Goal: Task Accomplishment & Management: Contribute content

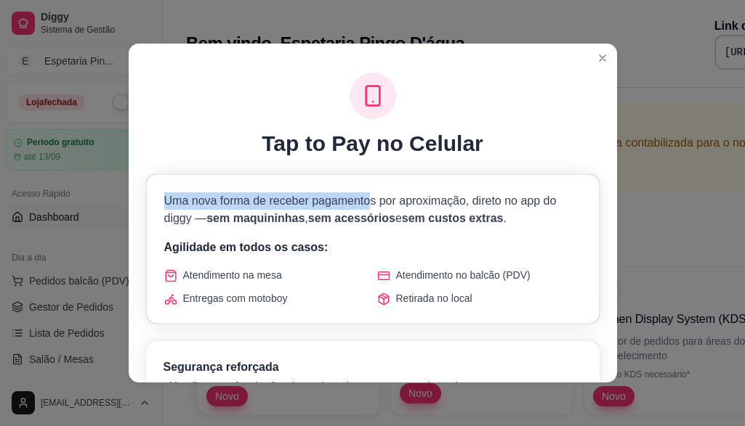
drag, startPoint x: 155, startPoint y: 194, endPoint x: 363, endPoint y: 162, distance: 210.2
drag, startPoint x: 363, startPoint y: 162, endPoint x: 223, endPoint y: 209, distance: 147.3
click at [226, 208] on p "Uma nova forma de receber pagamentos por aproximação, direto no app do diggy — …" at bounding box center [372, 210] width 417 height 35
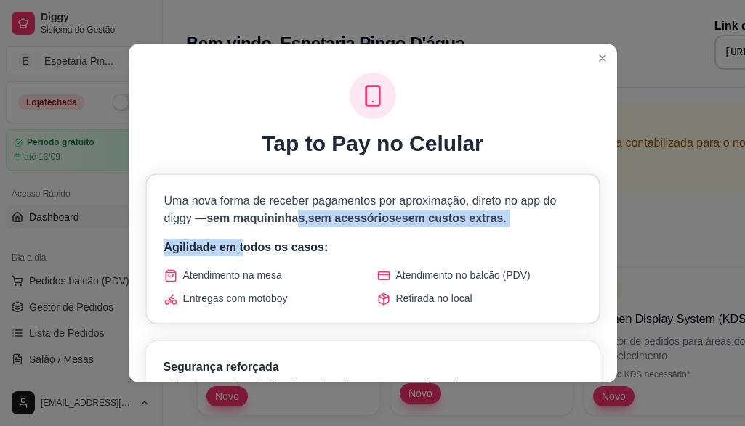
drag, startPoint x: 241, startPoint y: 238, endPoint x: 288, endPoint y: 219, distance: 50.9
click at [288, 219] on div "Uma nova forma de receber pagamentos por aproximação, direto no app do diggy — …" at bounding box center [373, 249] width 452 height 148
drag, startPoint x: 288, startPoint y: 219, endPoint x: 211, endPoint y: 248, distance: 83.2
click at [211, 248] on p "Agilidade em todos os casos:" at bounding box center [372, 247] width 417 height 17
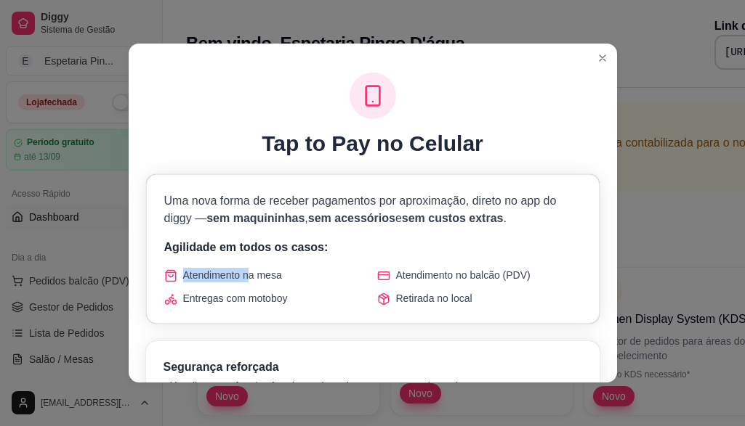
drag, startPoint x: 206, startPoint y: 272, endPoint x: 286, endPoint y: 256, distance: 81.6
click at [286, 256] on div "Uma nova forma de receber pagamentos por aproximação, direto no app do diggy — …" at bounding box center [373, 249] width 452 height 148
drag, startPoint x: 286, startPoint y: 256, endPoint x: 209, endPoint y: 288, distance: 82.7
click at [211, 288] on div "Atendimento na mesa Atendimento no balcão (PDV) Entregas com motoboy Retirada n…" at bounding box center [372, 287] width 417 height 38
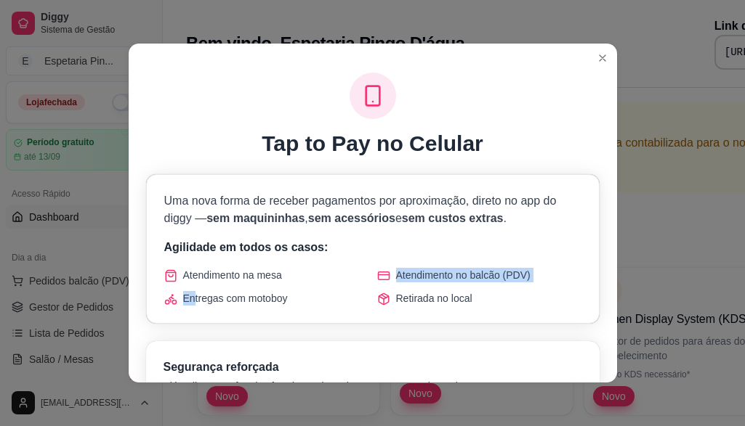
drag, startPoint x: 191, startPoint y: 298, endPoint x: 357, endPoint y: 280, distance: 167.4
click at [357, 280] on div "Atendimento na mesa Atendimento no balcão (PDV) Entregas com motoboy Retirada n…" at bounding box center [372, 287] width 417 height 38
drag, startPoint x: 357, startPoint y: 280, endPoint x: 321, endPoint y: 301, distance: 42.4
click at [279, 315] on div "Uma nova forma de receber pagamentos por aproximação, direto no app do diggy — …" at bounding box center [373, 249] width 452 height 148
drag, startPoint x: 400, startPoint y: 270, endPoint x: 486, endPoint y: 269, distance: 86.5
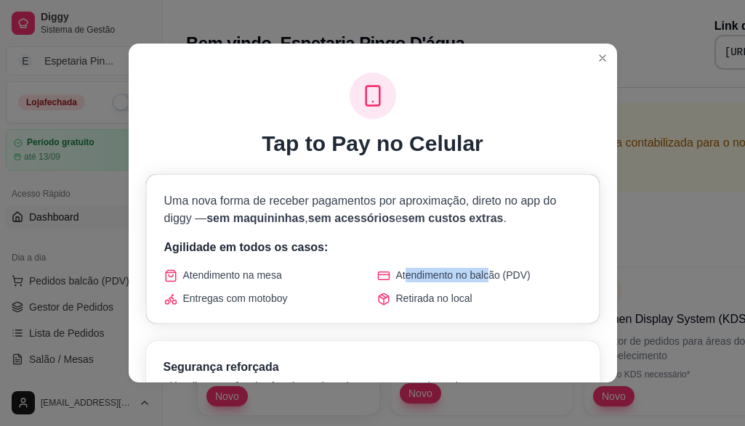
click at [486, 269] on span "Atendimento no balcão (PDV)" at bounding box center [463, 275] width 134 height 15
drag, startPoint x: 486, startPoint y: 269, endPoint x: 449, endPoint y: 283, distance: 39.8
click at [449, 283] on div "Atendimento na mesa Atendimento no balcão (PDV) Entregas com motoboy Retirada n…" at bounding box center [372, 287] width 417 height 38
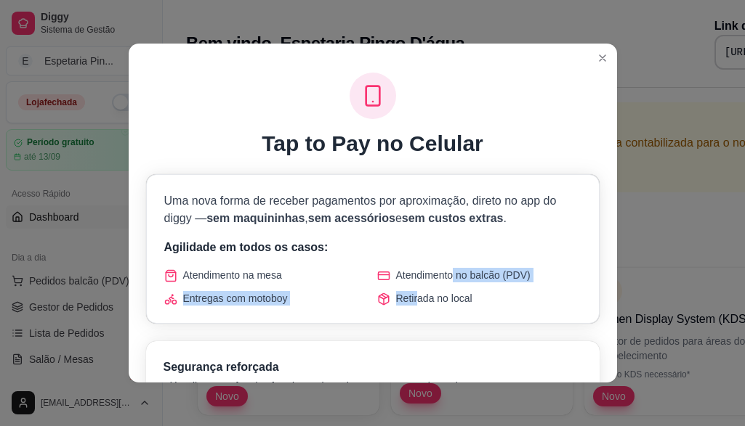
drag, startPoint x: 410, startPoint y: 298, endPoint x: 453, endPoint y: 281, distance: 46.0
click at [453, 281] on div "Atendimento na mesa Atendimento no balcão (PDV) Entregas com motoboy Retirada n…" at bounding box center [372, 287] width 417 height 38
drag, startPoint x: 453, startPoint y: 281, endPoint x: 406, endPoint y: 296, distance: 48.7
click at [406, 296] on span "Retirada no local" at bounding box center [434, 298] width 76 height 15
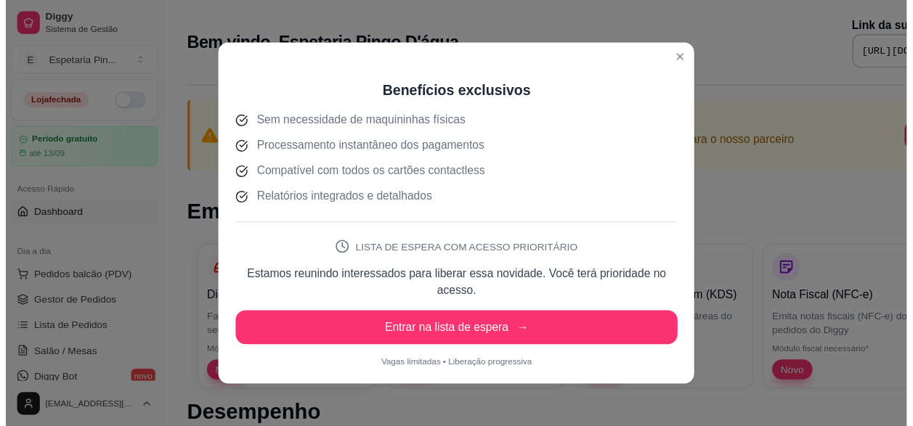
scroll to position [3, 0]
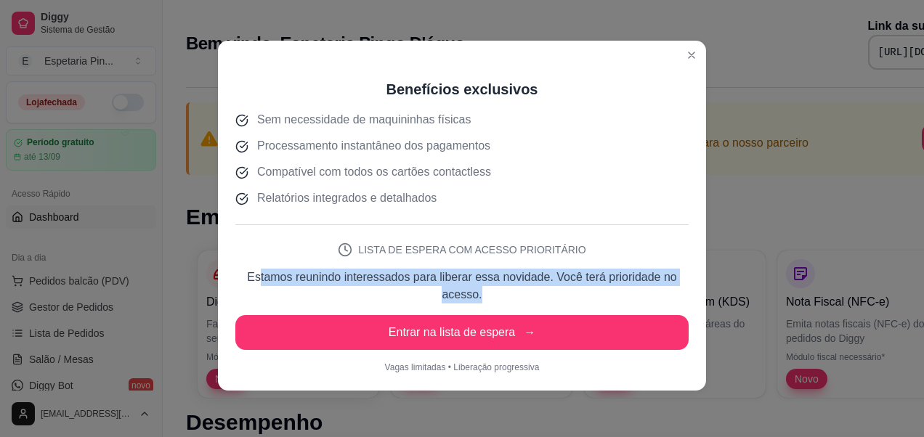
drag, startPoint x: 258, startPoint y: 274, endPoint x: 481, endPoint y: 290, distance: 223.6
click at [481, 290] on p "Estamos reunindo interessados para liberar essa novidade. Você terá prioridade …" at bounding box center [461, 286] width 453 height 35
click at [480, 288] on p "Estamos reunindo interessados para liberar essa novidade. Você terá prioridade …" at bounding box center [461, 286] width 453 height 35
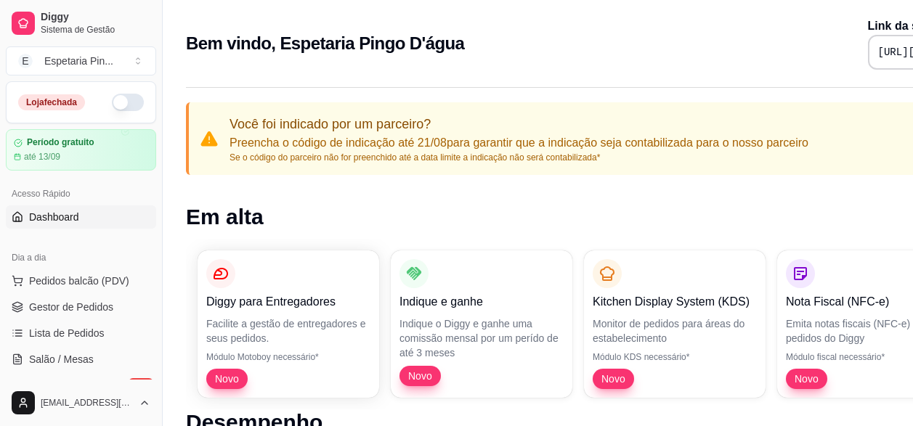
click at [118, 109] on button "button" at bounding box center [128, 102] width 32 height 17
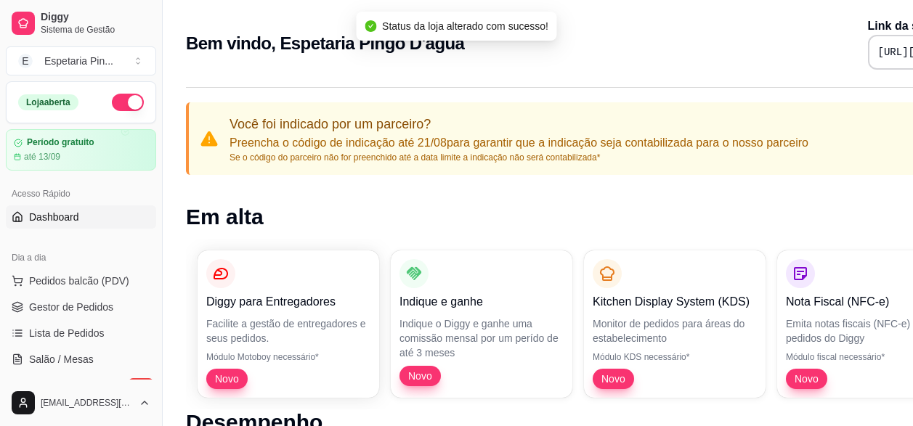
click at [125, 103] on button "button" at bounding box center [128, 102] width 32 height 17
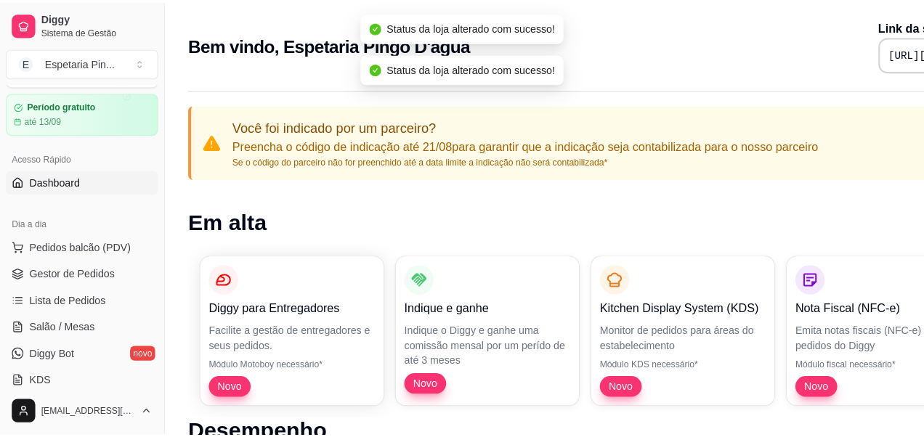
scroll to position [73, 0]
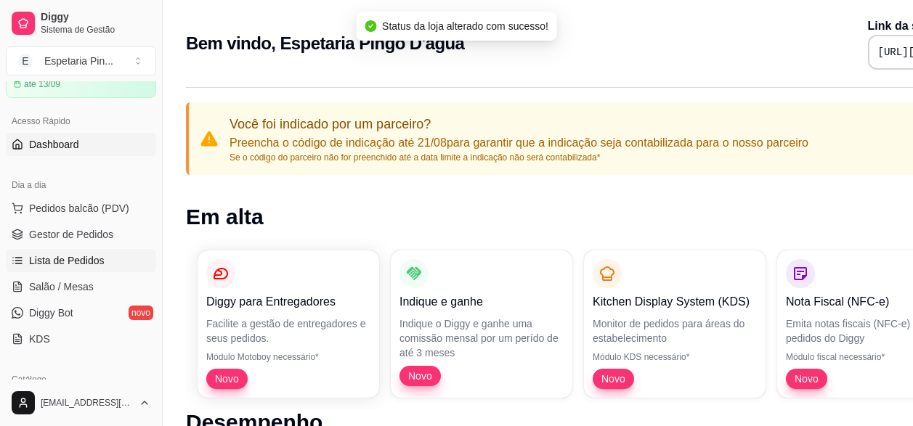
click at [70, 262] on span "Lista de Pedidos" at bounding box center [67, 261] width 76 height 15
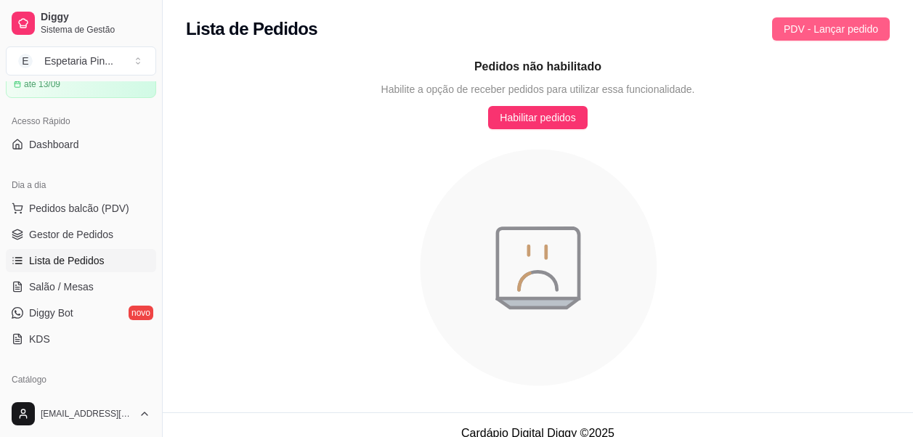
click at [744, 25] on span "PDV - Lançar pedido" at bounding box center [831, 29] width 94 height 16
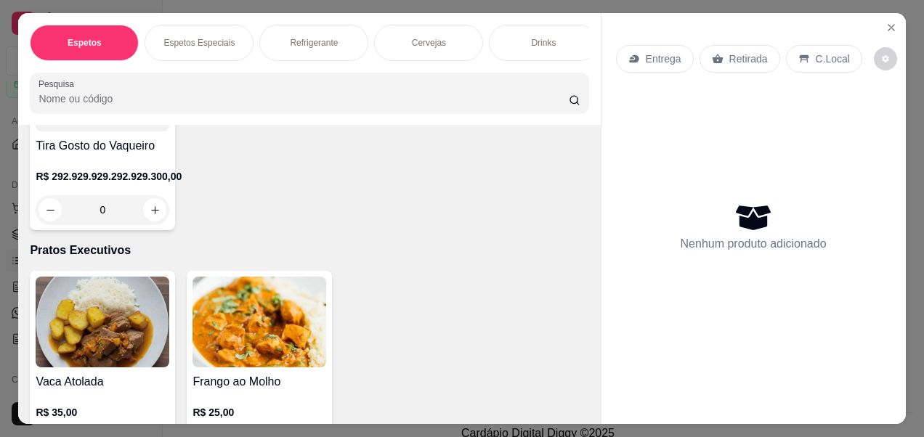
scroll to position [6489, 0]
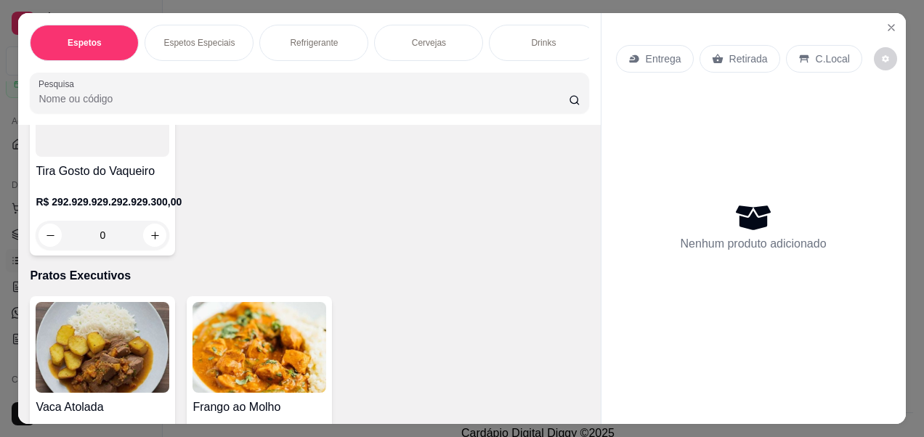
click at [521, 326] on div "Vaca Atolada R$ 35,00 0 Frango ao Molho R$ 25,00 0" at bounding box center [309, 393] width 559 height 195
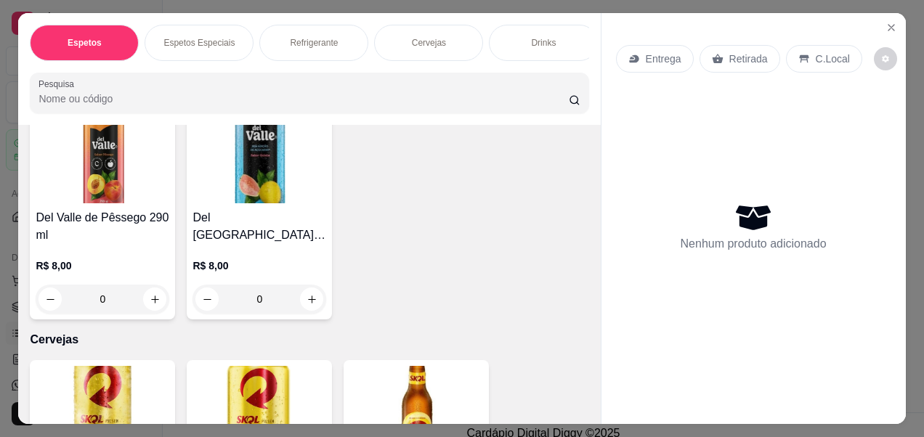
scroll to position [2470, 0]
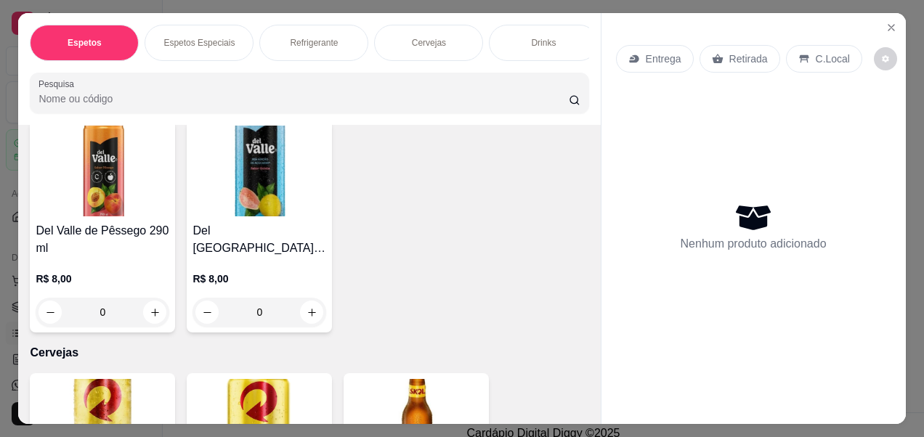
drag, startPoint x: 384, startPoint y: 270, endPoint x: 377, endPoint y: 290, distance: 20.7
click at [251, 25] on div "Espetos Espetos Especiais Refrigerante Cervejas Drinks Bebidas Quentes ( Wisky …" at bounding box center [309, 43] width 559 height 36
click at [208, 40] on p "Espetos Especiais" at bounding box center [198, 43] width 71 height 12
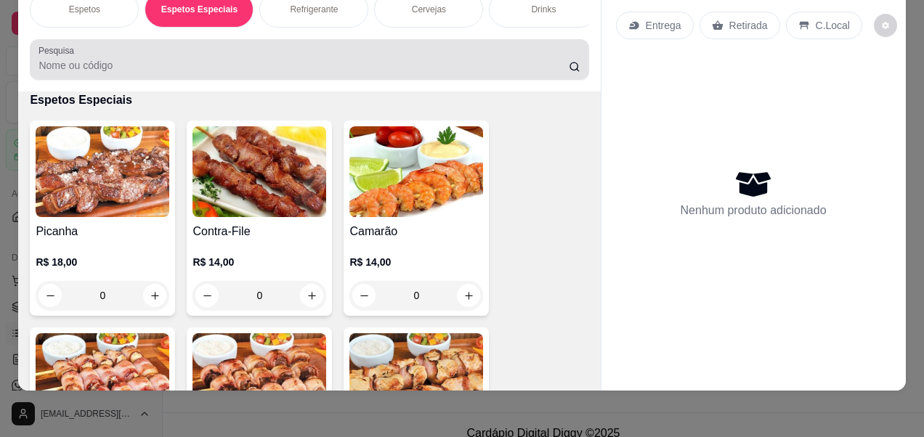
scroll to position [0, 0]
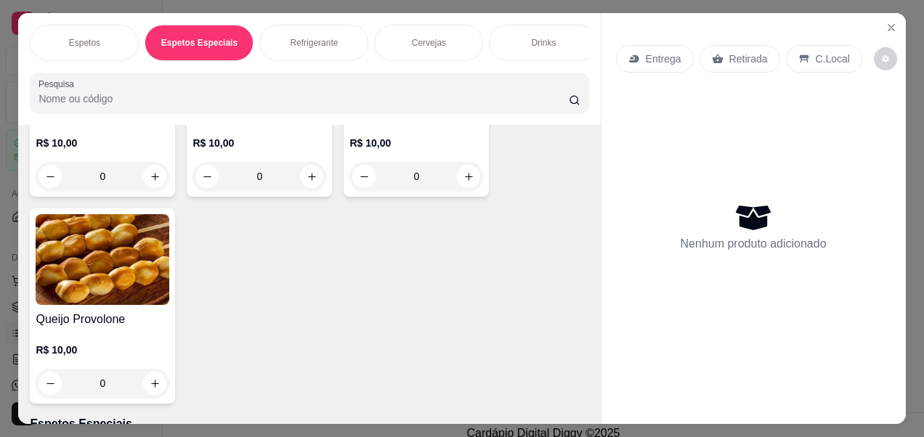
click at [540, 37] on p "Drinks" at bounding box center [543, 43] width 25 height 12
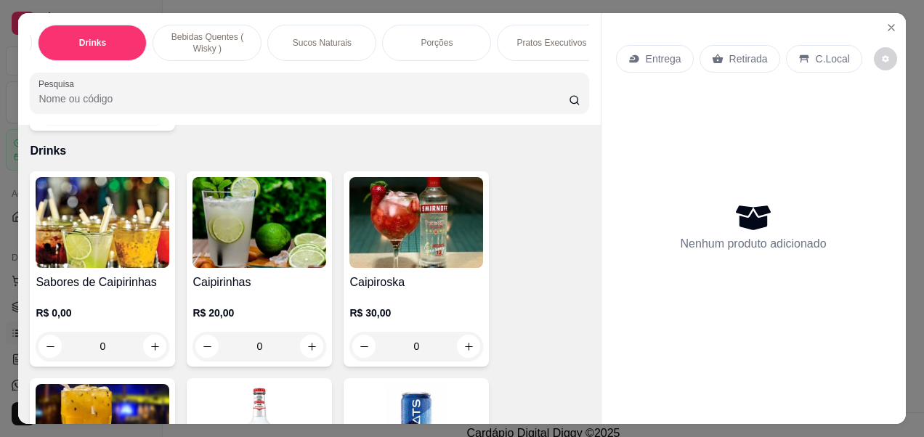
scroll to position [0, 469]
click at [538, 29] on div "Pratos Executivos" at bounding box center [533, 43] width 109 height 36
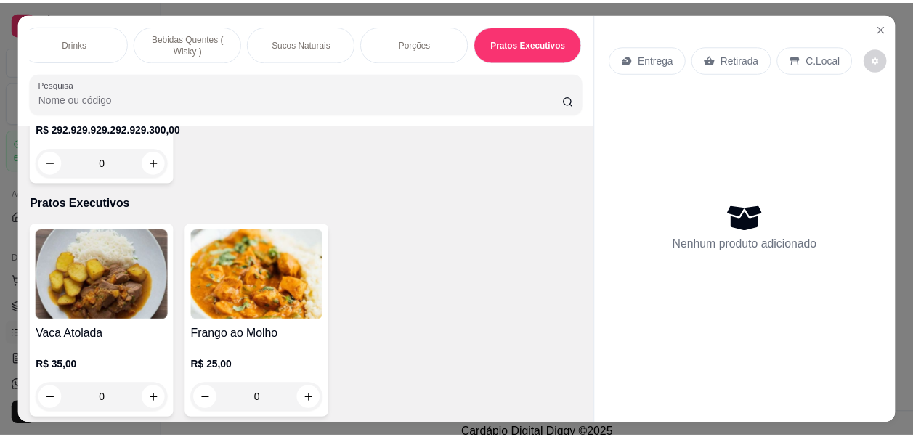
scroll to position [0, 0]
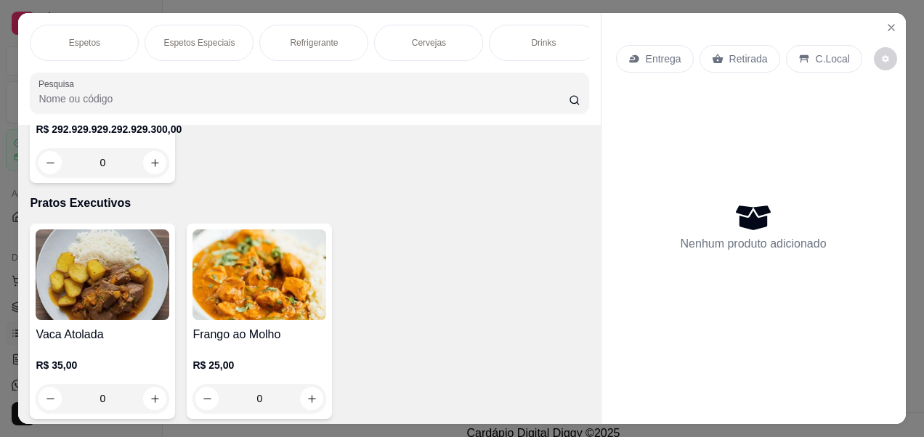
click at [79, 256] on img at bounding box center [103, 275] width 134 height 91
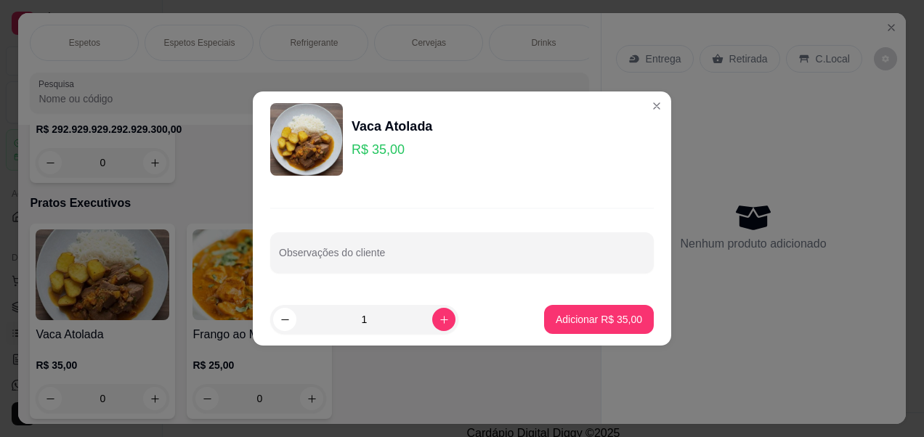
click at [296, 147] on img at bounding box center [306, 139] width 73 height 73
click at [323, 166] on img at bounding box center [306, 139] width 73 height 73
click at [327, 182] on header "Vaca Atolada R$ 35,00" at bounding box center [462, 140] width 418 height 96
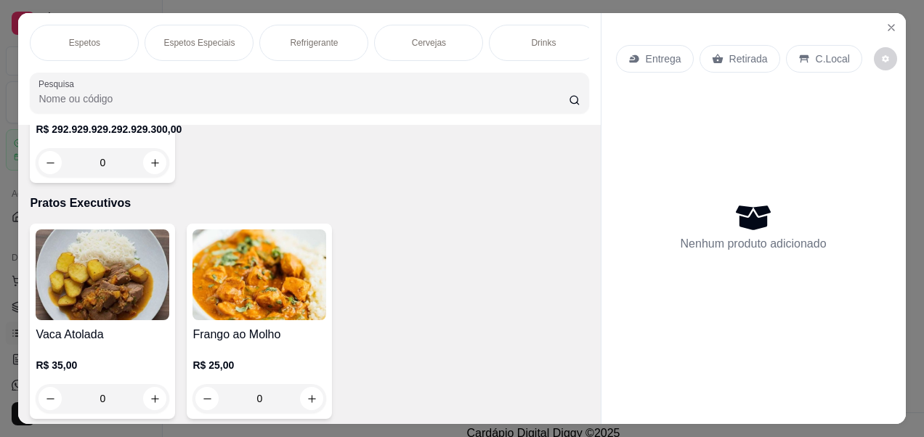
click at [63, 300] on img at bounding box center [103, 275] width 134 height 91
click at [880, 20] on button "Close" at bounding box center [891, 27] width 23 height 23
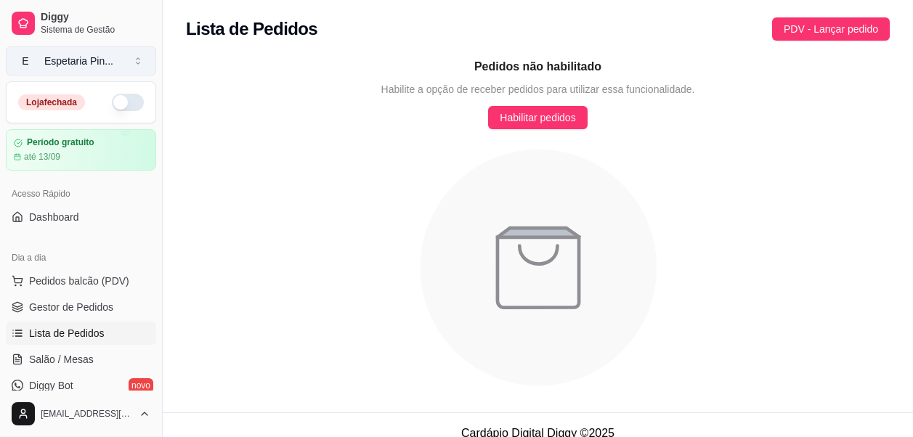
click at [82, 70] on button "E Espetaria Pin ..." at bounding box center [81, 60] width 150 height 29
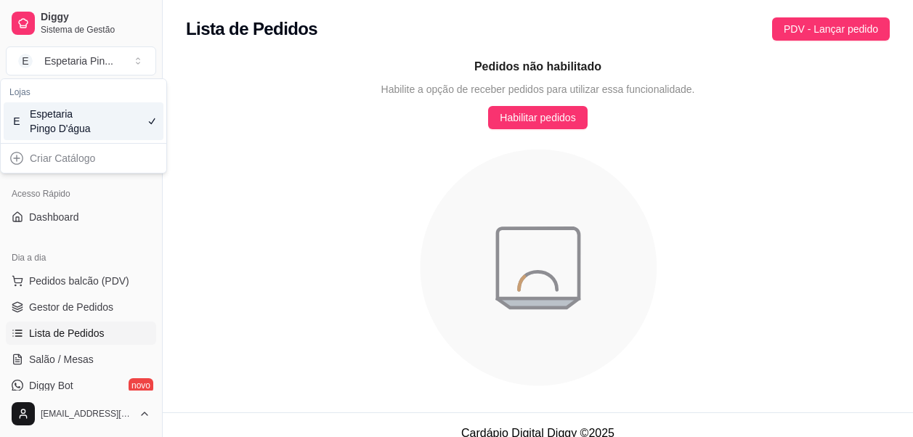
click at [64, 130] on div "Espetaria Pingo D'água" at bounding box center [62, 121] width 65 height 29
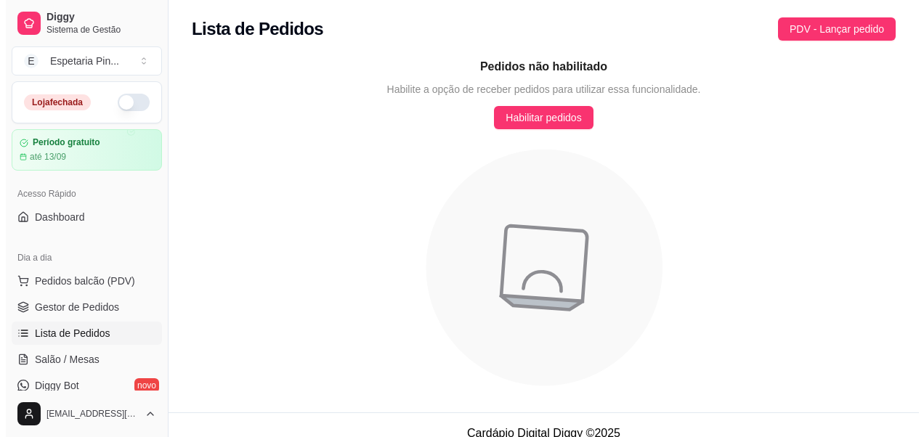
scroll to position [73, 0]
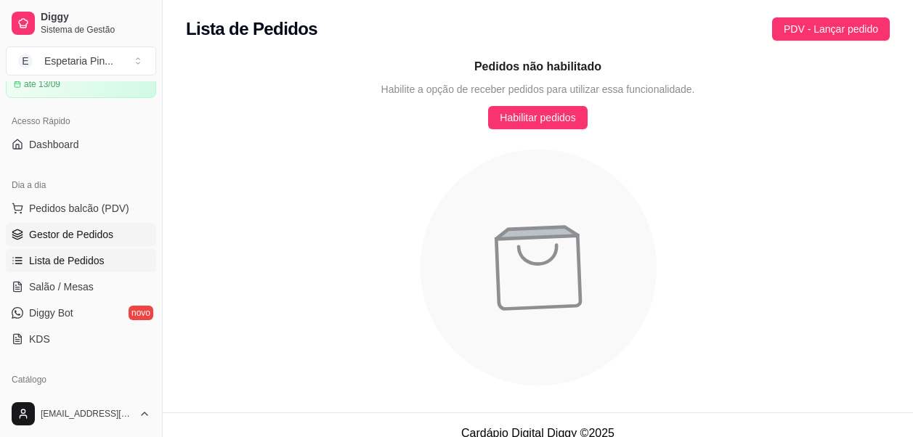
click at [106, 238] on span "Gestor de Pedidos" at bounding box center [71, 234] width 84 height 15
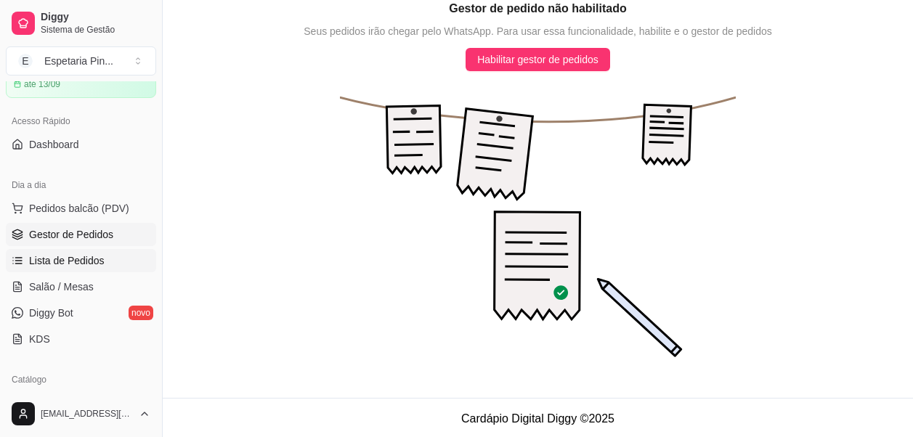
click at [110, 259] on link "Lista de Pedidos" at bounding box center [81, 260] width 150 height 23
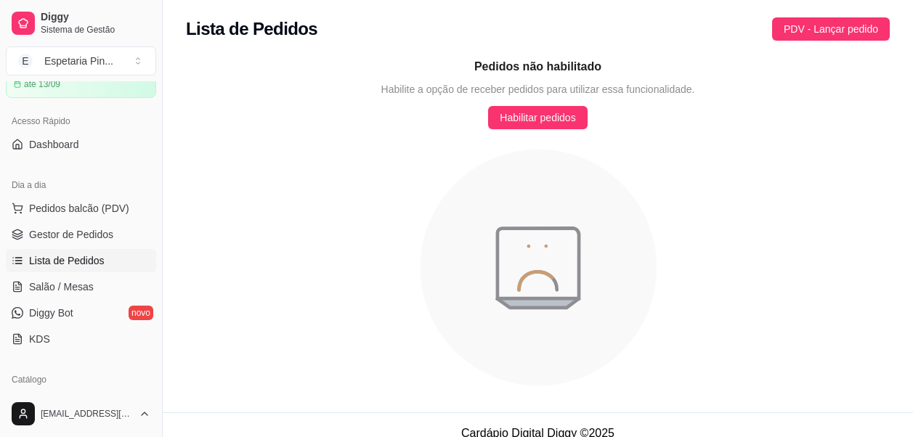
click at [535, 130] on div "Pedidos não habilitado Habilite a opção de receber pedidos para utilizar essa f…" at bounding box center [538, 226] width 704 height 337
click at [546, 110] on span "Habilitar pedidos" at bounding box center [538, 118] width 76 height 16
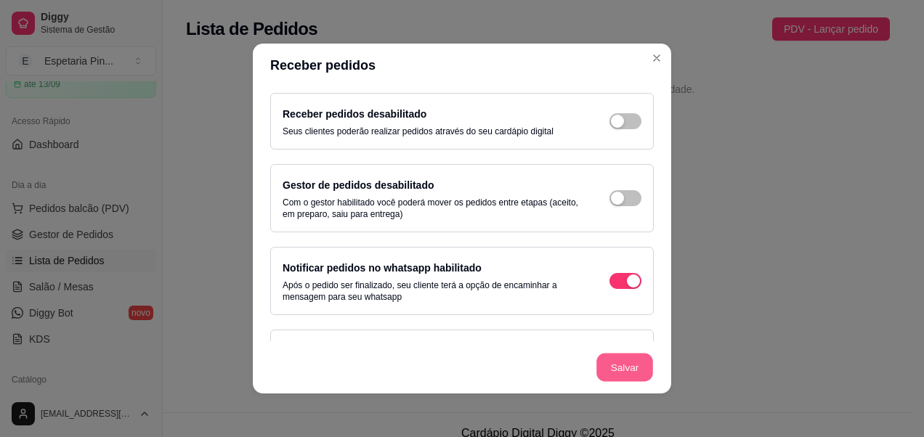
click at [597, 365] on button "Salvar" at bounding box center [624, 368] width 57 height 28
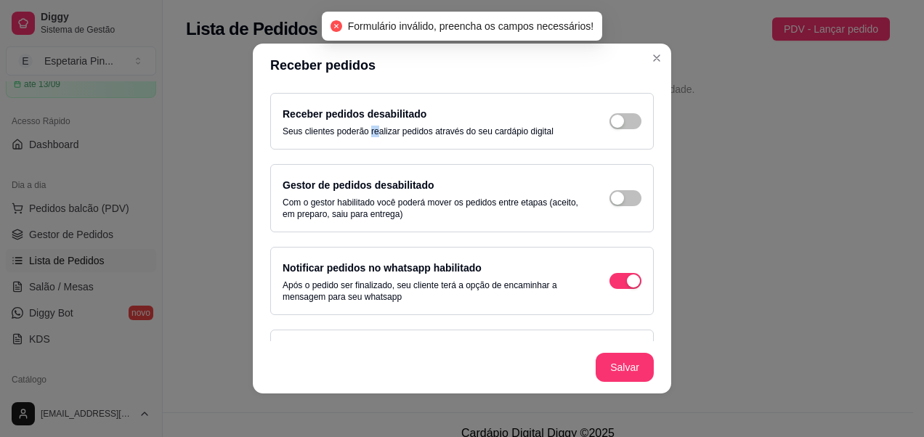
click at [364, 131] on p "Seus clientes poderão realizar pedidos através do seu cardápio digital" at bounding box center [418, 132] width 271 height 12
drag, startPoint x: 364, startPoint y: 131, endPoint x: 454, endPoint y: 105, distance: 93.8
click at [454, 105] on div "Receber pedidos desabilitado Seus clientes poderão realizar pedidos através do …" at bounding box center [462, 121] width 384 height 57
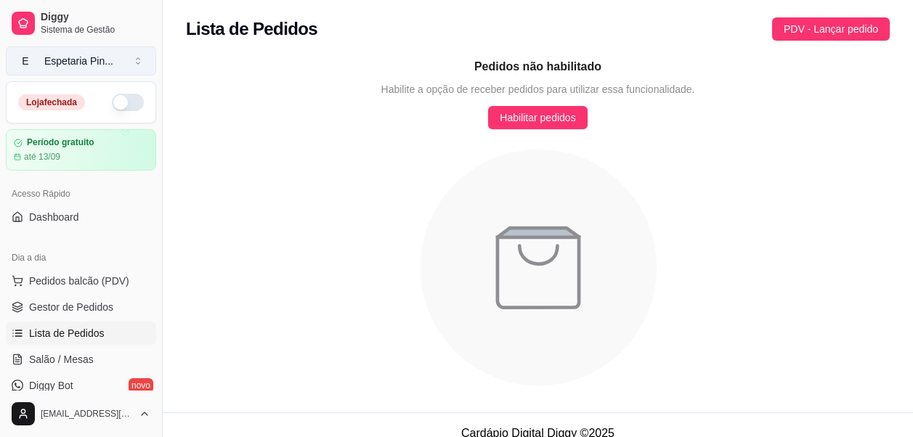
click at [124, 53] on button "E Espetaria Pin ..." at bounding box center [81, 60] width 150 height 29
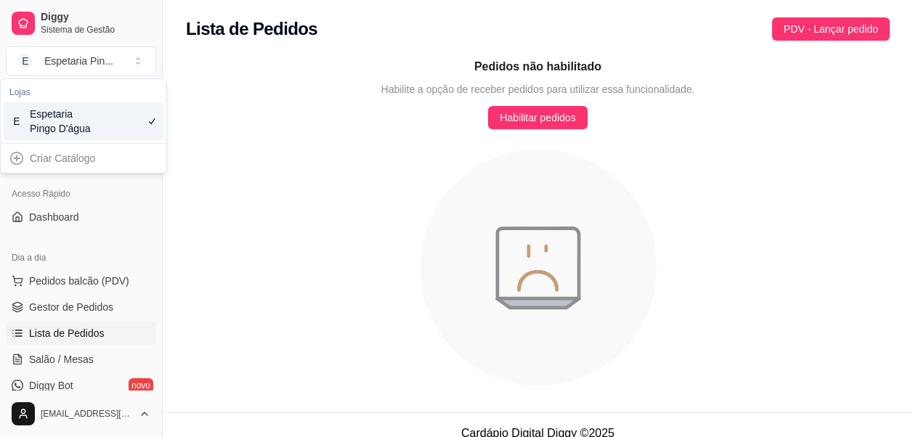
click at [286, 176] on div "Pedidos não habilitado Habilite a opção de receber pedidos para utilizar essa f…" at bounding box center [538, 226] width 704 height 337
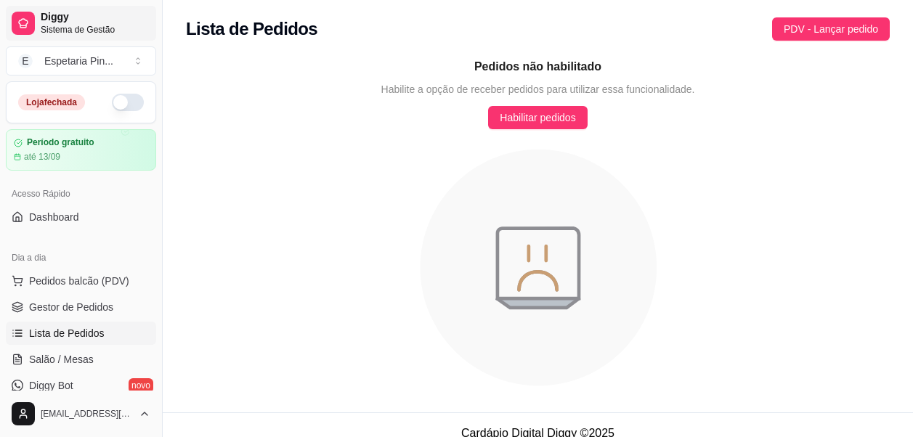
click at [126, 27] on span "Sistema de Gestão" at bounding box center [96, 30] width 110 height 12
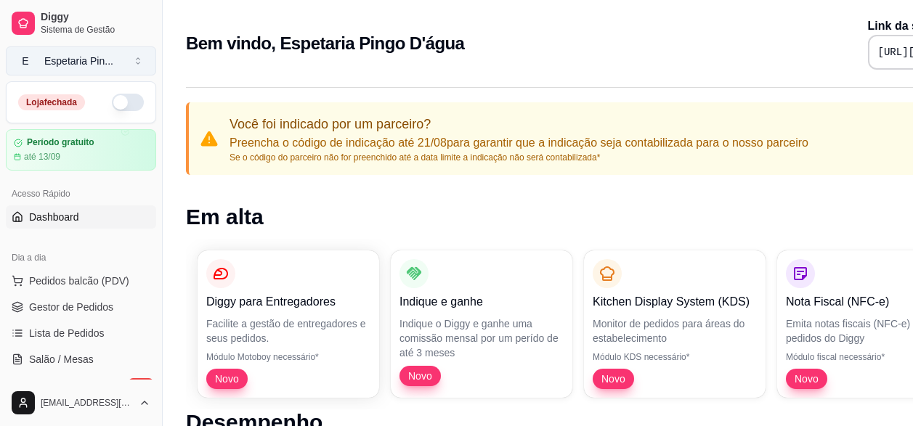
click at [105, 48] on button "E Espetaria Pin ..." at bounding box center [81, 60] width 150 height 29
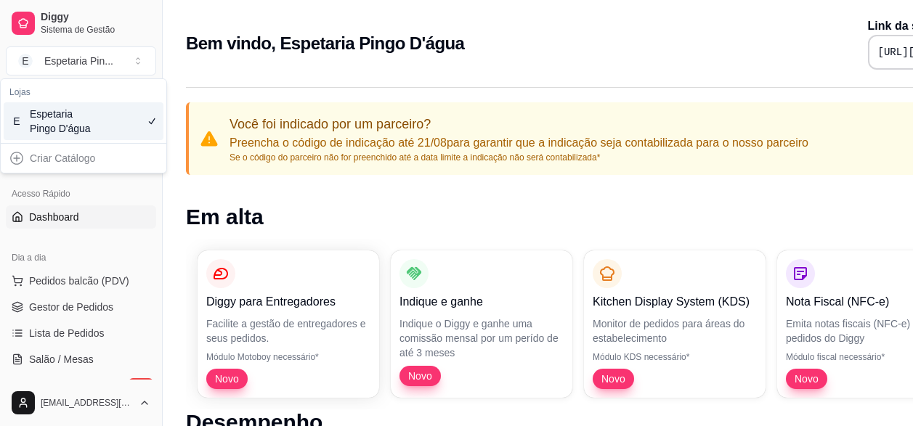
click at [65, 129] on div "Espetaria Pingo D'água" at bounding box center [62, 121] width 65 height 29
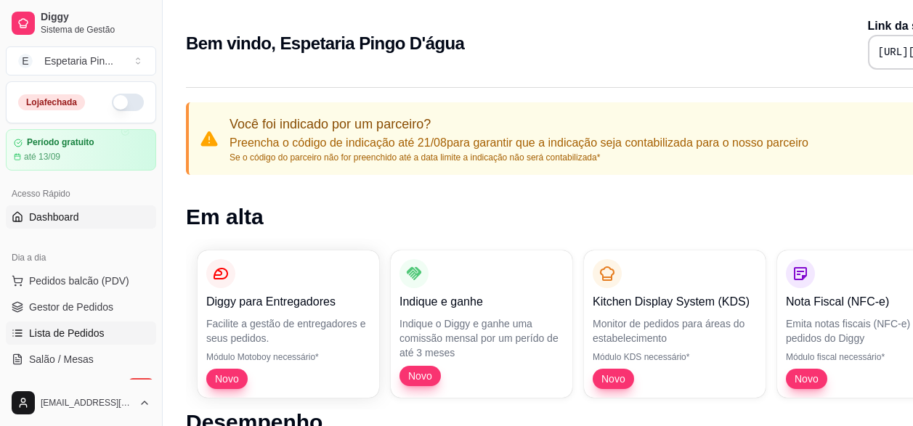
click at [67, 336] on span "Lista de Pedidos" at bounding box center [67, 333] width 76 height 15
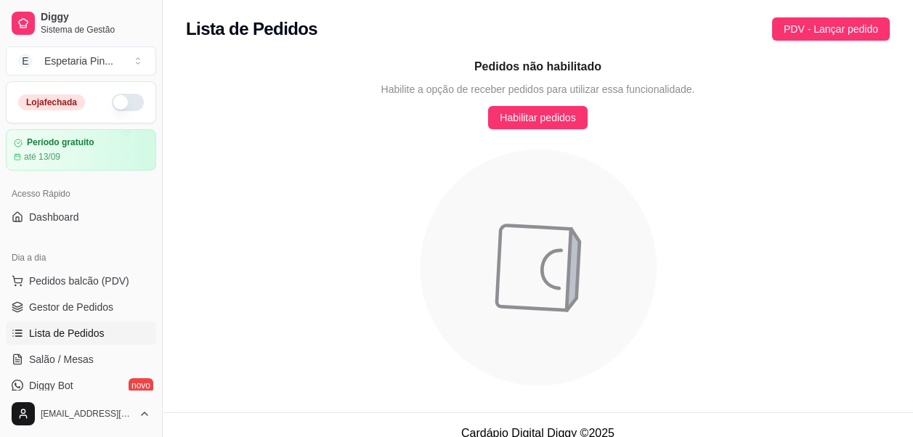
click at [118, 113] on div "Loja fechada" at bounding box center [81, 102] width 149 height 41
click at [124, 101] on button "button" at bounding box center [128, 102] width 32 height 17
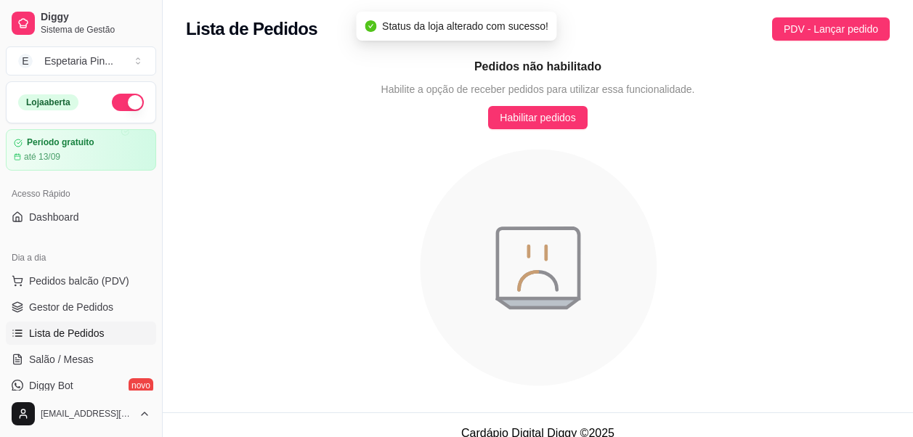
click at [59, 334] on span "Lista de Pedidos" at bounding box center [67, 333] width 76 height 15
click at [112, 98] on button "button" at bounding box center [128, 102] width 32 height 17
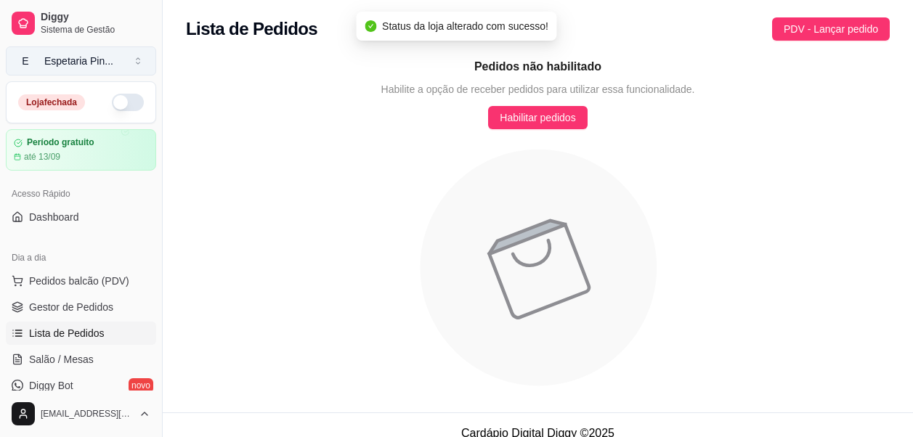
click at [105, 66] on div "Espetaria Pin ..." at bounding box center [78, 61] width 69 height 15
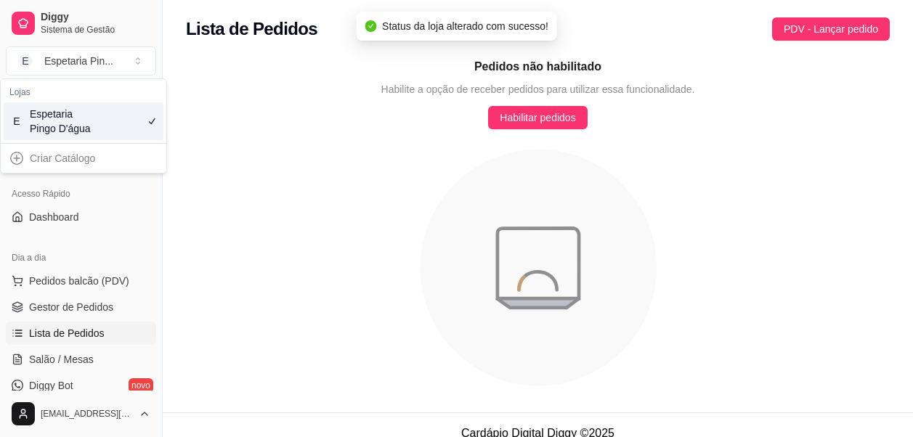
click at [77, 121] on div "Espetaria Pingo D'água" at bounding box center [62, 121] width 65 height 29
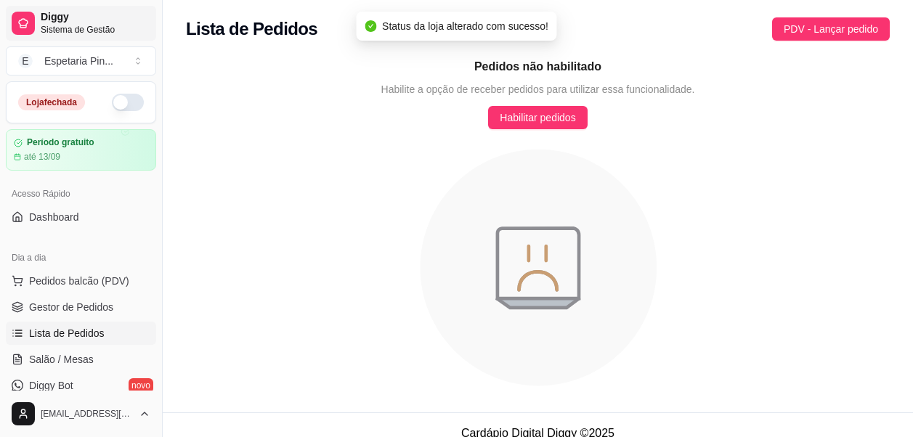
click at [57, 21] on span "Diggy" at bounding box center [96, 17] width 110 height 13
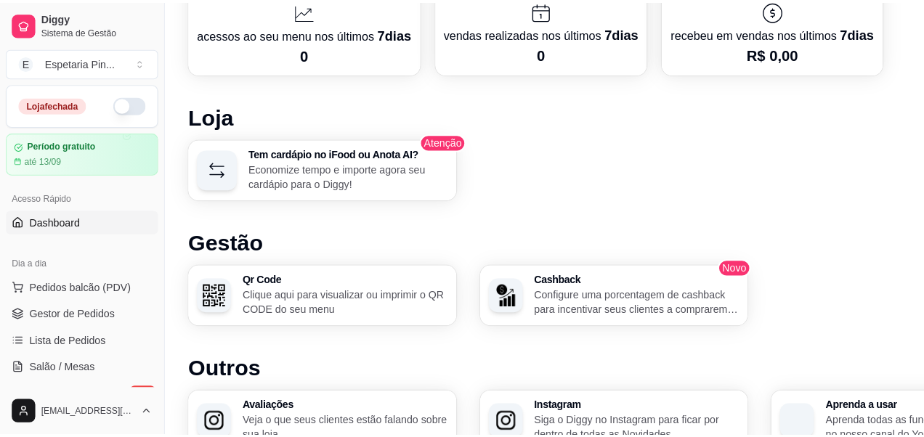
scroll to position [799, 0]
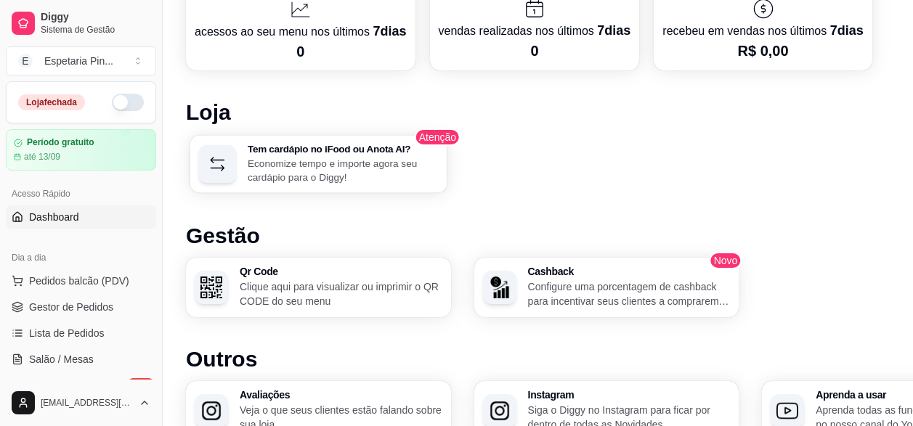
click at [286, 182] on p "Economize tempo e importe agora seu cardápio para o Diggy!" at bounding box center [343, 170] width 190 height 28
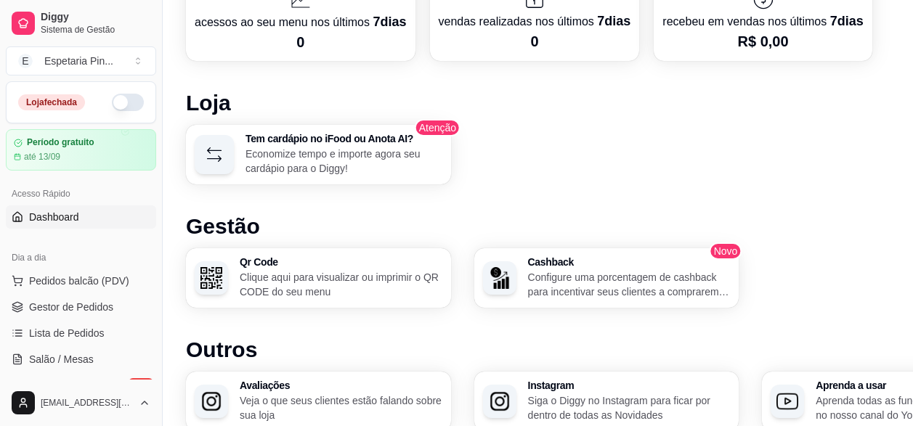
scroll to position [872, 0]
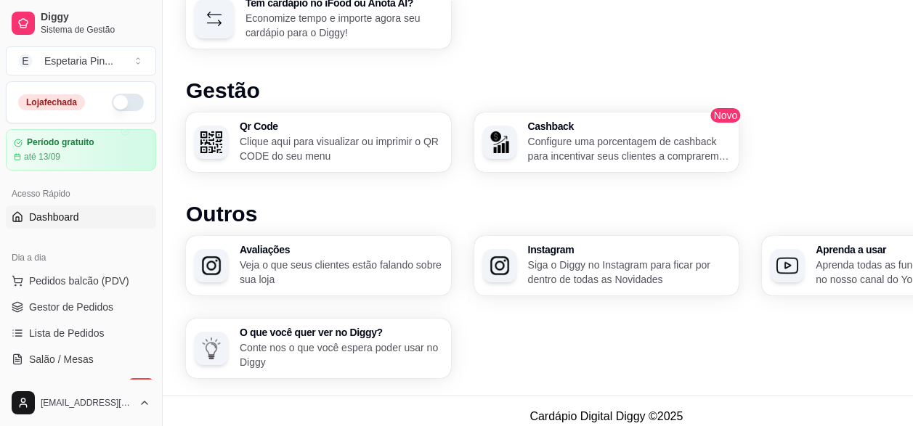
click at [330, 153] on p "Clique aqui para visualizar ou imprimir o QR CODE do seu menu" at bounding box center [341, 148] width 203 height 29
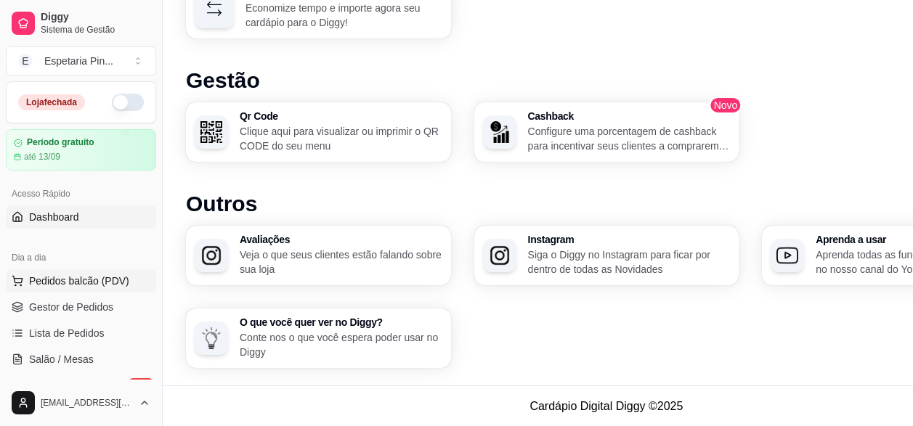
scroll to position [73, 0]
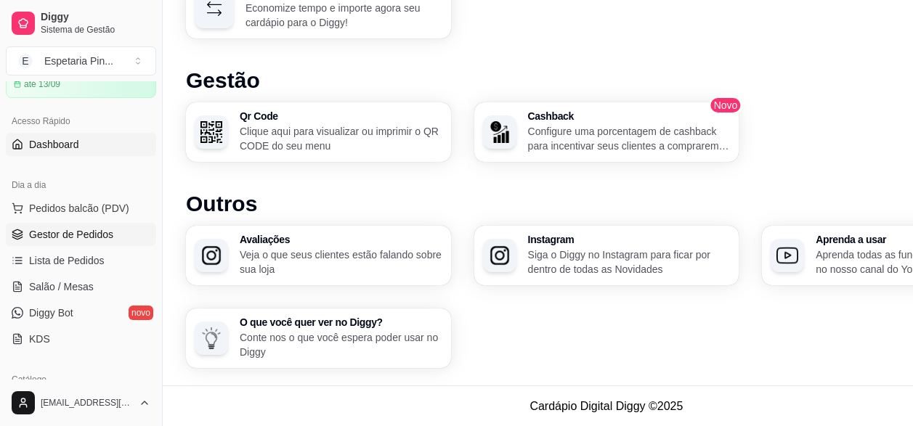
click at [106, 243] on link "Gestor de Pedidos" at bounding box center [81, 234] width 150 height 23
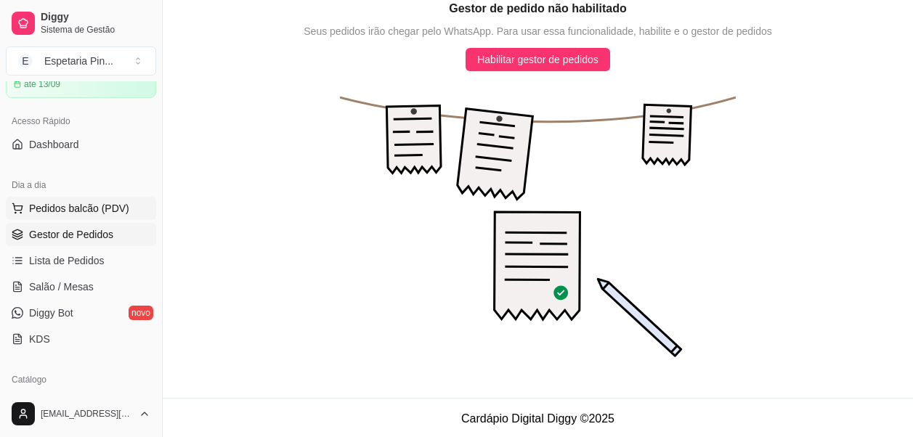
click at [105, 209] on span "Pedidos balcão (PDV)" at bounding box center [79, 208] width 100 height 15
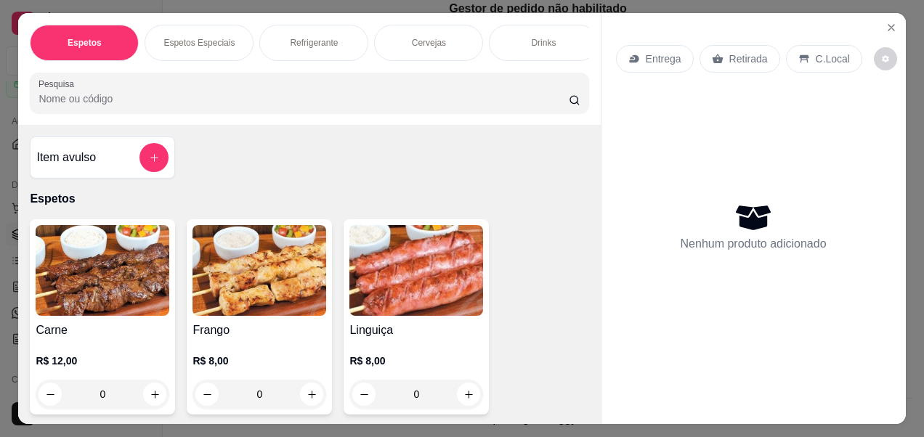
click at [106, 170] on div "Item avulso" at bounding box center [102, 157] width 132 height 29
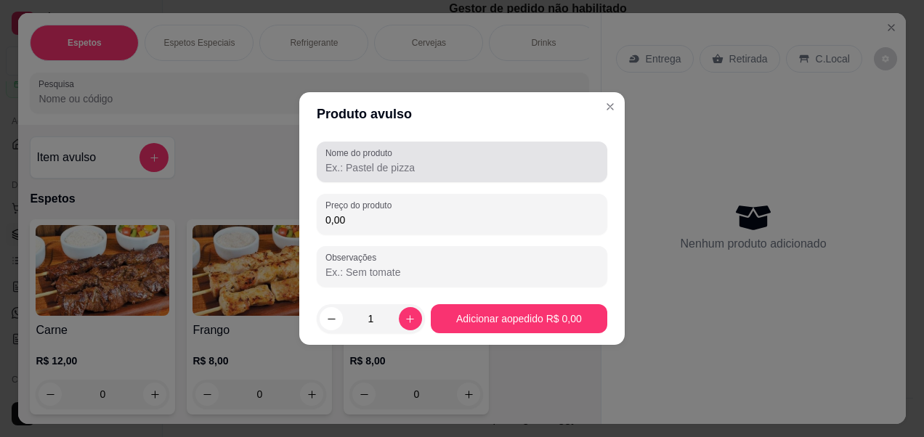
click at [409, 168] on input "Nome do produto" at bounding box center [461, 168] width 273 height 15
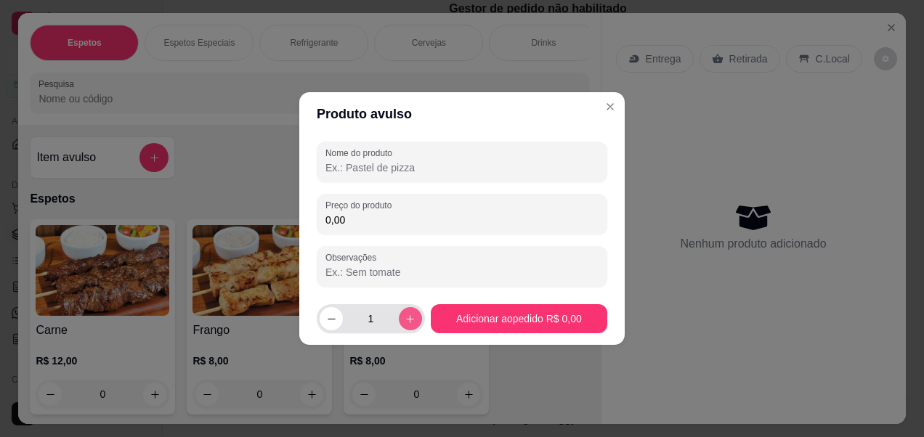
click at [412, 328] on button "increase-product-quantity" at bounding box center [410, 318] width 23 height 23
click at [411, 314] on icon "increase-product-quantity" at bounding box center [410, 319] width 11 height 11
click at [410, 314] on icon "increase-product-quantity" at bounding box center [410, 319] width 11 height 11
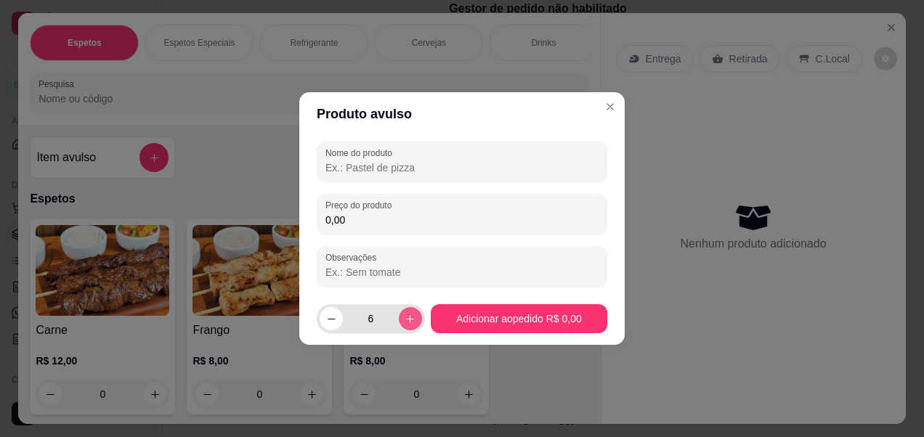
click at [410, 314] on icon "increase-product-quantity" at bounding box center [410, 319] width 11 height 11
type input "7"
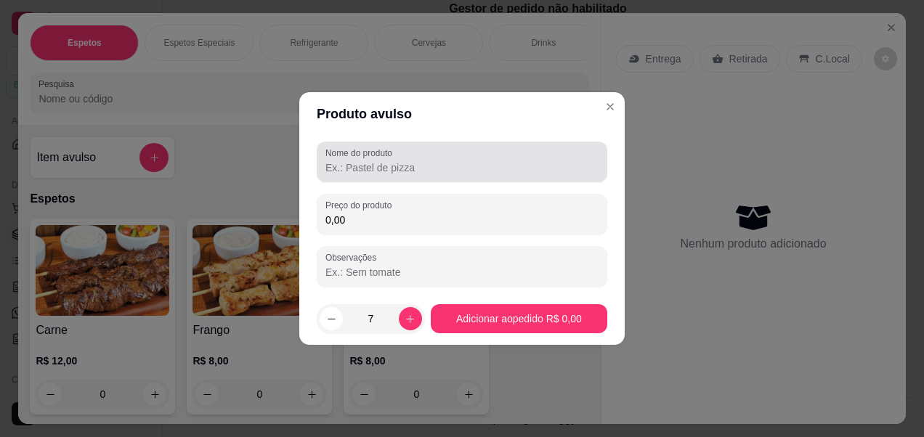
click at [436, 163] on input "Nome do produto" at bounding box center [461, 168] width 273 height 15
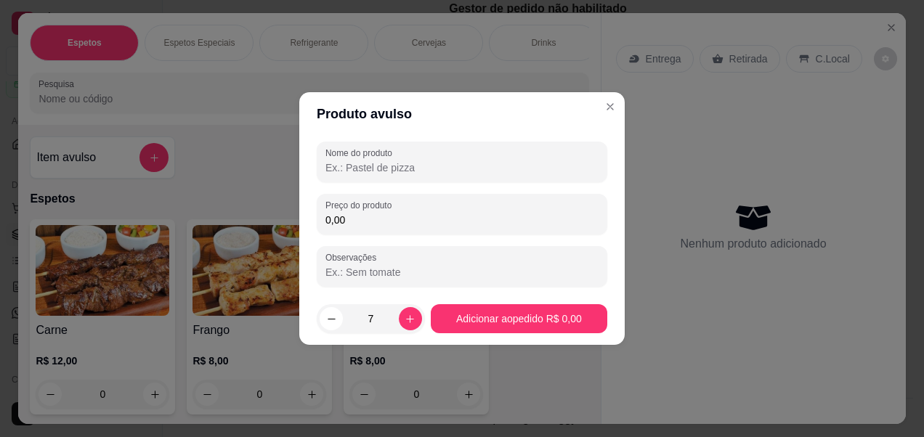
click at [384, 222] on input "0,00" at bounding box center [461, 220] width 273 height 15
click at [357, 270] on input "Observações" at bounding box center [461, 272] width 273 height 15
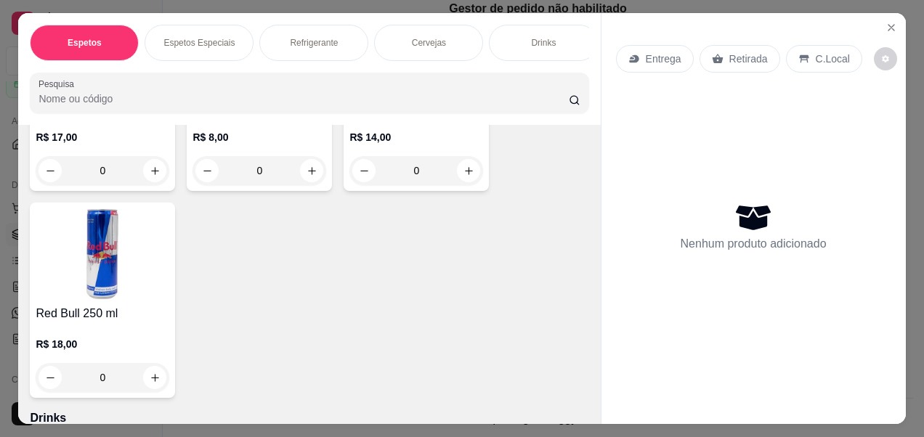
scroll to position [3705, 0]
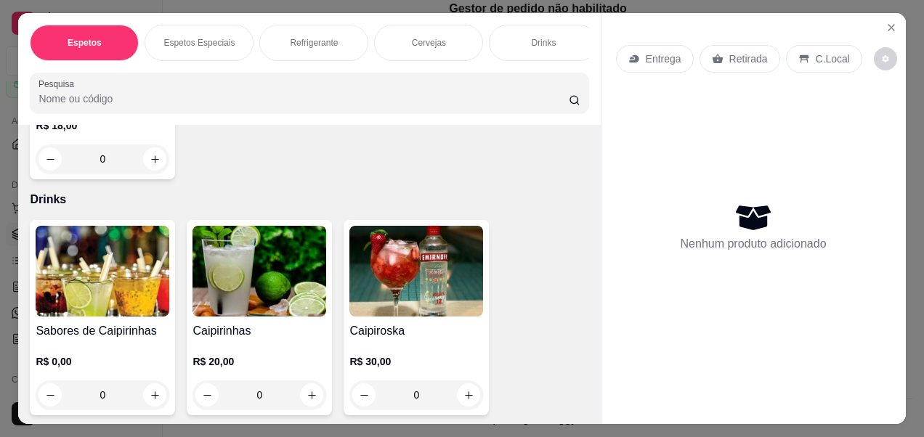
drag, startPoint x: 204, startPoint y: 161, endPoint x: 188, endPoint y: 165, distance: 16.6
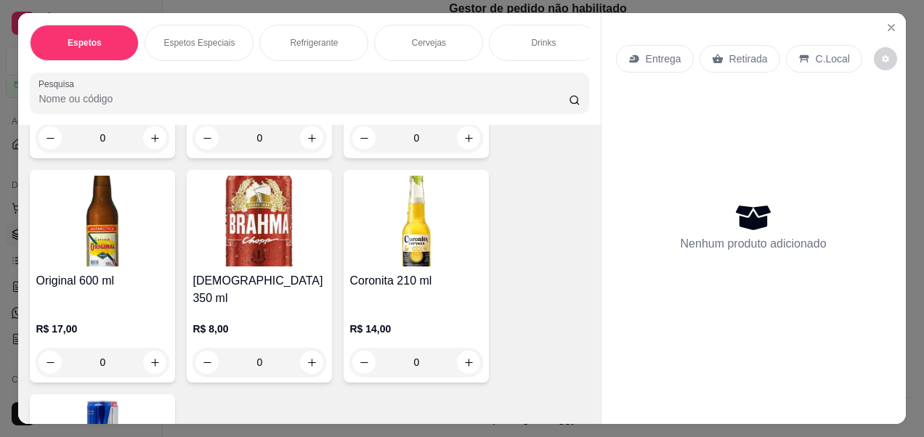
scroll to position [3269, 0]
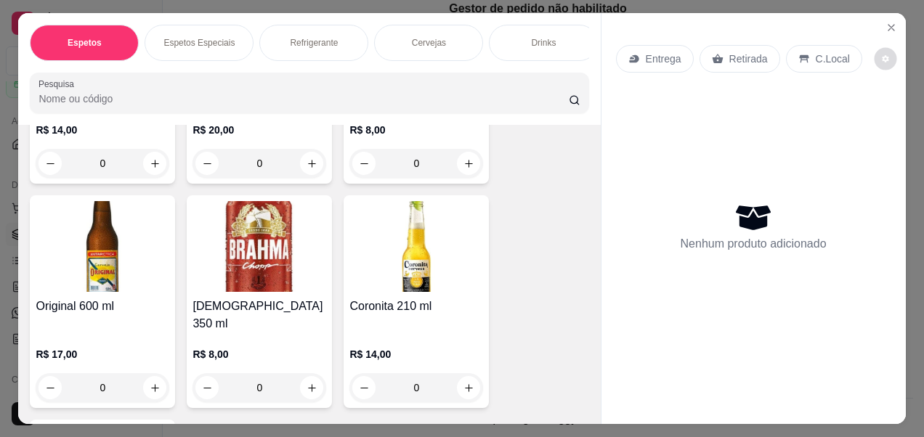
click at [874, 54] on button "decrease-product-quantity" at bounding box center [885, 59] width 23 height 23
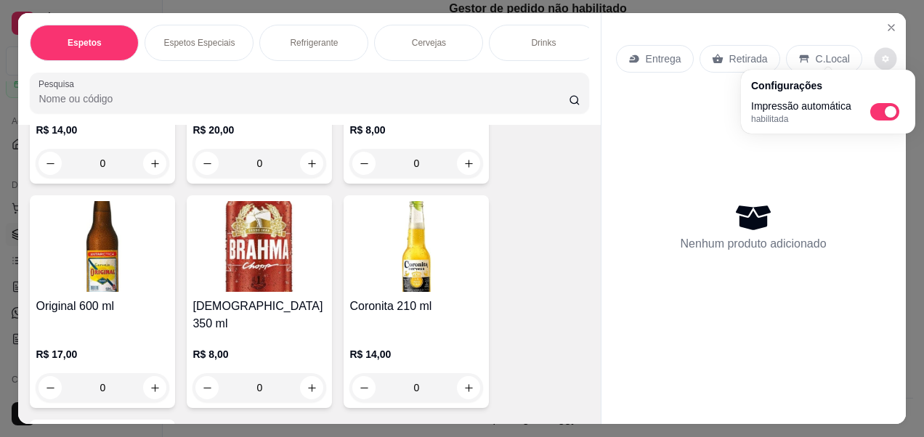
click at [631, 195] on div "Nenhum produto adicionado" at bounding box center [753, 226] width 275 height 285
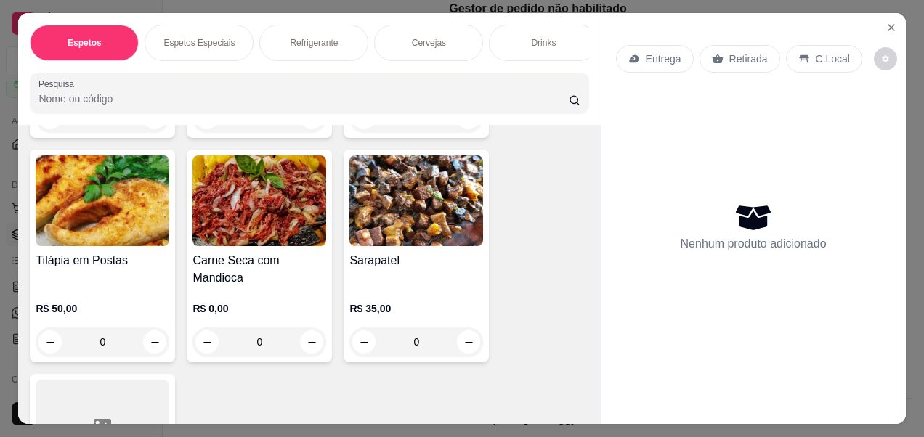
scroll to position [6562, 0]
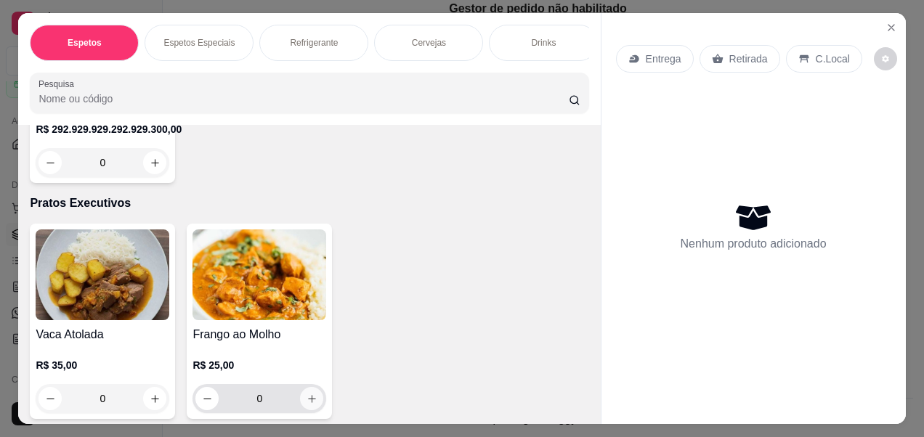
click at [311, 394] on icon "increase-product-quantity" at bounding box center [312, 399] width 11 height 11
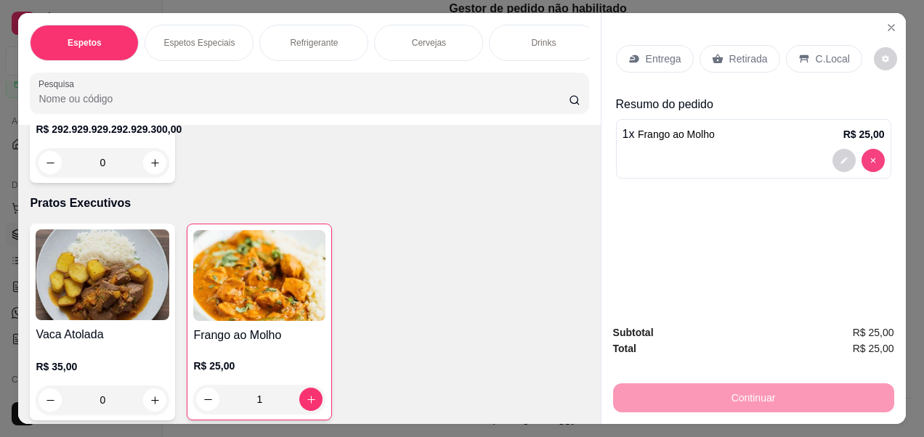
type input "0"
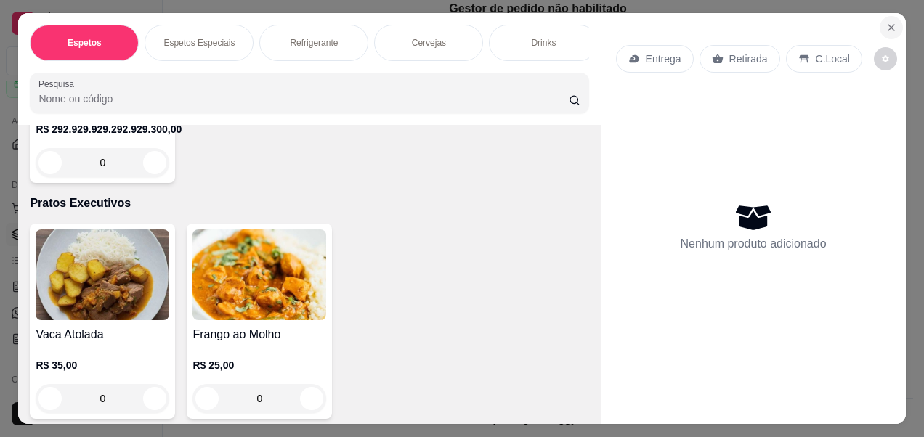
click at [883, 31] on button "Close" at bounding box center [891, 27] width 23 height 23
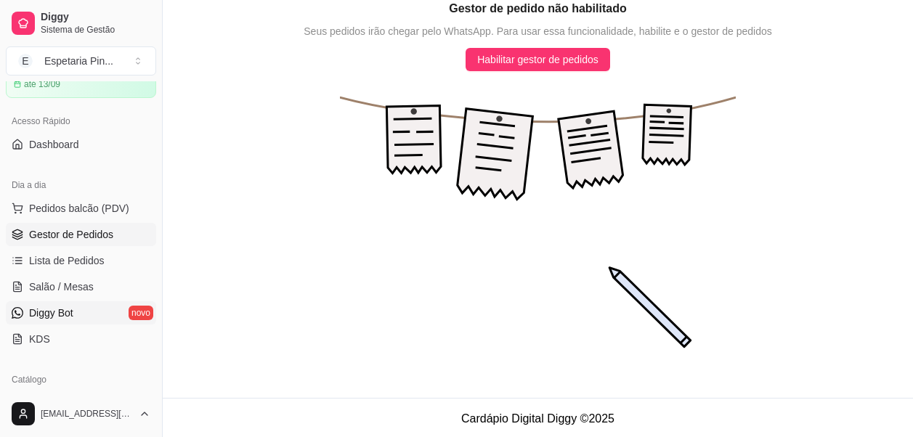
click at [58, 323] on link "Diggy Bot novo" at bounding box center [81, 312] width 150 height 23
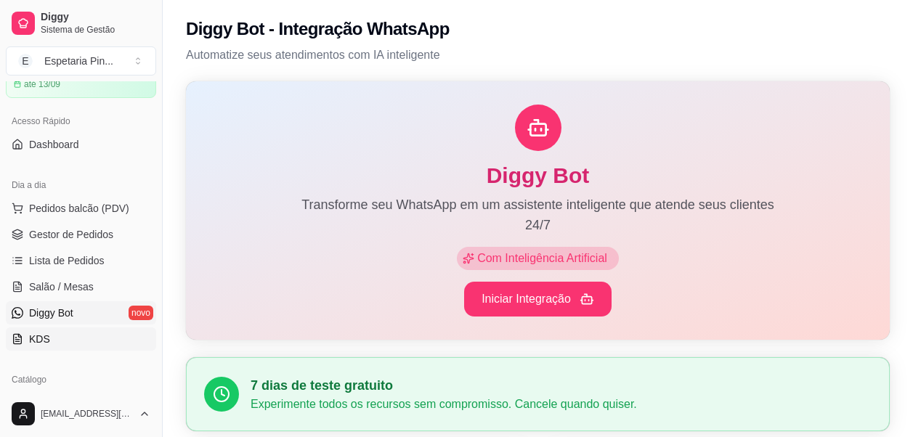
click at [54, 341] on link "KDS" at bounding box center [81, 339] width 150 height 23
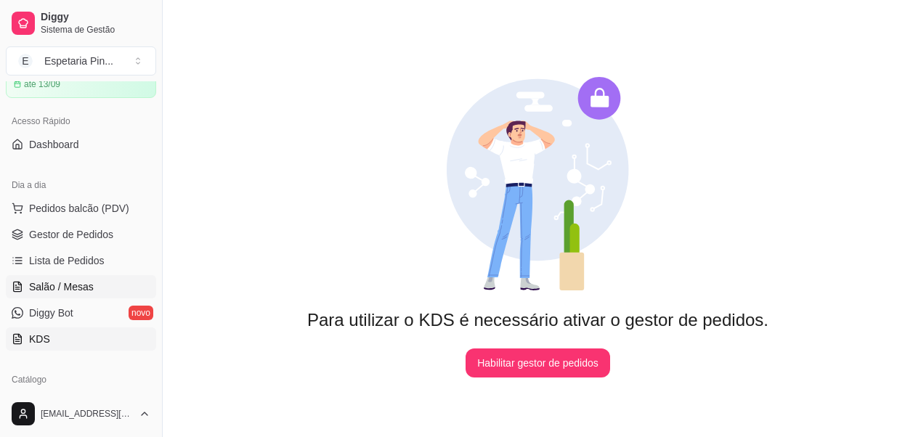
click at [74, 282] on span "Salão / Mesas" at bounding box center [61, 287] width 65 height 15
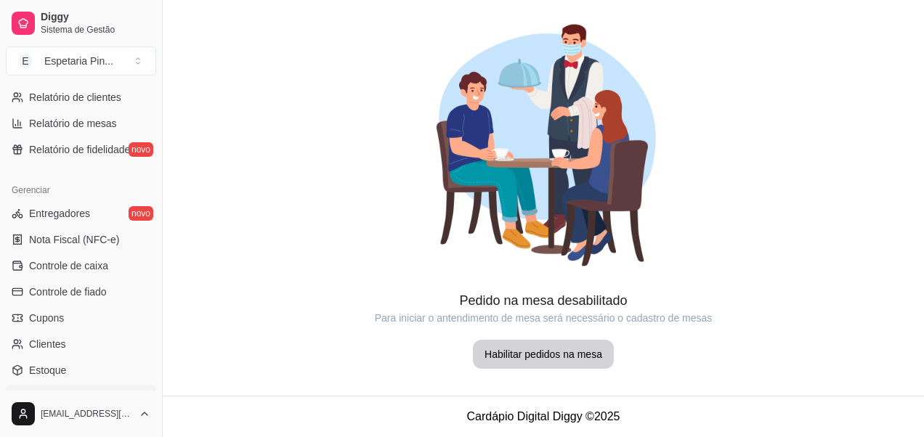
scroll to position [608, 0]
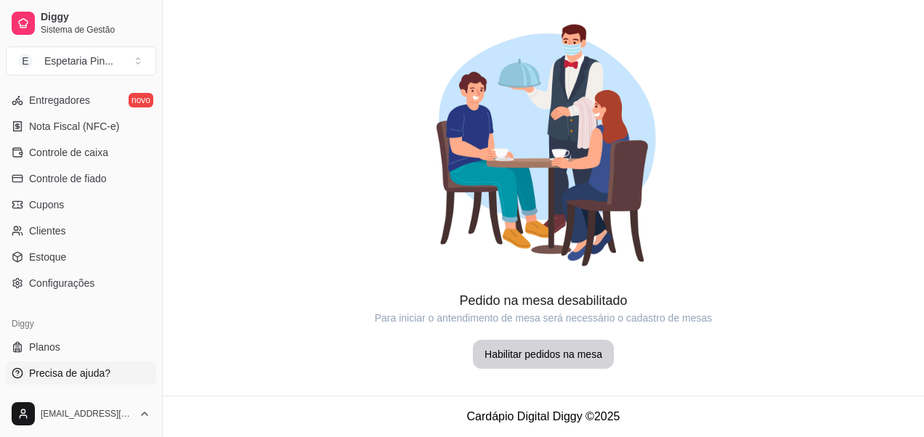
click at [62, 371] on span "Precisa de ajuda?" at bounding box center [69, 373] width 81 height 15
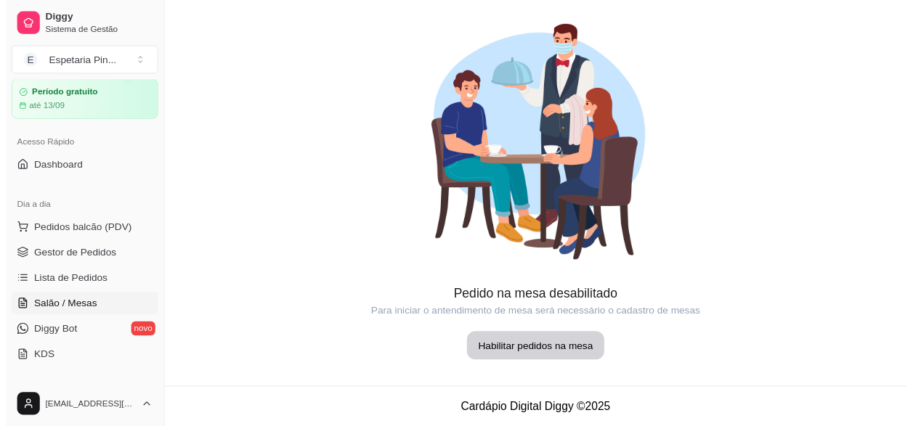
scroll to position [0, 0]
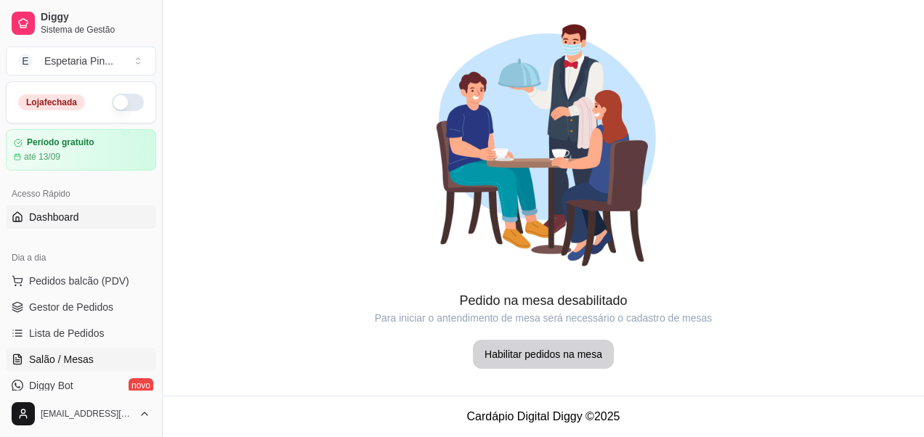
click at [66, 224] on link "Dashboard" at bounding box center [81, 217] width 150 height 23
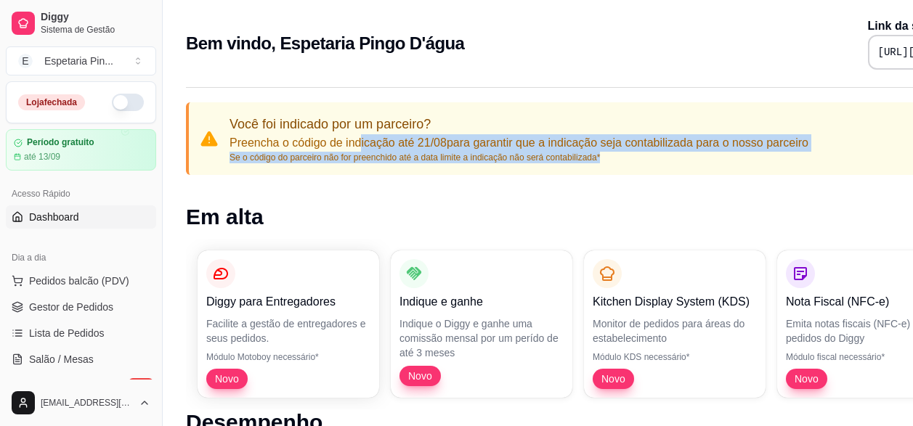
drag, startPoint x: 455, startPoint y: 132, endPoint x: 788, endPoint y: 153, distance: 334.1
click at [788, 153] on div "Você foi indicado por um parceiro? Preencha o código de indicação até 21/08 par…" at bounding box center [519, 138] width 579 height 49
click at [261, 169] on div "Você foi indicado por um parceiro? Preencha o código de indicação até 21/08 par…" at bounding box center [606, 138] width 841 height 73
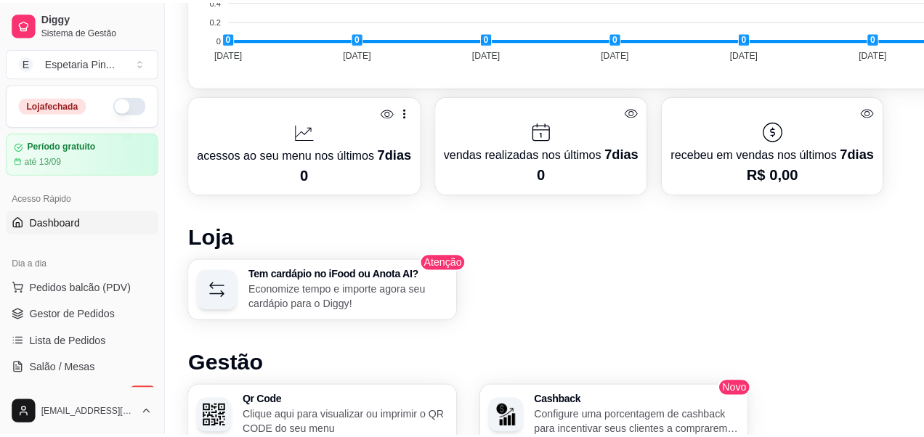
scroll to position [726, 0]
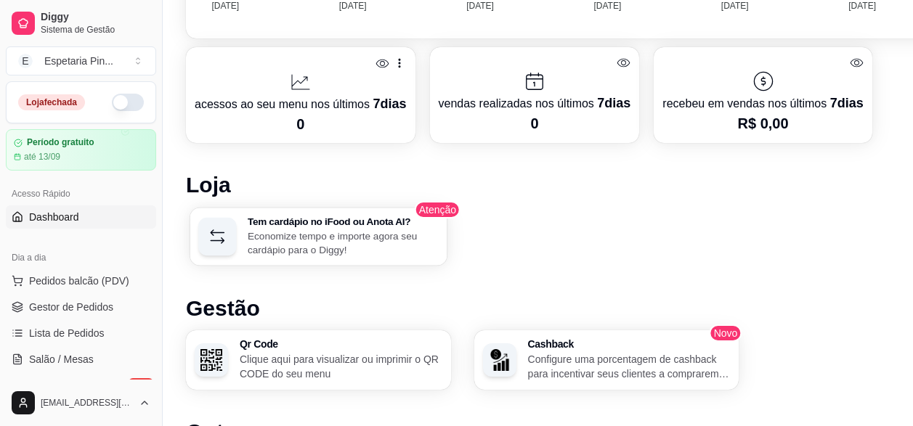
click at [356, 238] on p "Economize tempo e importe agora seu cardápio para o Diggy!" at bounding box center [343, 243] width 190 height 28
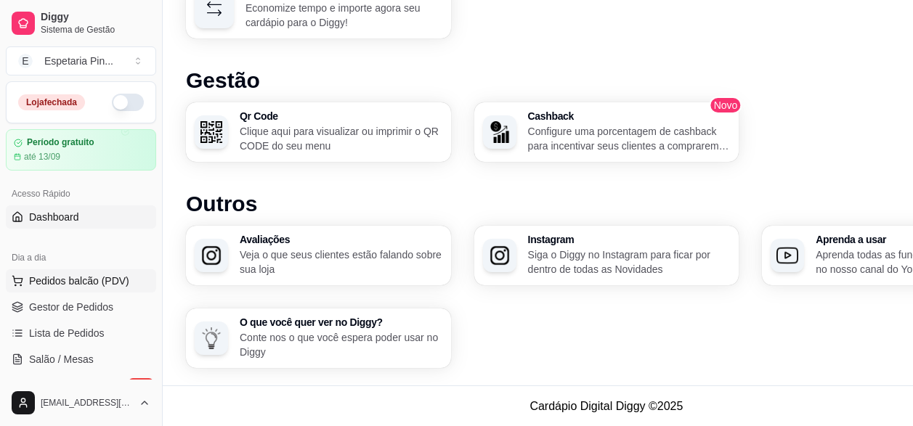
scroll to position [73, 0]
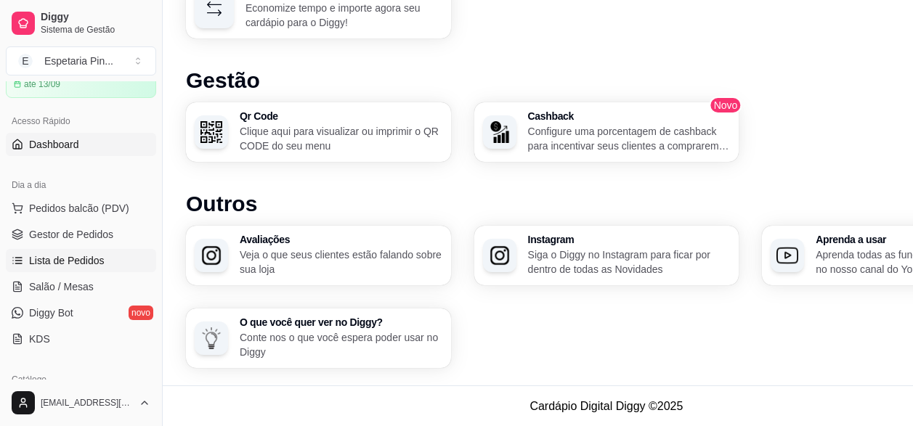
click at [80, 252] on link "Lista de Pedidos" at bounding box center [81, 260] width 150 height 23
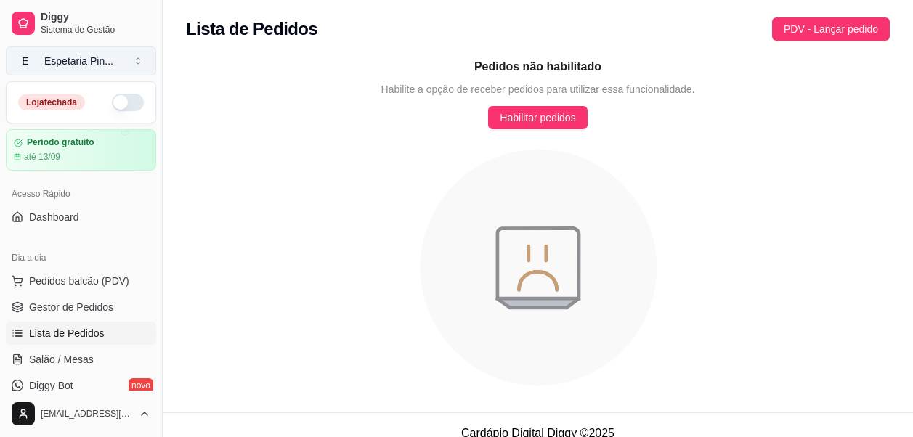
click at [100, 65] on div "Espetaria Pin ..." at bounding box center [78, 61] width 69 height 15
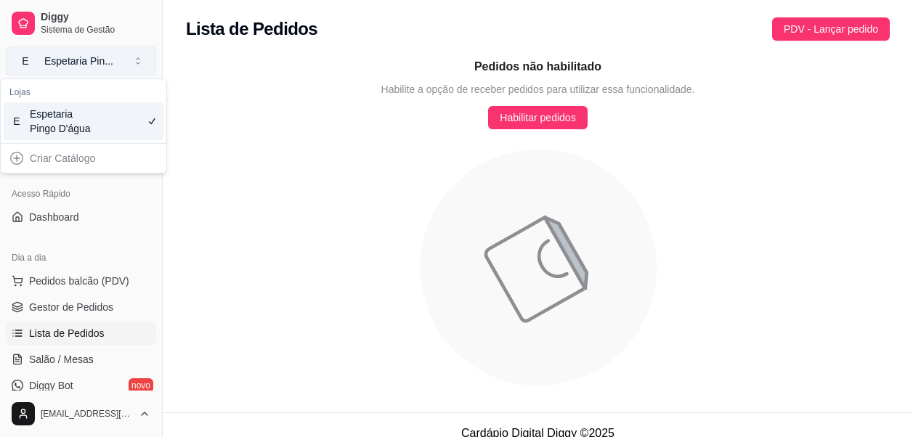
click at [98, 64] on div "Espetaria Pin ..." at bounding box center [78, 61] width 69 height 15
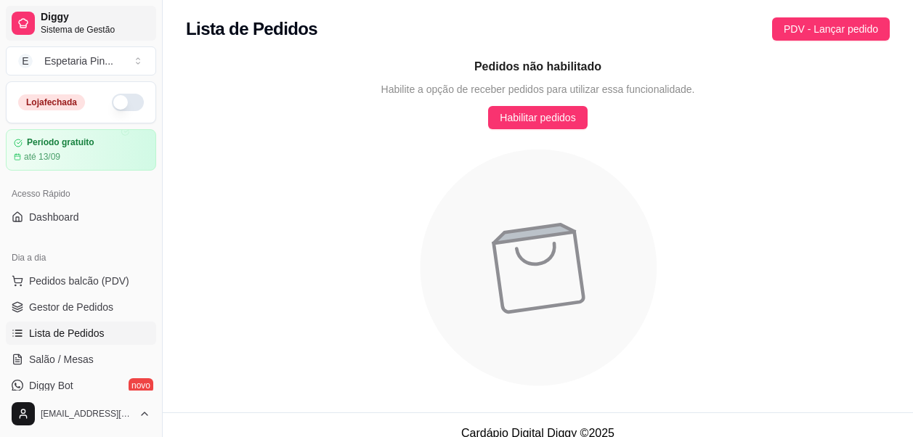
click at [77, 25] on span "Sistema de Gestão" at bounding box center [96, 30] width 110 height 12
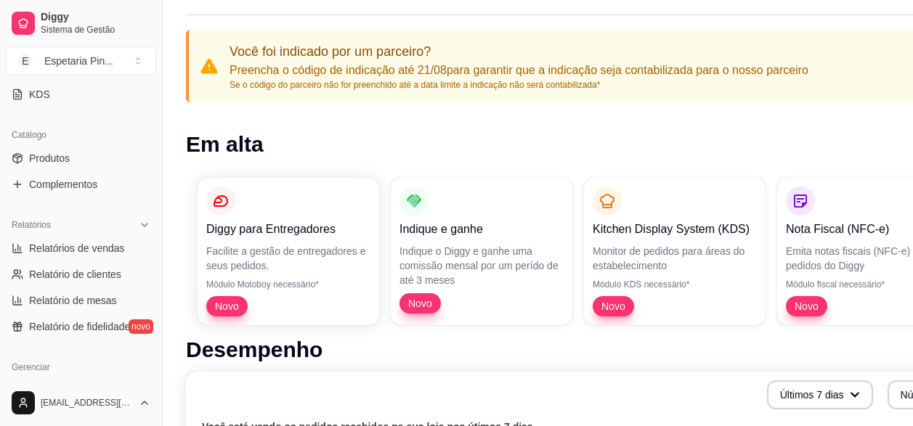
scroll to position [245, 0]
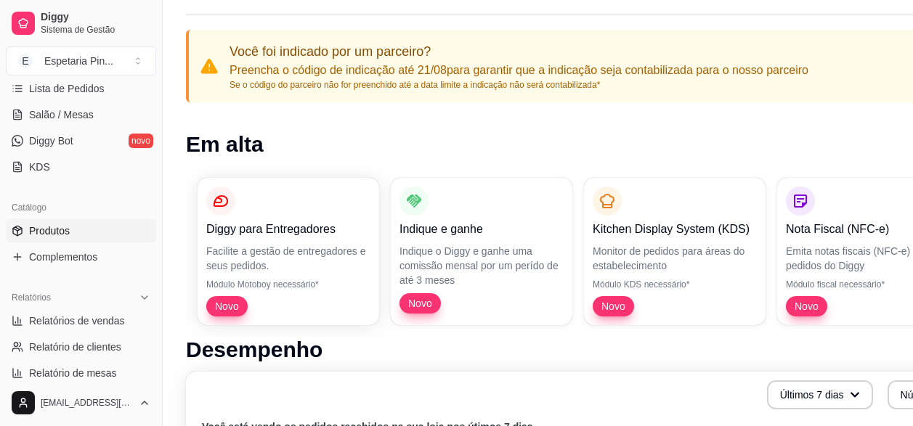
click at [82, 236] on link "Produtos" at bounding box center [81, 230] width 150 height 23
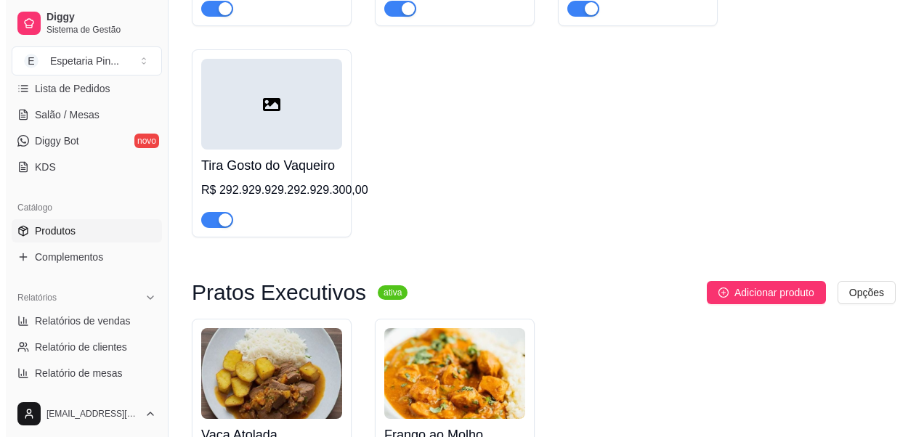
scroll to position [6959, 0]
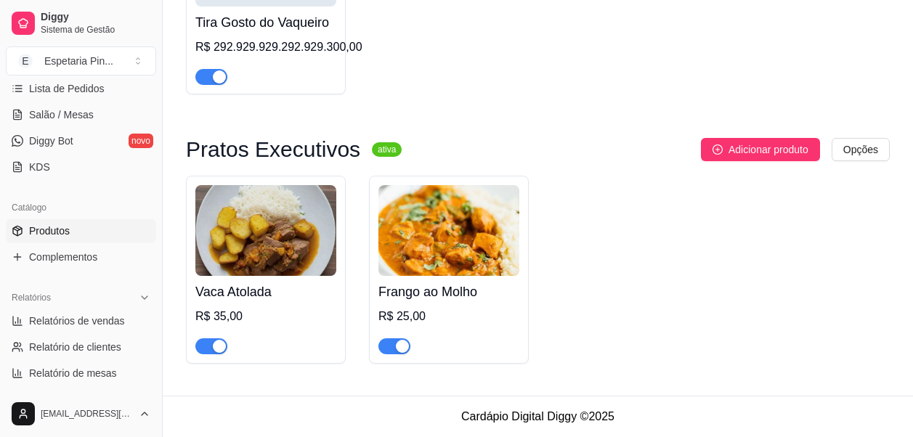
click at [318, 239] on img at bounding box center [265, 230] width 141 height 91
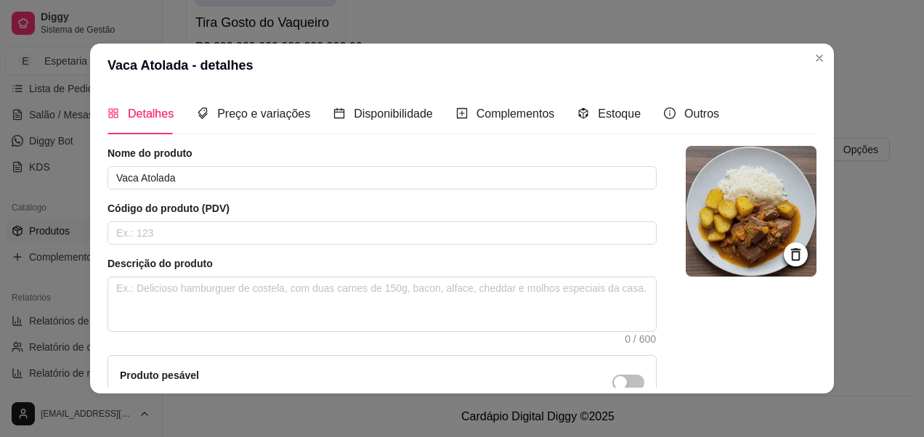
click at [791, 254] on icon at bounding box center [795, 254] width 9 height 12
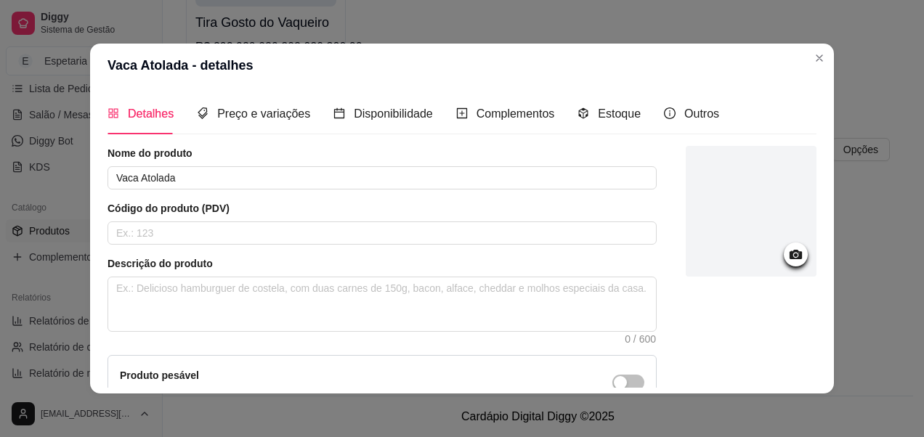
click at [788, 249] on icon at bounding box center [796, 254] width 17 height 17
click at [697, 72] on header "Vaca Atolada - detalhes" at bounding box center [462, 66] width 744 height 44
click at [788, 261] on icon at bounding box center [796, 254] width 17 height 17
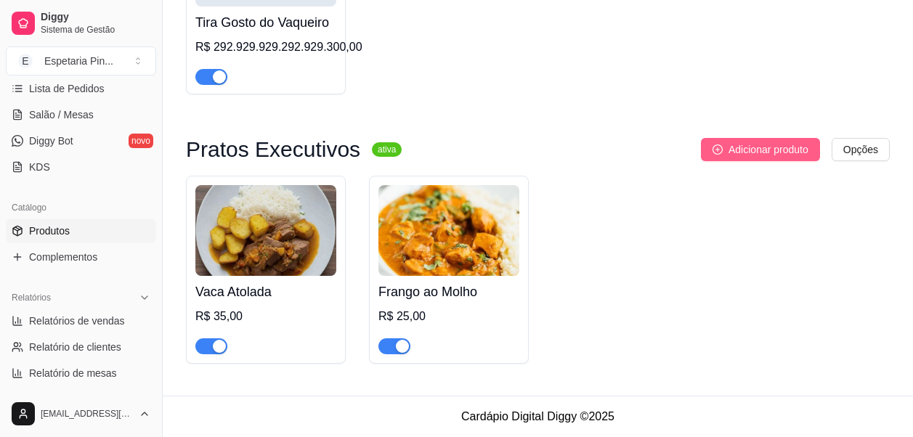
click at [729, 149] on span "Adicionar produto" at bounding box center [769, 150] width 80 height 16
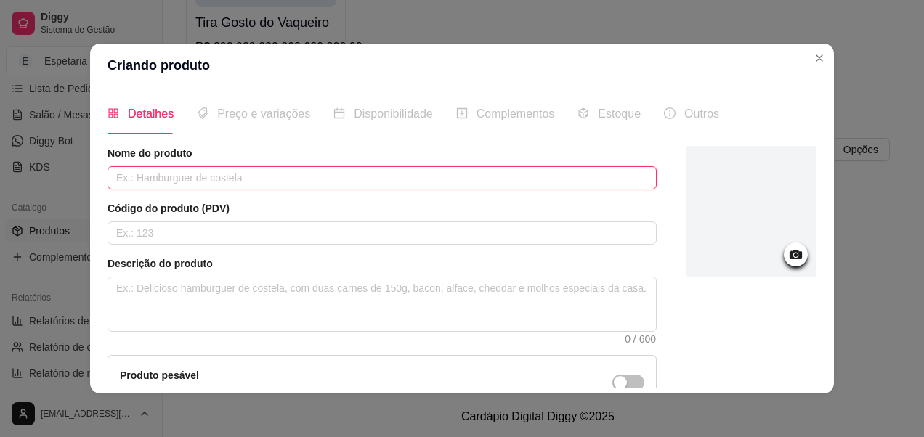
click at [250, 181] on input "text" at bounding box center [382, 177] width 549 height 23
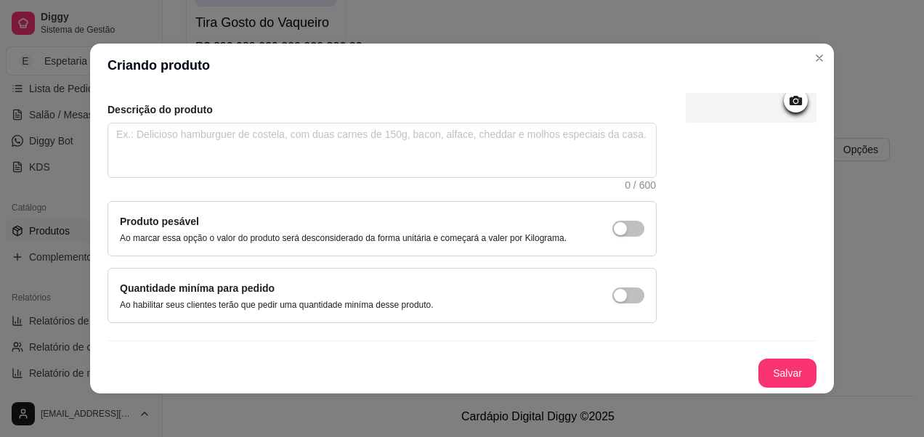
scroll to position [3, 0]
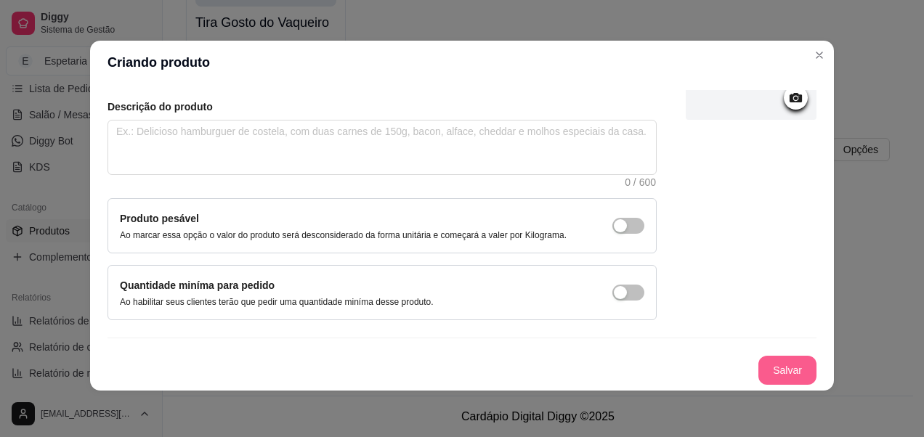
type input "Baio de Dois"
click at [774, 371] on button "Salvar" at bounding box center [787, 370] width 58 height 29
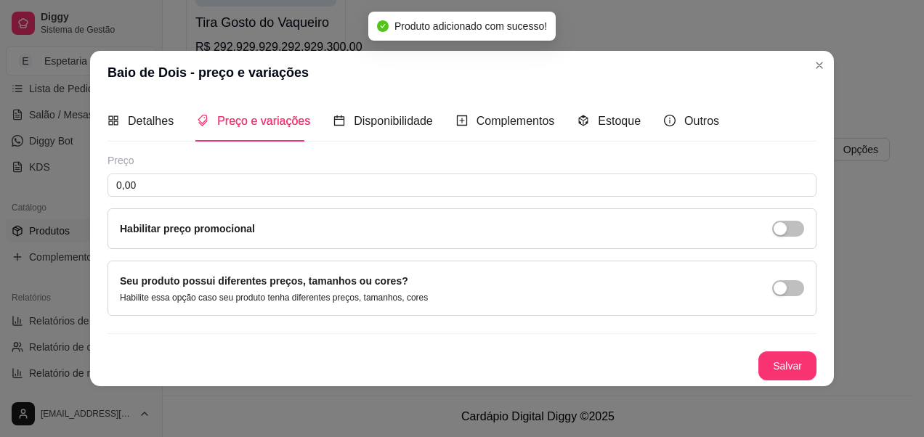
scroll to position [0, 0]
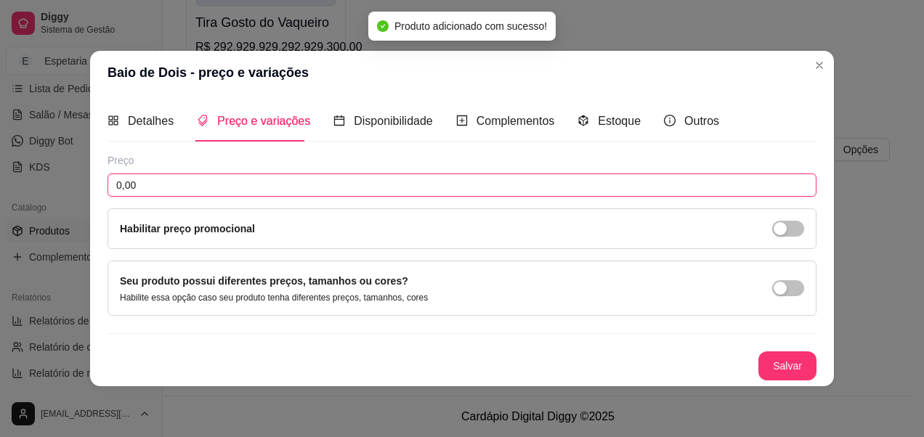
click at [209, 189] on input "0,00" at bounding box center [462, 185] width 709 height 23
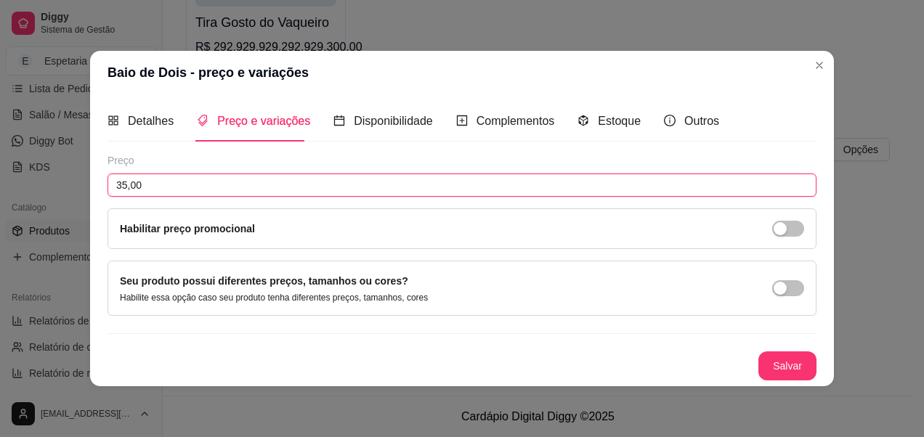
type input "35,00"
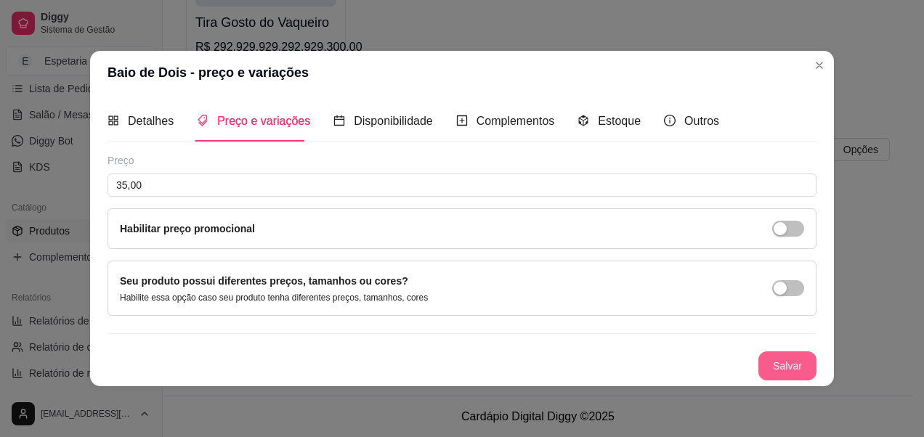
click at [799, 363] on button "Salvar" at bounding box center [787, 366] width 58 height 29
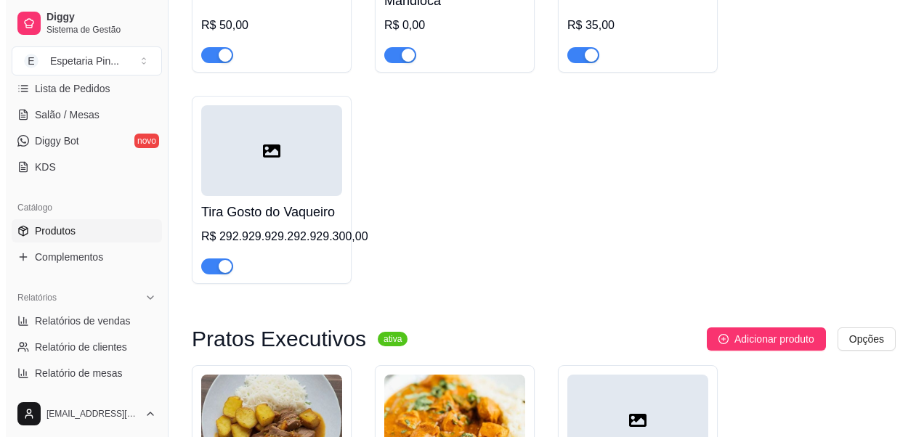
scroll to position [6959, 0]
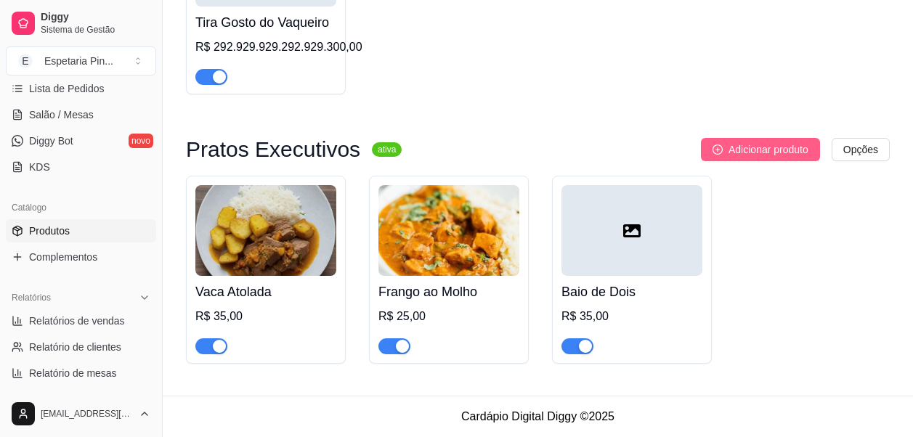
click at [753, 155] on span "Adicionar produto" at bounding box center [769, 150] width 80 height 16
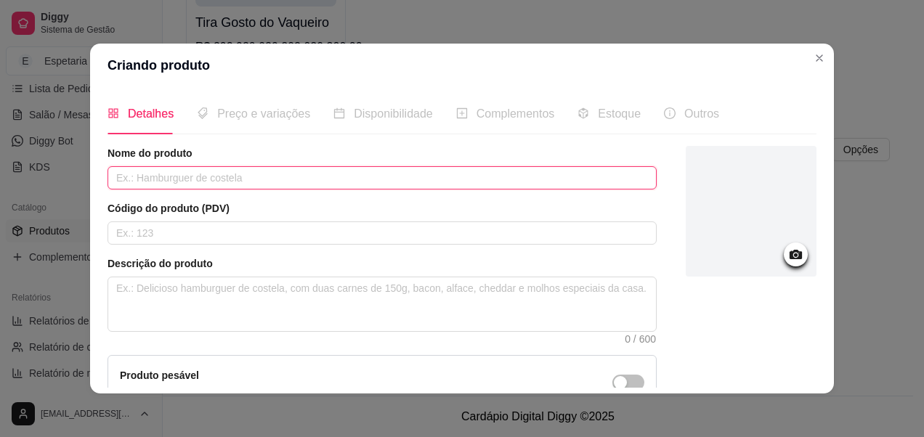
click at [602, 186] on input "text" at bounding box center [382, 177] width 549 height 23
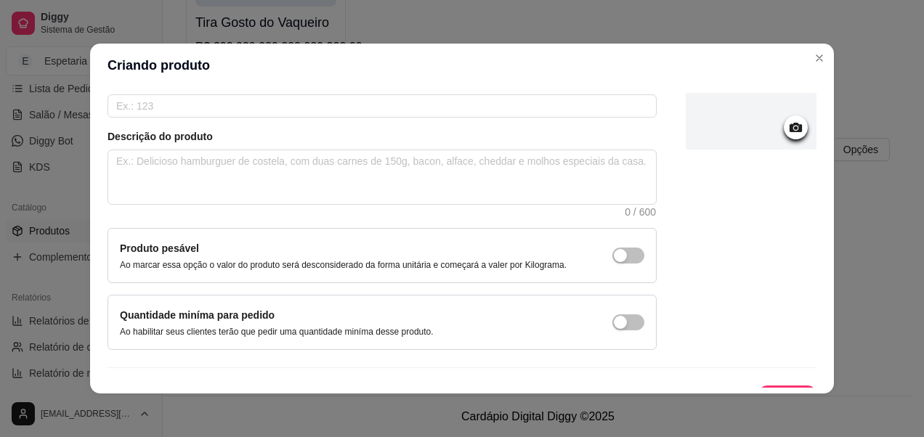
scroll to position [154, 0]
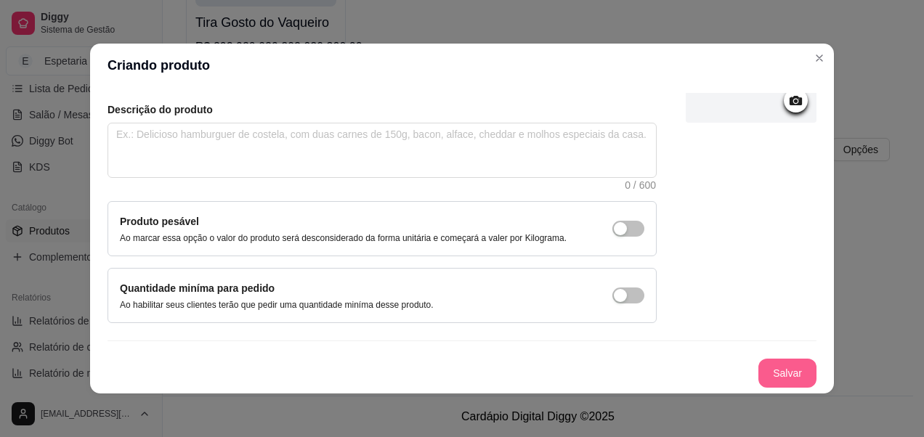
type input "Tilápia"
click at [782, 386] on button "Salvar" at bounding box center [787, 373] width 58 height 29
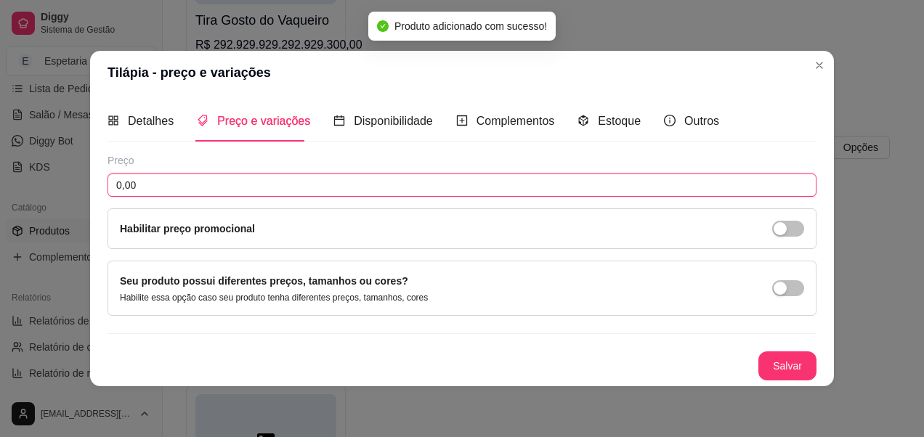
click at [599, 190] on input "0,00" at bounding box center [462, 185] width 709 height 23
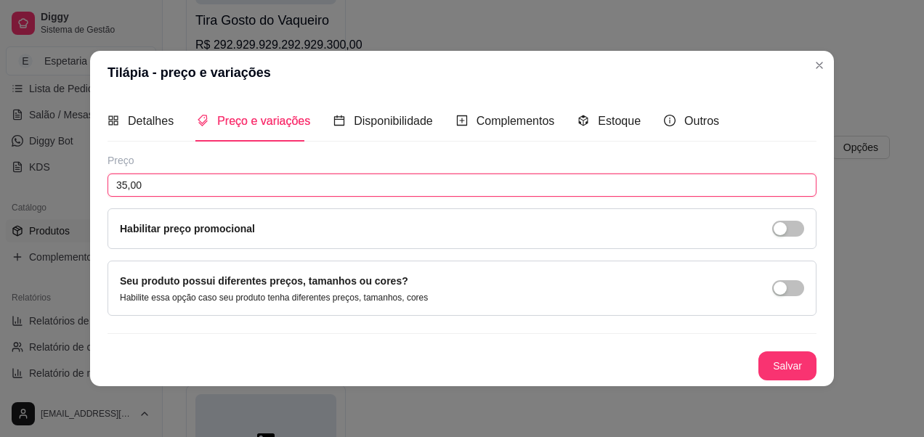
type input "35,00"
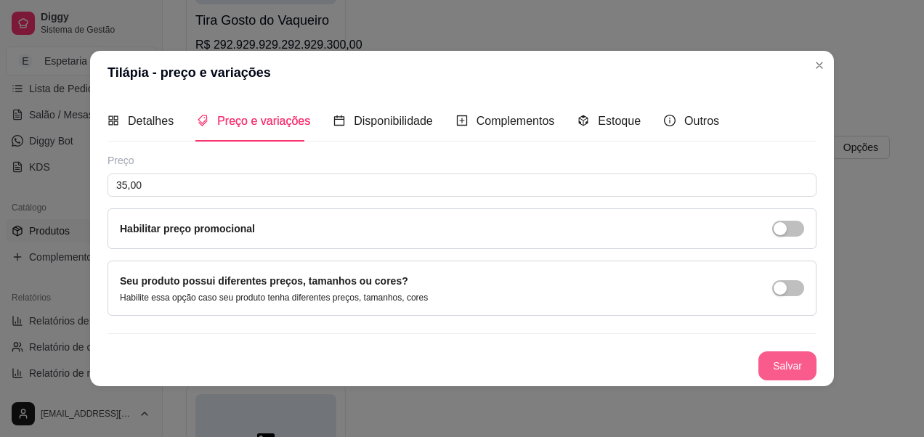
click at [772, 368] on button "Salvar" at bounding box center [787, 366] width 58 height 29
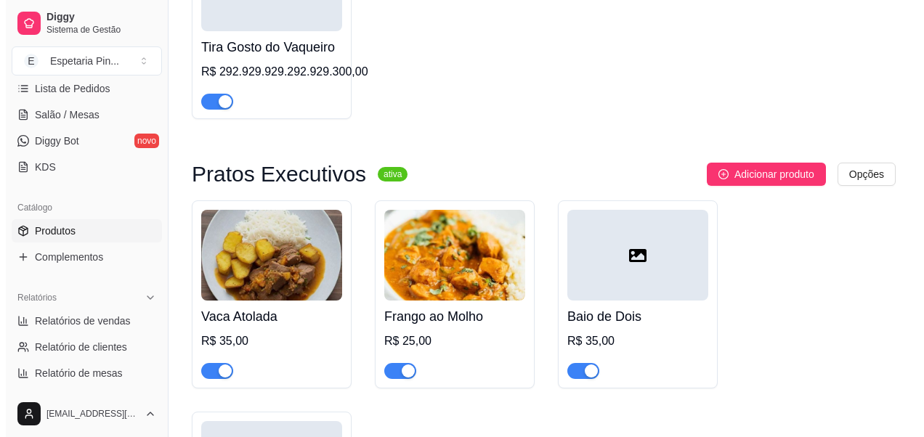
scroll to position [6913, 0]
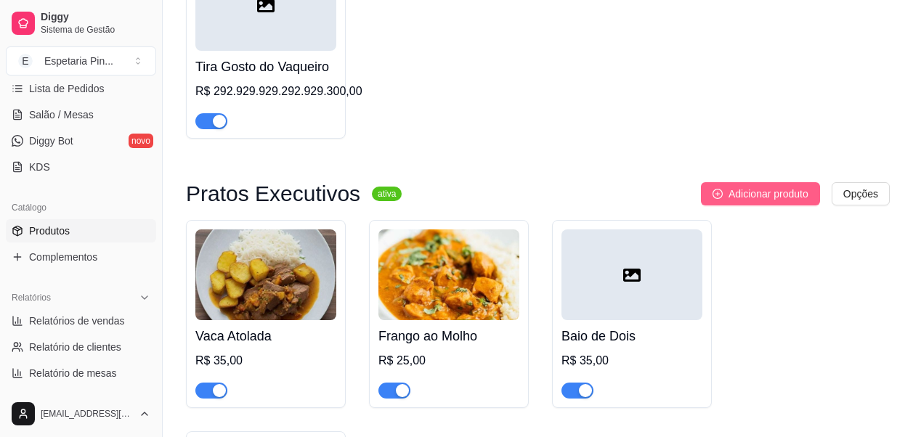
click at [756, 190] on span "Adicionar produto" at bounding box center [769, 194] width 80 height 16
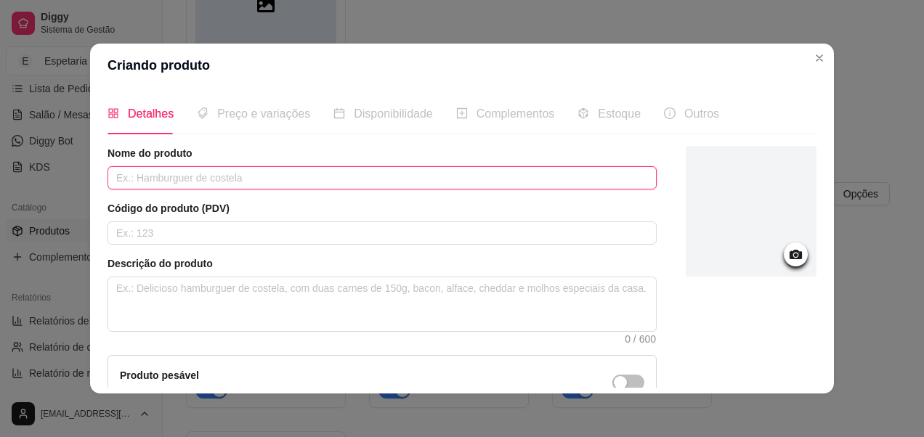
click at [248, 179] on input "text" at bounding box center [382, 177] width 549 height 23
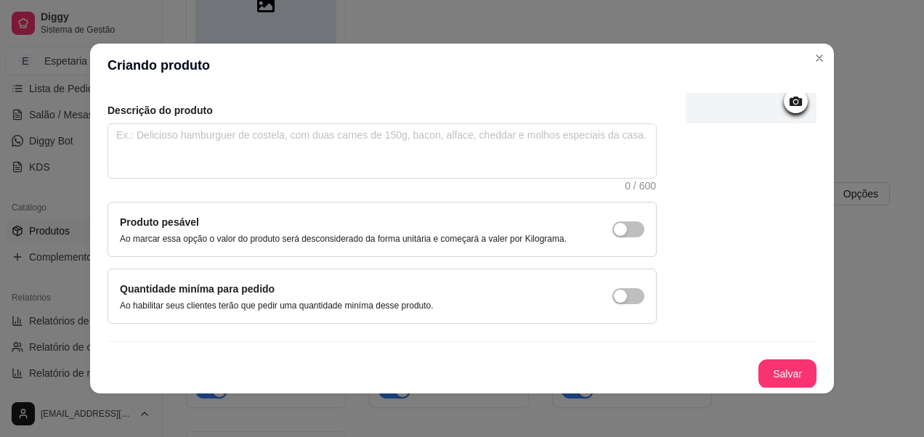
scroll to position [154, 0]
type input "Contra-Filé"
click at [784, 379] on button "Salvar" at bounding box center [787, 373] width 58 height 29
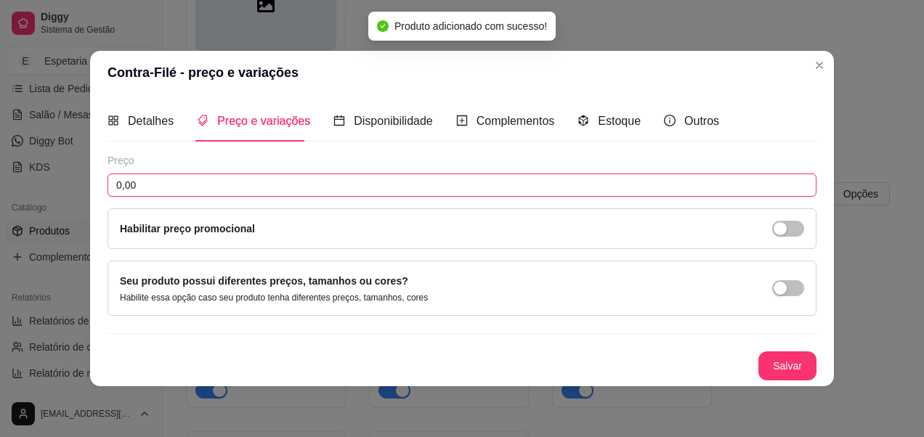
click at [371, 192] on input "0,00" at bounding box center [462, 185] width 709 height 23
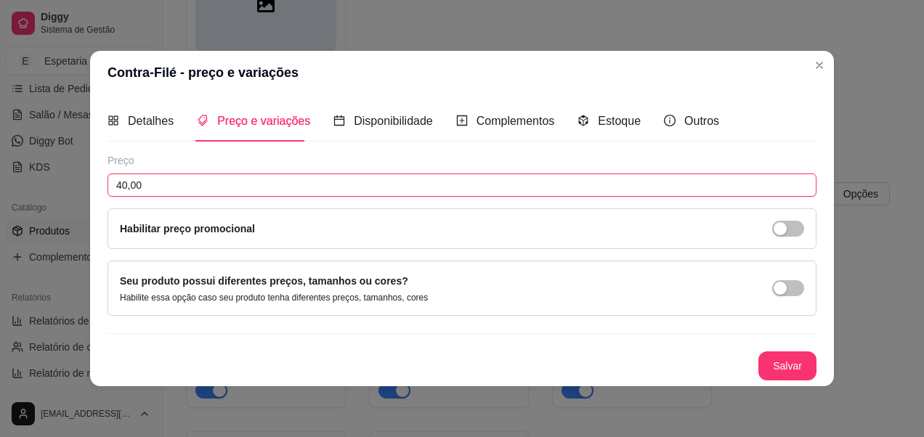
type input "40,00"
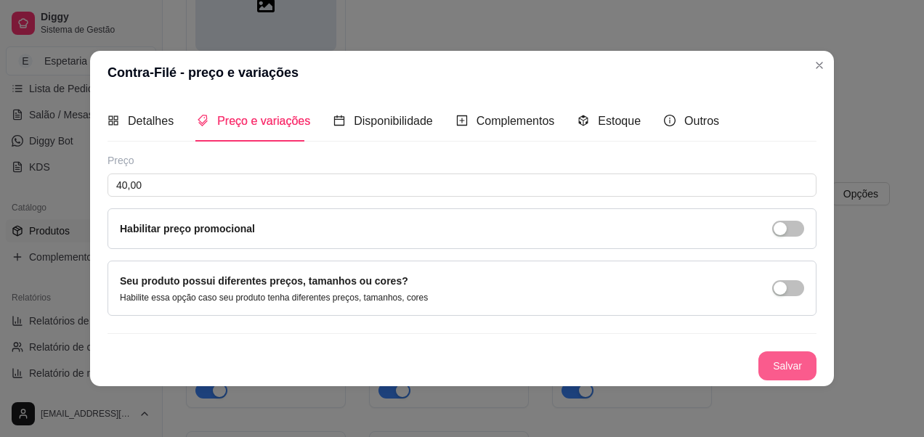
click at [782, 371] on button "Salvar" at bounding box center [787, 366] width 58 height 29
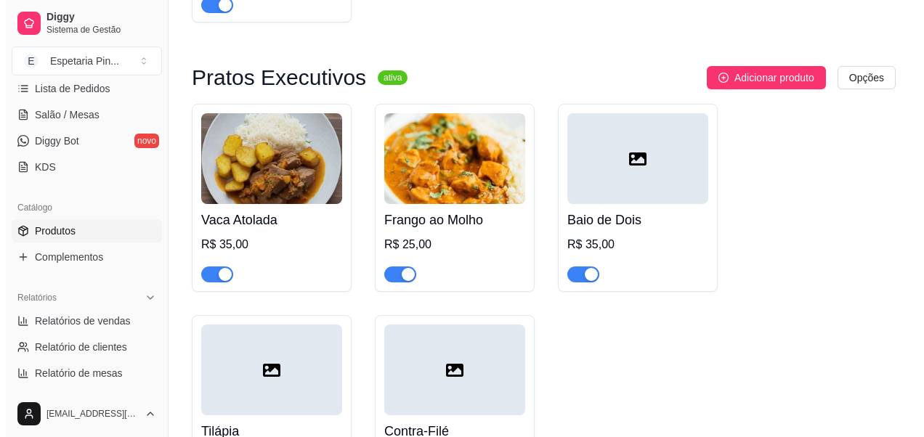
scroll to position [7026, 0]
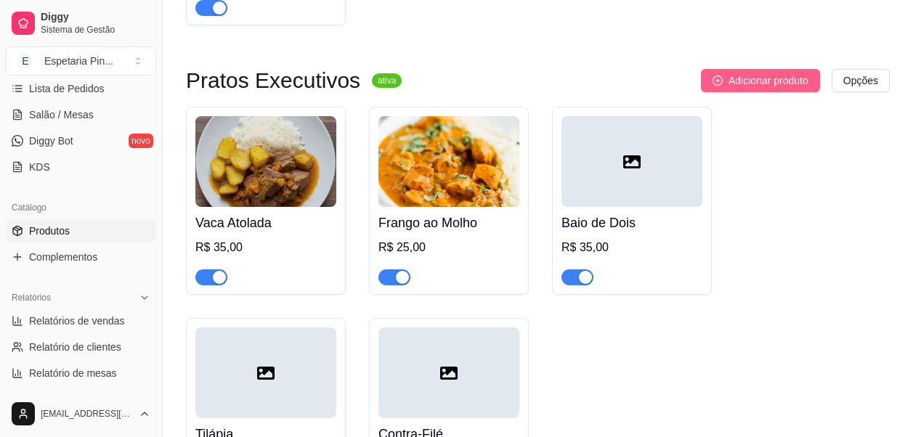
click at [764, 78] on span "Adicionar produto" at bounding box center [769, 81] width 80 height 16
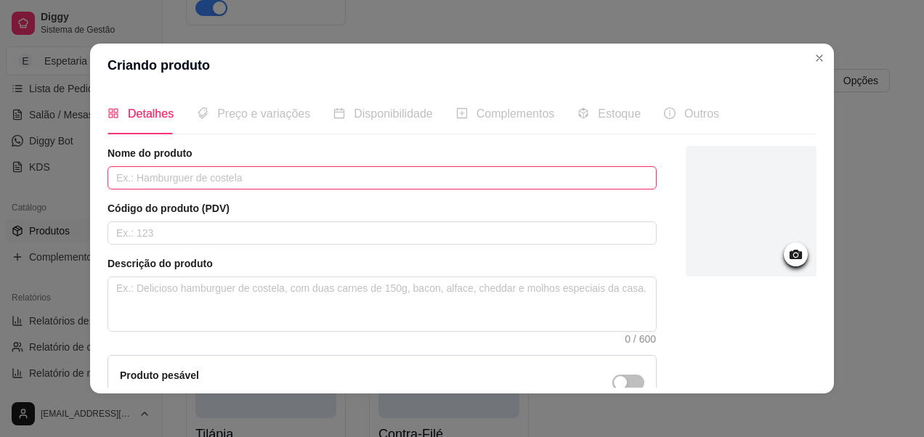
click at [454, 172] on input "text" at bounding box center [382, 177] width 549 height 23
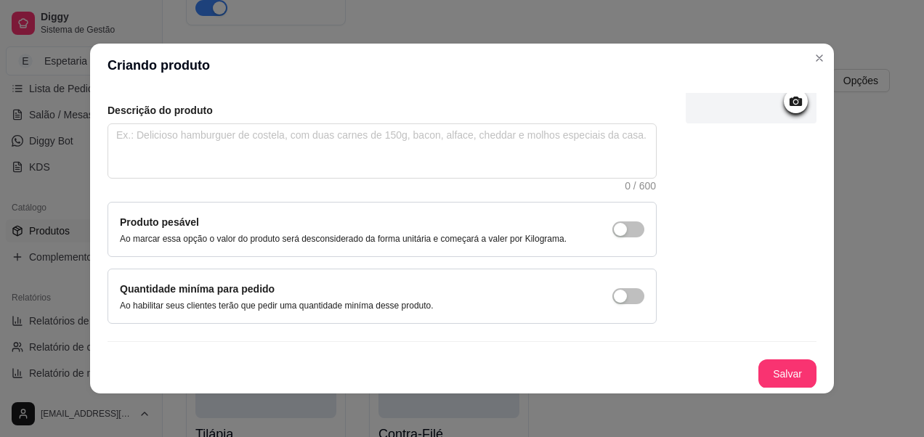
scroll to position [154, 0]
type input "Picanha"
click at [777, 369] on button "Salvar" at bounding box center [787, 374] width 57 height 28
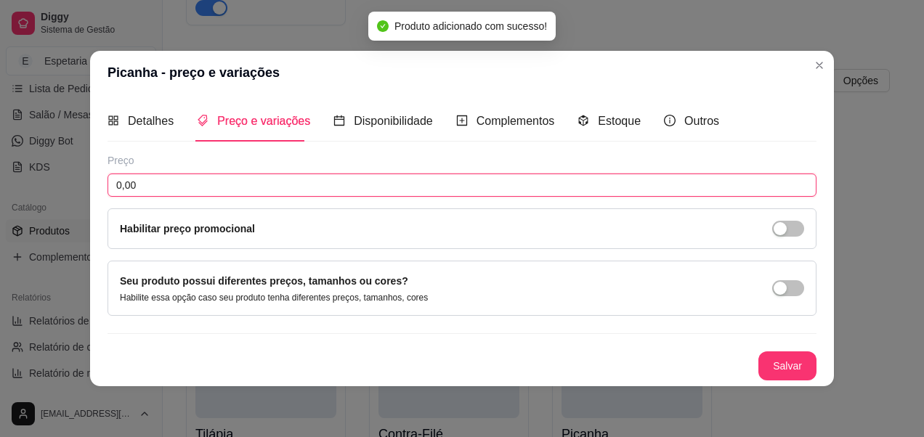
click at [157, 184] on input "0,00" at bounding box center [462, 185] width 709 height 23
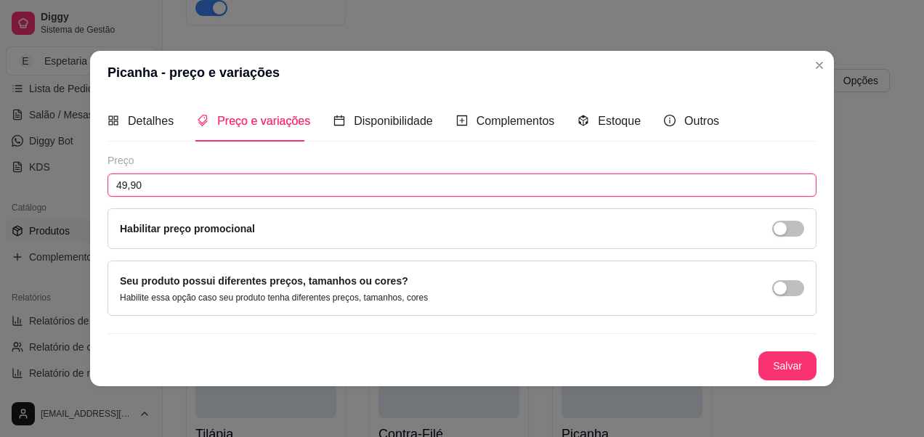
type input "49,90"
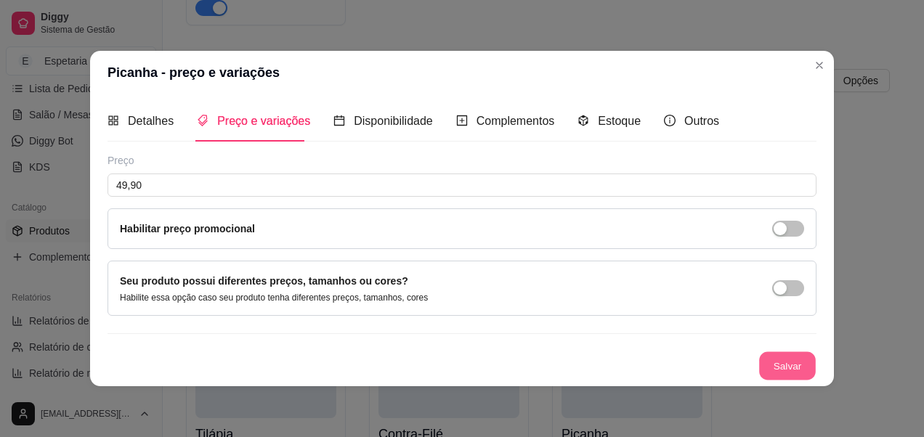
click at [770, 359] on button "Salvar" at bounding box center [787, 366] width 57 height 28
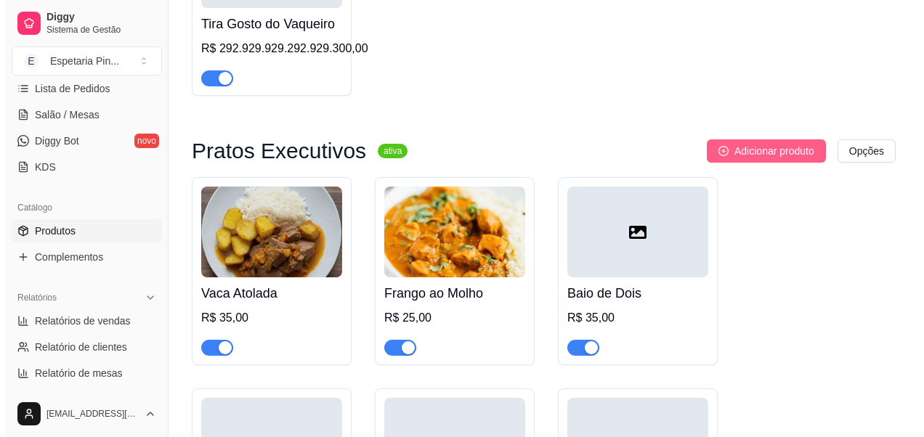
scroll to position [6953, 0]
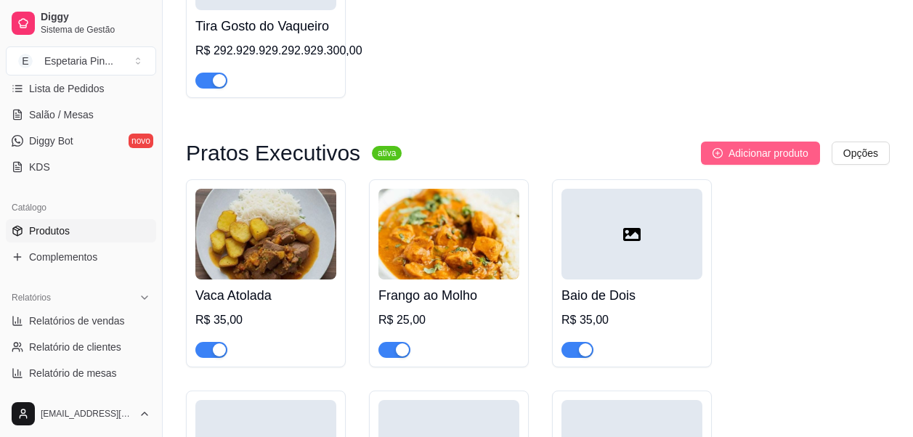
click at [752, 163] on button "Adicionar produto" at bounding box center [760, 153] width 119 height 23
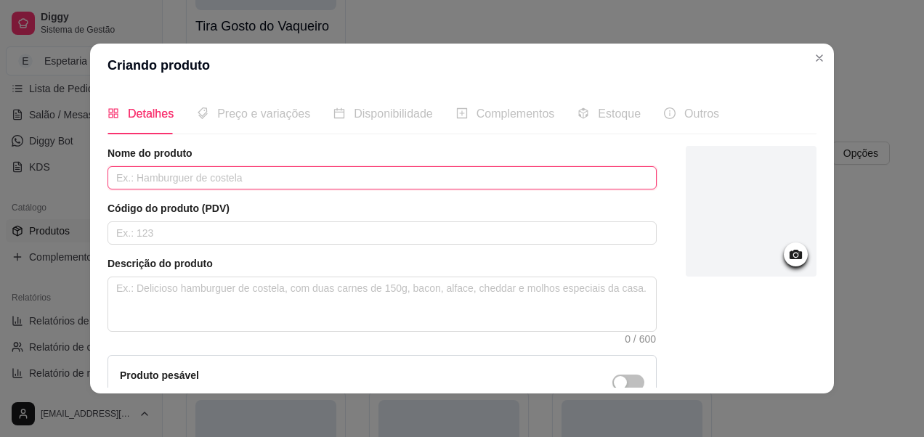
click at [353, 179] on input "text" at bounding box center [382, 177] width 549 height 23
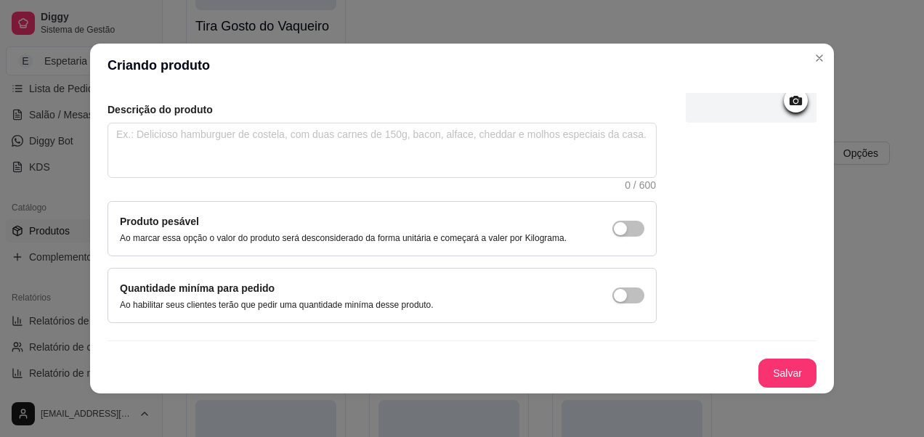
scroll to position [3, 0]
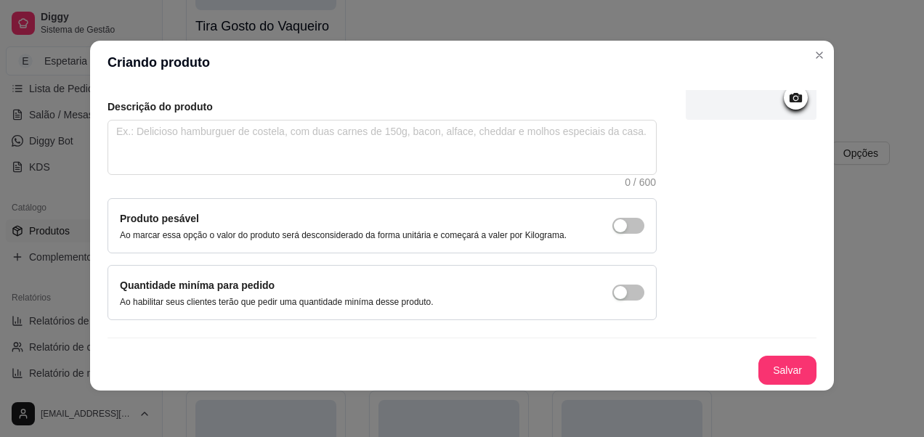
type input "File de Frango"
click at [766, 363] on button "Salvar" at bounding box center [787, 371] width 57 height 28
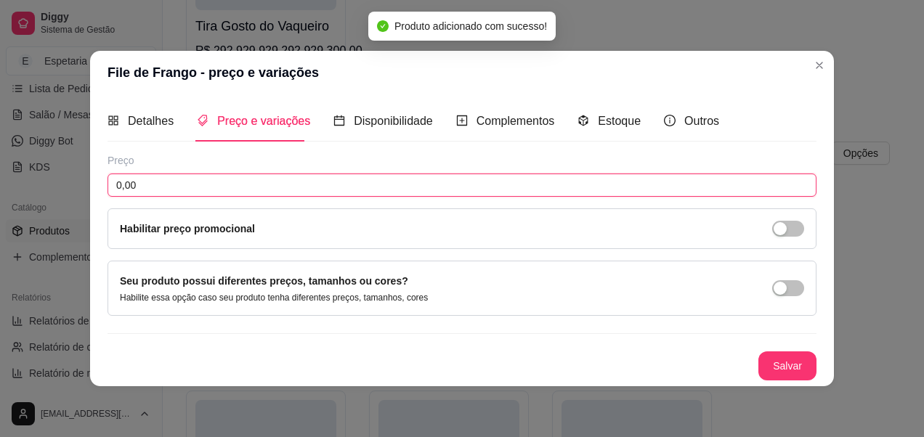
click at [319, 190] on input "0,00" at bounding box center [462, 185] width 709 height 23
type input "20,00"
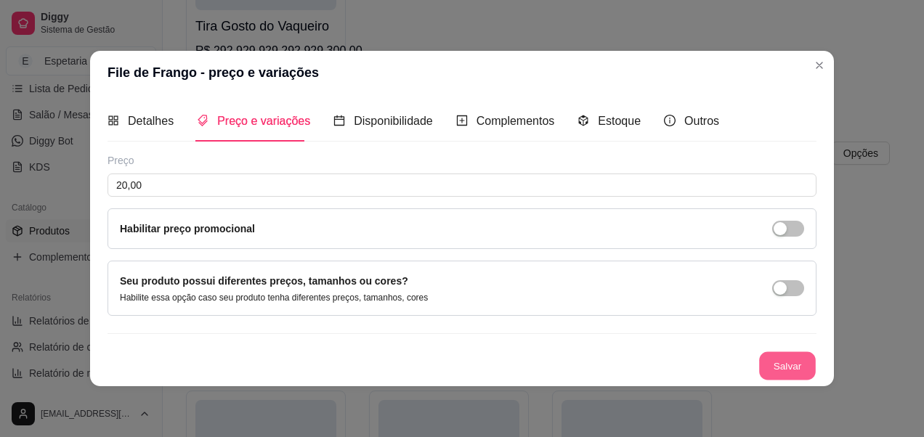
click at [798, 357] on button "Salvar" at bounding box center [787, 366] width 57 height 28
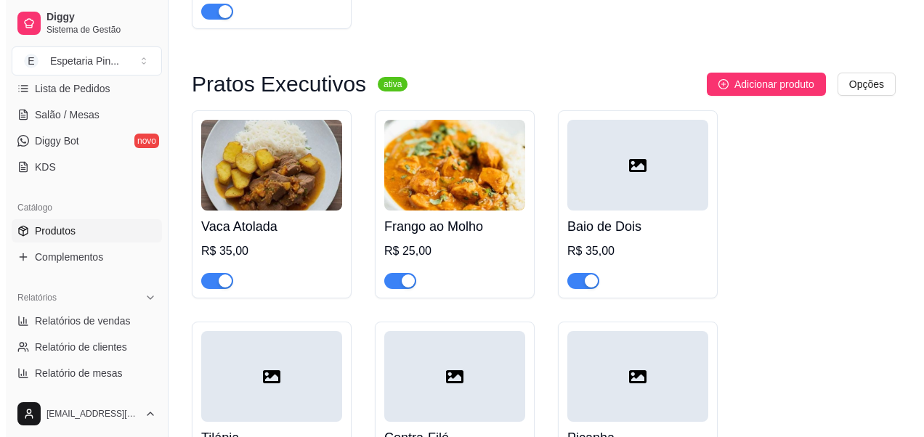
scroll to position [7020, 0]
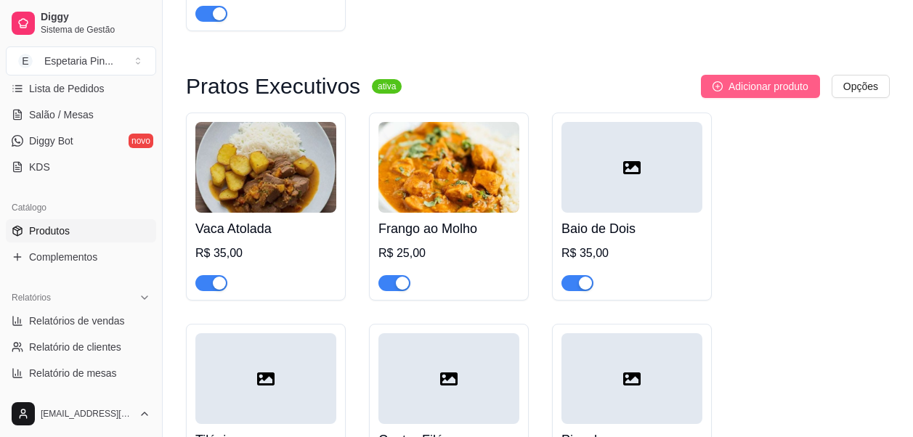
click at [770, 98] on button "Adicionar produto" at bounding box center [760, 86] width 119 height 23
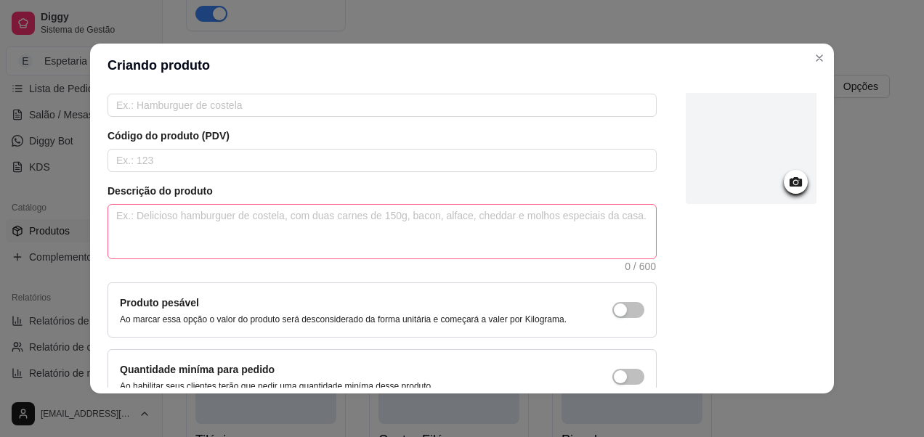
scroll to position [0, 0]
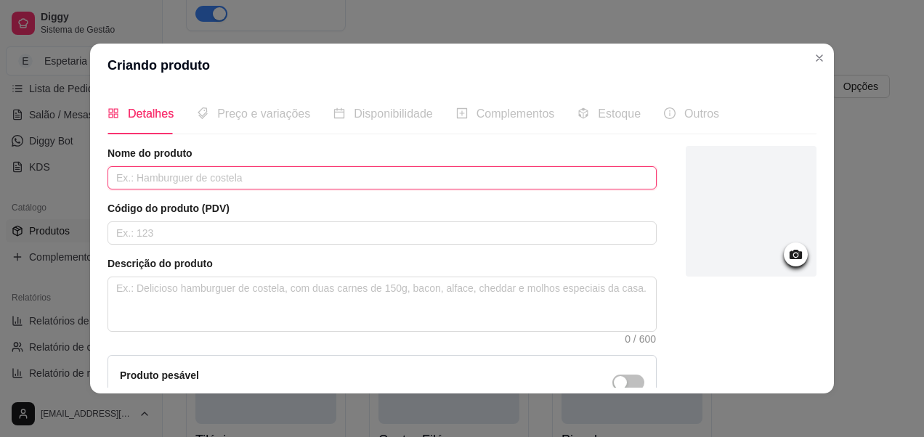
click at [273, 185] on input "text" at bounding box center [382, 177] width 549 height 23
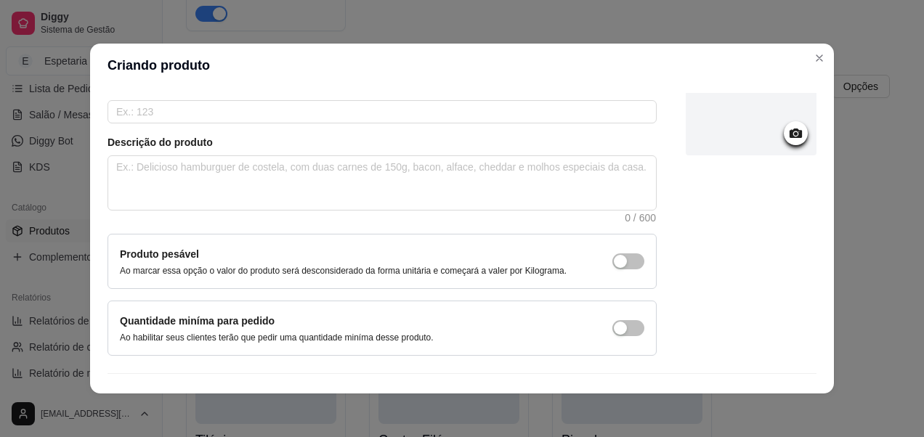
scroll to position [154, 0]
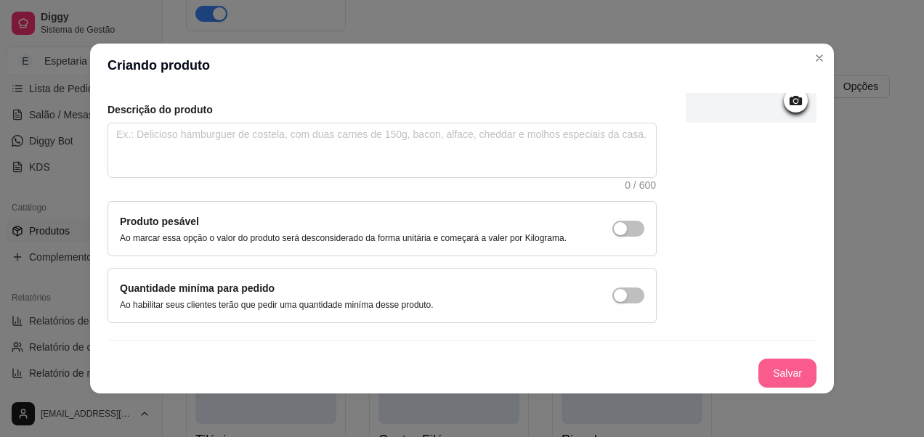
type input "Linguiça"
click at [758, 366] on button "Salvar" at bounding box center [787, 373] width 58 height 29
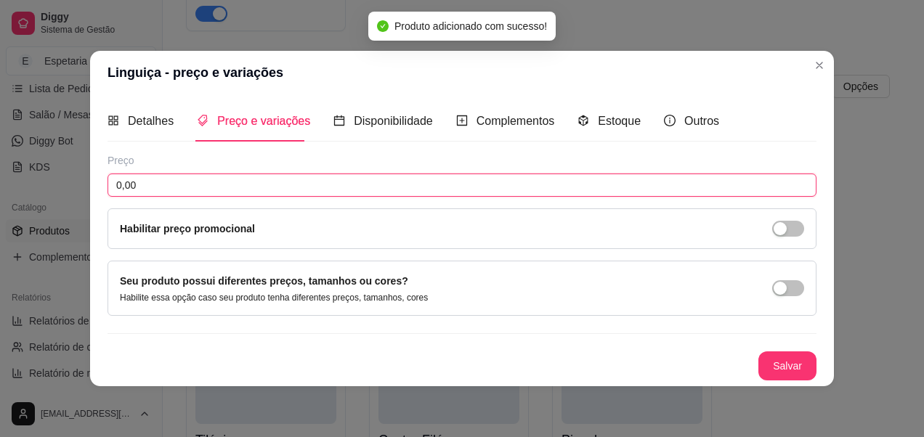
click at [227, 185] on input "0,00" at bounding box center [462, 185] width 709 height 23
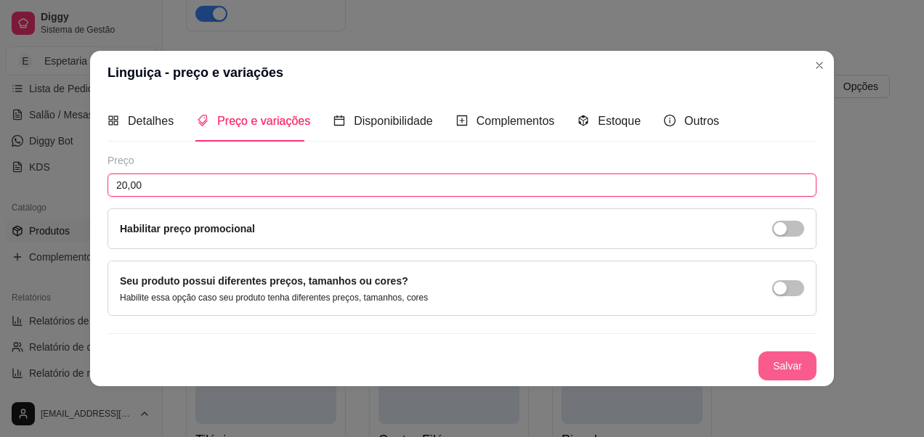
type input "20,00"
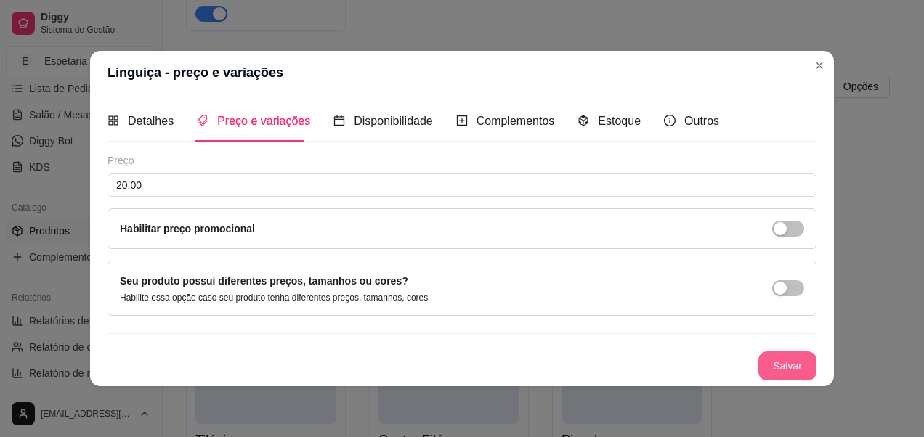
click at [774, 359] on button "Salvar" at bounding box center [787, 366] width 58 height 29
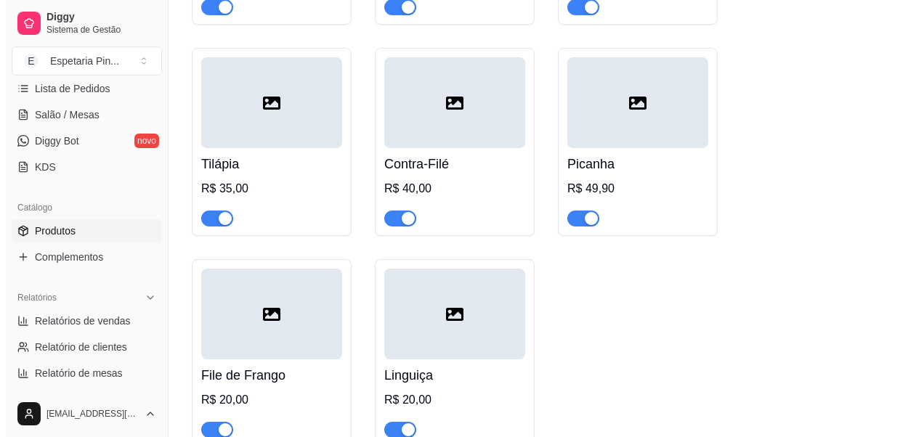
scroll to position [7093, 0]
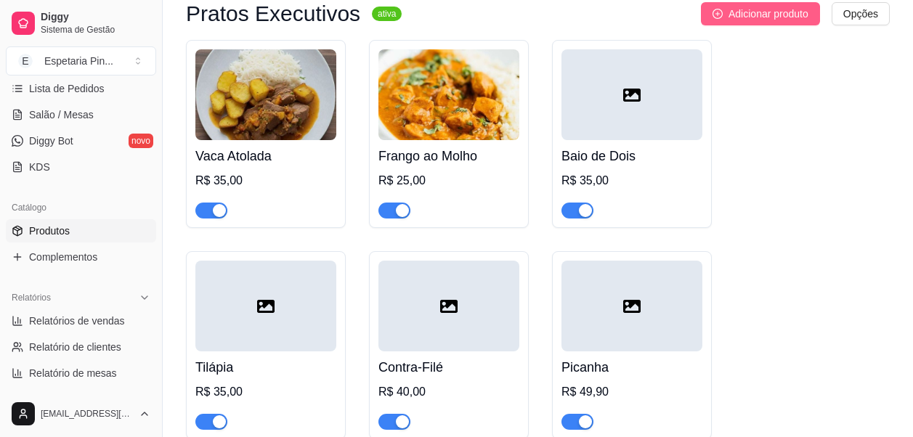
click at [780, 22] on span "Adicionar produto" at bounding box center [769, 14] width 80 height 16
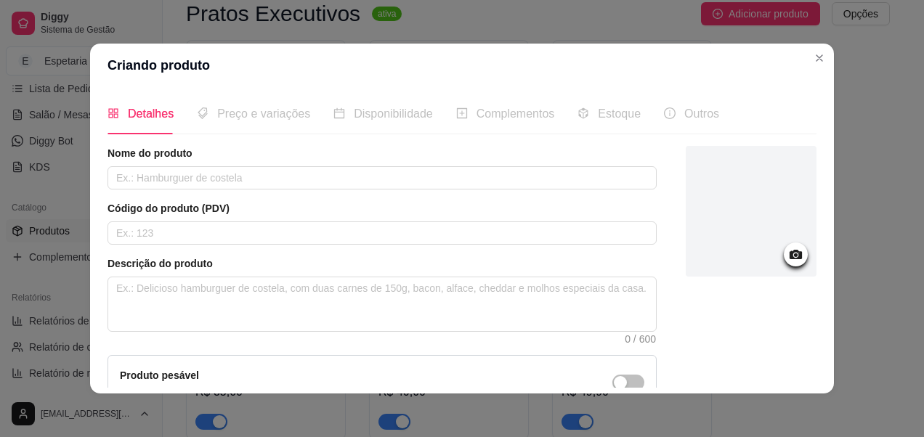
scroll to position [3, 0]
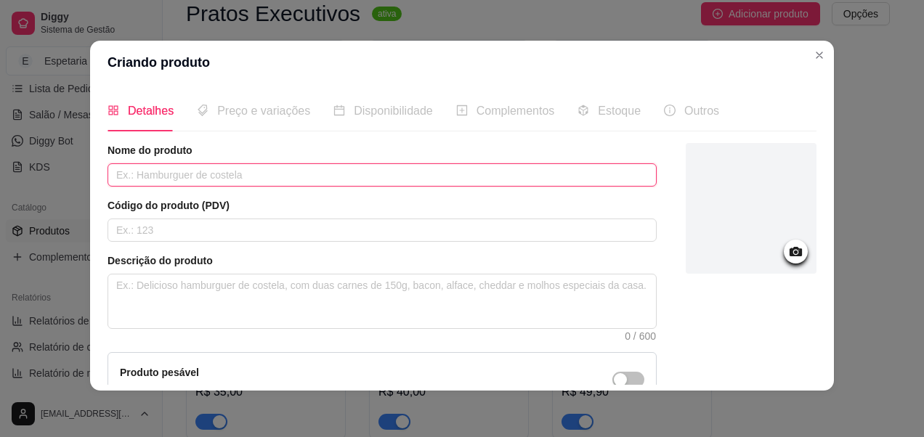
click at [200, 183] on input "text" at bounding box center [382, 174] width 549 height 23
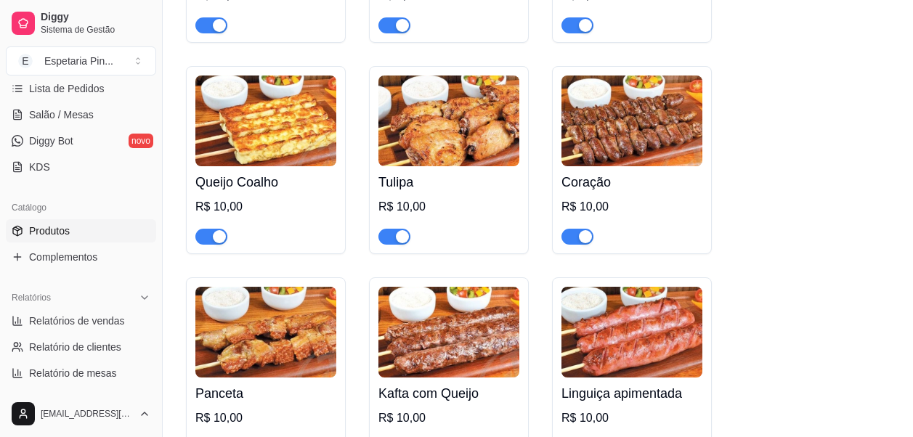
scroll to position [0, 0]
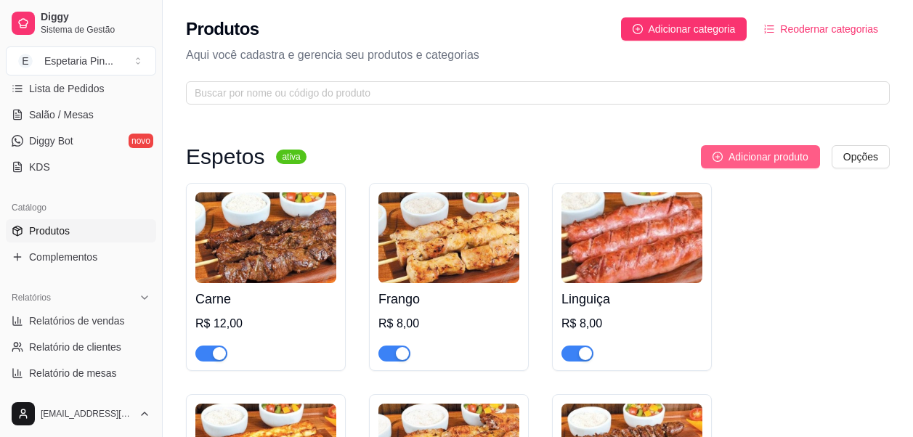
click at [745, 160] on span "Adicionar produto" at bounding box center [769, 157] width 80 height 16
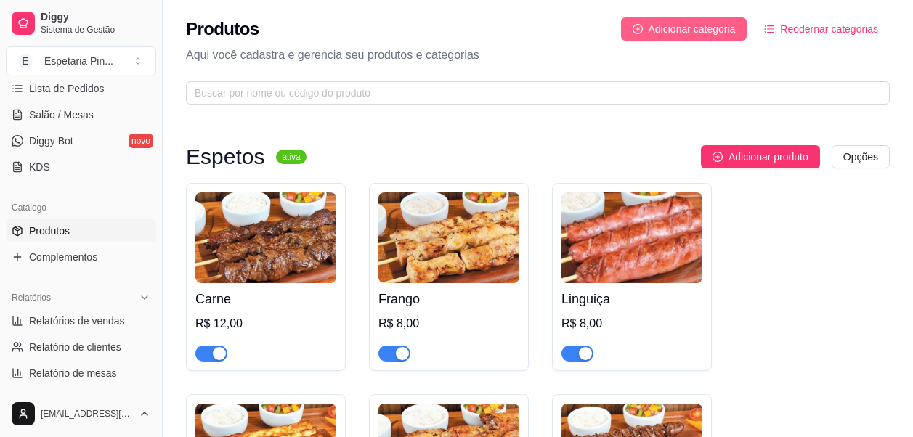
click at [697, 25] on span "Adicionar categoria" at bounding box center [692, 29] width 87 height 16
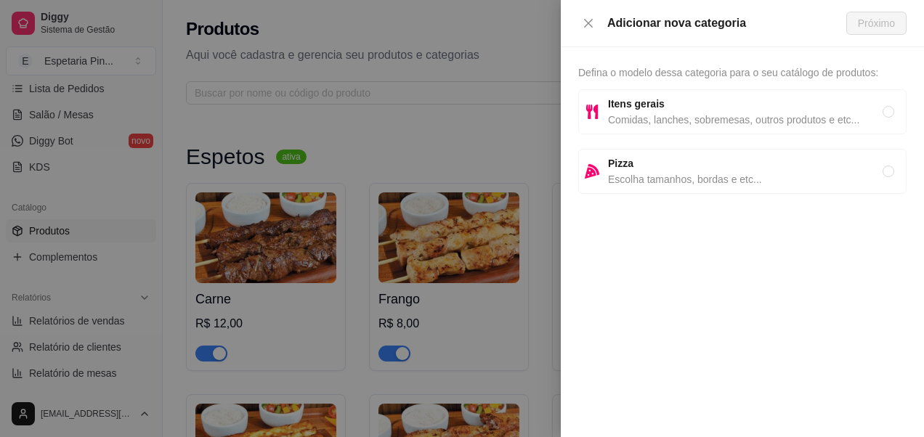
click at [684, 106] on span "Itens gerais" at bounding box center [745, 104] width 275 height 16
radio input "true"
click at [886, 29] on span "Próximo" at bounding box center [876, 23] width 37 height 16
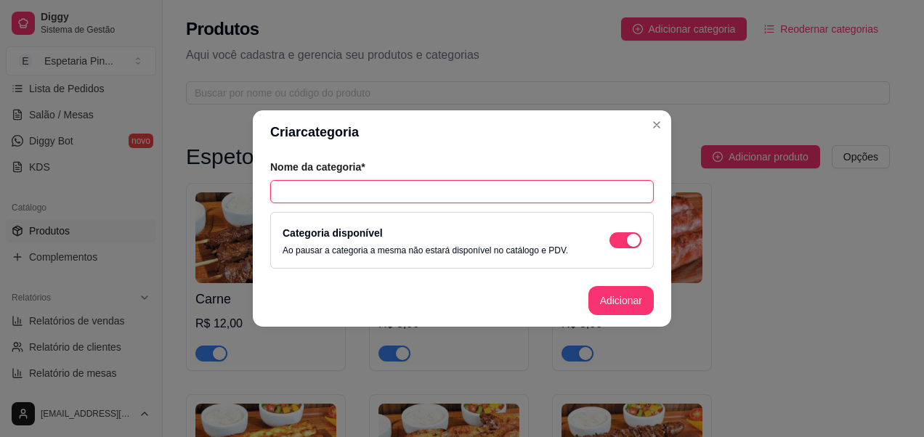
click at [397, 201] on input "text" at bounding box center [462, 191] width 384 height 23
type input "Guarnições"
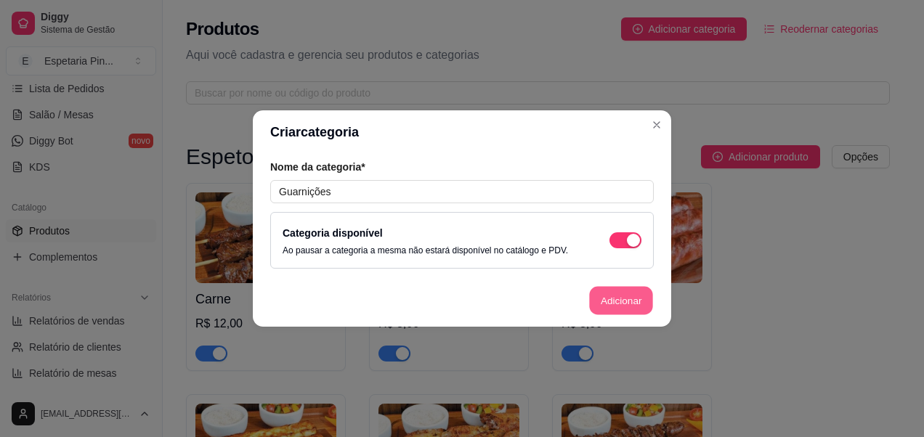
click at [606, 295] on button "Adicionar" at bounding box center [621, 301] width 64 height 28
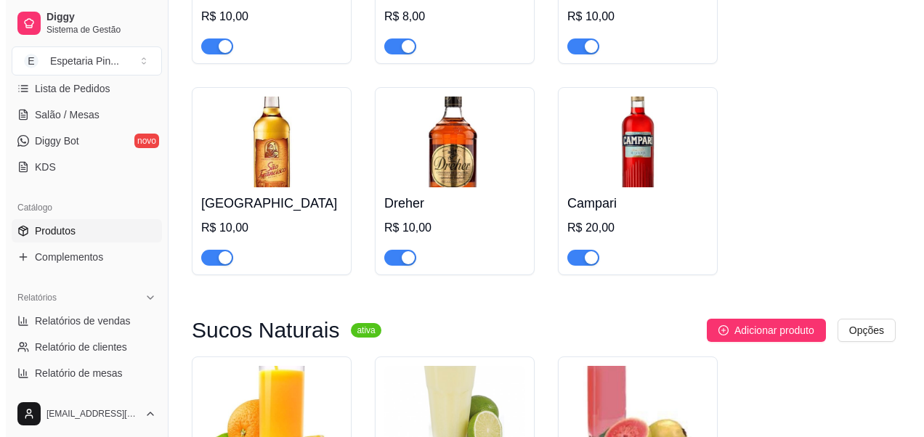
scroll to position [7482, 0]
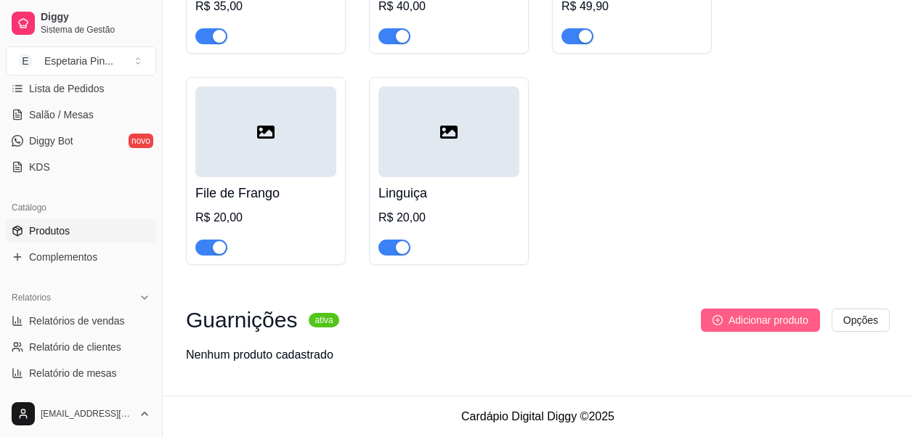
click at [745, 327] on span "Adicionar produto" at bounding box center [769, 320] width 80 height 16
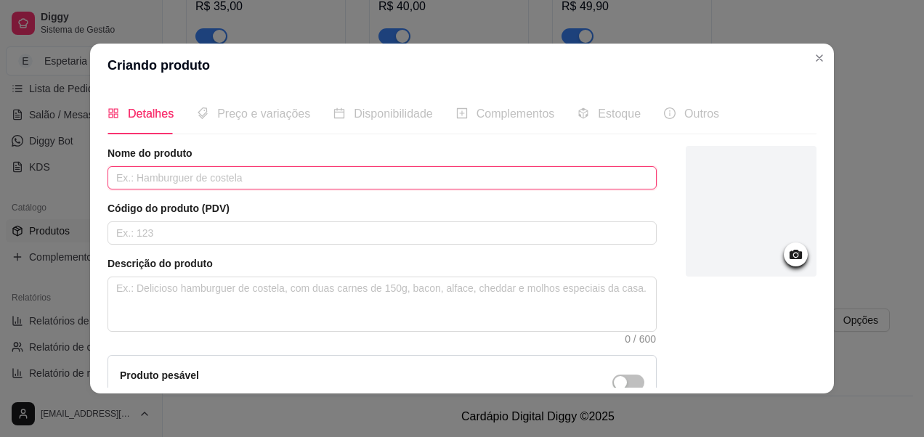
click at [312, 178] on input "text" at bounding box center [382, 177] width 549 height 23
type input "A"
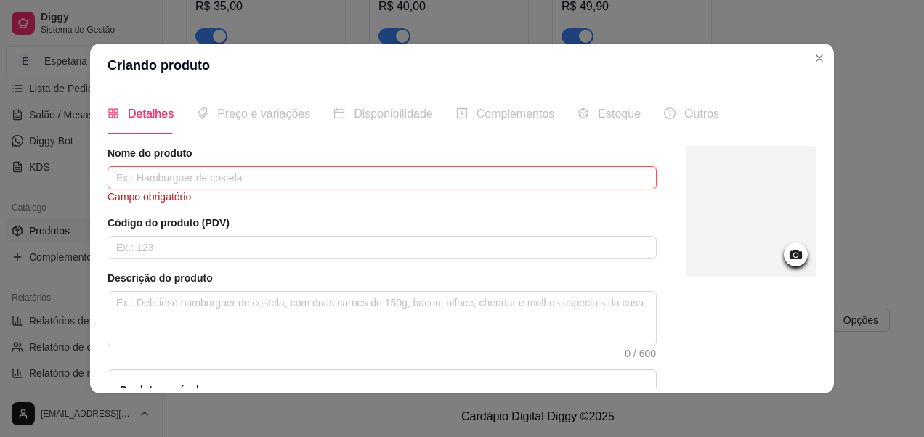
type input "A"
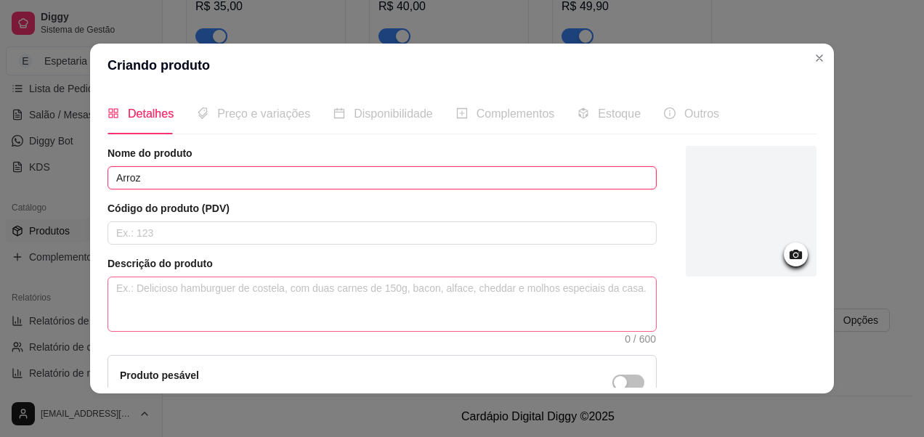
type input "Arroz"
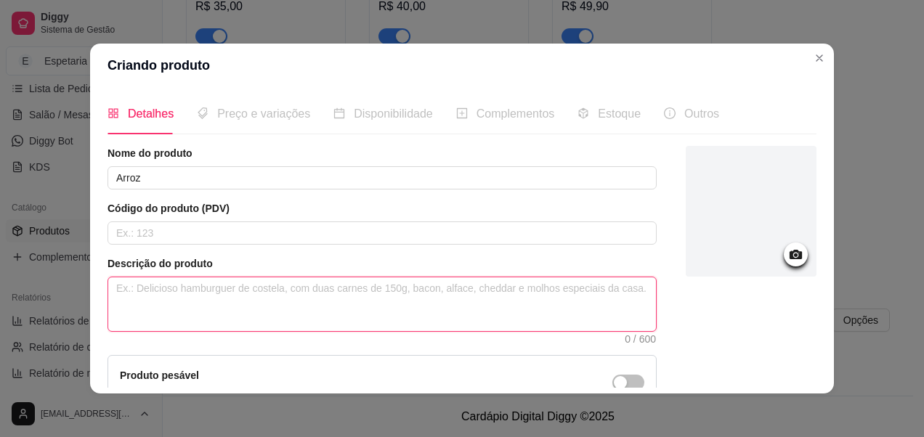
click at [161, 296] on textarea at bounding box center [382, 305] width 548 height 54
type textarea "5"
type textarea "5,"
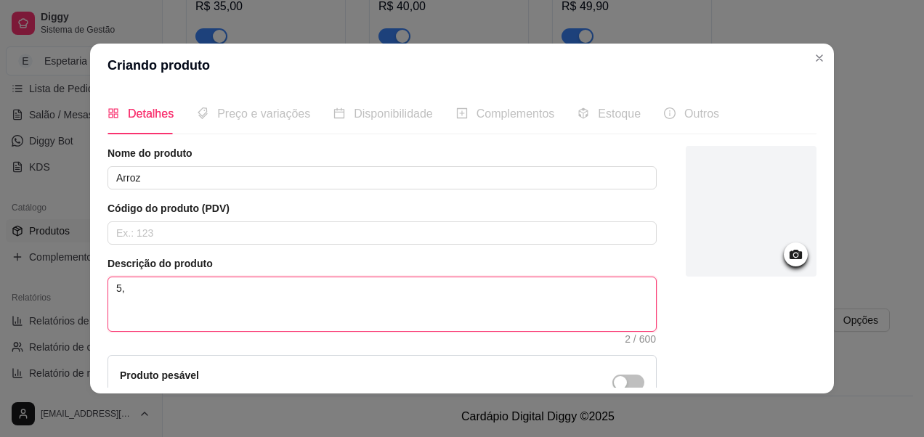
type textarea "5"
click at [160, 296] on textarea at bounding box center [382, 305] width 548 height 54
type textarea "d"
type textarea "de"
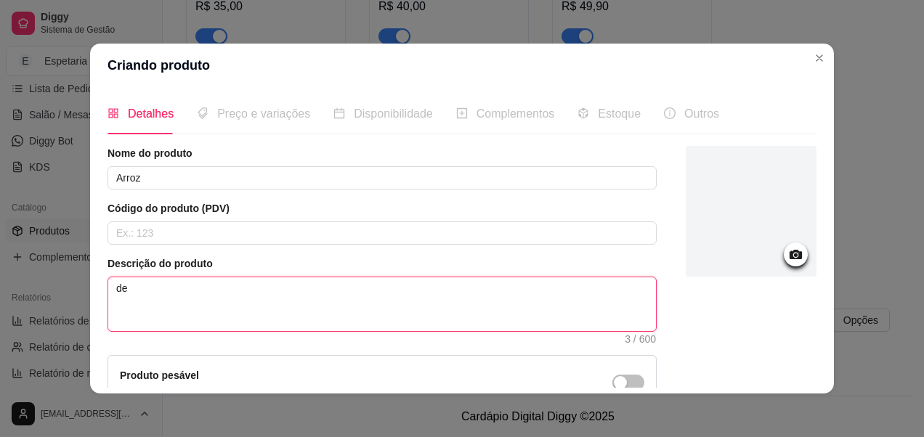
type textarea "de"
type textarea "d"
type textarea "D"
type textarea "De"
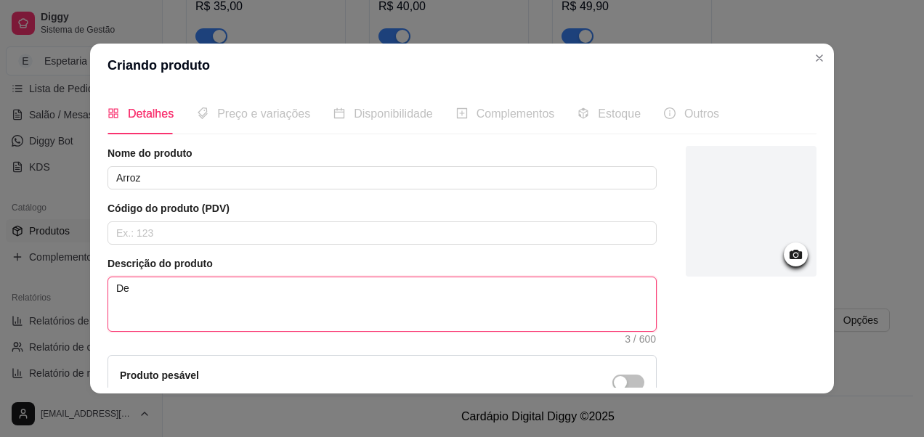
type textarea "De 5"
type textarea "De 5,"
type textarea "De 5, 1"
type textarea "De 5, 10"
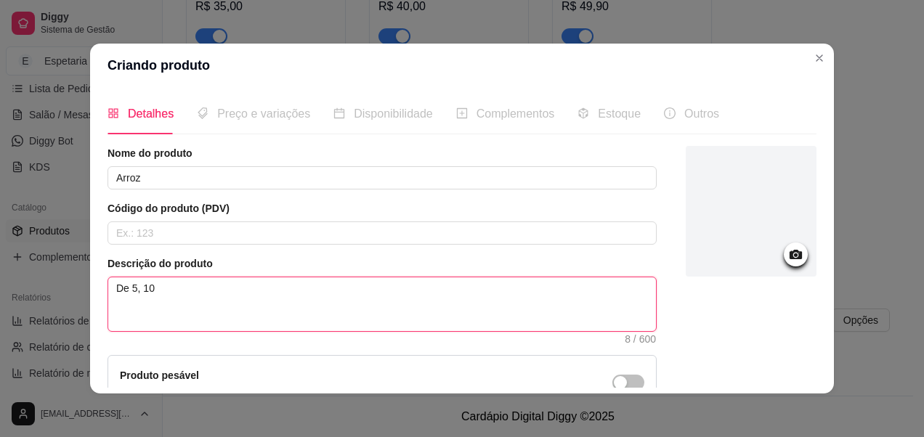
type textarea "De 5, 10"
type textarea "De 5, 10,"
type textarea "De 5, 10, 1"
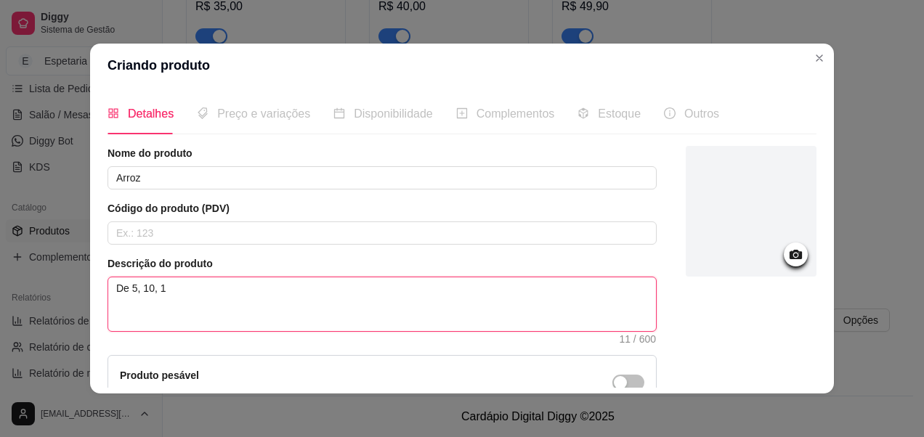
type textarea "De 5, 10, 14"
type textarea "De 5, 10, 1"
type textarea "De 5, 10,"
type textarea "De 5, 10"
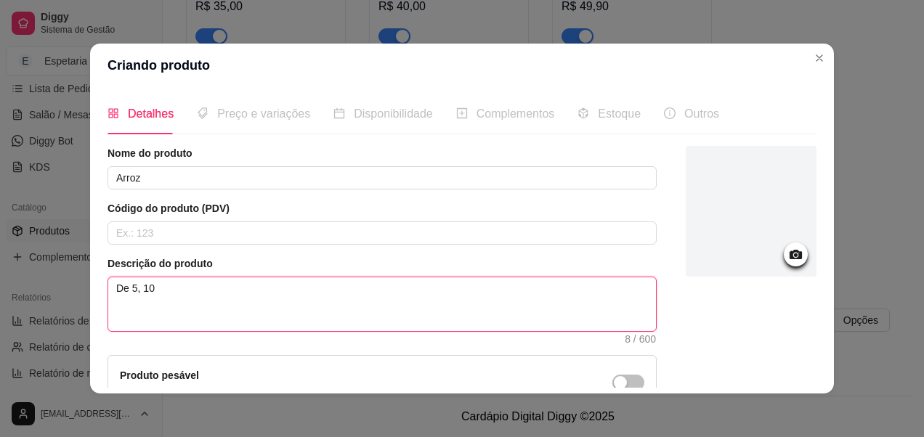
type textarea "De 5, 1"
type textarea "De 5,"
type textarea "De 5"
type textarea "De"
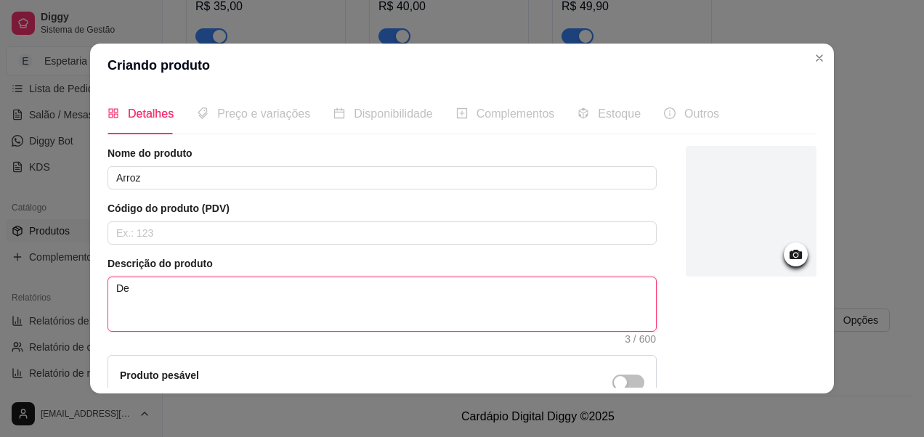
type textarea "De"
type textarea "D"
type textarea "P"
type textarea "Pa"
type textarea "Par"
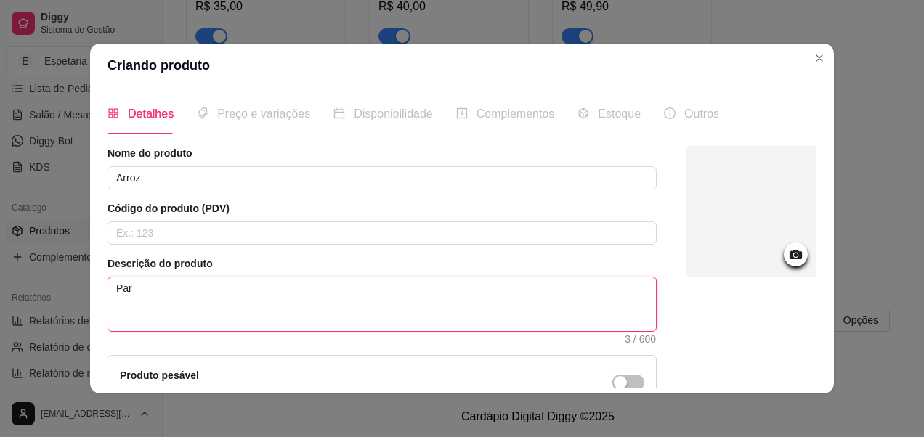
type textarea "Para"
type textarea "Para v"
type textarea "Para va"
type textarea "Para val"
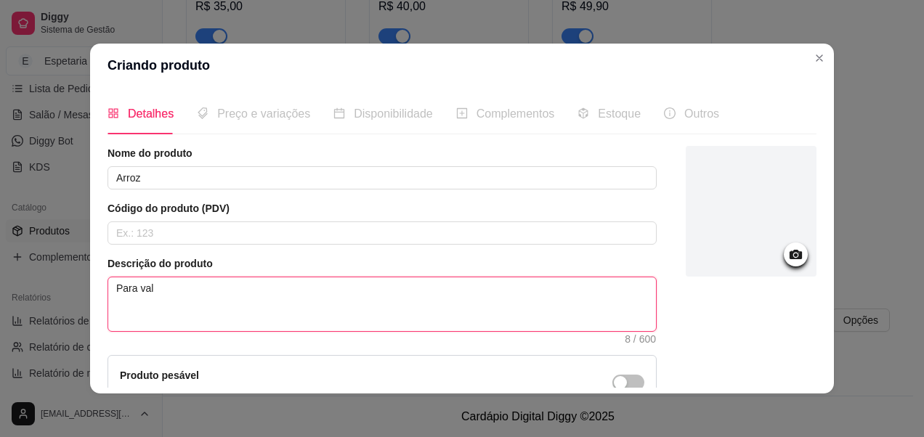
type textarea "Para valo"
type textarea "Para valor"
type textarea "Para valore"
type textarea "Para valores"
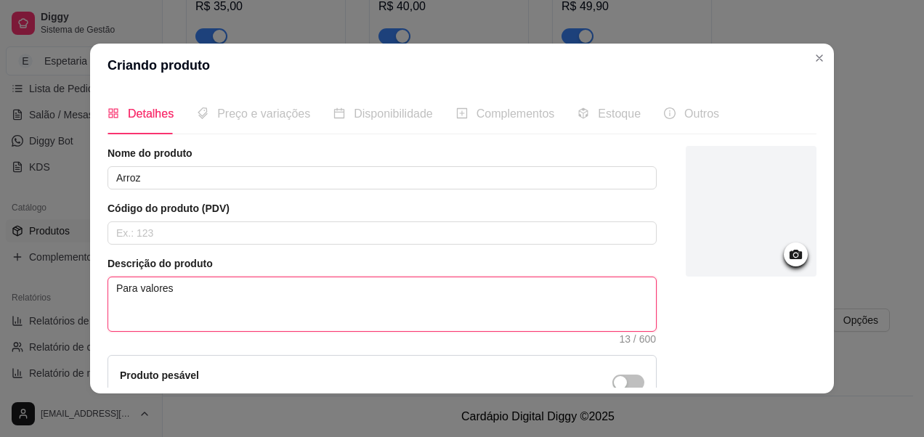
type textarea "Para valores c"
type textarea "Para valores co"
type textarea "Para valores con"
type textarea "Para valores cons"
type textarea "Para valores consu"
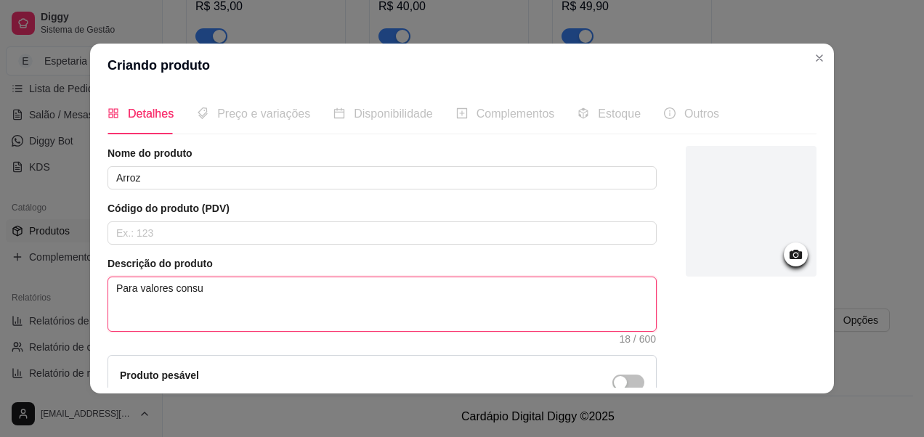
type textarea "Para valores consuu"
type textarea "Para valores consuul"
type textarea "Para valores consuu"
type textarea "Para valores consu"
type textarea "Para valores consul"
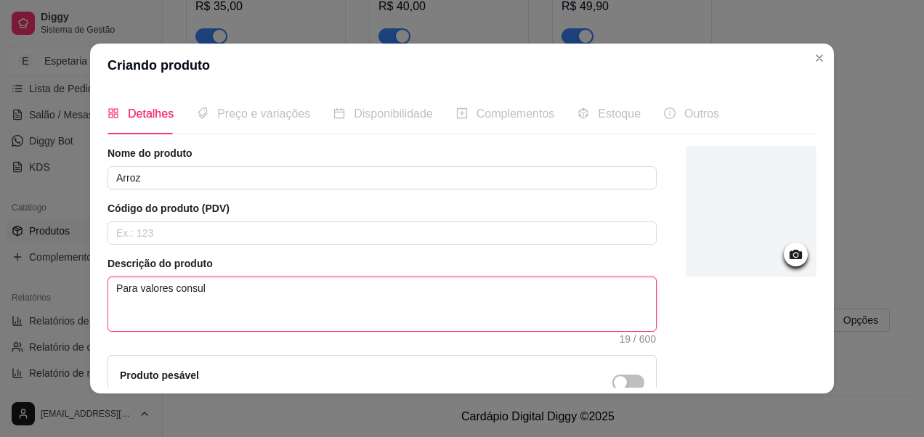
type textarea "Para valores consult"
type textarea "Para valores consulte"
type textarea "Para valores consulte o"
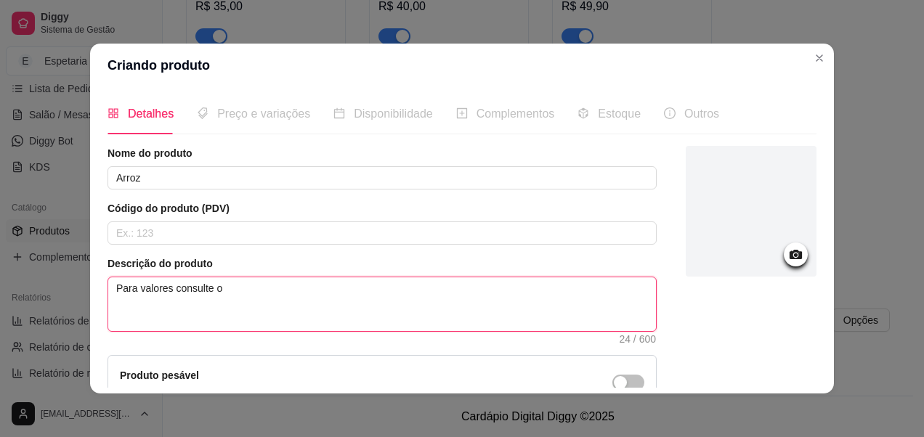
type textarea "Para valores consulte o g"
type textarea "Para valores consulte o gr"
type textarea "Para valores consulte o gra"
type textarea "Para valores consulte o graç"
type textarea "Para valores consulte o graço"
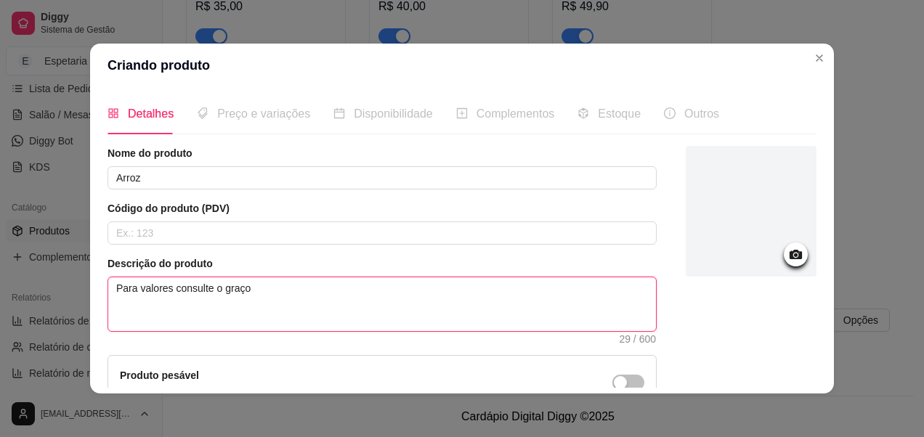
type textarea "Para valores consulte o graçom"
click at [223, 290] on textarea "Para valores consulte o graçom" at bounding box center [382, 305] width 548 height 54
type textarea "Para valores consulte o gaçom"
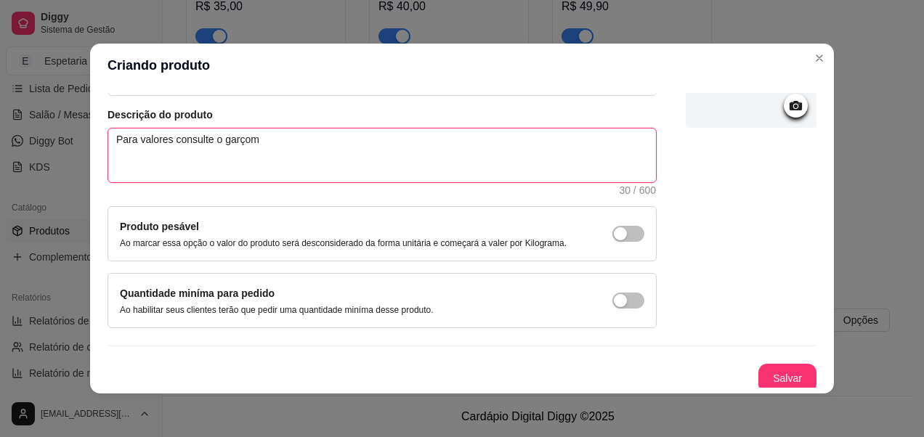
scroll to position [154, 0]
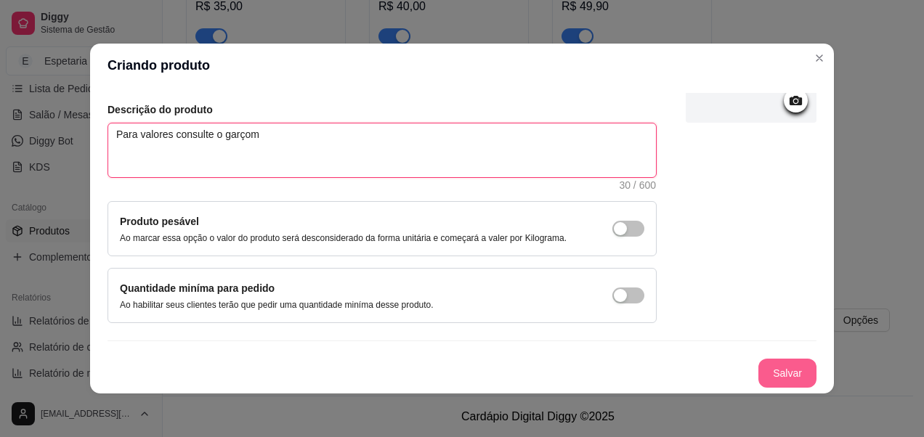
type textarea "Para valores consulte o garçom"
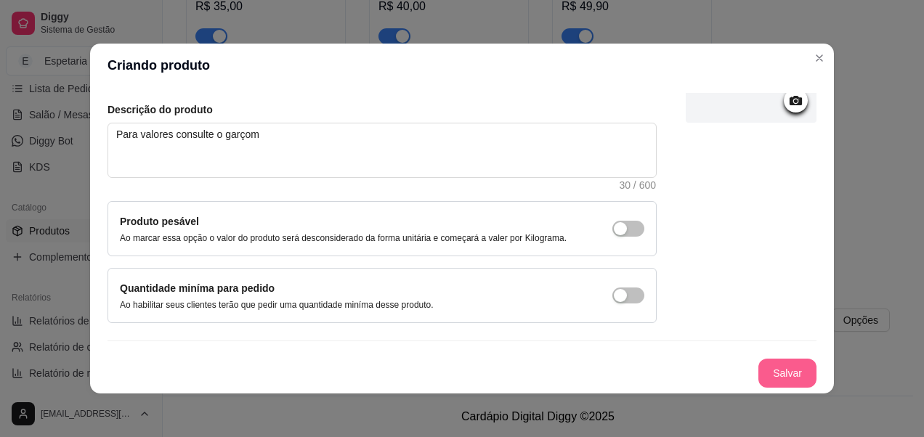
click at [764, 376] on button "Salvar" at bounding box center [787, 373] width 58 height 29
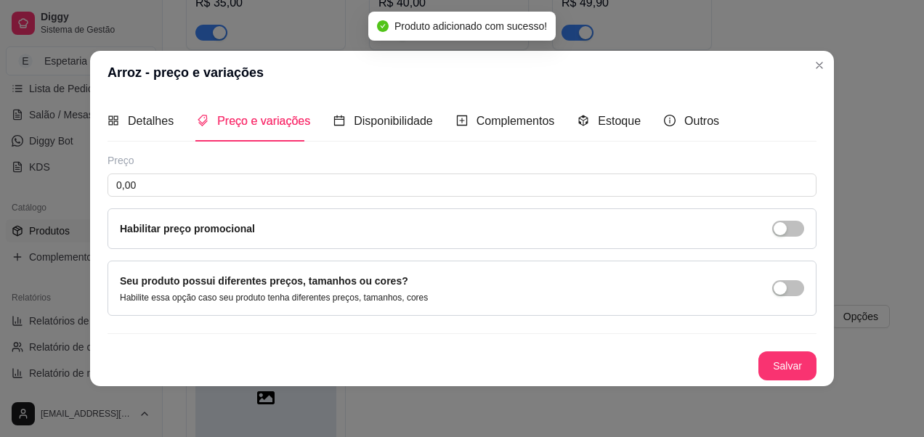
scroll to position [0, 0]
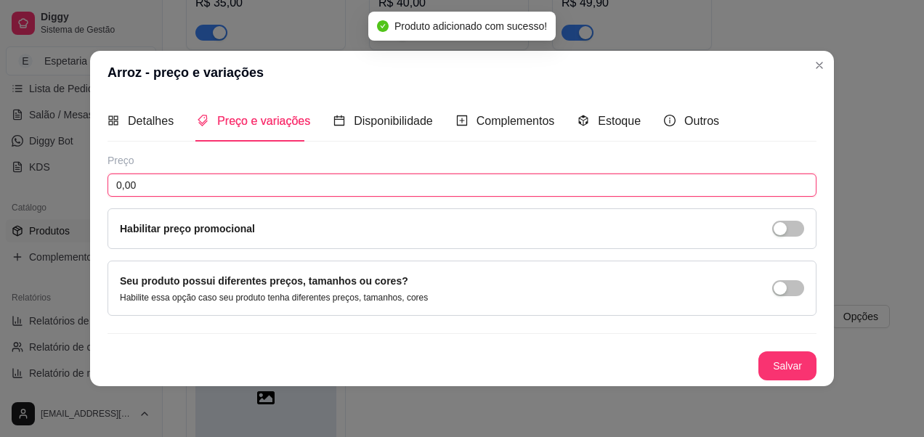
click at [211, 187] on input "0,00" at bounding box center [462, 185] width 709 height 23
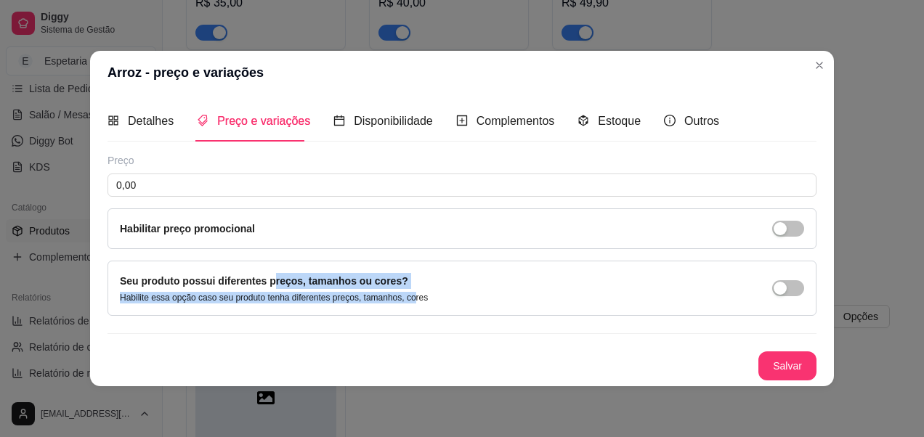
drag, startPoint x: 268, startPoint y: 275, endPoint x: 410, endPoint y: 293, distance: 142.7
click at [410, 293] on div "Seu produto possui diferentes preços, tamanhos ou cores? Habilite essa opção ca…" at bounding box center [274, 288] width 308 height 31
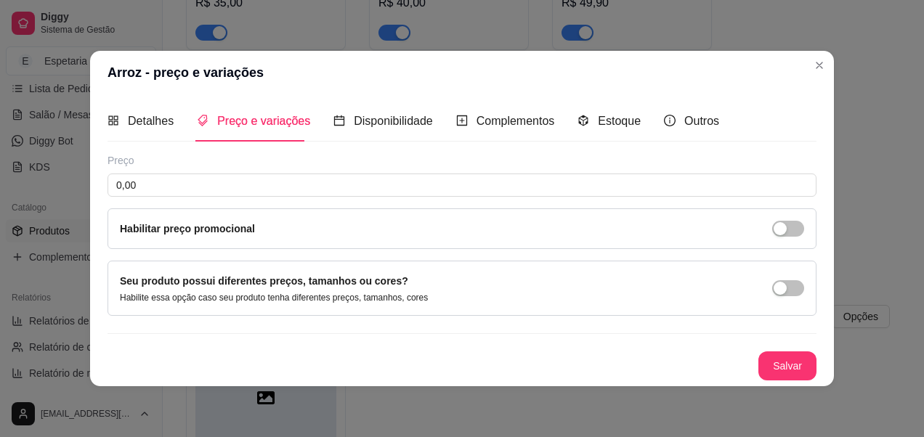
drag, startPoint x: 410, startPoint y: 293, endPoint x: 482, endPoint y: 313, distance: 74.7
click at [476, 313] on div "Seu produto possui diferentes preços, tamanhos ou cores? Habilite essa opção ca…" at bounding box center [462, 288] width 709 height 55
click at [788, 284] on span "button" at bounding box center [788, 288] width 32 height 16
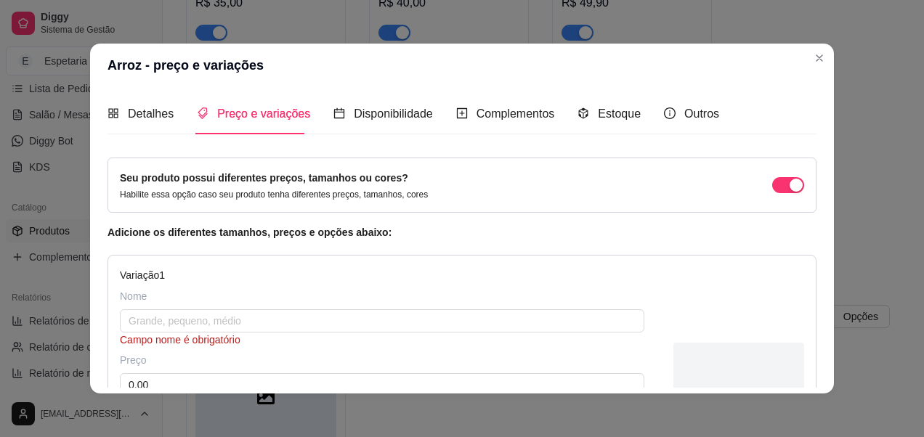
click at [782, 197] on div "Seu produto possui diferentes preços, tamanhos ou cores? Habilite essa opção ca…" at bounding box center [462, 185] width 684 height 31
click at [790, 191] on div "button" at bounding box center [796, 185] width 13 height 13
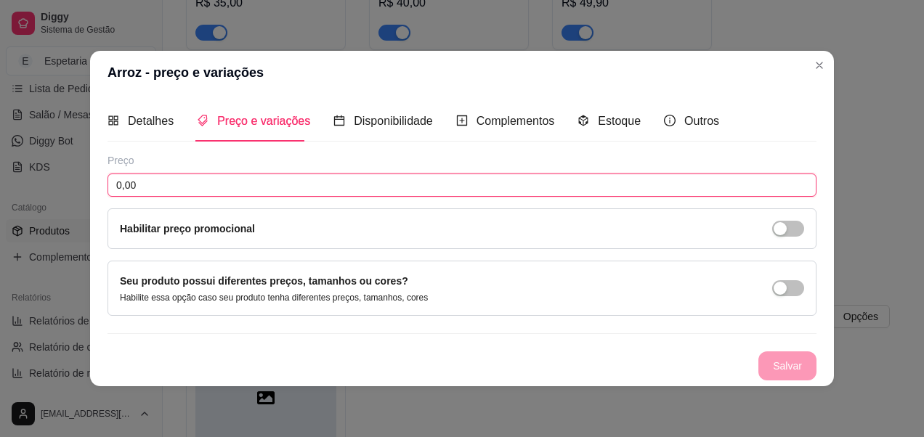
click at [201, 187] on input "0,00" at bounding box center [462, 185] width 709 height 23
type input "10,00"
click at [328, 179] on input "10,00" at bounding box center [462, 185] width 709 height 23
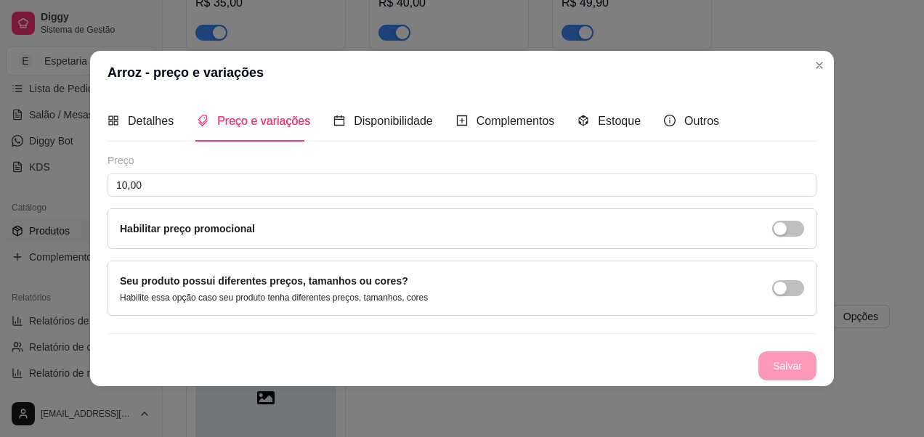
drag, startPoint x: 781, startPoint y: 386, endPoint x: 788, endPoint y: 369, distance: 18.2
click at [785, 381] on div "Detalhes Preço e variações Disponibilidade Complementos Estoque Outros Nome do …" at bounding box center [462, 240] width 744 height 292
click at [788, 369] on div "Salvar" at bounding box center [462, 366] width 709 height 29
click at [788, 368] on div "Salvar" at bounding box center [462, 366] width 709 height 29
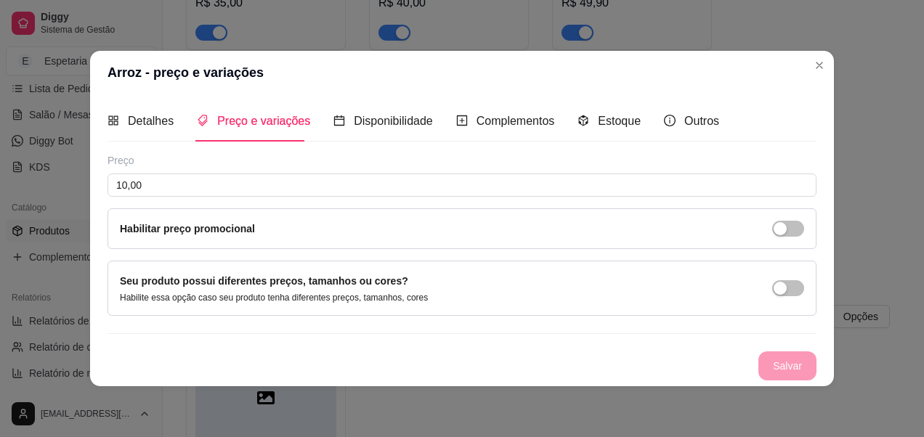
click at [788, 368] on div "Salvar" at bounding box center [462, 366] width 709 height 29
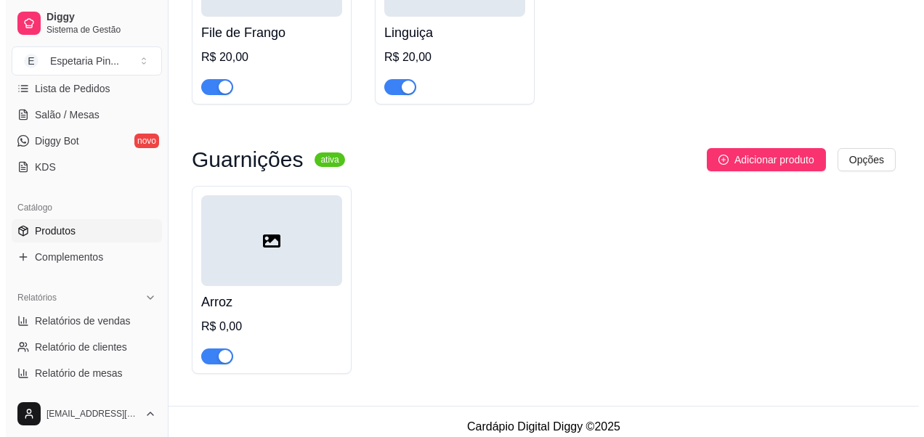
scroll to position [7654, 0]
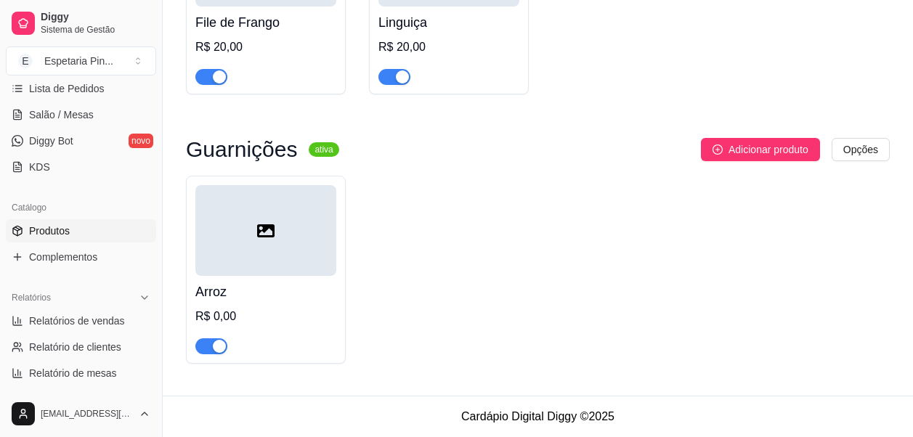
click at [255, 310] on div "R$ 0,00" at bounding box center [265, 316] width 141 height 17
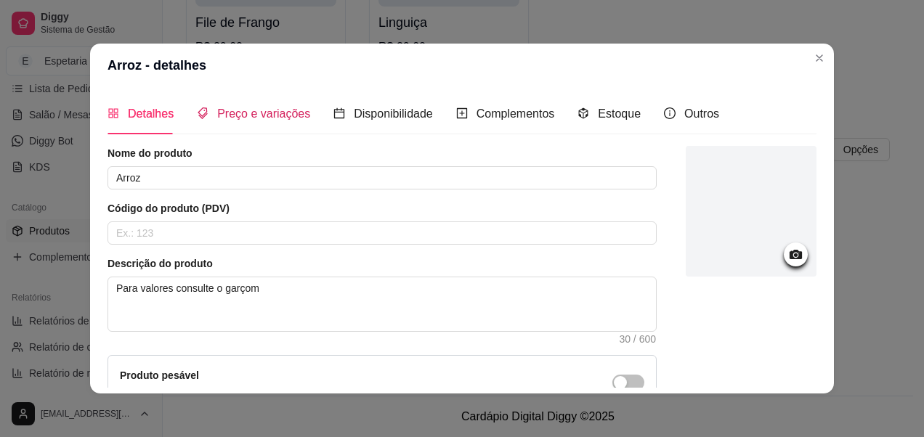
click at [266, 113] on span "Preço e variações" at bounding box center [263, 114] width 93 height 12
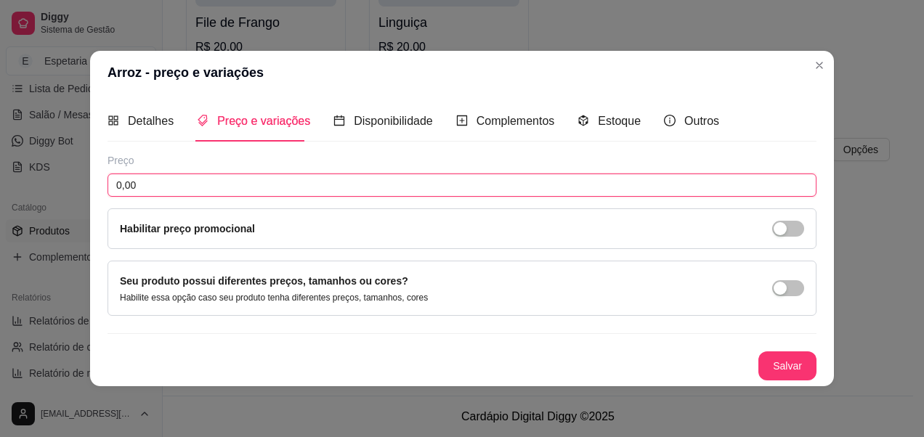
click at [472, 188] on input "0,00" at bounding box center [462, 185] width 709 height 23
type input "10,00"
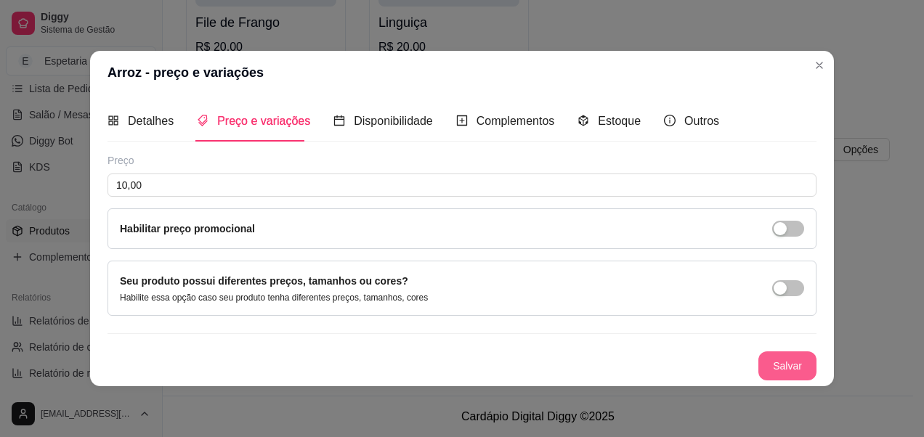
click at [782, 365] on button "Salvar" at bounding box center [787, 366] width 58 height 29
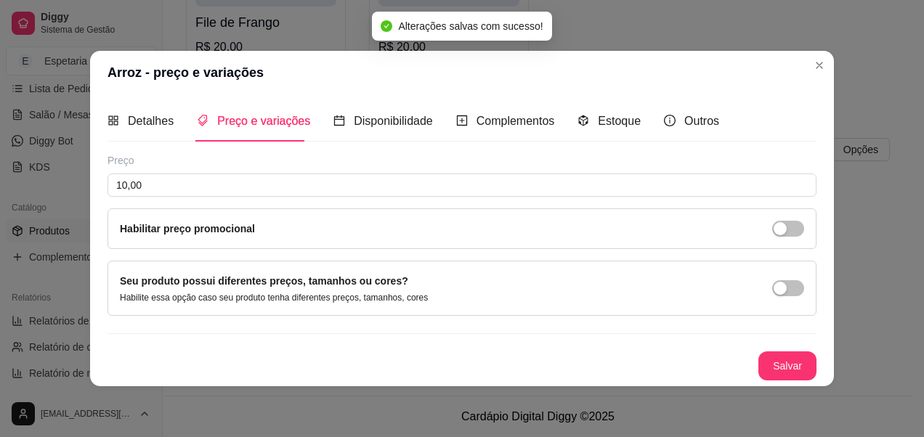
click at [828, 76] on header "Arroz - preço e variações" at bounding box center [462, 73] width 744 height 44
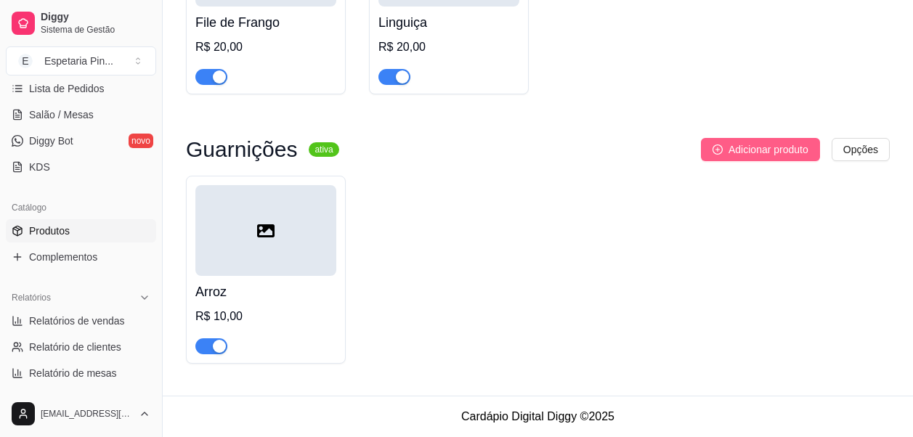
click at [773, 147] on span "Adicionar produto" at bounding box center [769, 150] width 80 height 16
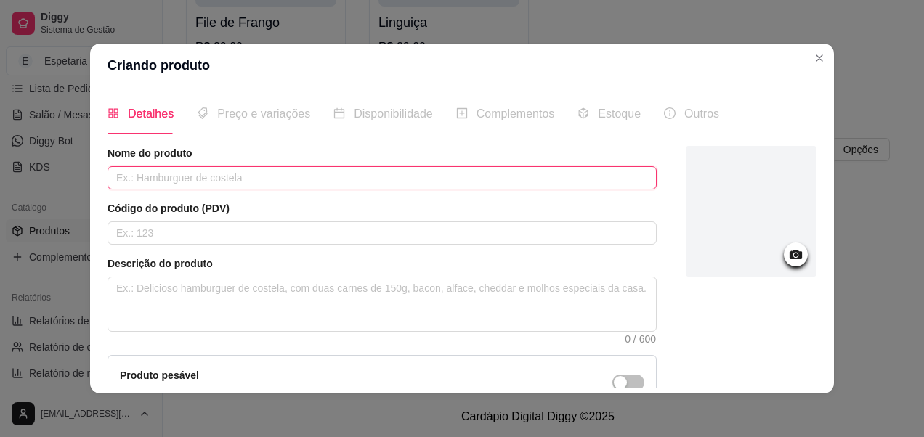
click at [303, 177] on input "text" at bounding box center [382, 177] width 549 height 23
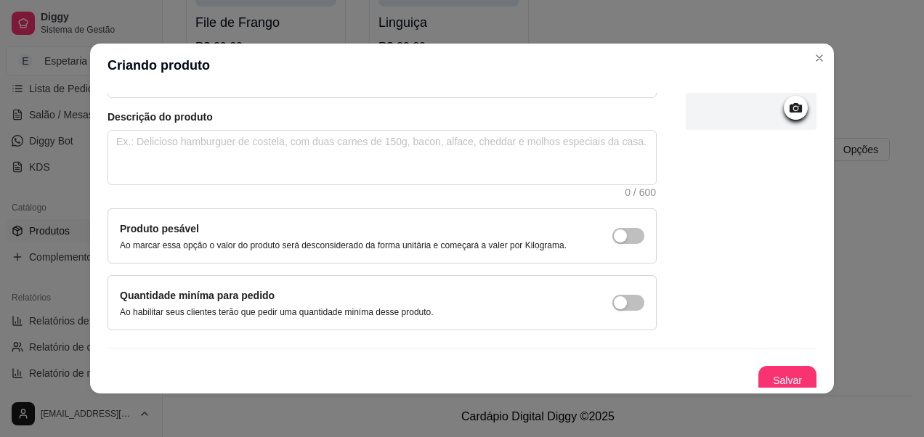
scroll to position [154, 0]
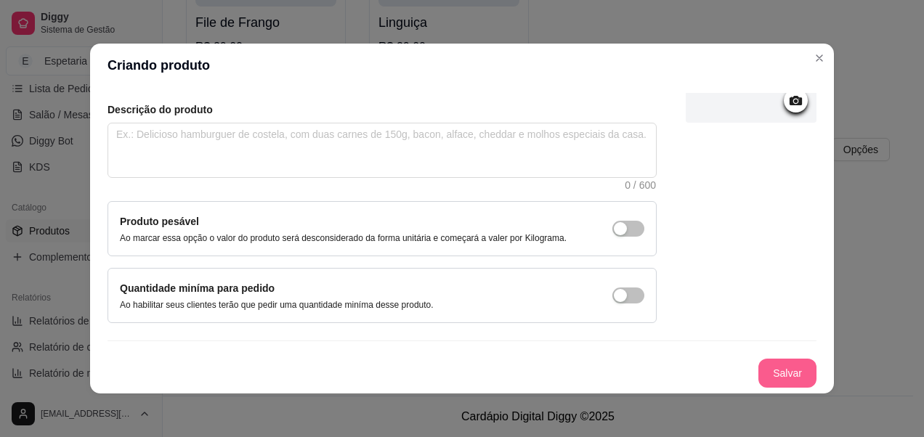
type input "Feijão"
click at [758, 365] on button "Salvar" at bounding box center [787, 373] width 58 height 29
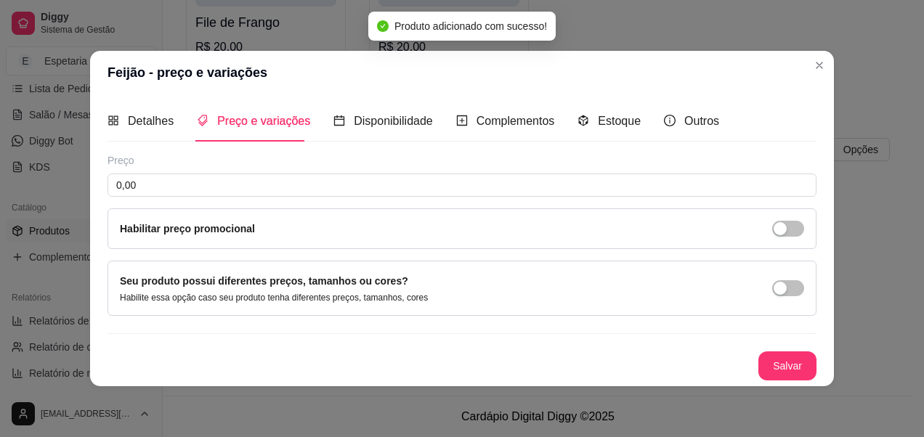
scroll to position [0, 0]
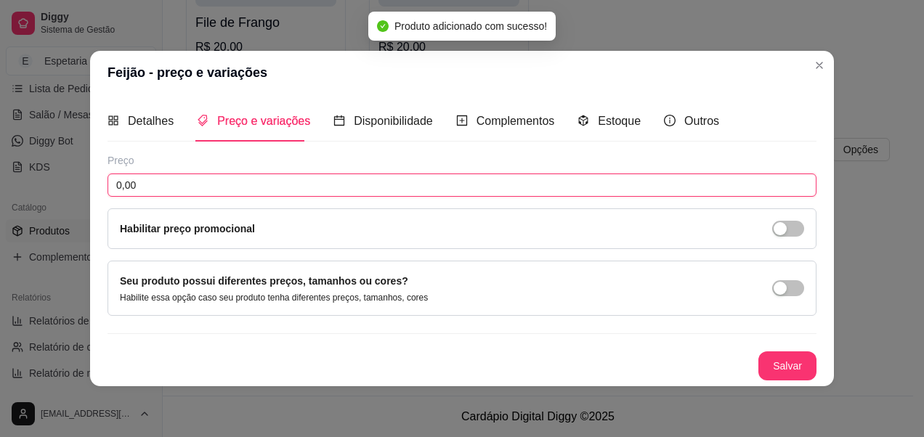
click at [267, 191] on input "0,00" at bounding box center [462, 185] width 709 height 23
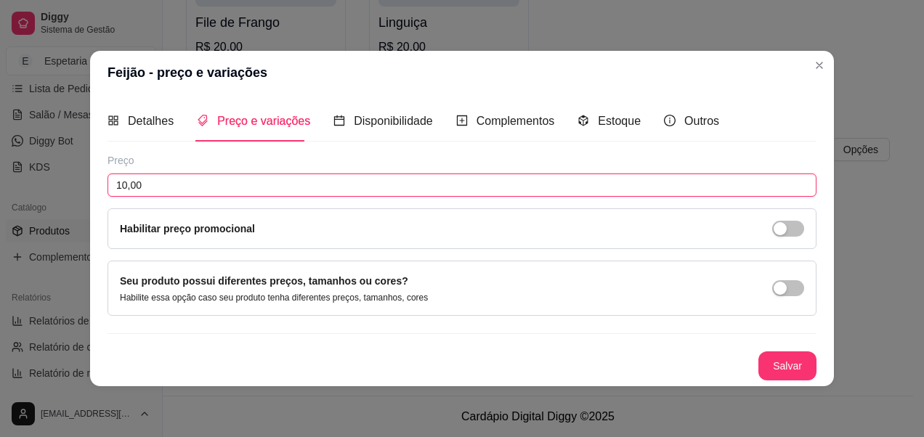
type input "10,00"
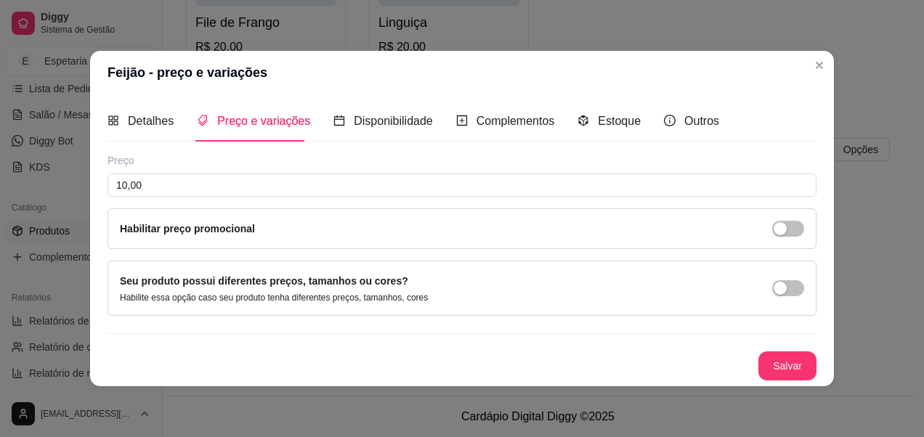
click at [793, 360] on button "Salvar" at bounding box center [787, 366] width 58 height 29
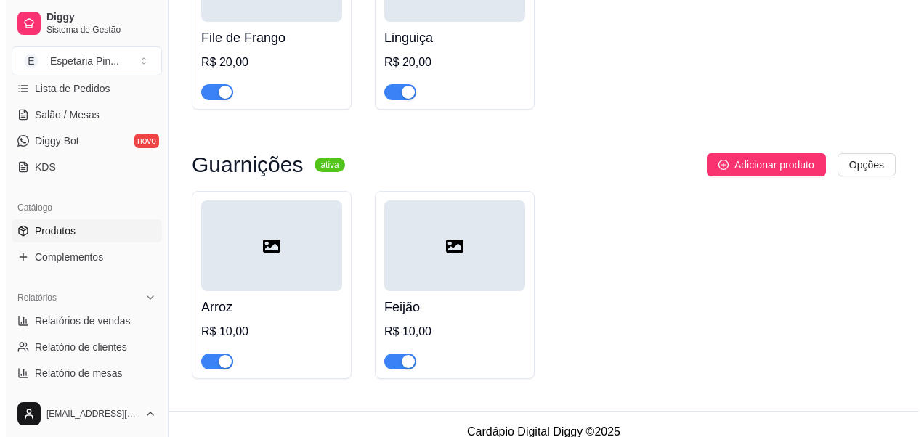
scroll to position [7654, 0]
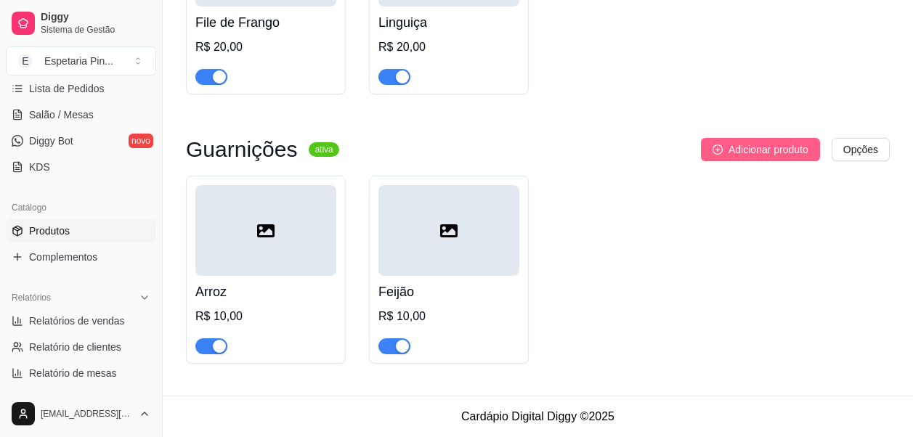
click at [751, 150] on span "Adicionar produto" at bounding box center [769, 150] width 80 height 16
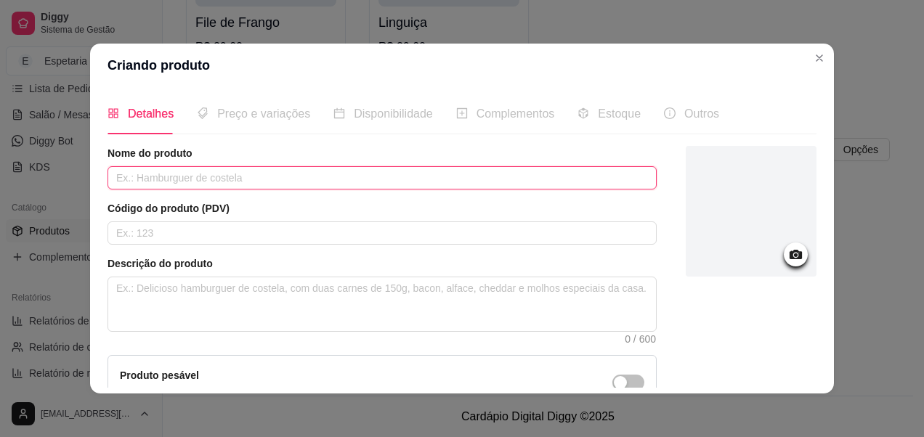
click at [320, 182] on input "text" at bounding box center [382, 177] width 549 height 23
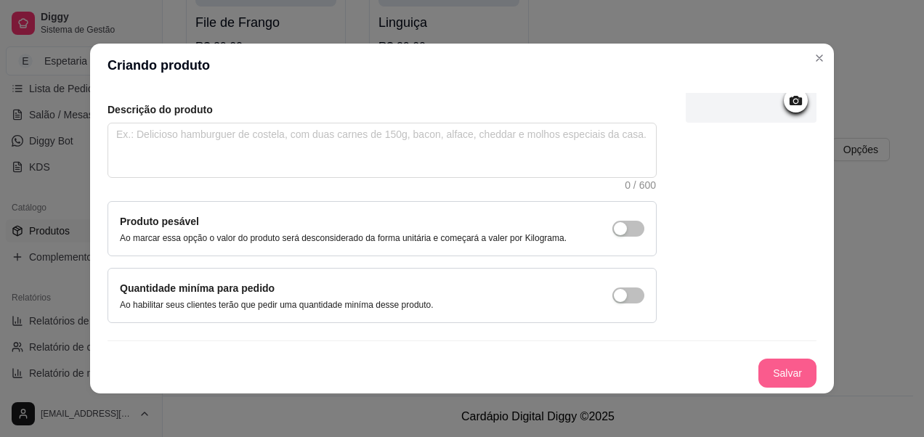
type input "Batata"
click at [769, 368] on button "Salvar" at bounding box center [787, 373] width 58 height 29
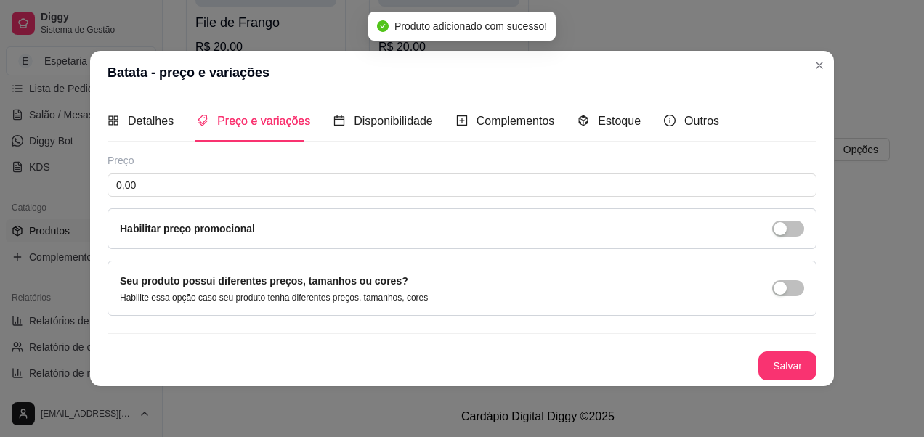
scroll to position [0, 0]
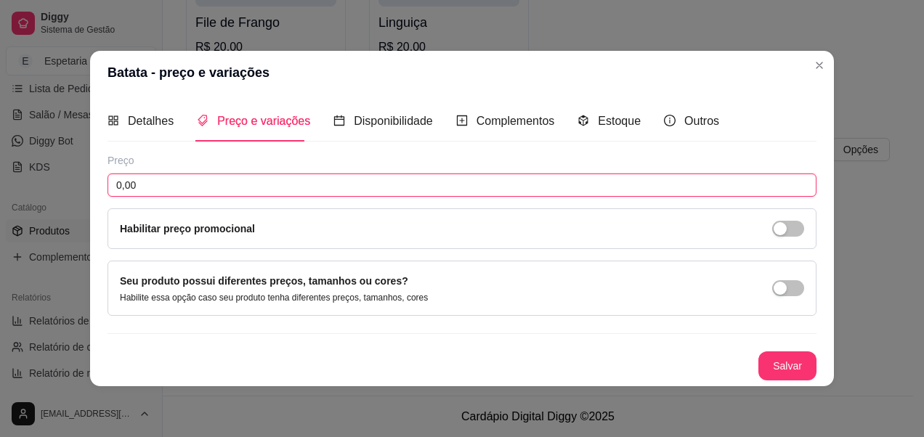
click at [469, 179] on input "0,00" at bounding box center [462, 185] width 709 height 23
type input "10,00"
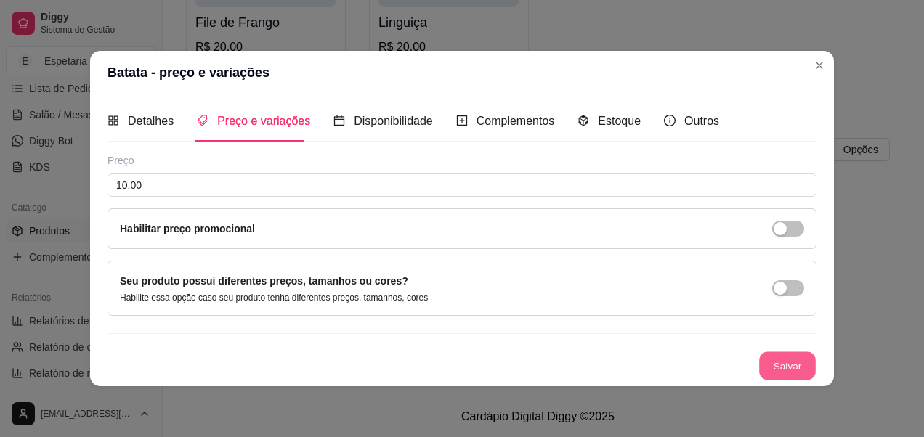
click at [768, 357] on button "Salvar" at bounding box center [787, 366] width 57 height 28
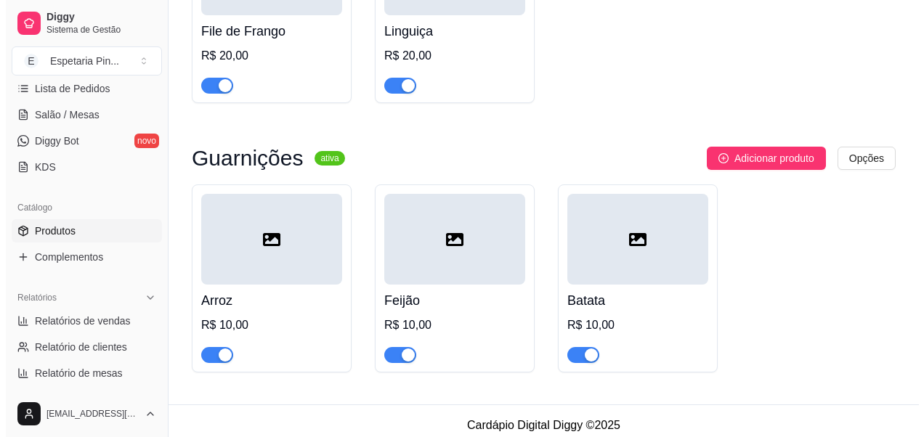
scroll to position [7654, 0]
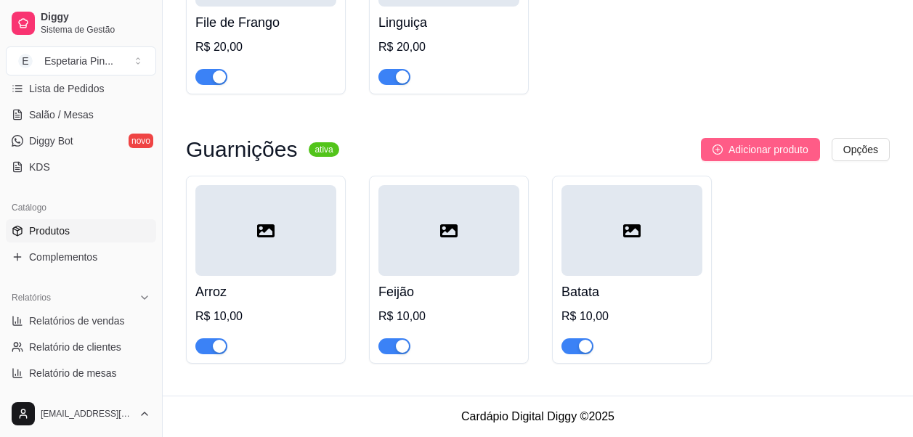
click at [735, 155] on span "Adicionar produto" at bounding box center [769, 150] width 80 height 16
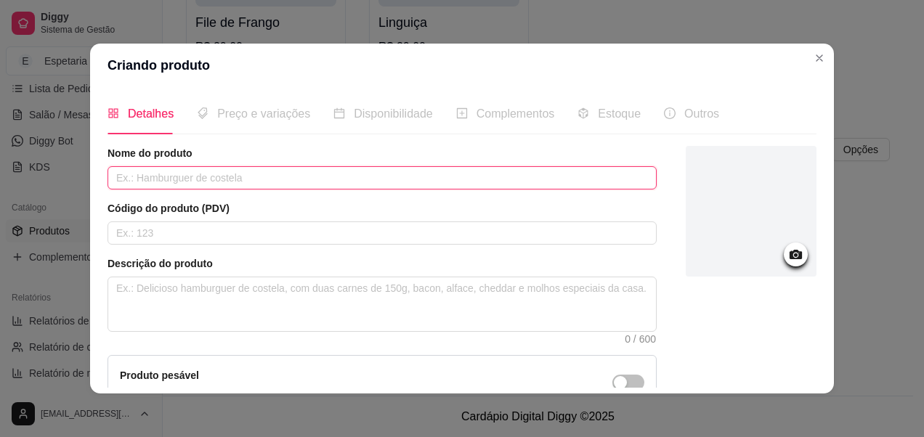
click at [439, 179] on input "text" at bounding box center [382, 177] width 549 height 23
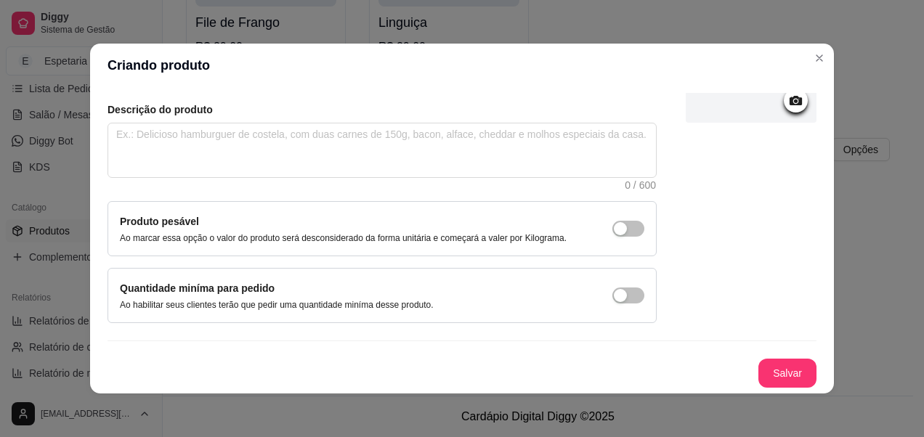
scroll to position [3, 0]
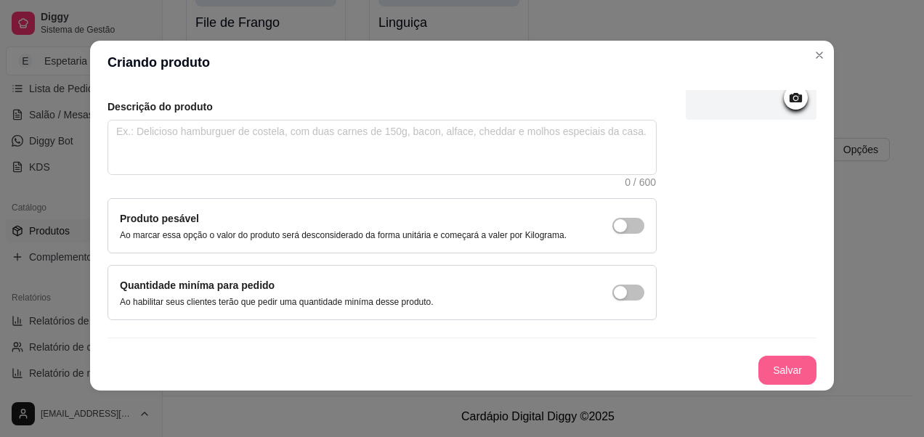
type input "Farofa"
click at [758, 358] on button "Salvar" at bounding box center [787, 370] width 58 height 29
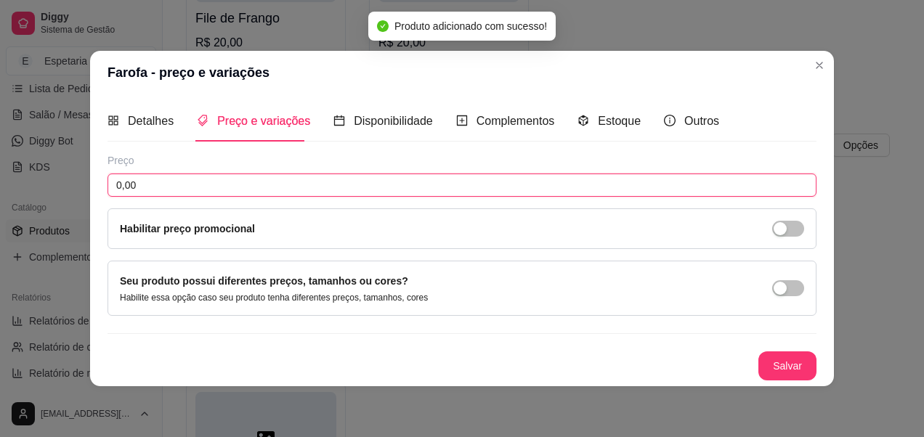
click at [214, 185] on input "0,00" at bounding box center [462, 185] width 709 height 23
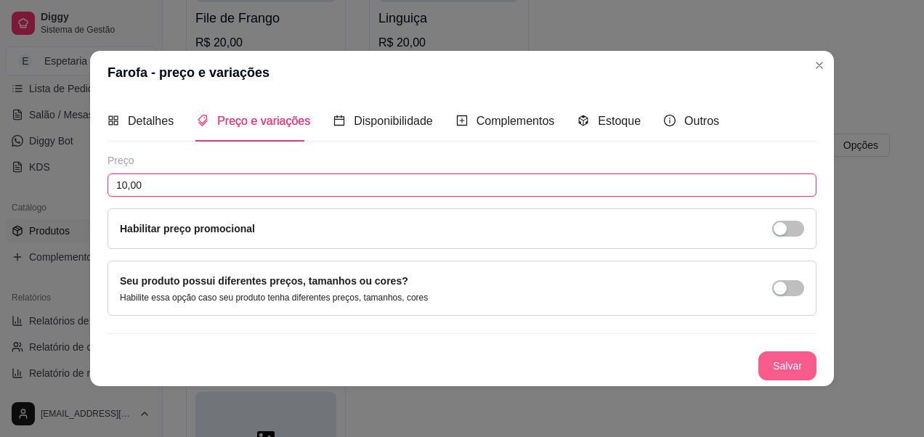
type input "10,00"
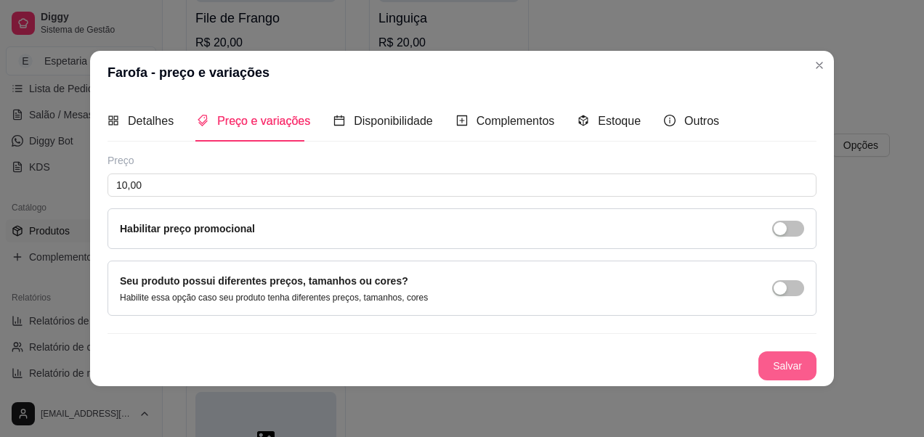
click at [807, 370] on button "Salvar" at bounding box center [787, 366] width 58 height 29
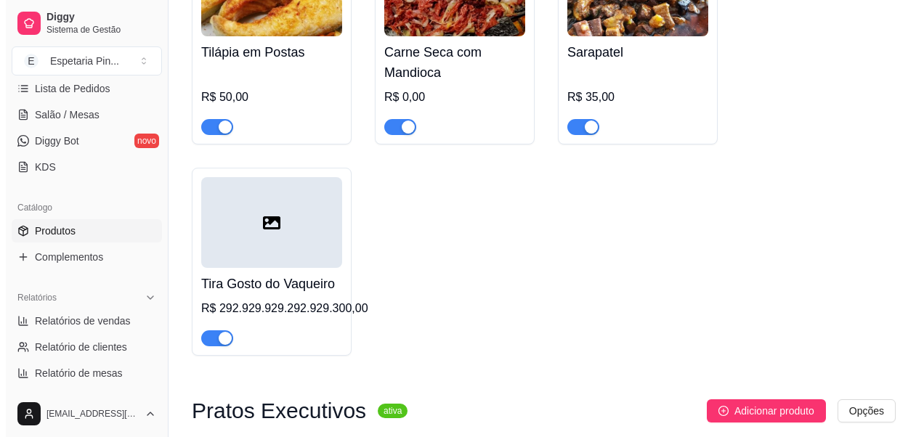
scroll to position [6703, 0]
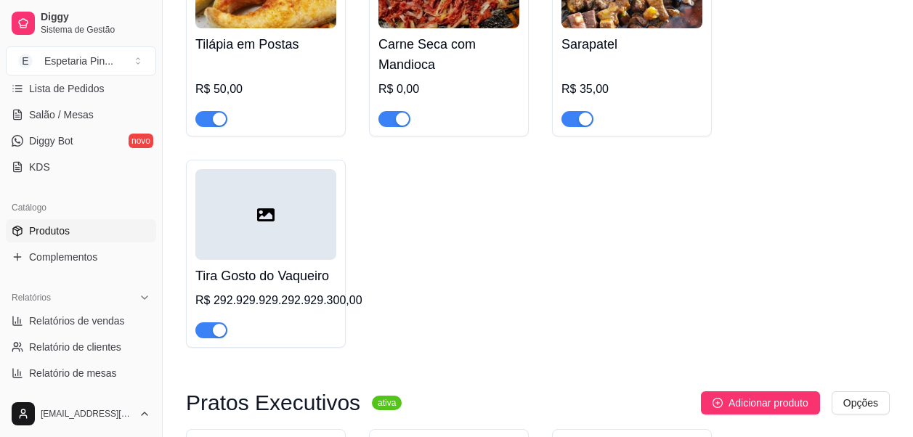
click at [262, 270] on h4 "Tira Gosto do Vaqueiro" at bounding box center [265, 276] width 141 height 20
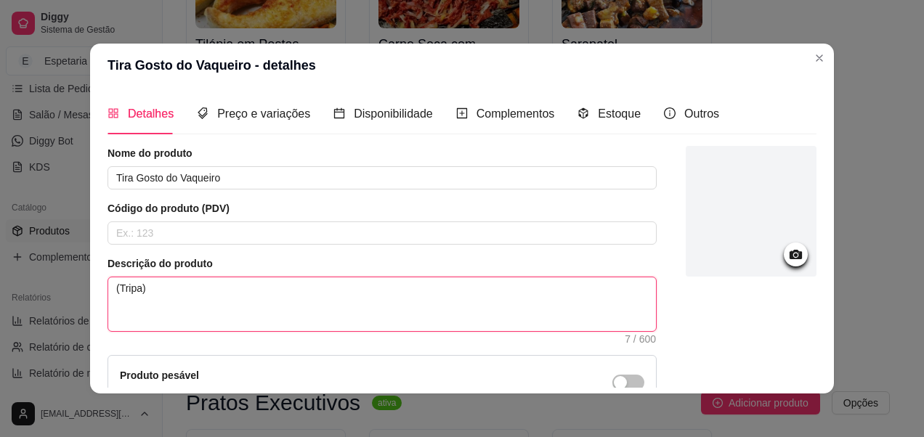
click at [307, 284] on textarea "(Tripa)" at bounding box center [382, 305] width 548 height 54
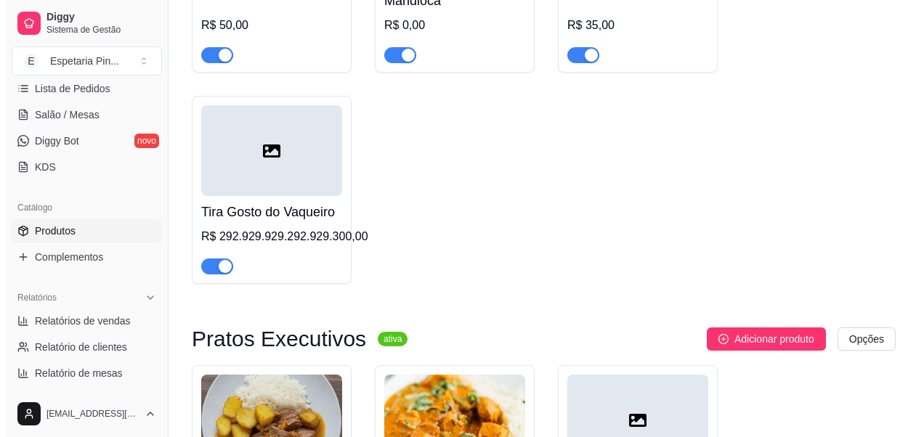
scroll to position [6741, 0]
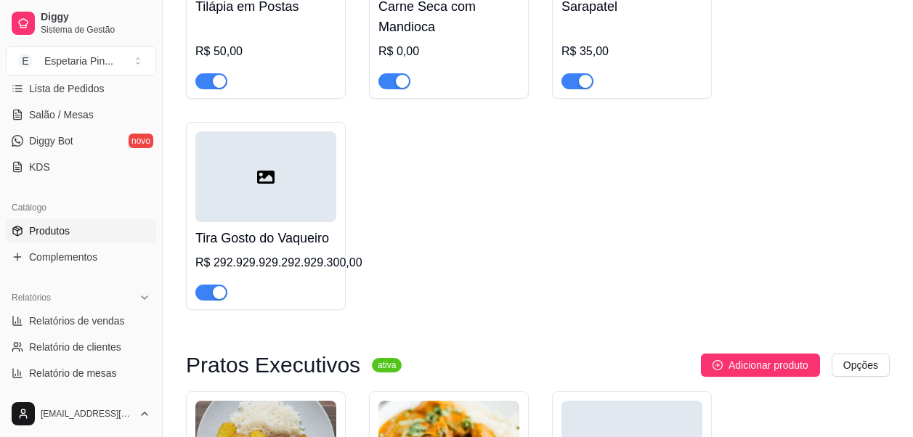
click at [243, 205] on div at bounding box center [265, 176] width 141 height 91
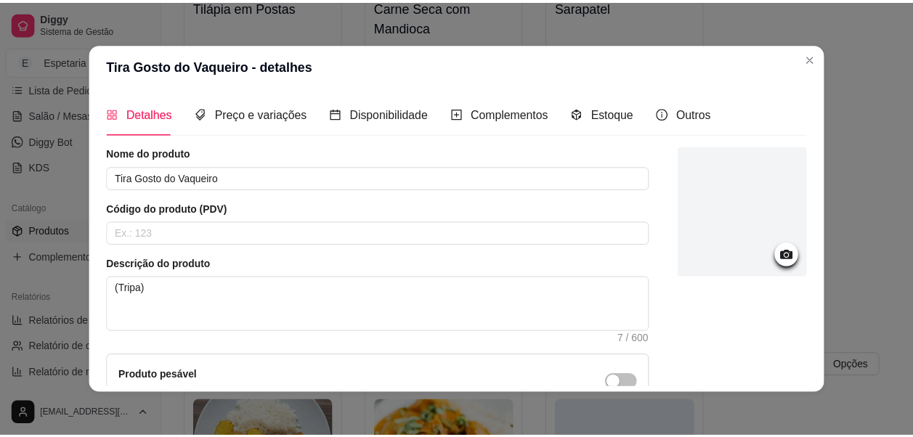
scroll to position [5724, 0]
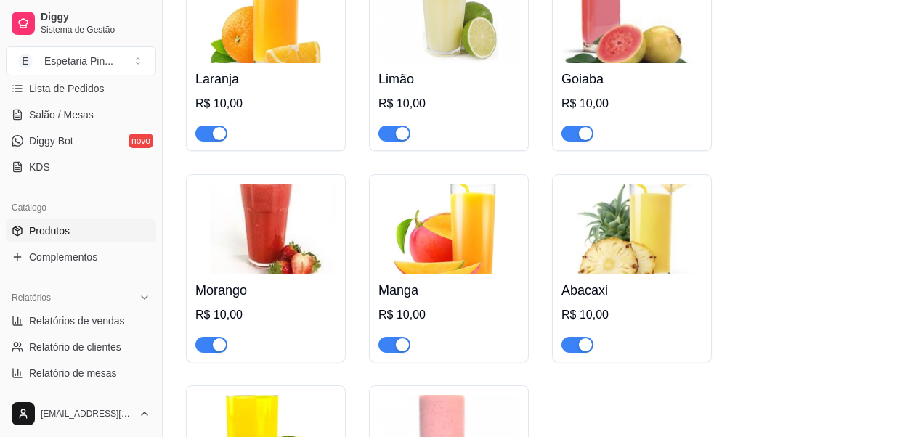
click at [854, 333] on div "Laranja R$ 10,00 Limão R$ 10,00 Goiaba R$ 10,00 Morango R$ 10,00 Manga R$ 10,00…" at bounding box center [538, 278] width 704 height 631
click at [67, 24] on span "Sistema de Gestão" at bounding box center [96, 30] width 110 height 12
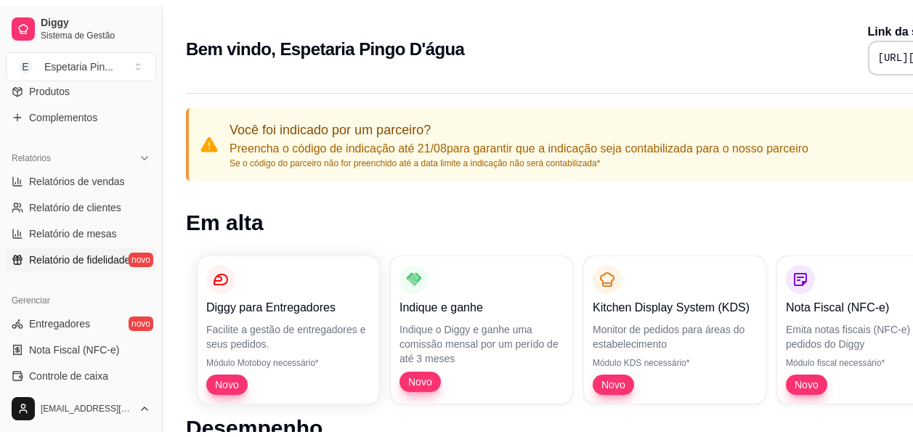
scroll to position [317, 0]
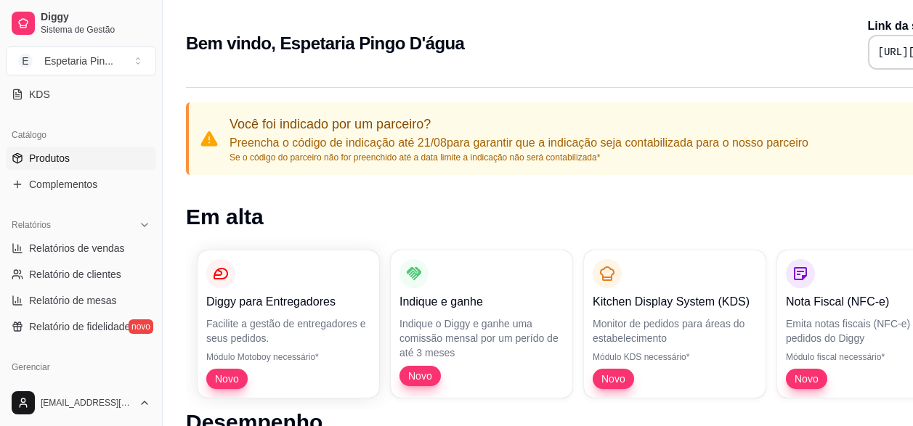
click at [68, 165] on span "Produtos" at bounding box center [49, 158] width 41 height 15
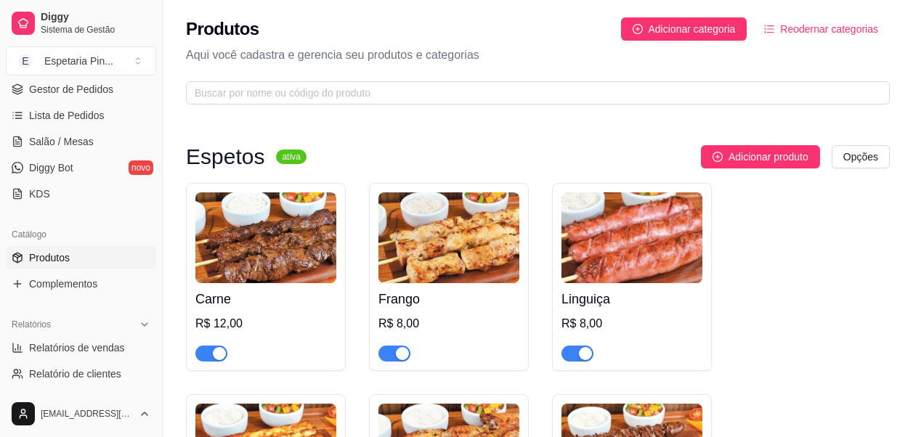
scroll to position [145, 0]
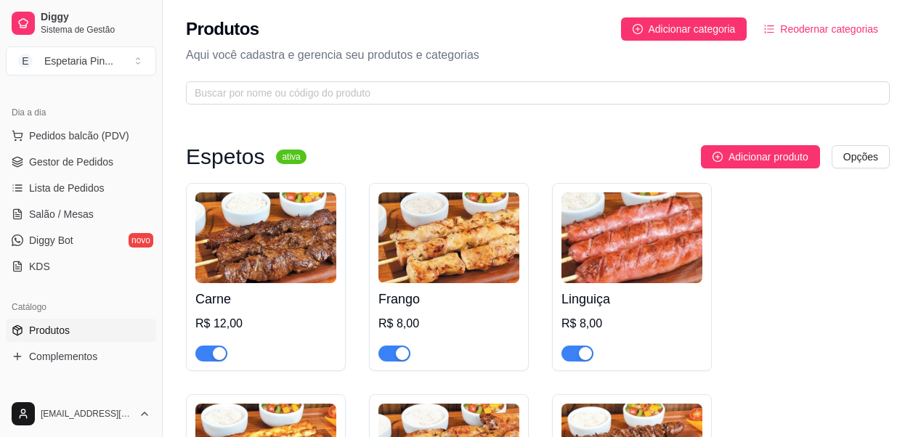
click at [63, 329] on span "Produtos" at bounding box center [49, 330] width 41 height 15
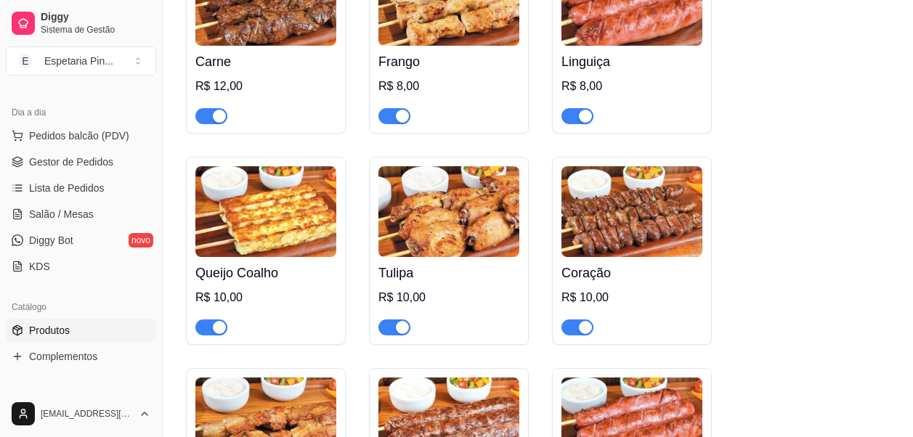
scroll to position [165, 0]
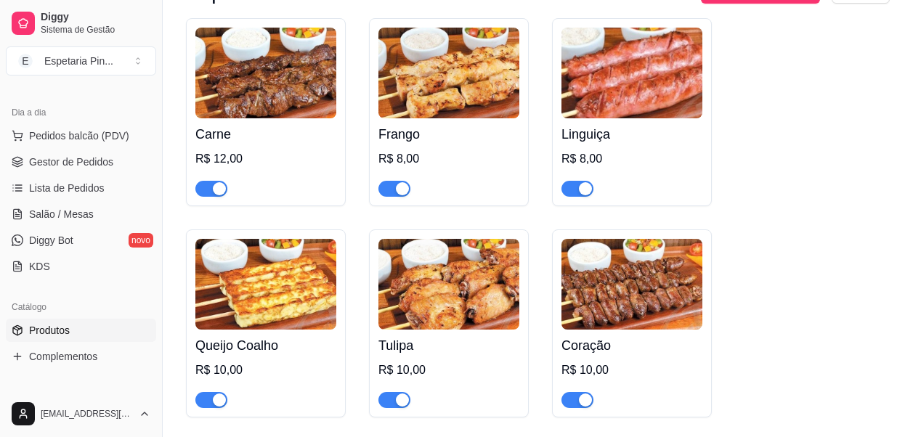
click at [445, 86] on img at bounding box center [449, 73] width 141 height 91
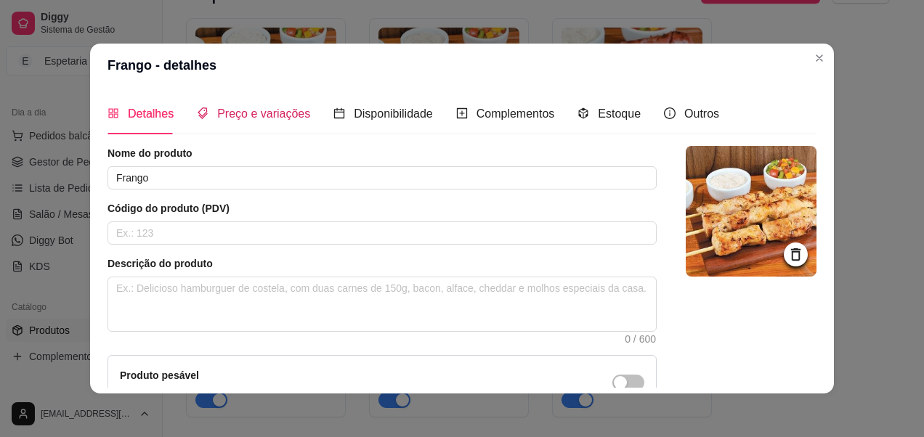
click at [227, 112] on span "Preço e variações" at bounding box center [263, 114] width 93 height 12
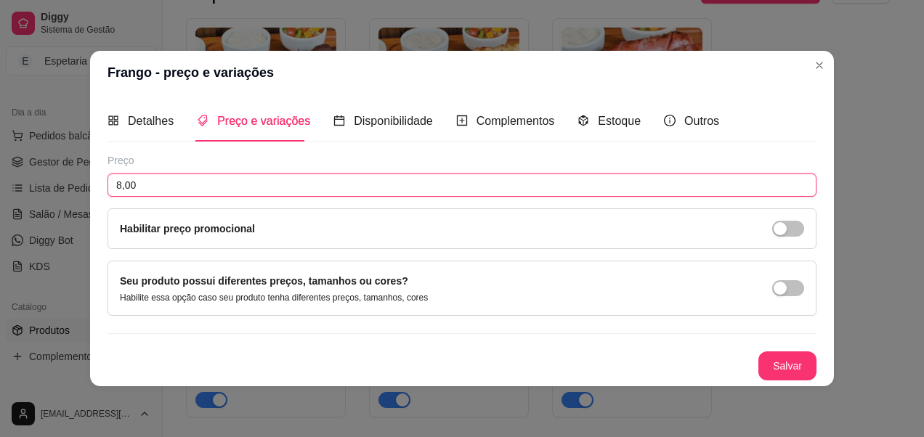
click at [178, 193] on input "8,00" at bounding box center [462, 185] width 709 height 23
type input "10,00"
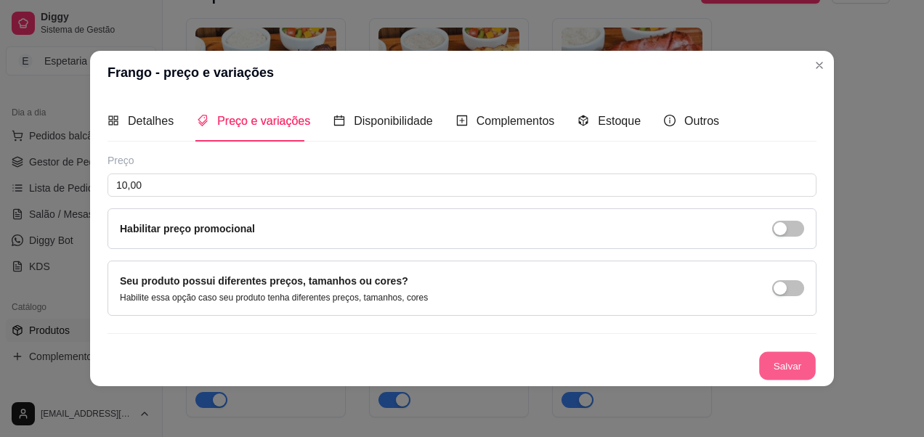
click at [800, 368] on button "Salvar" at bounding box center [787, 366] width 57 height 28
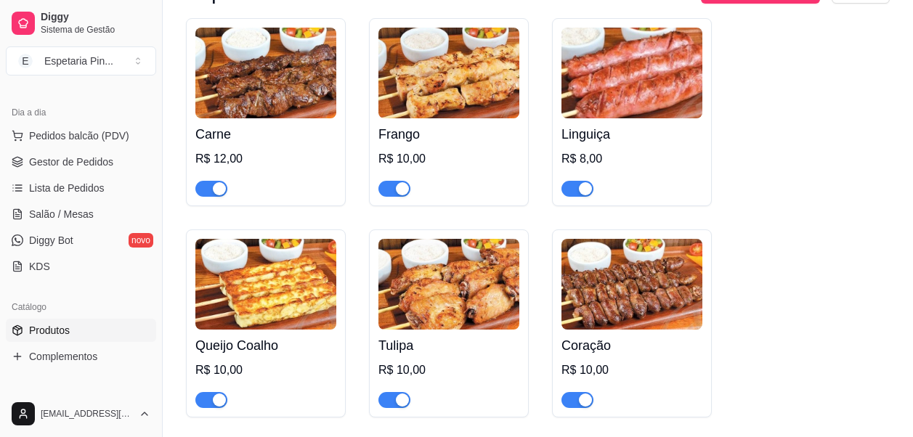
click at [611, 156] on div "R$ 8,00" at bounding box center [632, 158] width 141 height 17
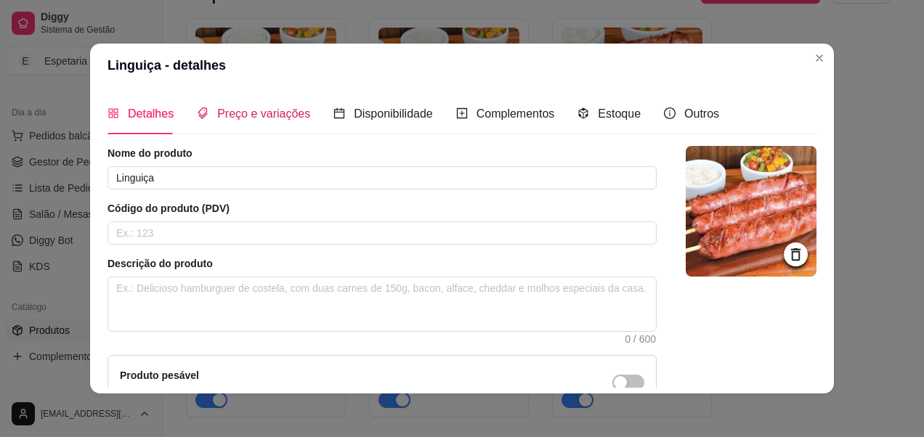
click at [254, 108] on span "Preço e variações" at bounding box center [263, 114] width 93 height 12
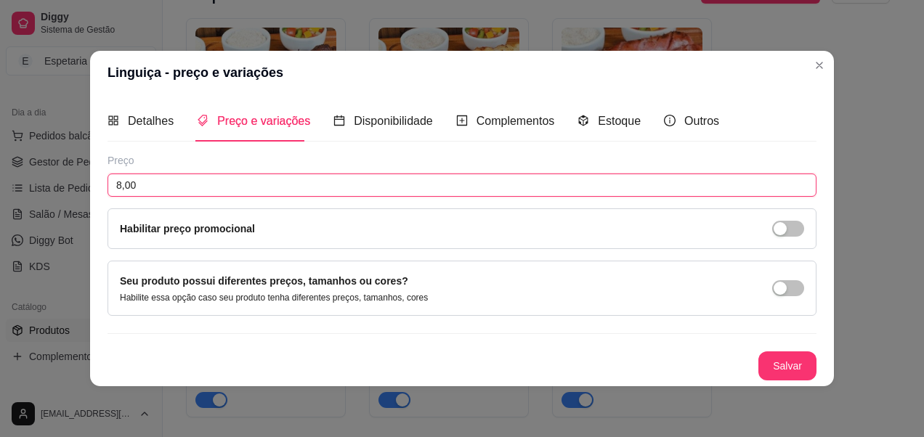
click at [120, 186] on input "8,00" at bounding box center [462, 185] width 709 height 23
type input "10,00"
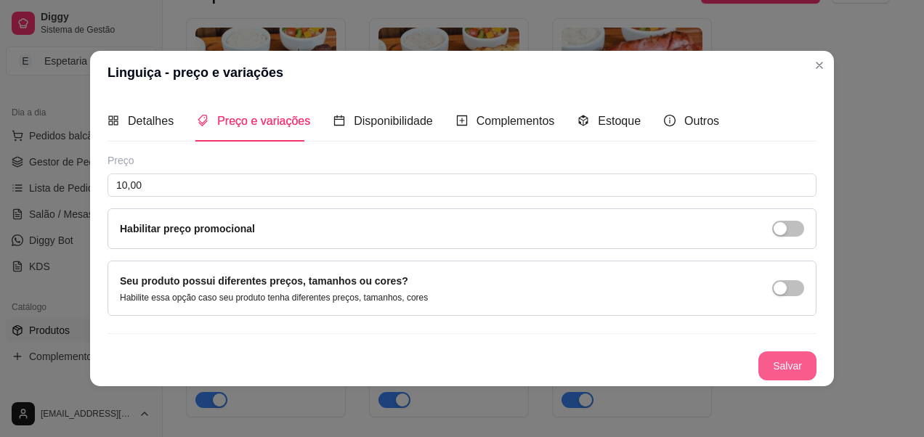
click at [778, 378] on button "Salvar" at bounding box center [787, 366] width 58 height 29
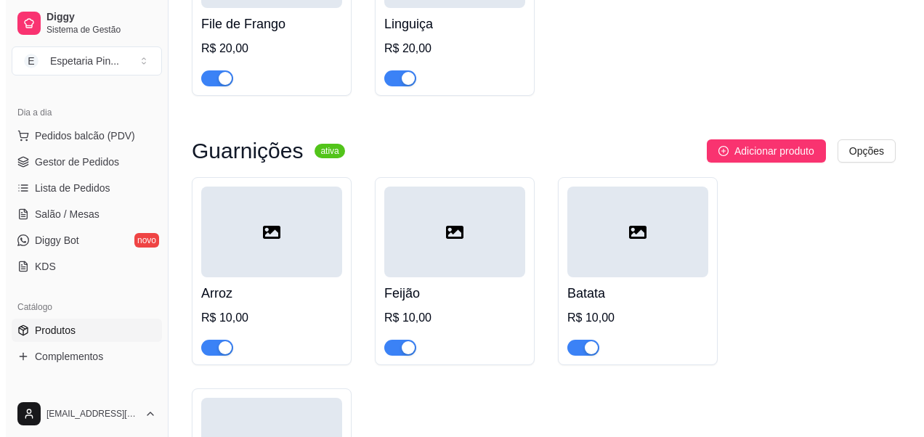
scroll to position [7721, 0]
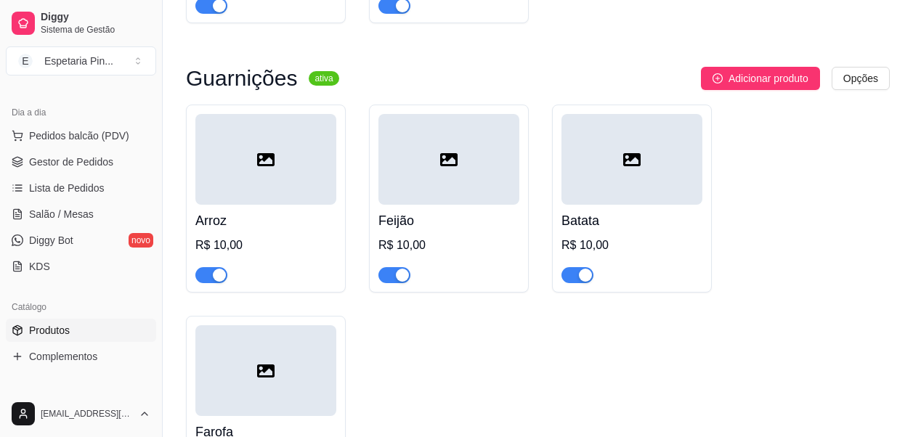
click at [251, 214] on div "Arroz R$ 10,00" at bounding box center [265, 244] width 141 height 78
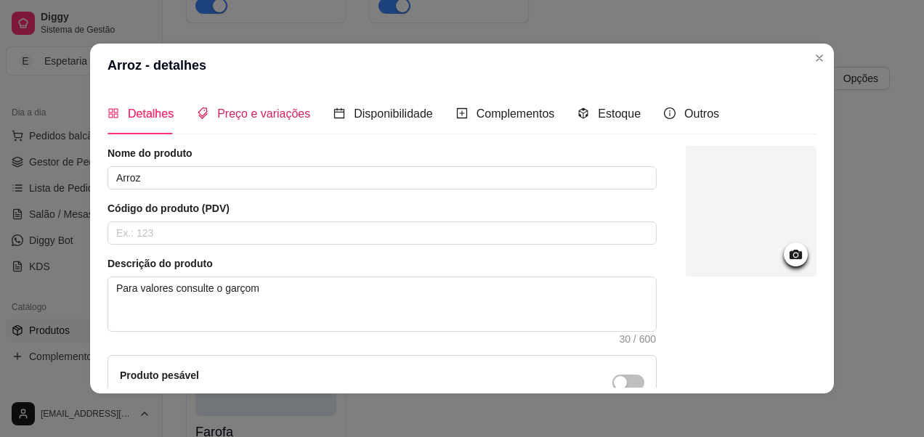
click at [242, 113] on span "Preço e variações" at bounding box center [263, 114] width 93 height 12
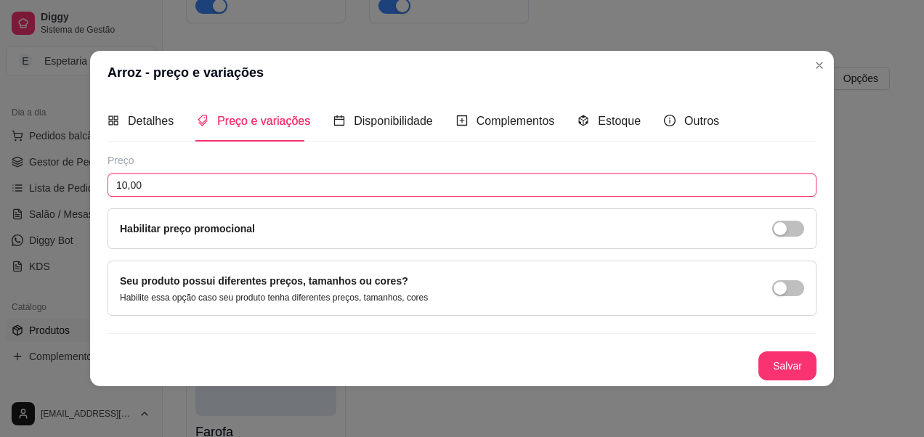
click at [240, 190] on input "10,00" at bounding box center [462, 185] width 709 height 23
type input "0,00"
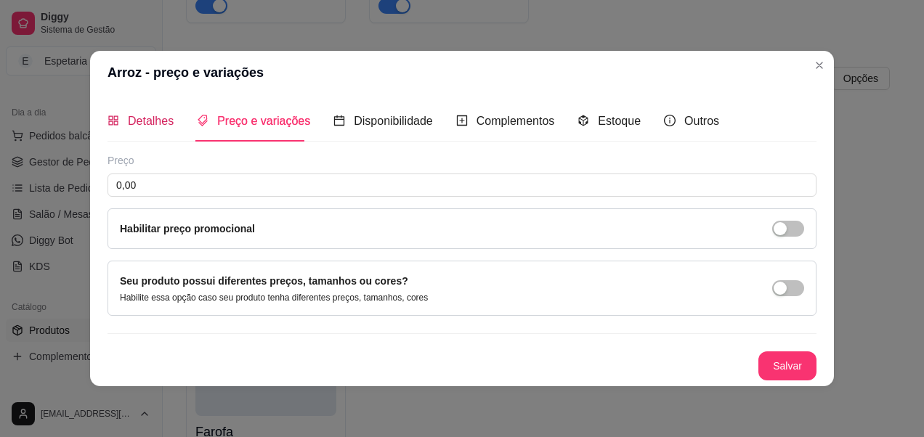
click at [134, 124] on span "Detalhes" at bounding box center [151, 121] width 46 height 12
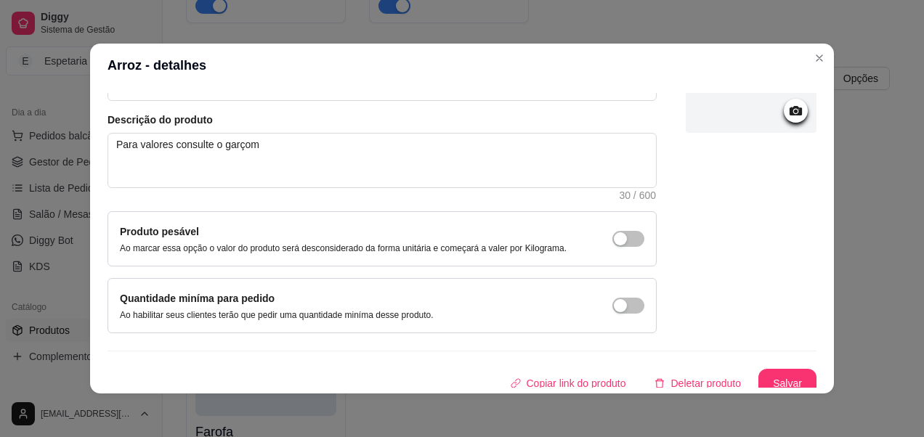
scroll to position [154, 0]
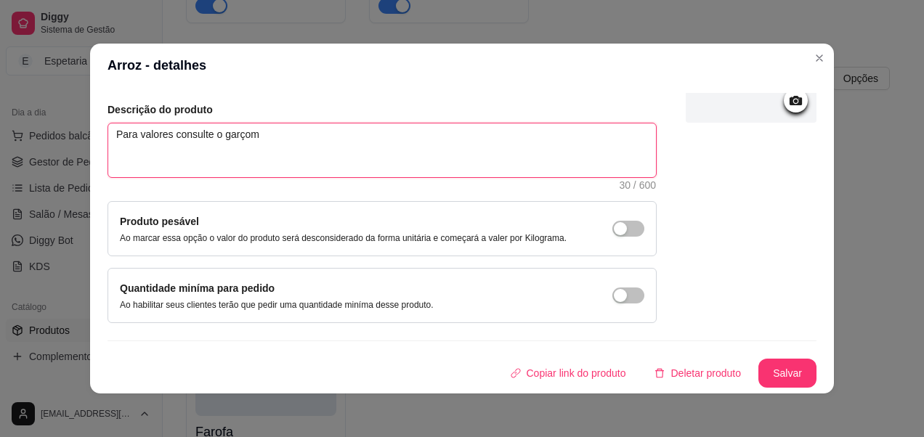
drag, startPoint x: 268, startPoint y: 134, endPoint x: 110, endPoint y: 201, distance: 171.2
click at [108, 202] on div "Nome do produto Arroz Código do produto (PDV) Descrição do produto Para valores…" at bounding box center [382, 157] width 549 height 331
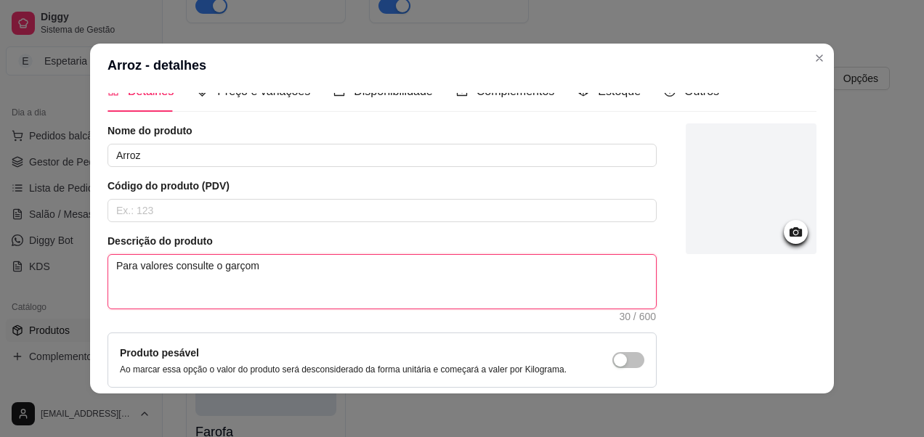
scroll to position [0, 0]
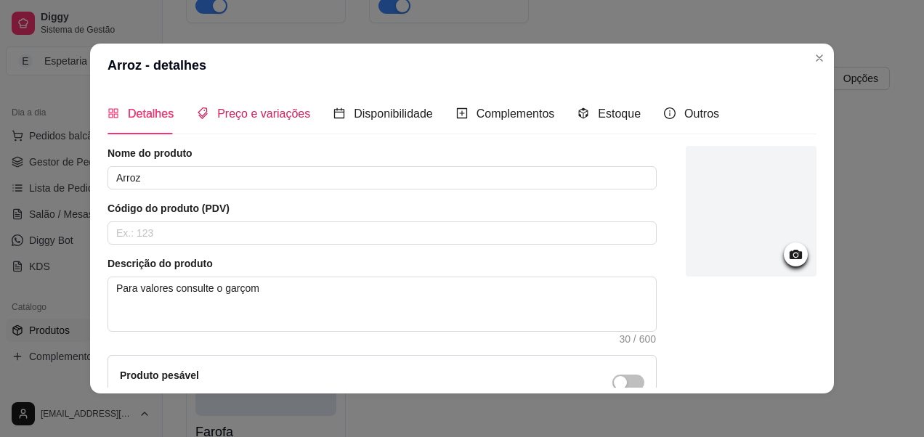
click at [198, 112] on icon "tags" at bounding box center [203, 114] width 12 height 12
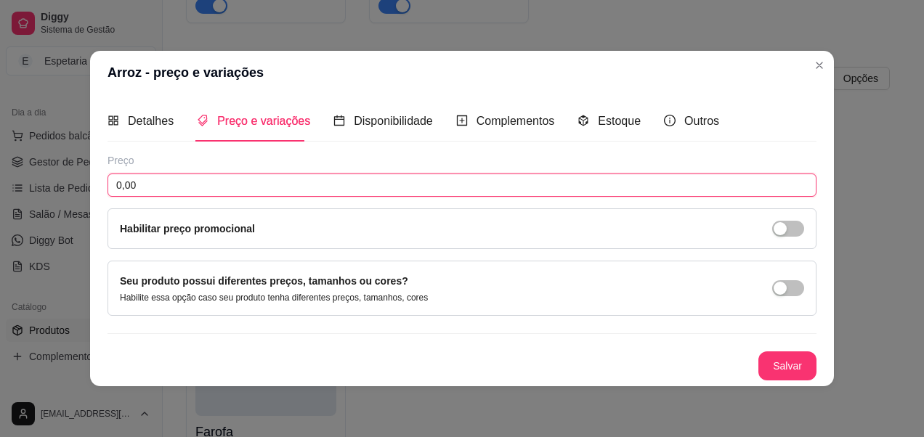
click at [135, 182] on input "0,00" at bounding box center [462, 185] width 709 height 23
type input "10,00"
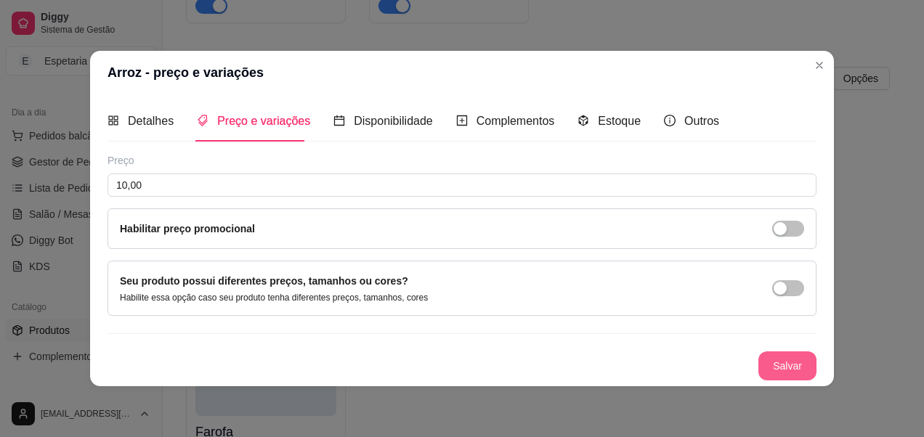
click at [788, 375] on button "Salvar" at bounding box center [787, 366] width 58 height 29
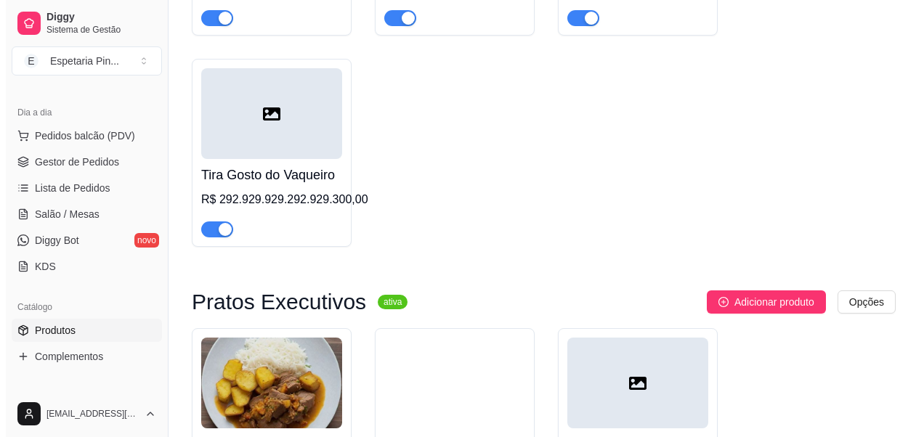
scroll to position [6886, 0]
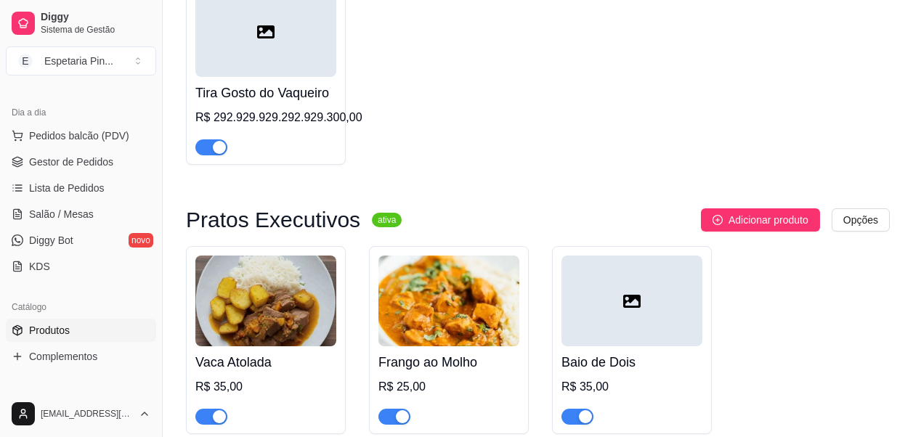
click at [244, 45] on div at bounding box center [265, 31] width 141 height 91
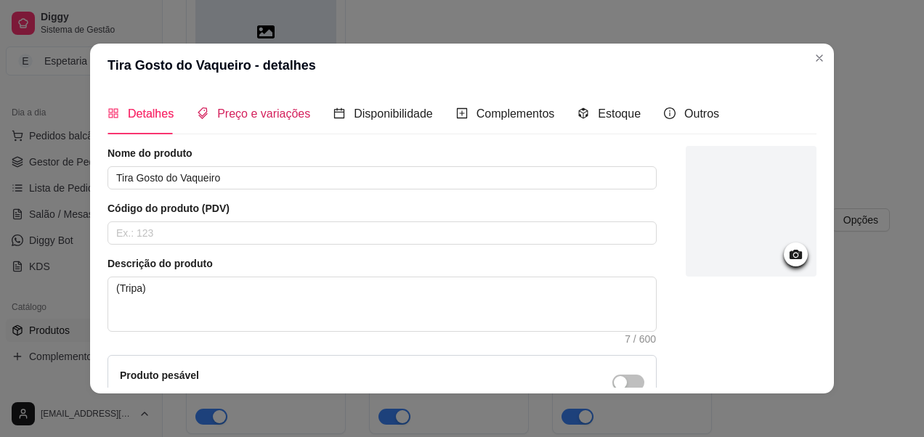
click at [235, 122] on div "Preço e variações" at bounding box center [253, 114] width 113 height 18
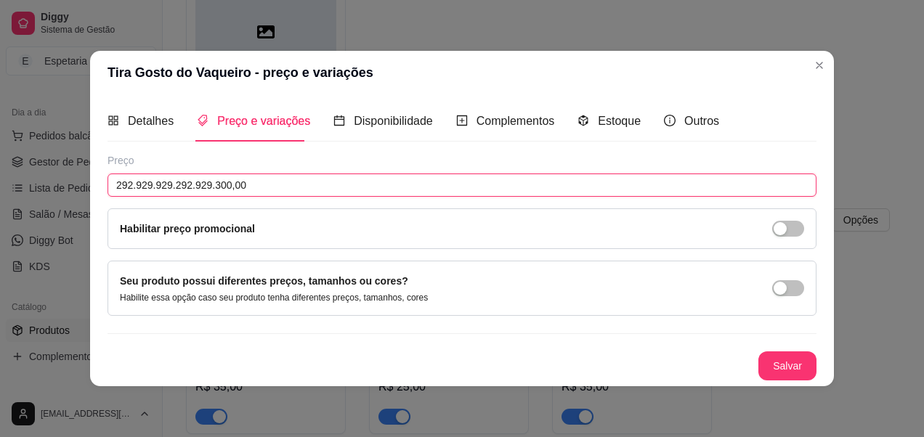
drag, startPoint x: 240, startPoint y: 184, endPoint x: 81, endPoint y: 235, distance: 166.3
click at [81, 235] on div "Tira Gosto do Vaqueiro - preço e variações Detalhes Preço e variações Disponibi…" at bounding box center [462, 218] width 924 height 437
type input "35,00"
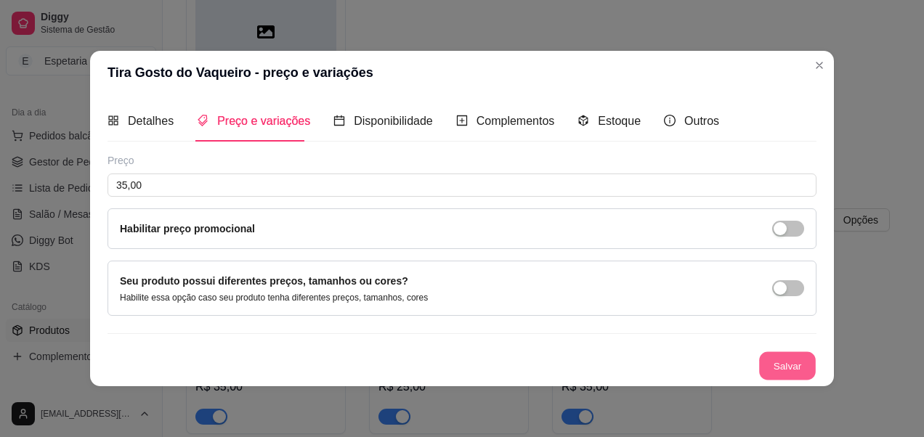
click at [760, 361] on button "Salvar" at bounding box center [787, 366] width 57 height 28
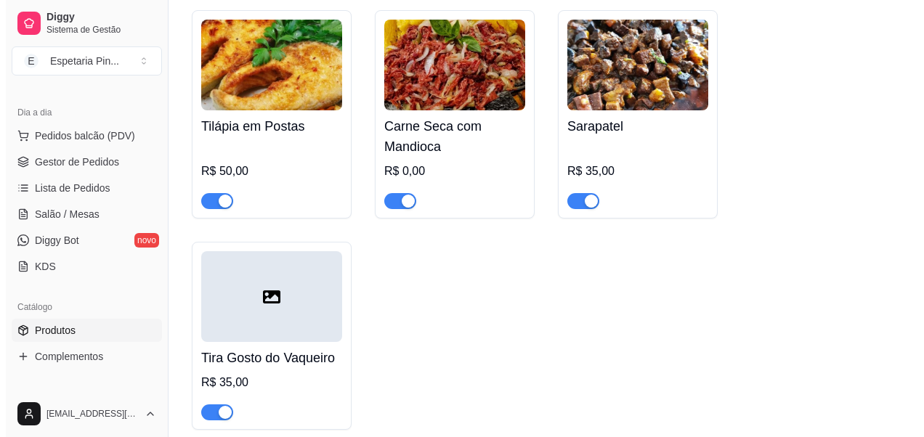
scroll to position [6596, 0]
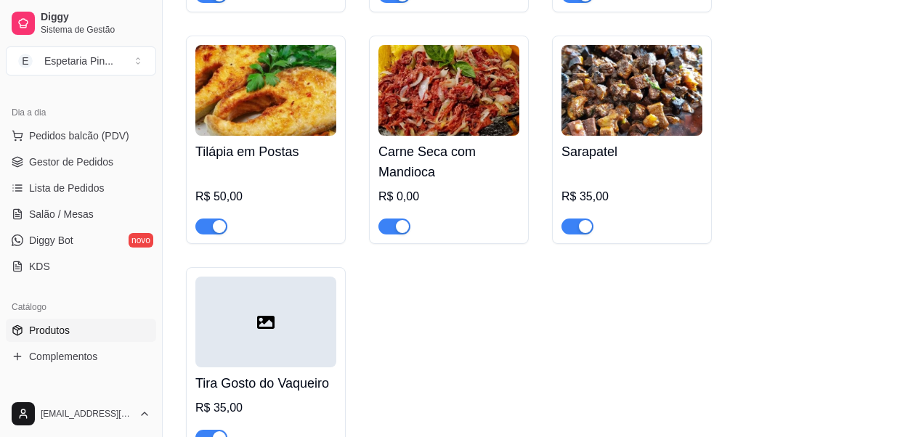
click at [464, 134] on img at bounding box center [449, 90] width 141 height 91
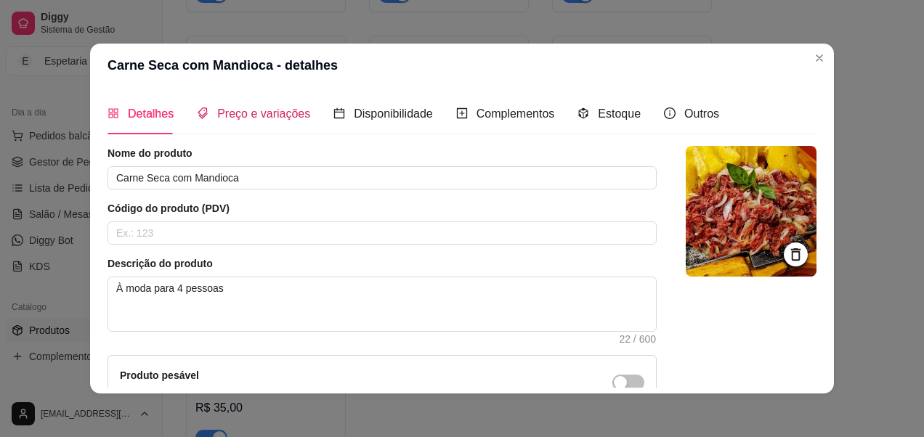
drag, startPoint x: 211, startPoint y: 118, endPoint x: 198, endPoint y: 128, distance: 16.1
click at [217, 118] on span "Preço e variações" at bounding box center [263, 114] width 93 height 12
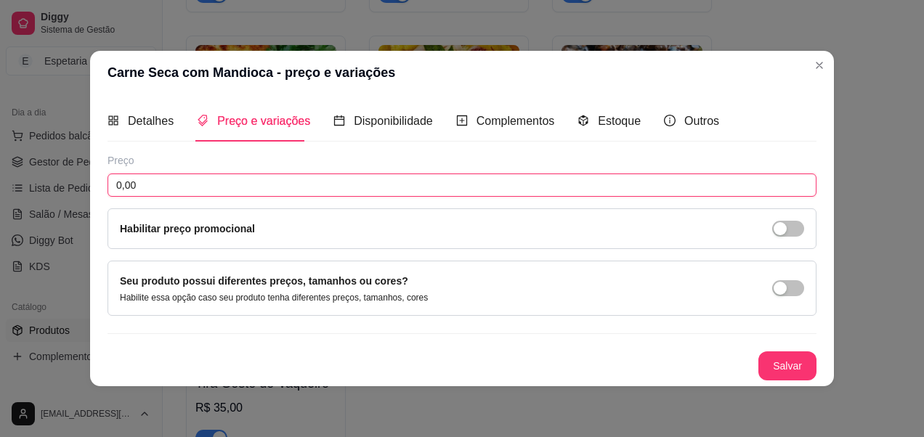
click at [171, 182] on input "0,00" at bounding box center [462, 185] width 709 height 23
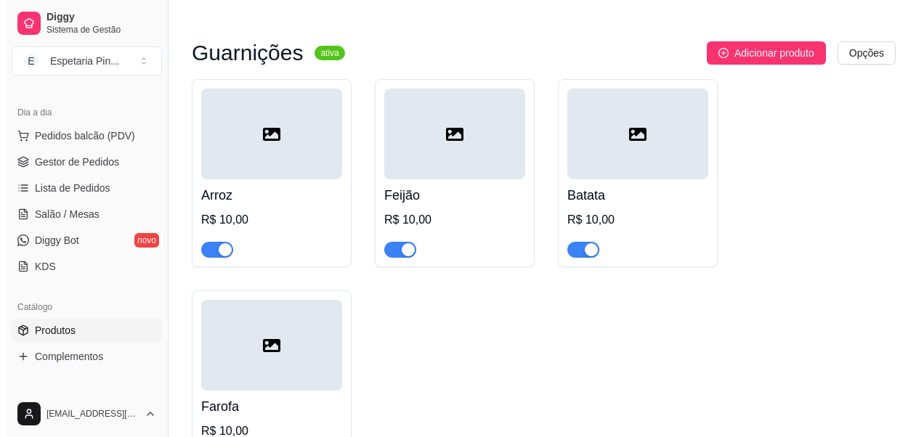
scroll to position [7721, 0]
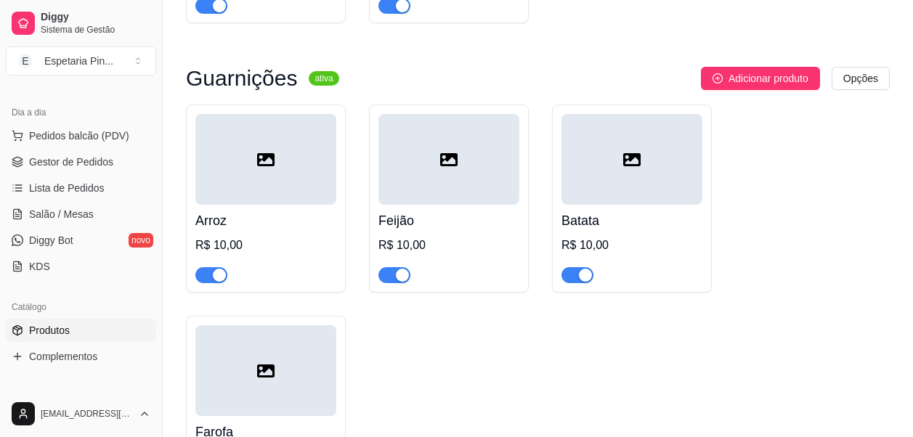
click at [201, 127] on div at bounding box center [265, 159] width 141 height 91
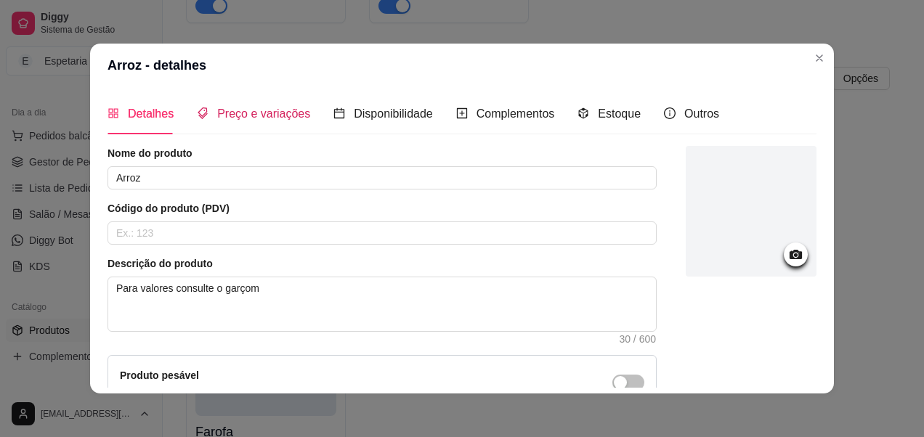
click at [230, 120] on span "Preço e variações" at bounding box center [263, 114] width 93 height 12
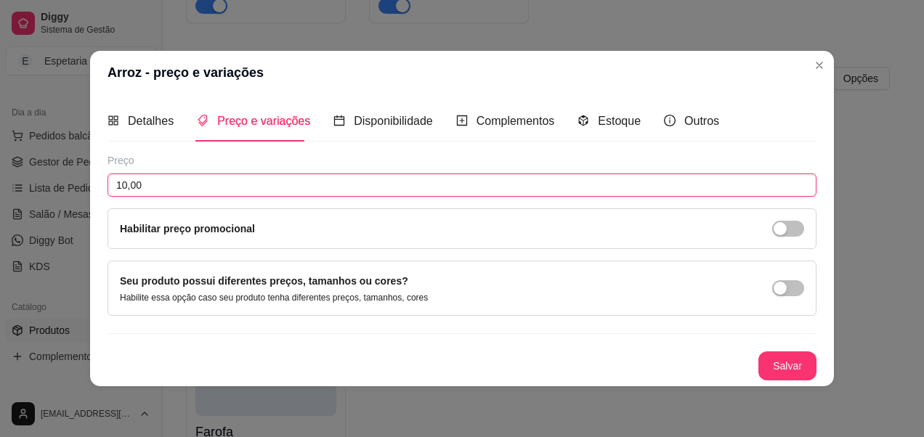
click at [322, 193] on input "10,00" at bounding box center [462, 185] width 709 height 23
type input "0,00"
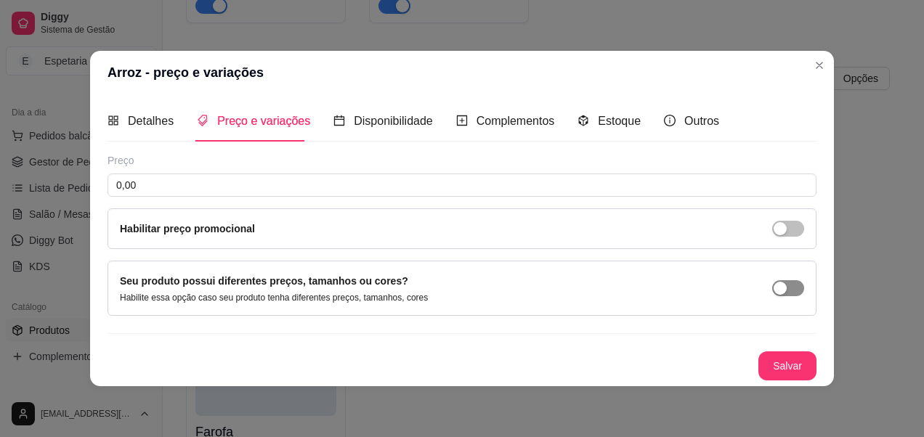
click at [791, 286] on span "button" at bounding box center [788, 288] width 32 height 16
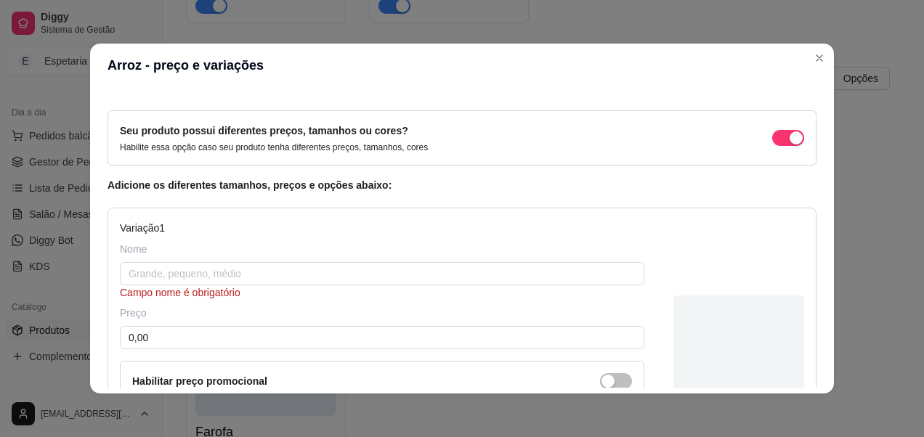
scroll to position [73, 0]
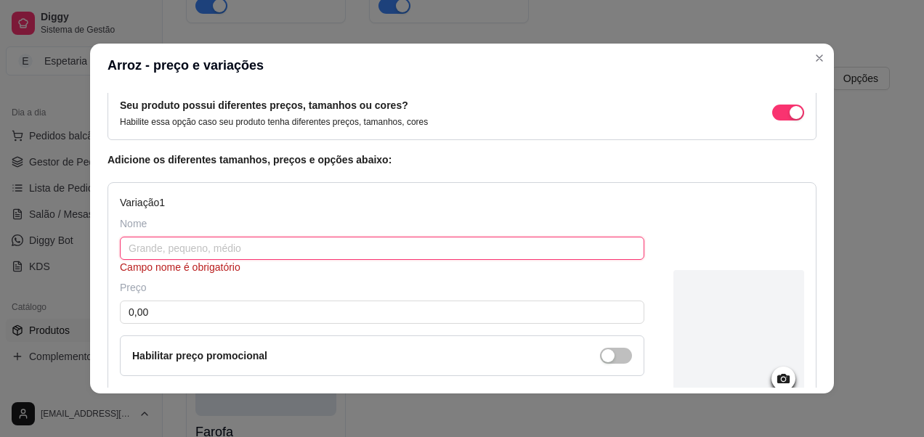
click at [312, 256] on input "text" at bounding box center [382, 248] width 525 height 23
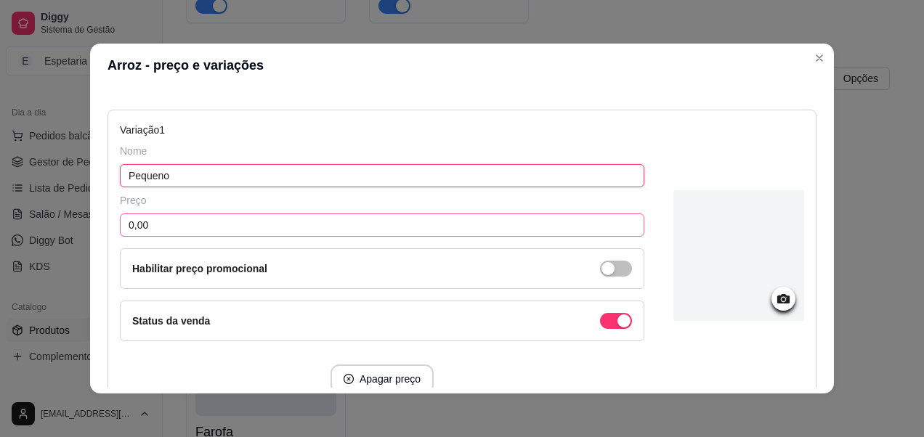
type input "Pequeno"
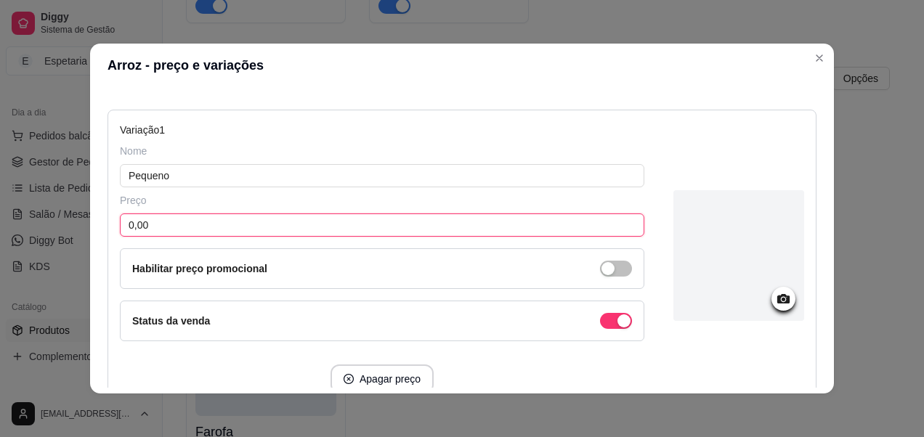
click at [304, 222] on input "0,00" at bounding box center [382, 225] width 525 height 23
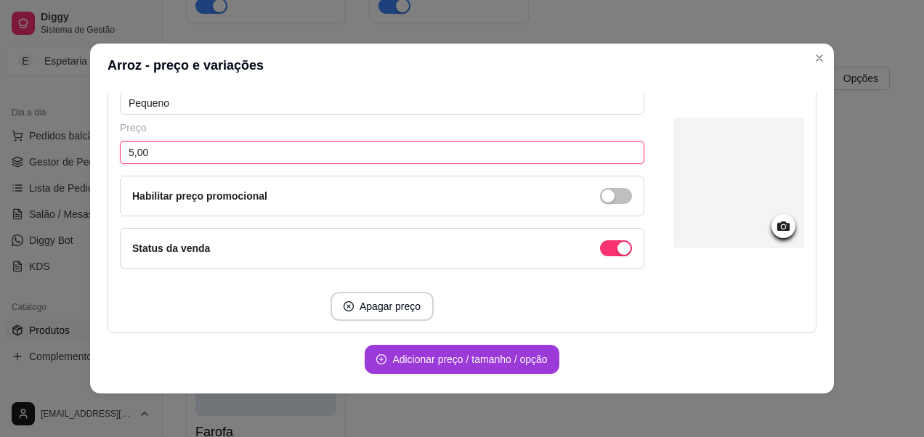
type input "5,00"
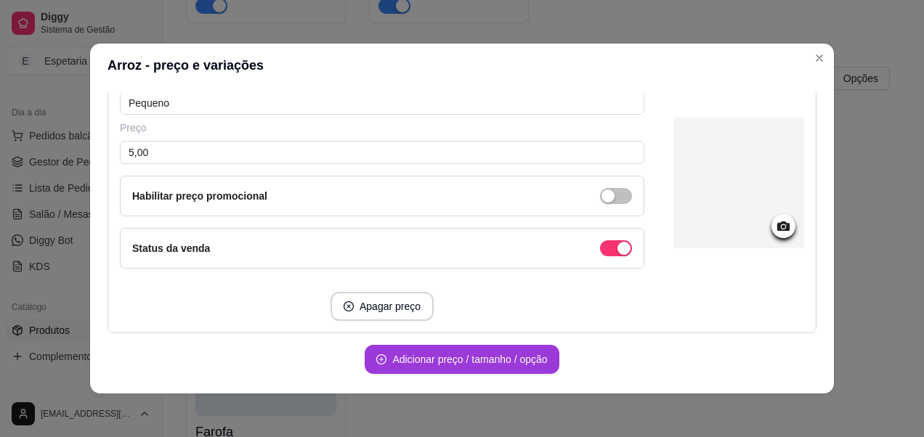
click at [456, 371] on button "Adicionar preço / tamanho / opção" at bounding box center [462, 359] width 194 height 29
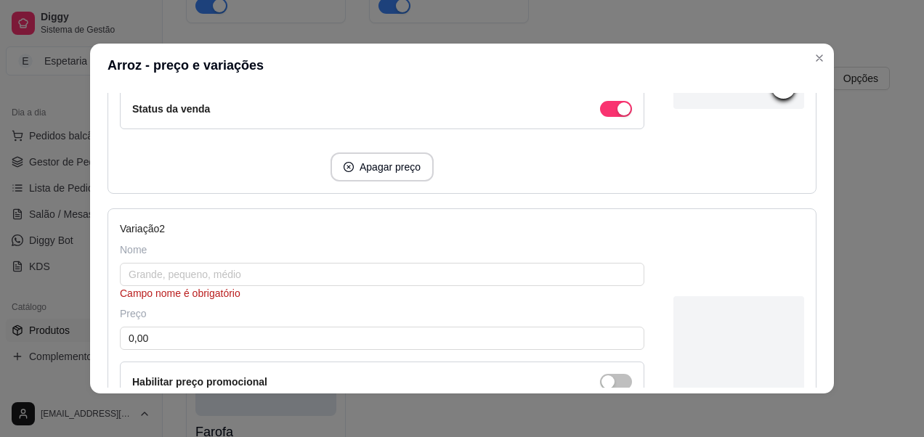
scroll to position [363, 0]
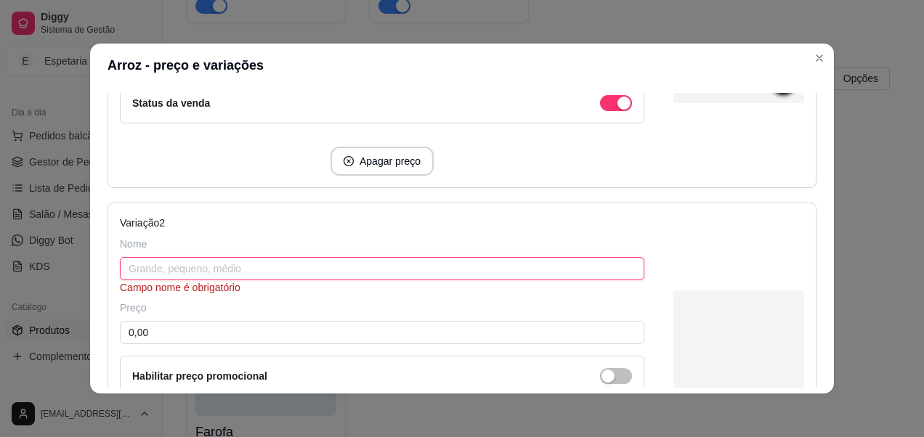
click at [188, 272] on input "text" at bounding box center [382, 268] width 525 height 23
type input "p"
click at [179, 267] on input "text" at bounding box center [382, 268] width 525 height 23
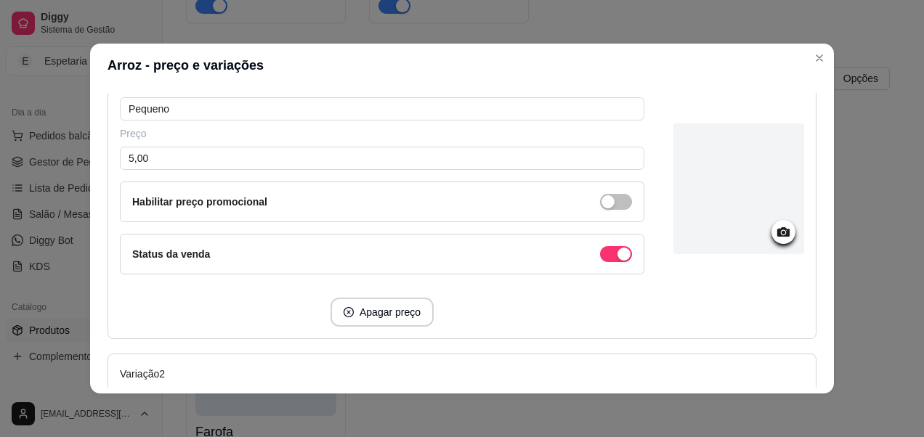
scroll to position [145, 0]
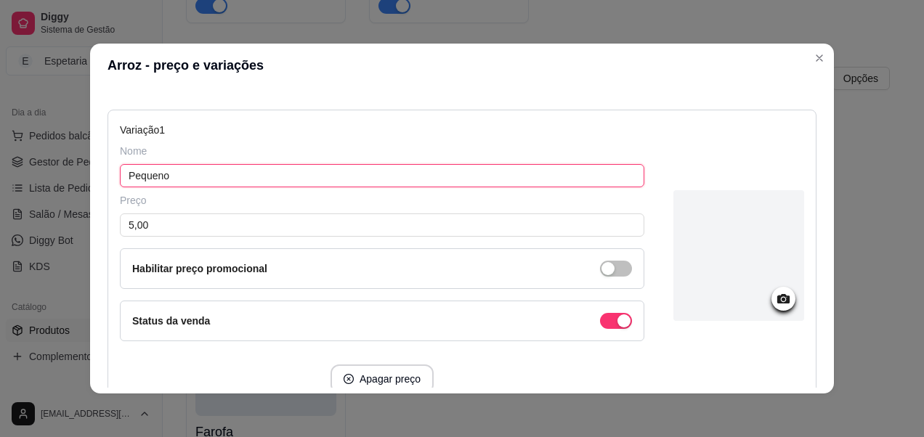
click at [171, 177] on input "Pequeno" at bounding box center [382, 175] width 525 height 23
type input "P"
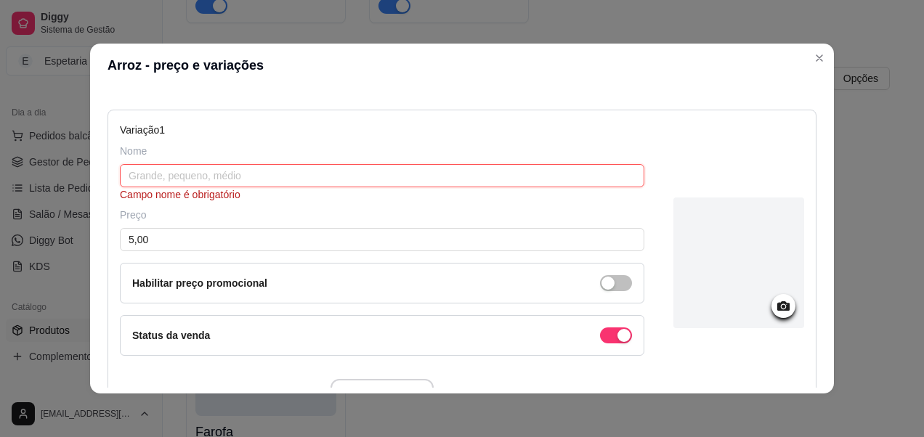
type input "!"
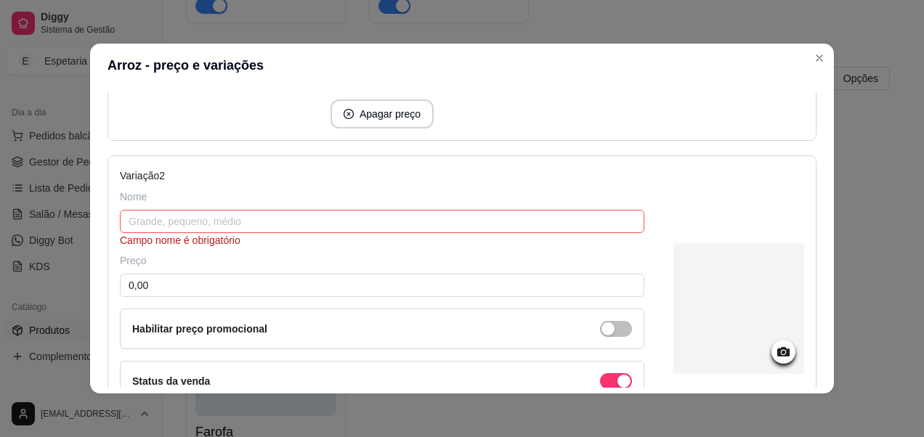
scroll to position [436, 0]
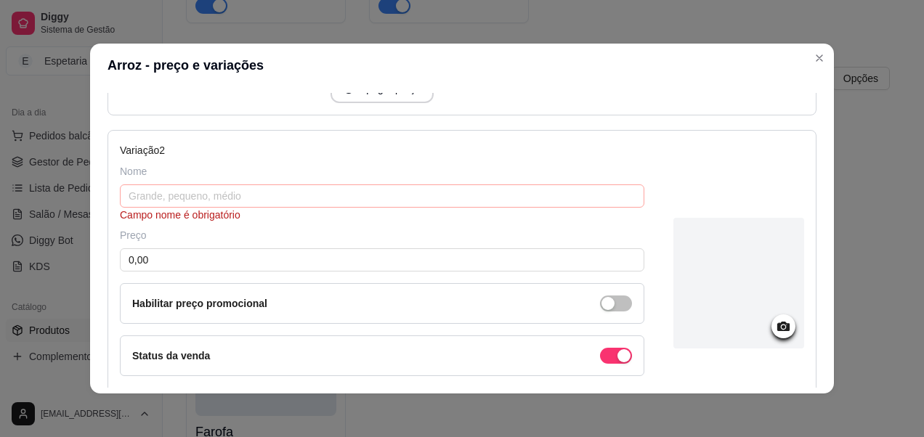
type input "1 pessoa"
click at [255, 202] on input "text" at bounding box center [382, 196] width 525 height 23
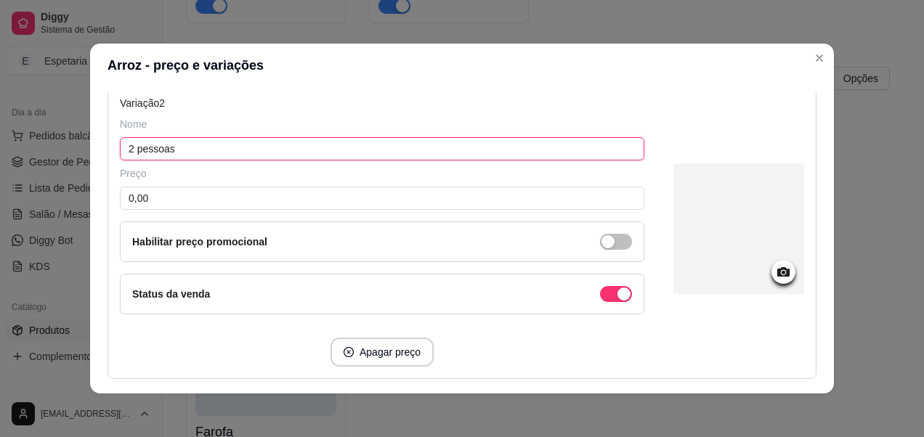
scroll to position [509, 0]
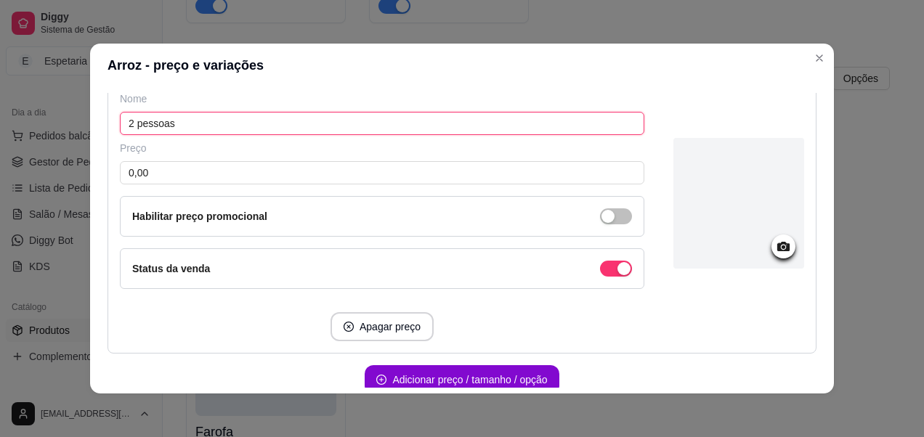
type input "2 pessoas"
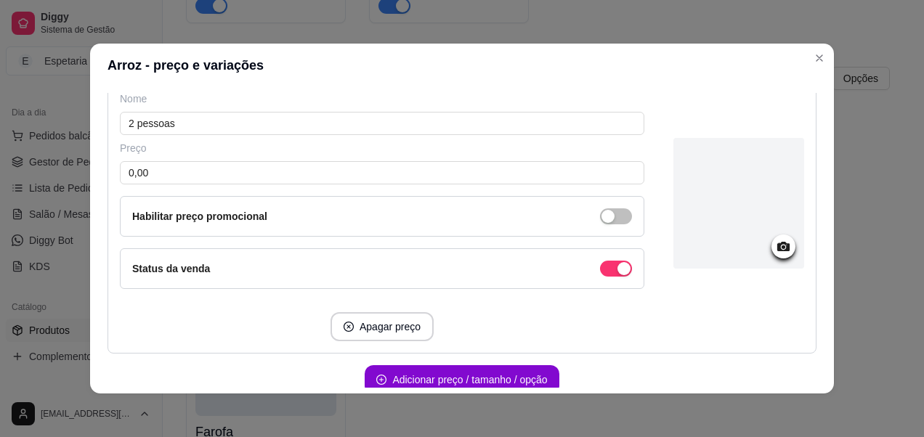
click at [229, 192] on div "Preço 0,00 Habilitar preço promocional" at bounding box center [382, 189] width 525 height 96
click at [224, 184] on input "0,00" at bounding box center [382, 172] width 525 height 23
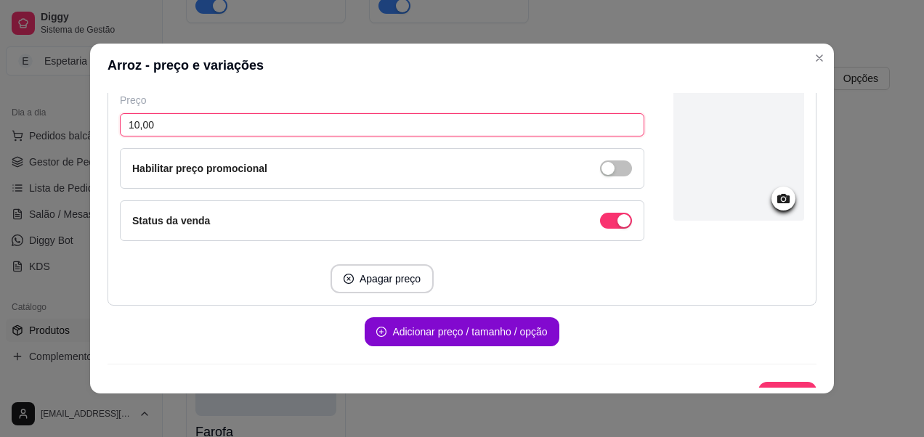
scroll to position [580, 0]
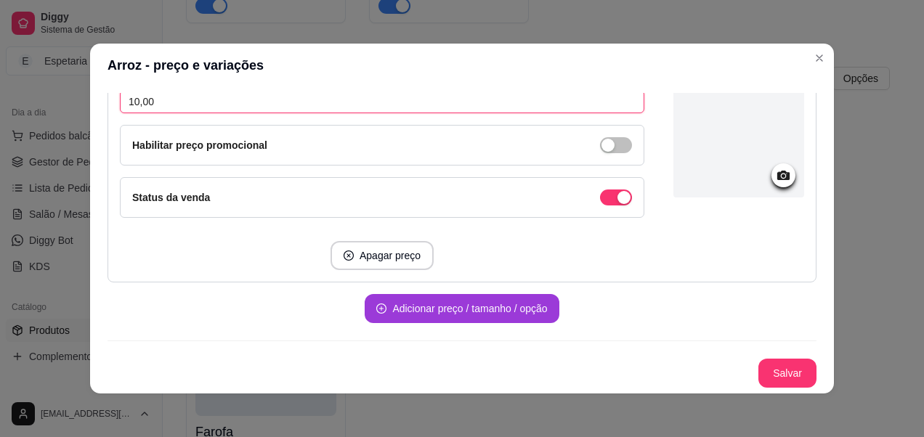
type input "10,00"
click at [384, 311] on button "Adicionar preço / tamanho / opção" at bounding box center [462, 308] width 194 height 29
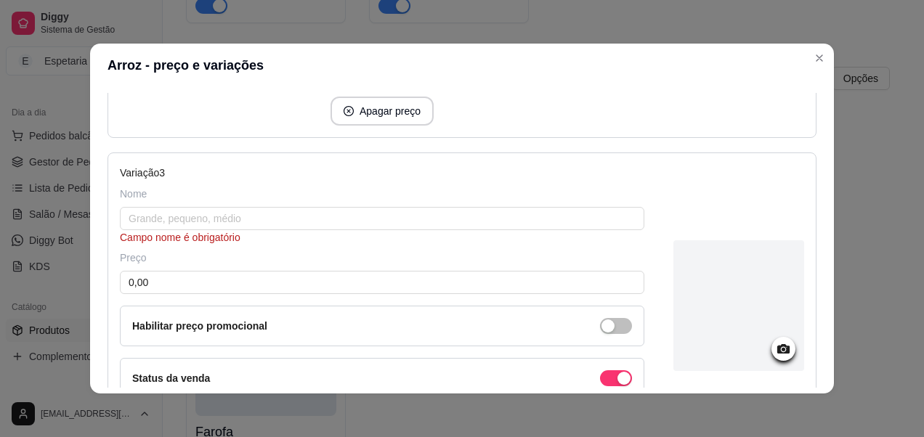
scroll to position [725, 0]
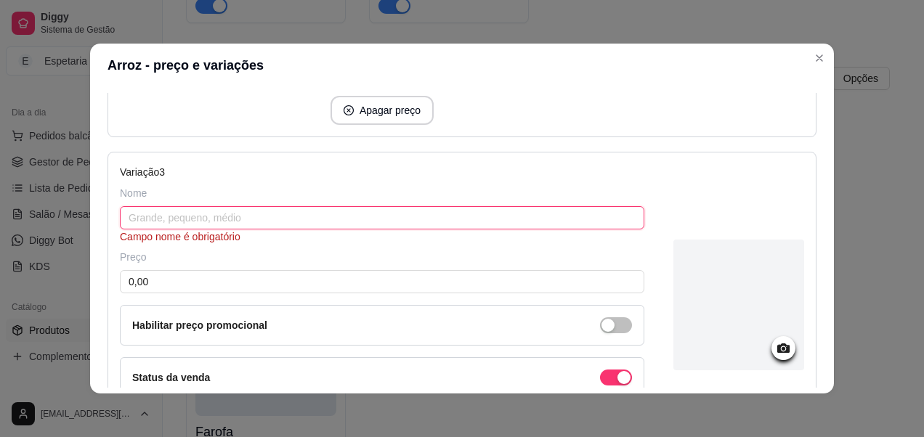
click at [209, 222] on input "text" at bounding box center [382, 217] width 525 height 23
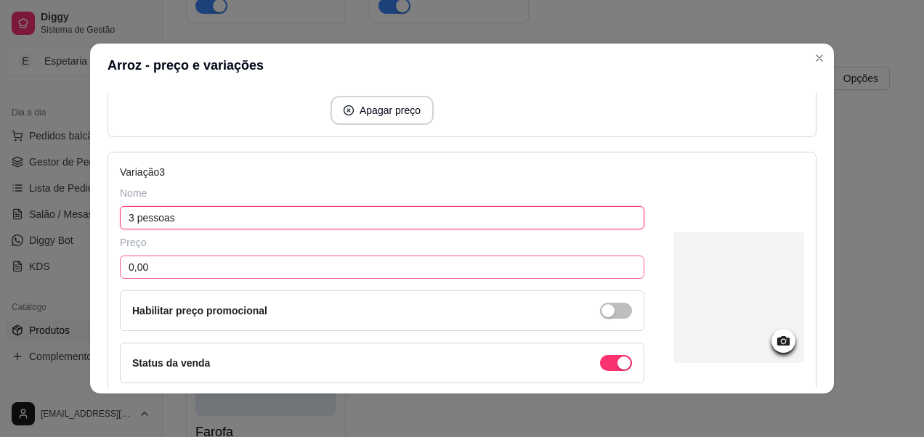
type input "3 pessoas"
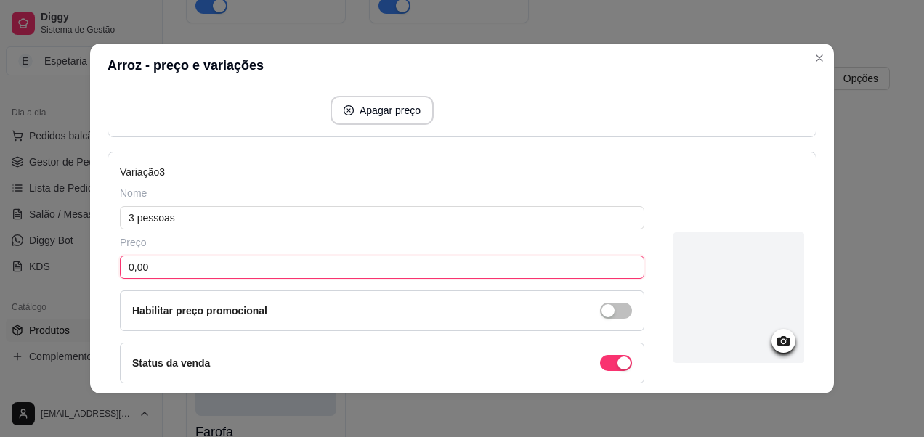
click at [182, 265] on input "0,00" at bounding box center [382, 267] width 525 height 23
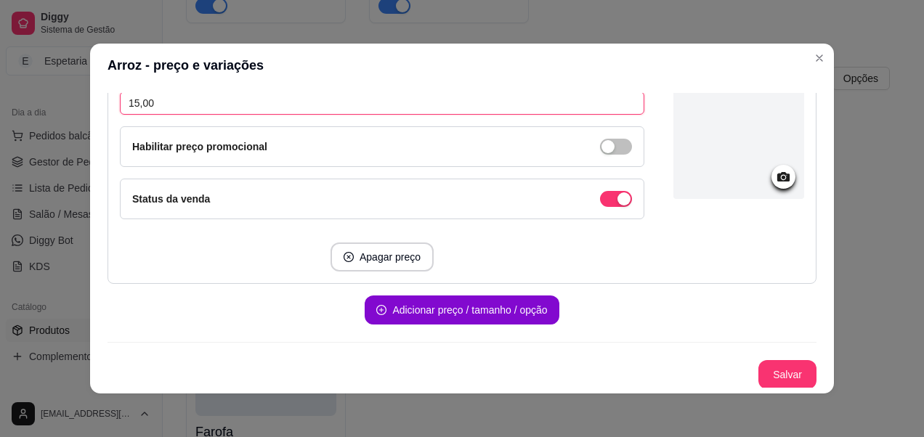
scroll to position [891, 0]
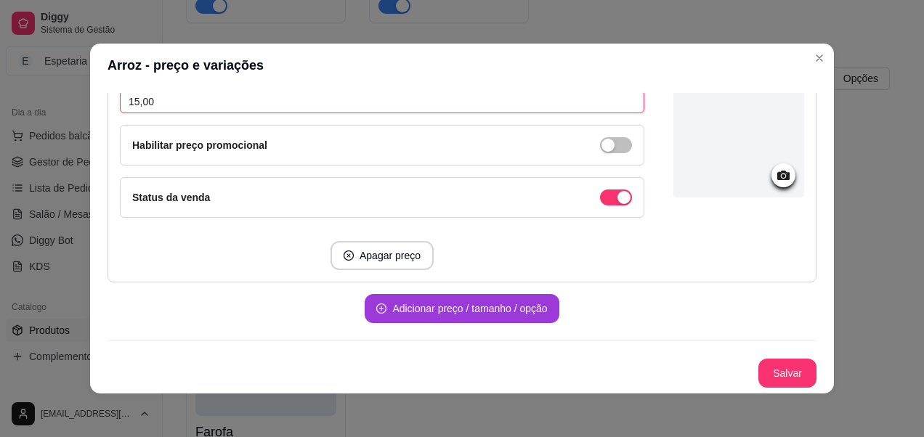
type input "15,00"
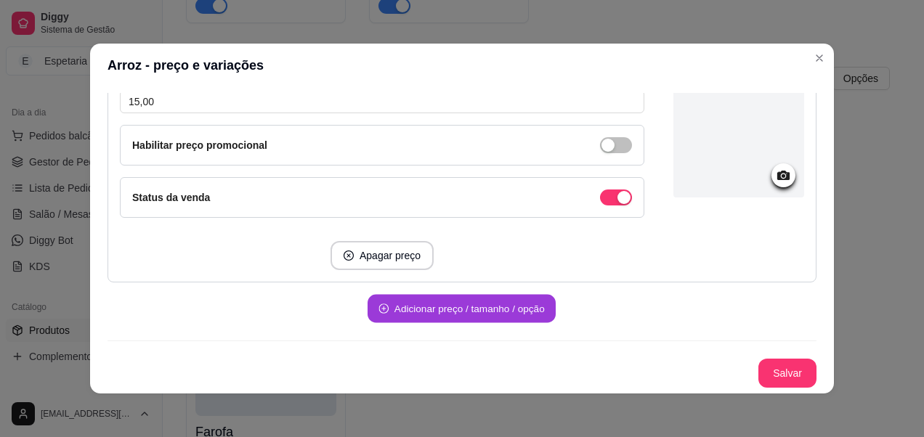
click at [397, 299] on button "Adicionar preço / tamanho / opção" at bounding box center [462, 309] width 188 height 28
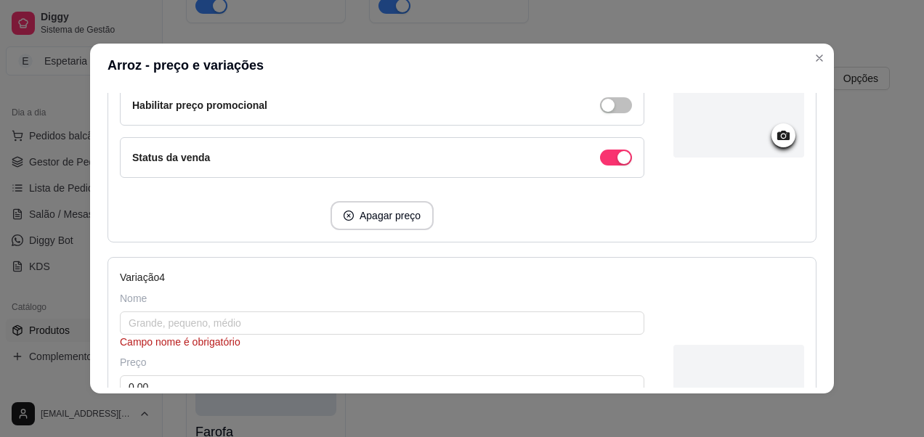
scroll to position [963, 0]
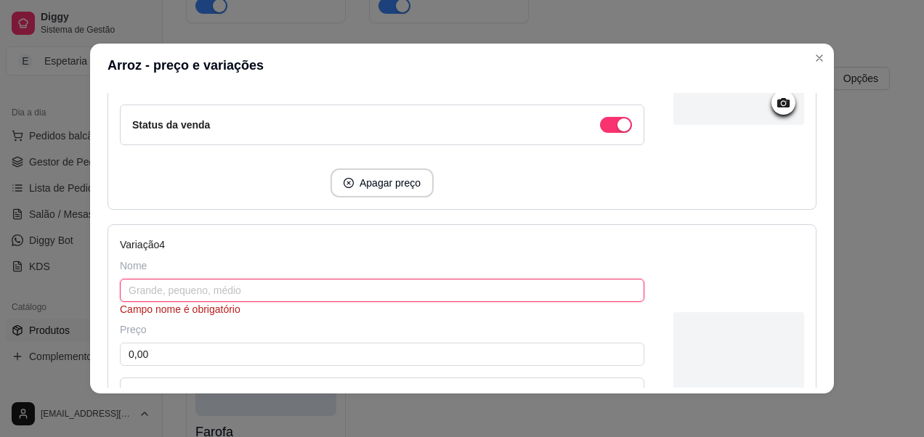
click at [197, 286] on input "text" at bounding box center [382, 290] width 525 height 23
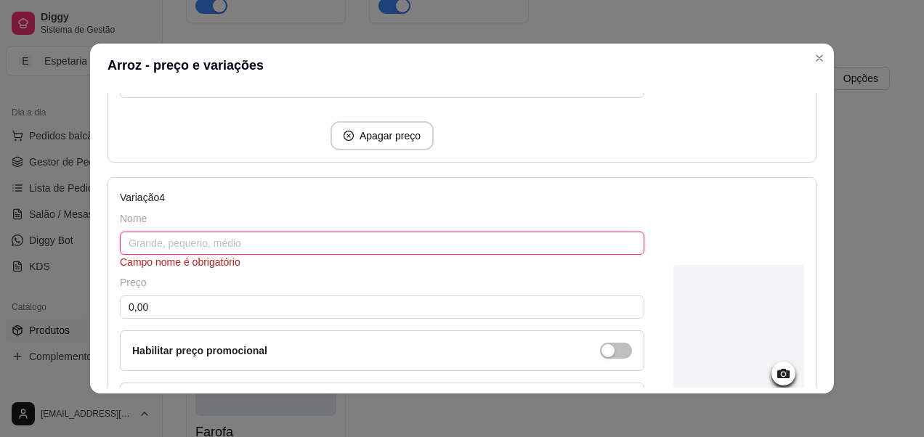
scroll to position [1036, 0]
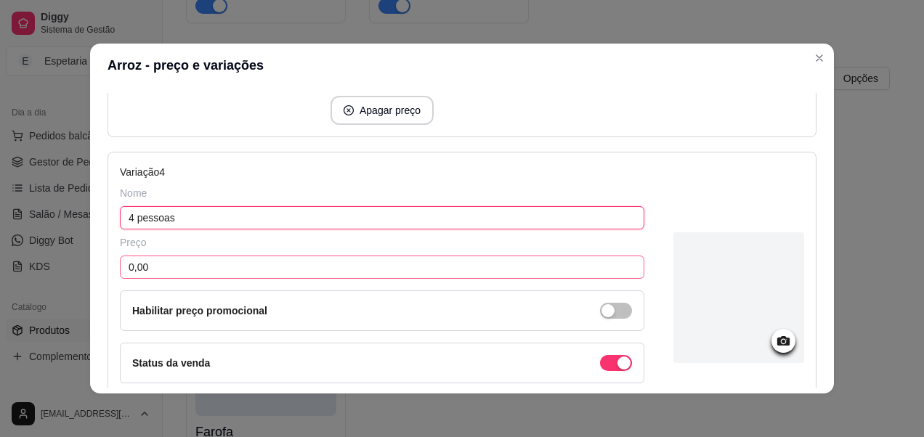
type input "4 pessoas"
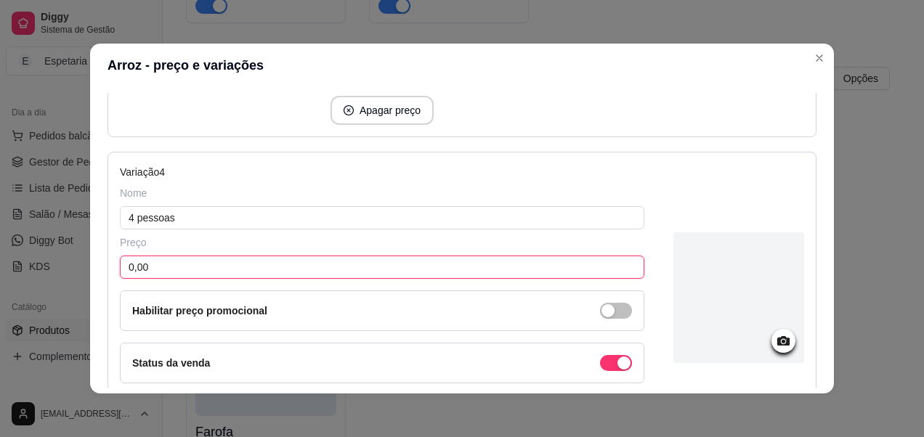
click at [323, 267] on input "0,00" at bounding box center [382, 267] width 525 height 23
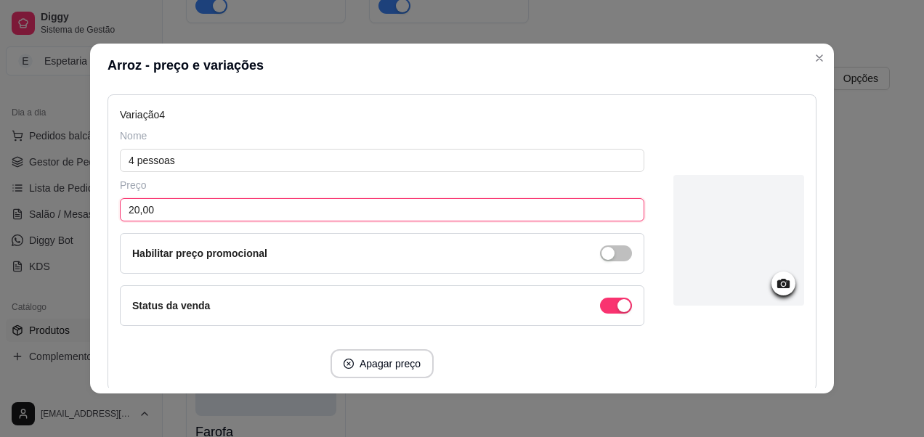
scroll to position [1181, 0]
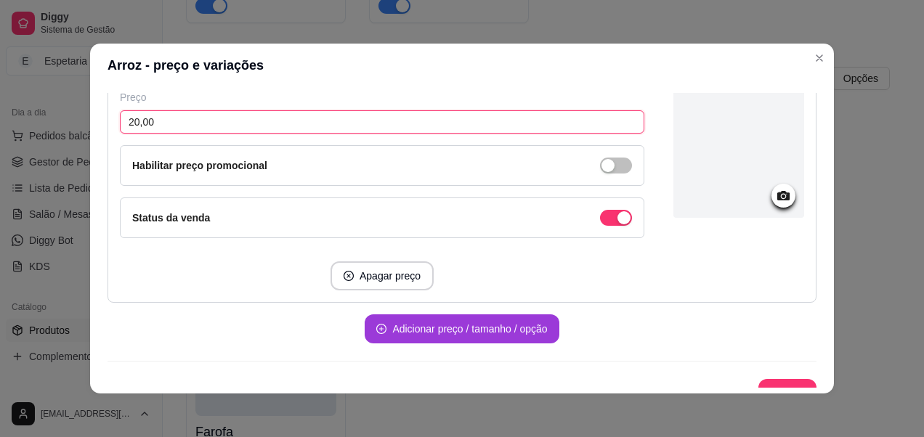
type input "20,00"
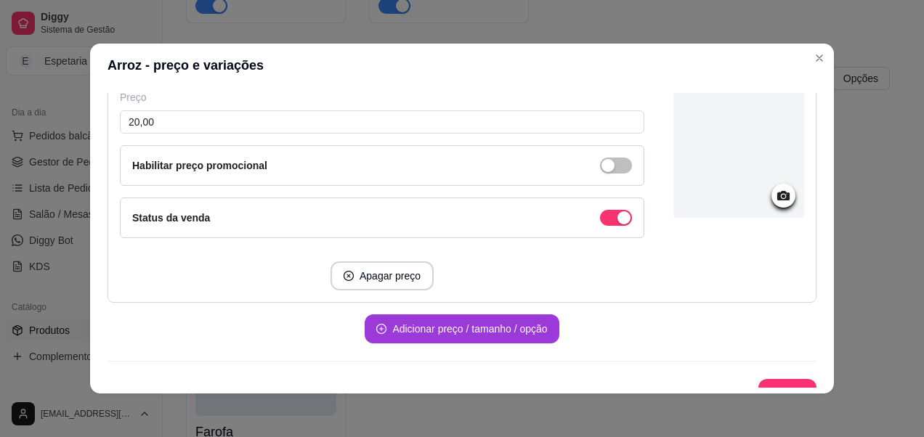
click at [414, 331] on button "Adicionar preço / tamanho / opção" at bounding box center [462, 329] width 194 height 29
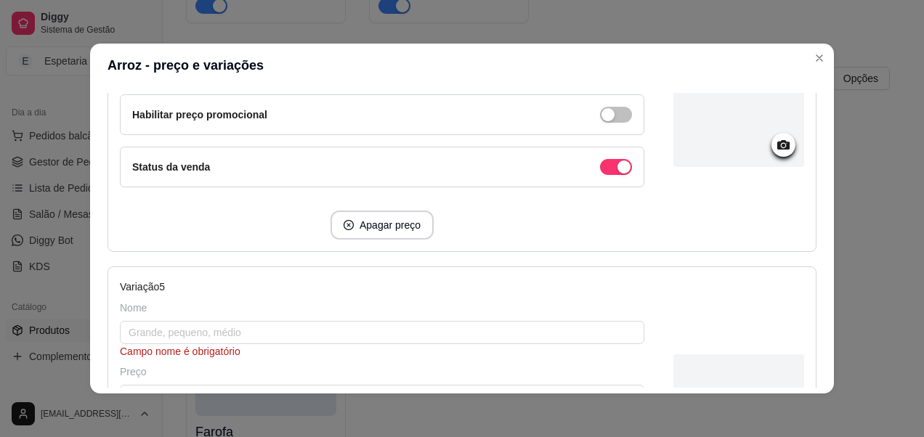
scroll to position [1327, 0]
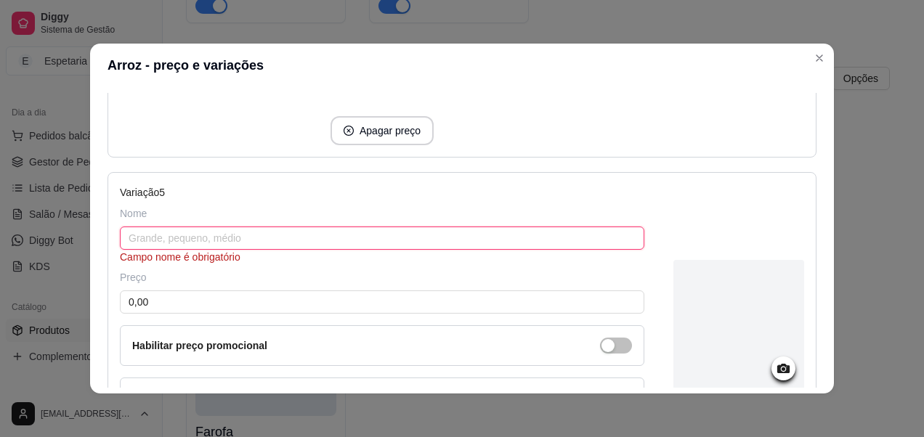
click at [196, 244] on input "text" at bounding box center [382, 238] width 525 height 23
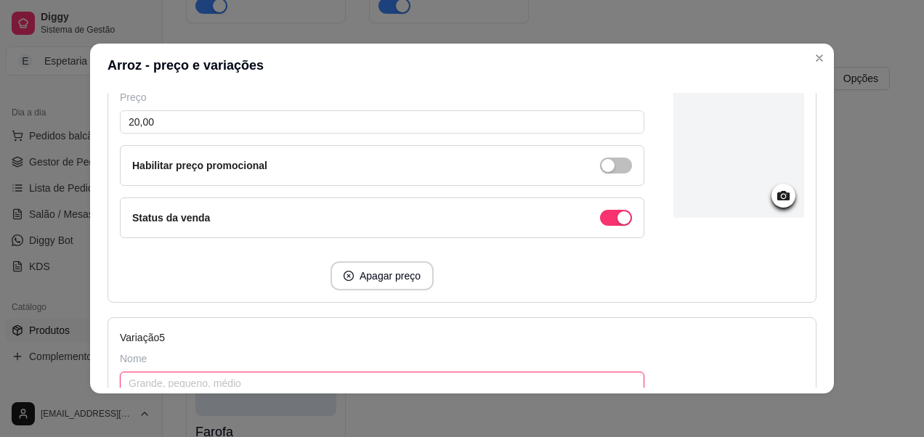
scroll to position [1254, 0]
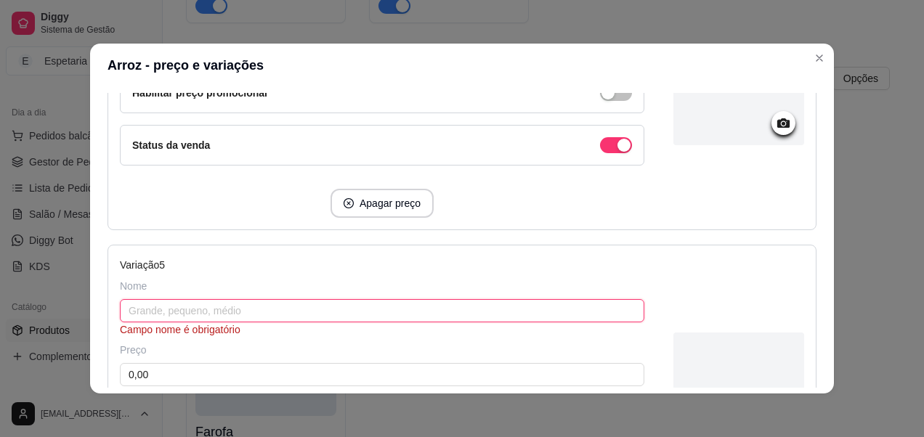
type input "5"
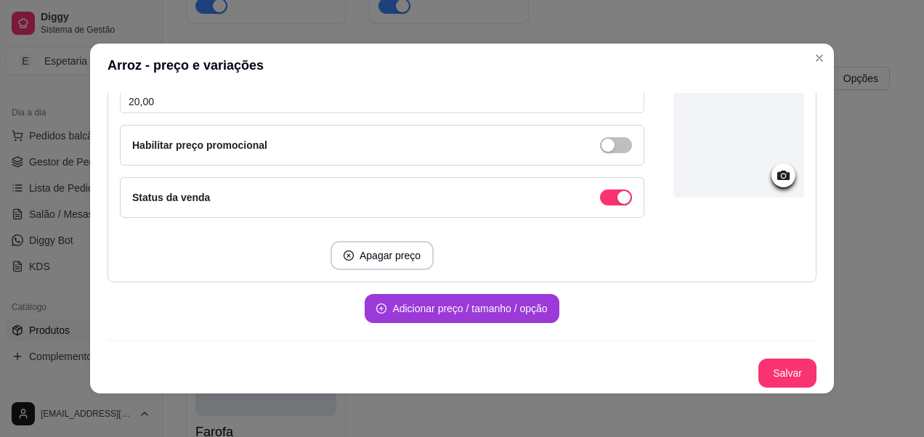
scroll to position [3, 0]
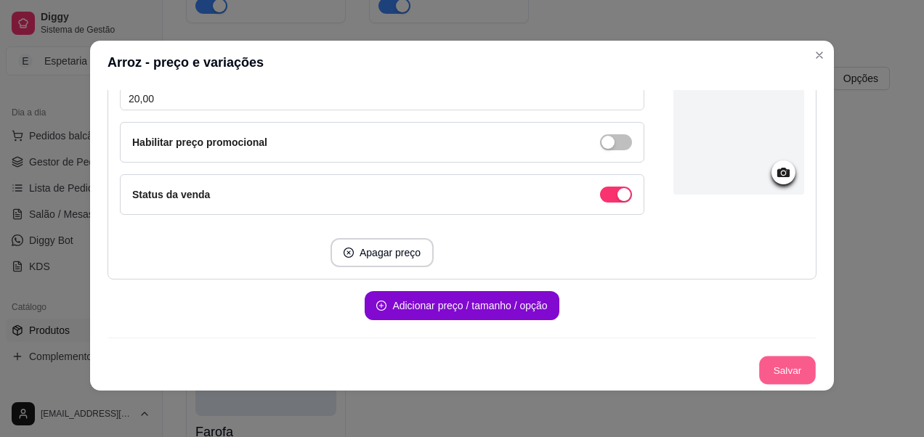
click at [779, 367] on button "Salvar" at bounding box center [787, 371] width 57 height 28
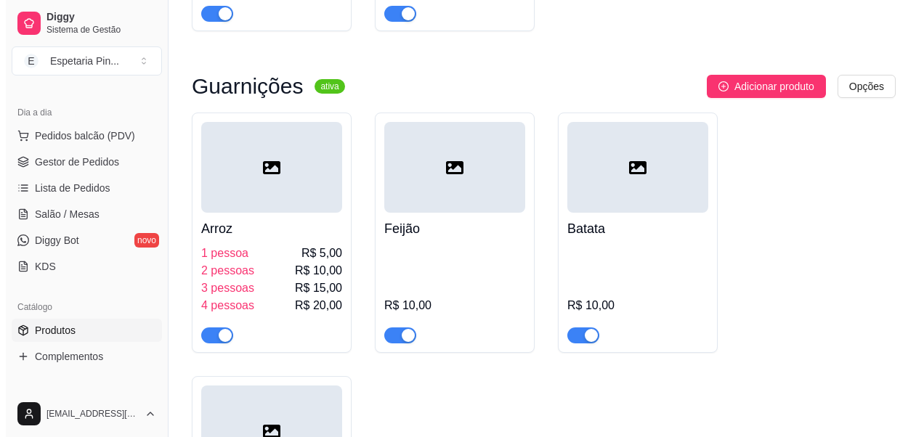
scroll to position [7738, 0]
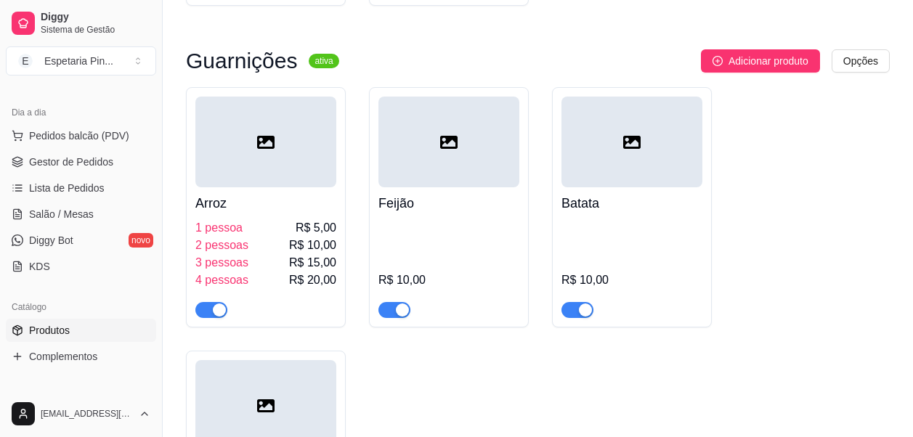
click at [466, 205] on h4 "Feijão" at bounding box center [449, 203] width 141 height 20
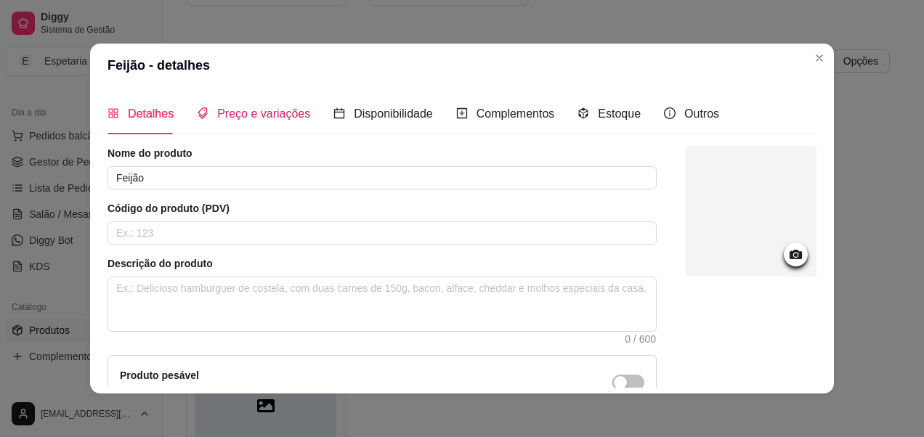
click at [239, 116] on span "Preço e variações" at bounding box center [263, 114] width 93 height 12
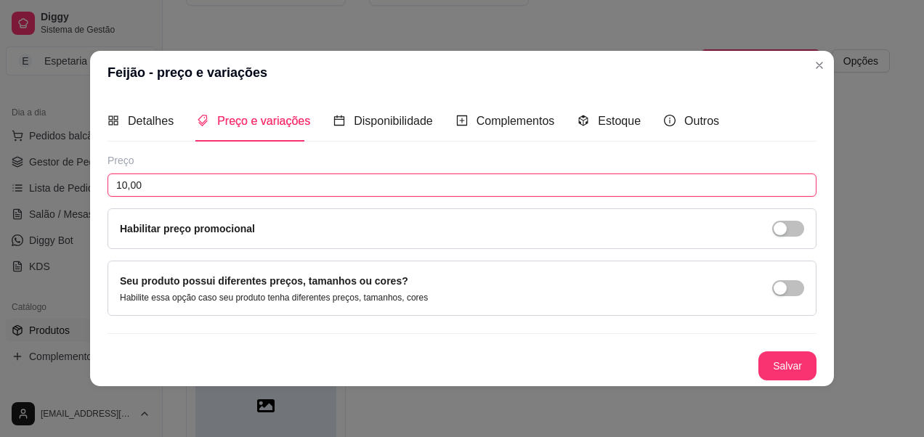
click at [607, 188] on input "10,00" at bounding box center [462, 185] width 709 height 23
type input "0,00"
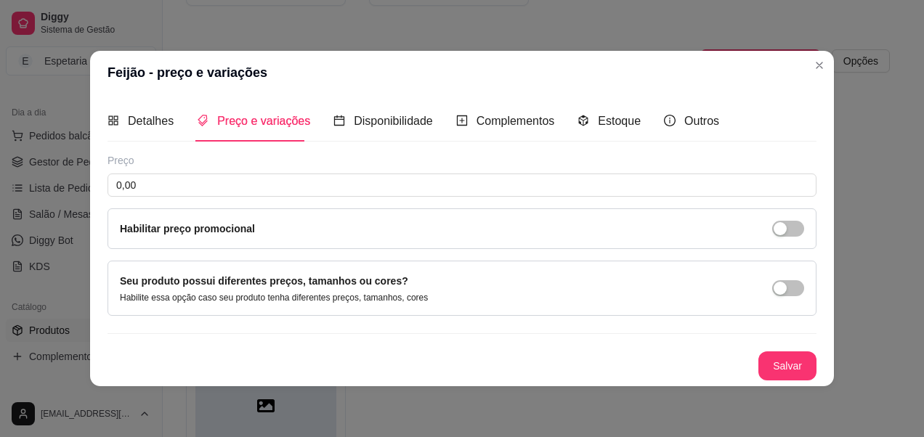
click at [785, 279] on div "Seu produto possui diferentes preços, tamanhos ou cores? Habilite essa opção ca…" at bounding box center [462, 288] width 684 height 31
click at [766, 288] on div "Seu produto possui diferentes preços, tamanhos ou cores? Habilite essa opção ca…" at bounding box center [462, 288] width 684 height 31
click at [779, 283] on div "button" at bounding box center [780, 288] width 13 height 13
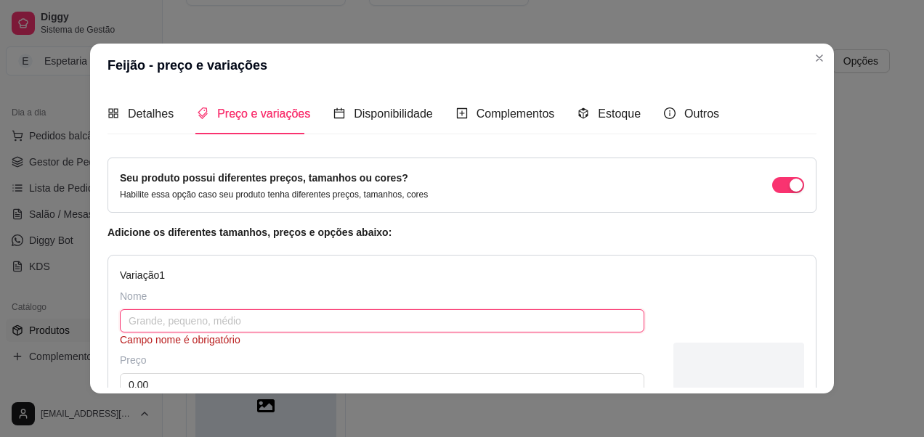
click at [194, 330] on input "text" at bounding box center [382, 320] width 525 height 23
drag, startPoint x: 205, startPoint y: 323, endPoint x: 126, endPoint y: 331, distance: 78.8
click at [126, 331] on input "1 pessoa" at bounding box center [382, 320] width 525 height 23
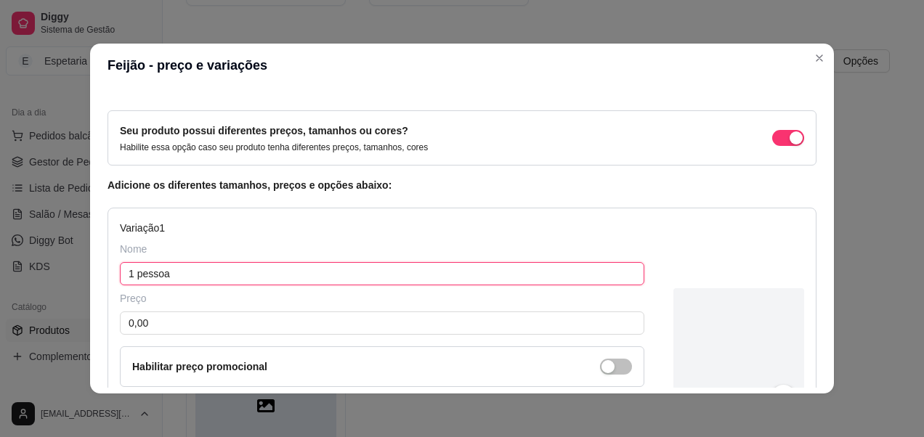
scroll to position [73, 0]
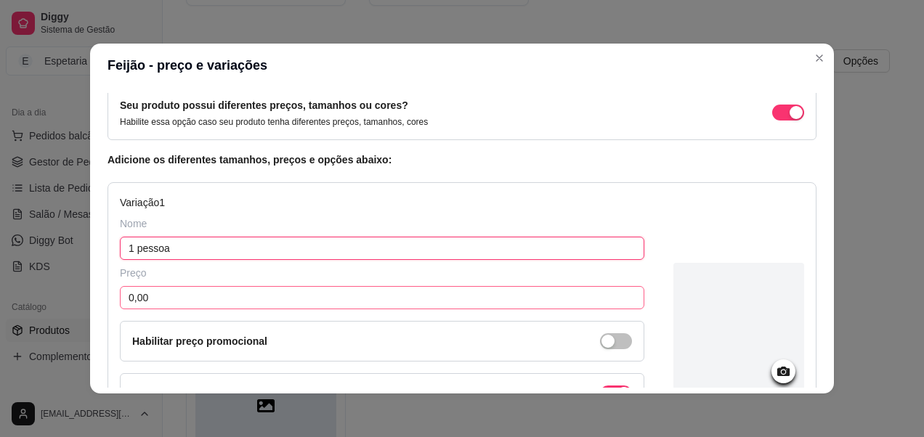
type input "1 pessoa"
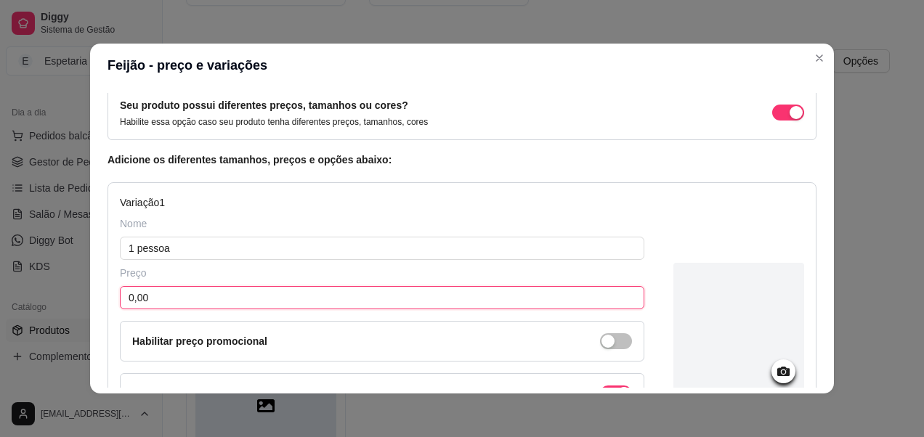
click at [163, 303] on input "0,00" at bounding box center [382, 297] width 525 height 23
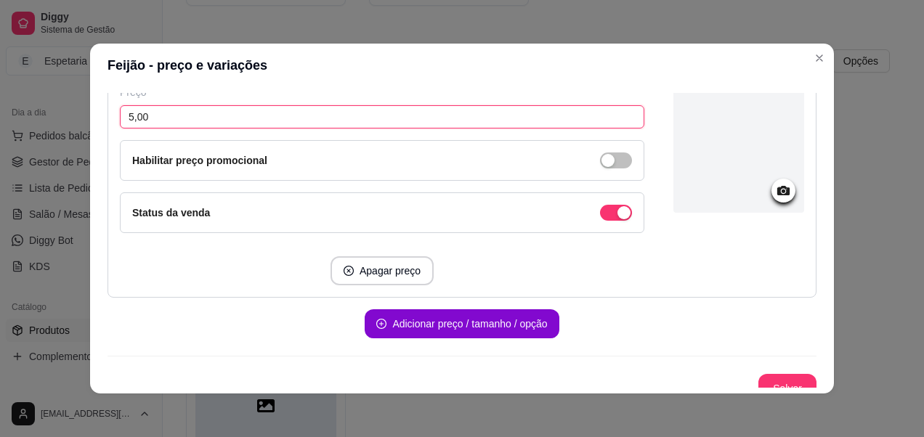
scroll to position [269, 0]
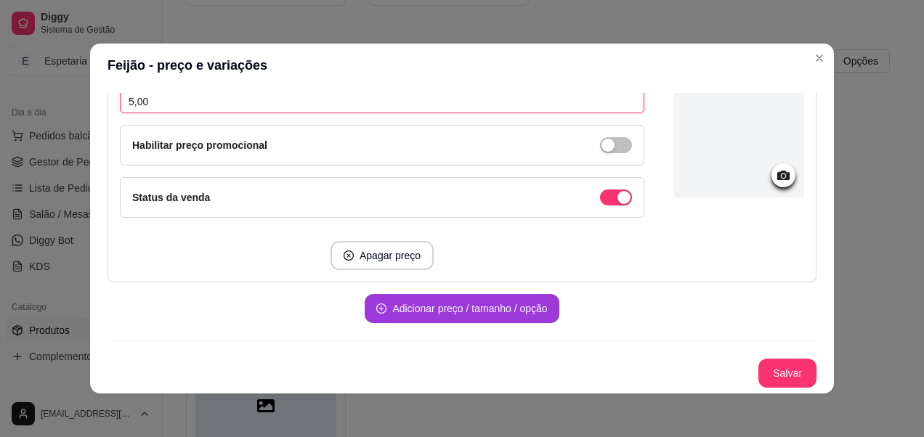
type input "5,00"
click at [430, 303] on button "Adicionar preço / tamanho / opção" at bounding box center [462, 308] width 194 height 29
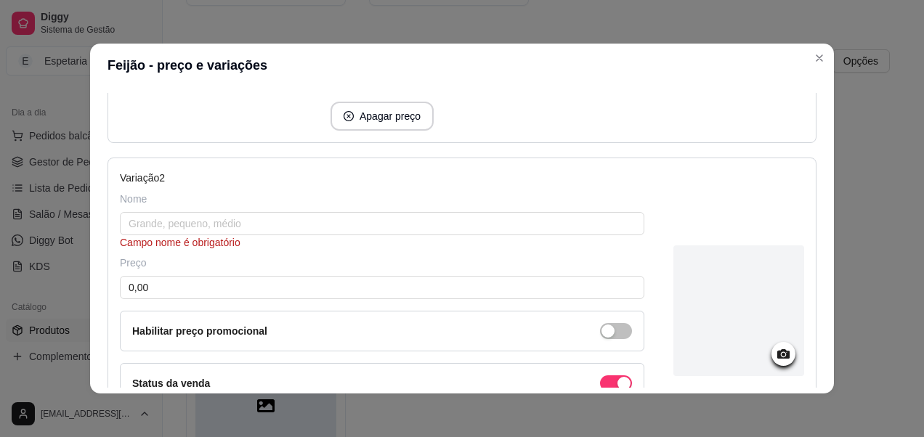
scroll to position [414, 0]
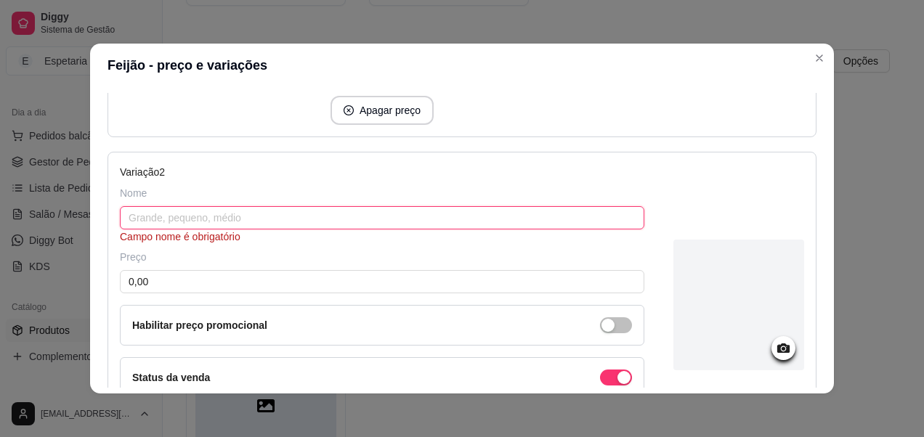
click at [171, 226] on input "text" at bounding box center [382, 217] width 525 height 23
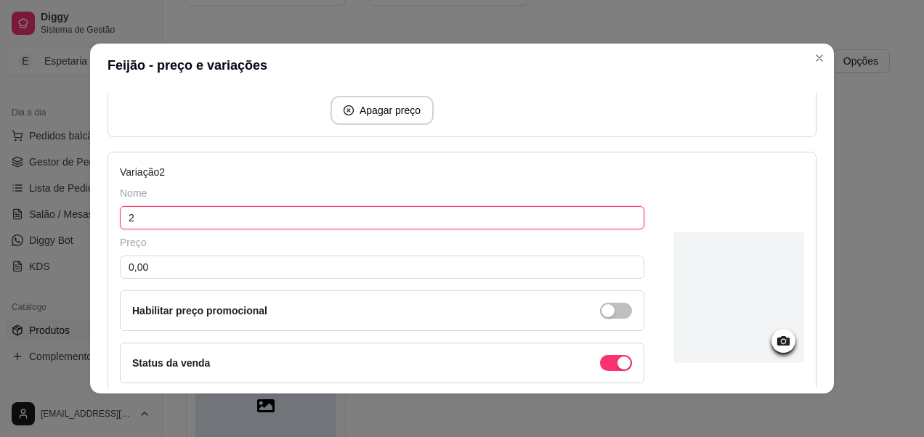
paste input "pessoa"
type input "2 pessoa"
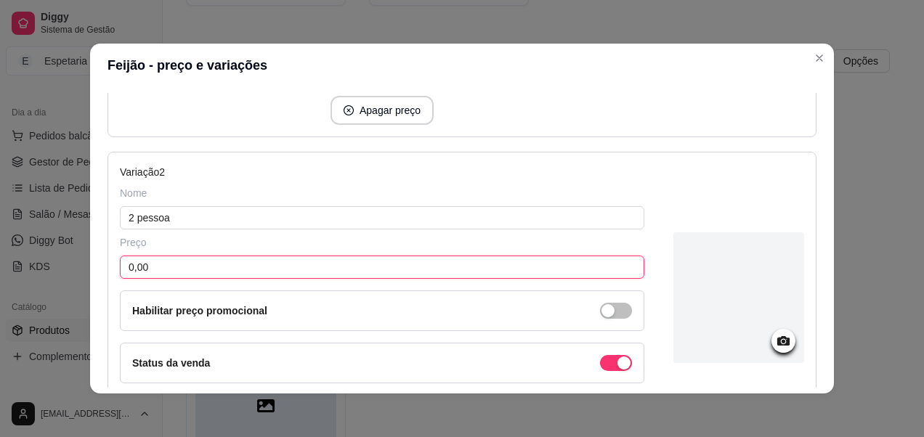
click at [153, 269] on input "0,00" at bounding box center [382, 267] width 525 height 23
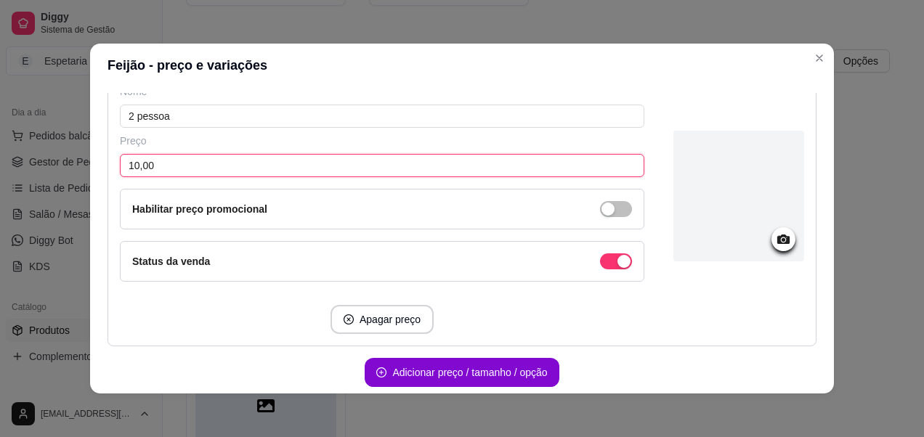
scroll to position [580, 0]
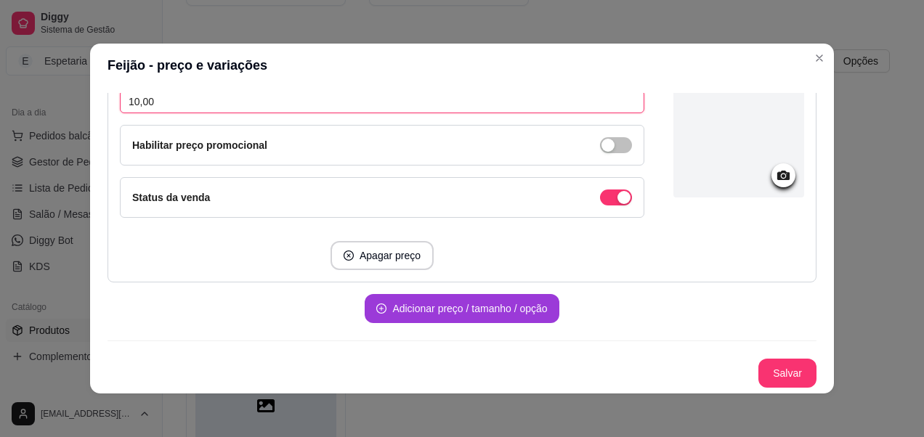
type input "10,00"
click at [407, 315] on button "Adicionar preço / tamanho / opção" at bounding box center [462, 308] width 194 height 29
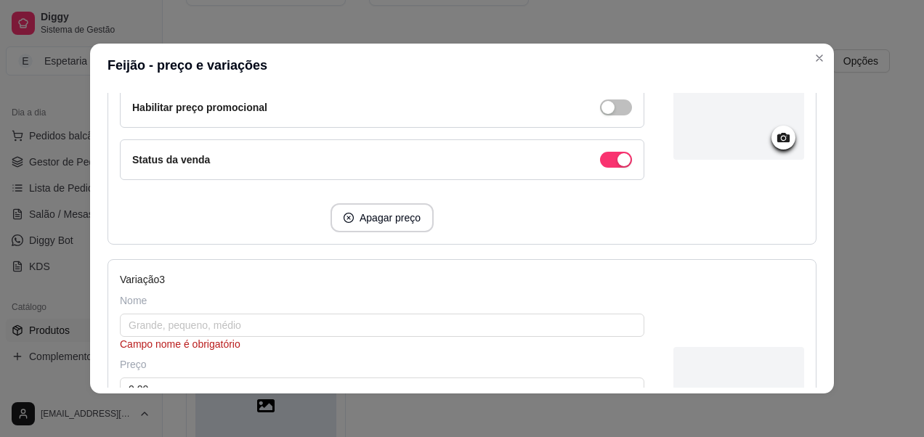
scroll to position [652, 0]
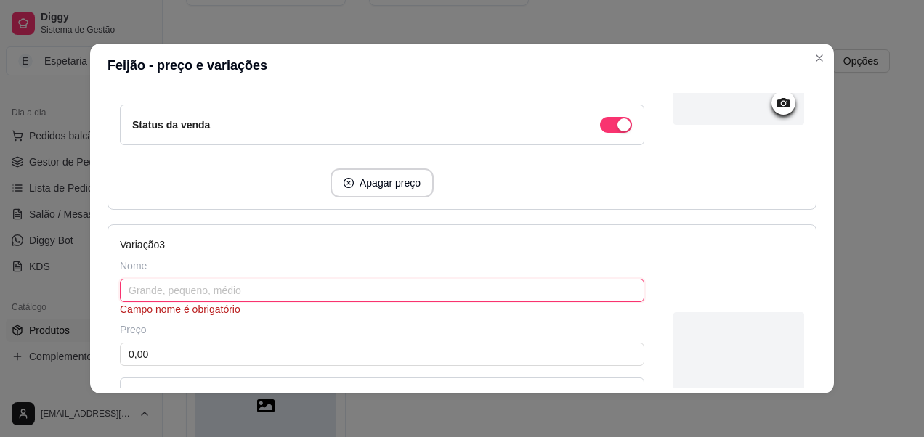
click at [262, 289] on input "text" at bounding box center [382, 290] width 525 height 23
paste input "pessoa"
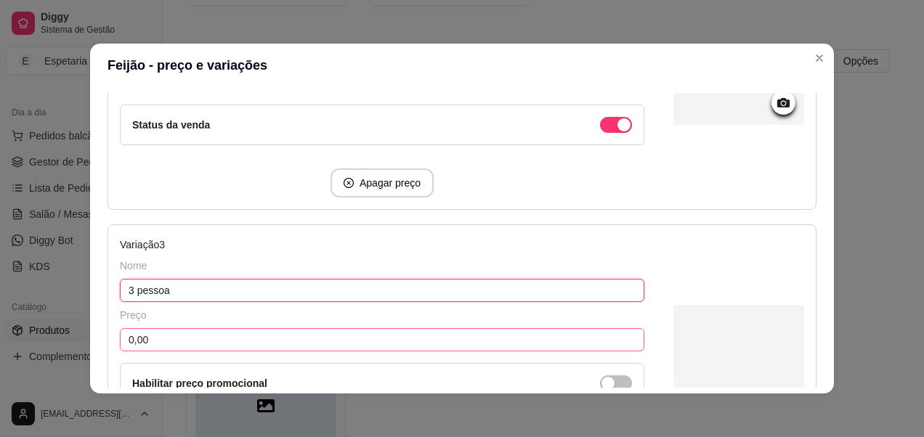
type input "3 pessoa"
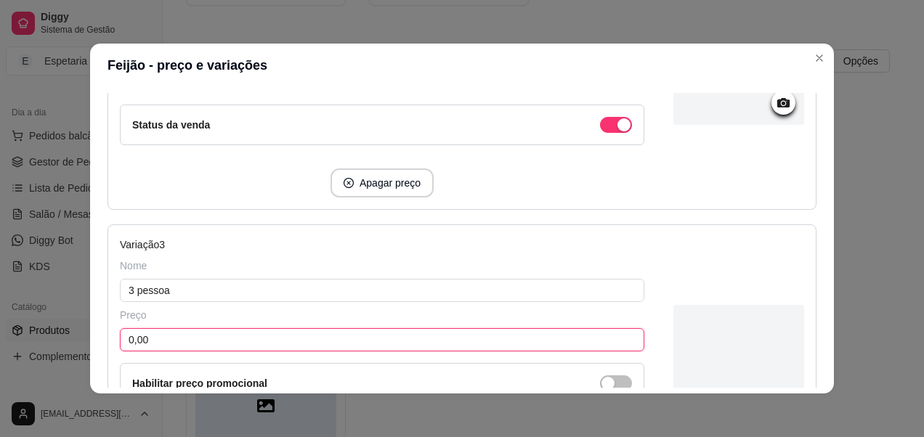
click at [242, 347] on input "0,00" at bounding box center [382, 339] width 525 height 23
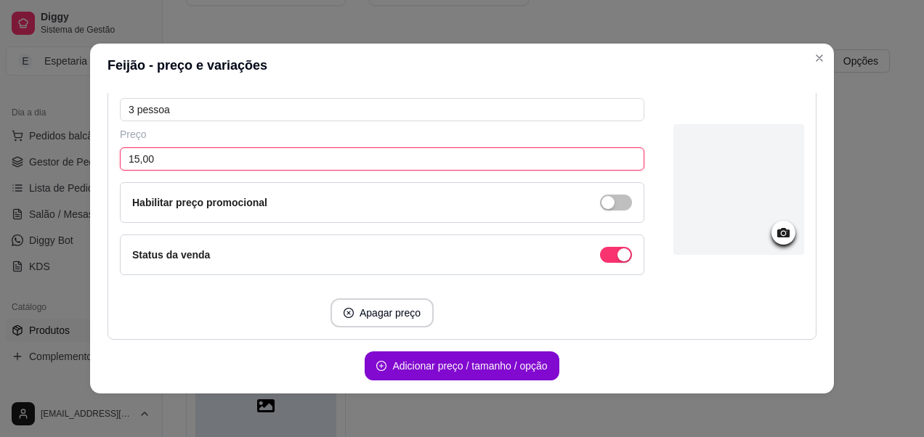
scroll to position [891, 0]
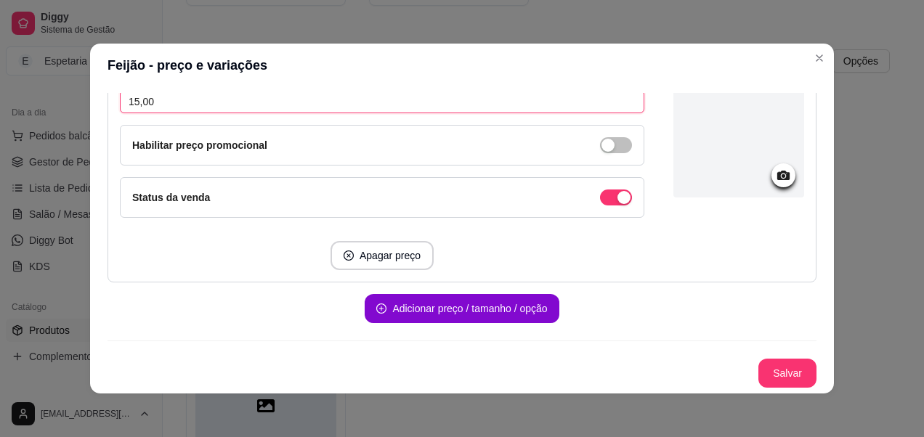
type input "15,00"
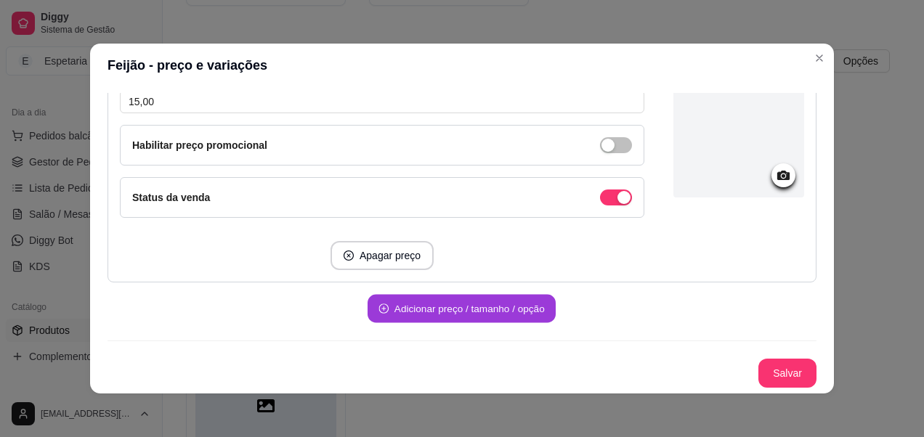
click at [408, 310] on button "Adicionar preço / tamanho / opção" at bounding box center [462, 309] width 188 height 28
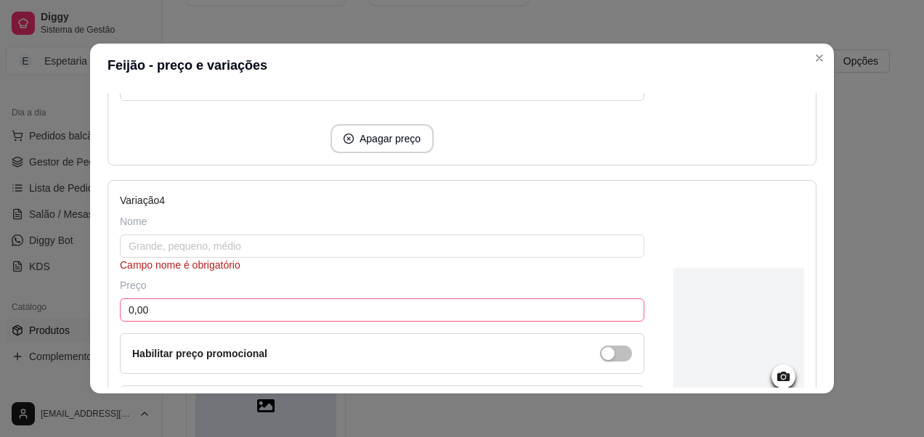
scroll to position [1036, 0]
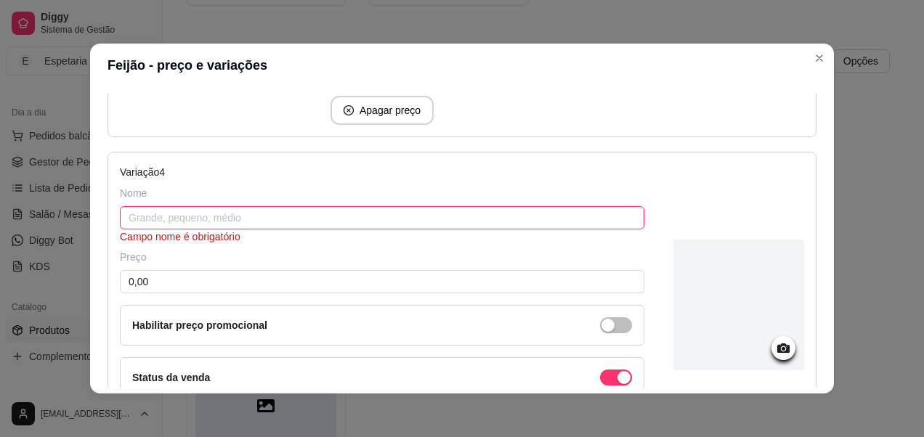
click at [237, 209] on input "text" at bounding box center [382, 217] width 525 height 23
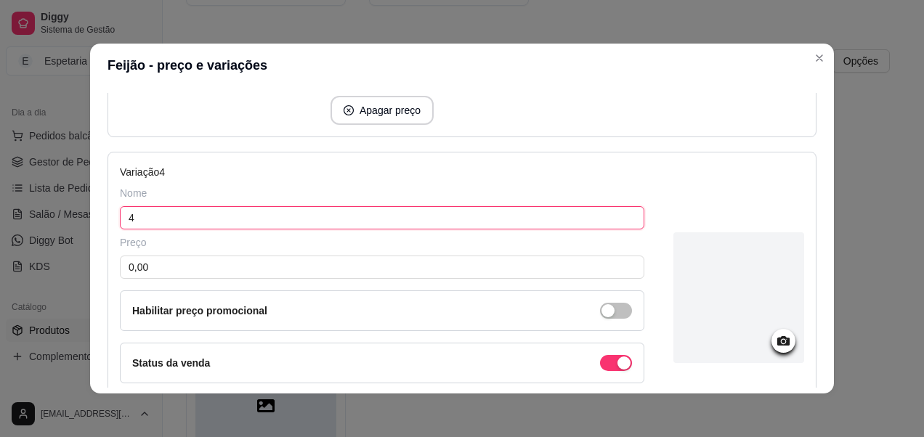
paste input "pessoa"
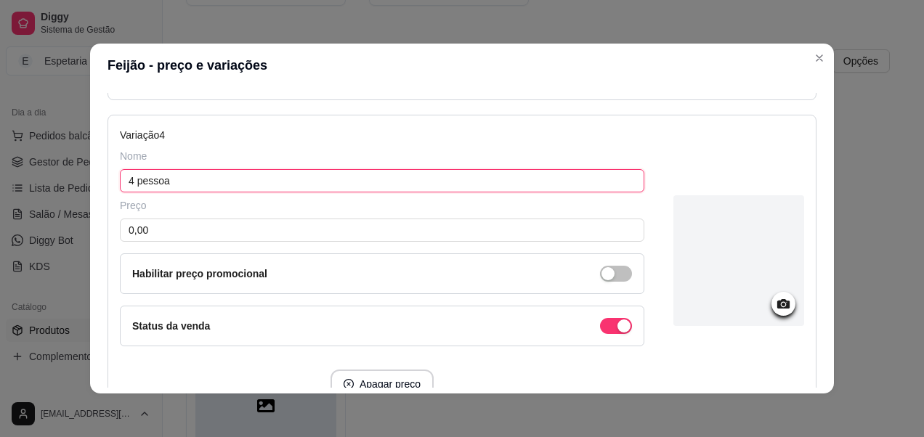
scroll to position [1109, 0]
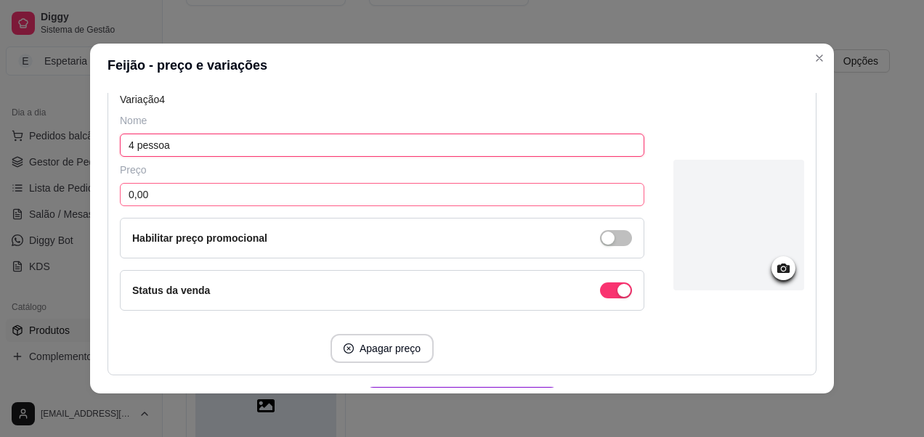
type input "4 pessoa"
click at [185, 191] on input "0,00" at bounding box center [382, 194] width 525 height 23
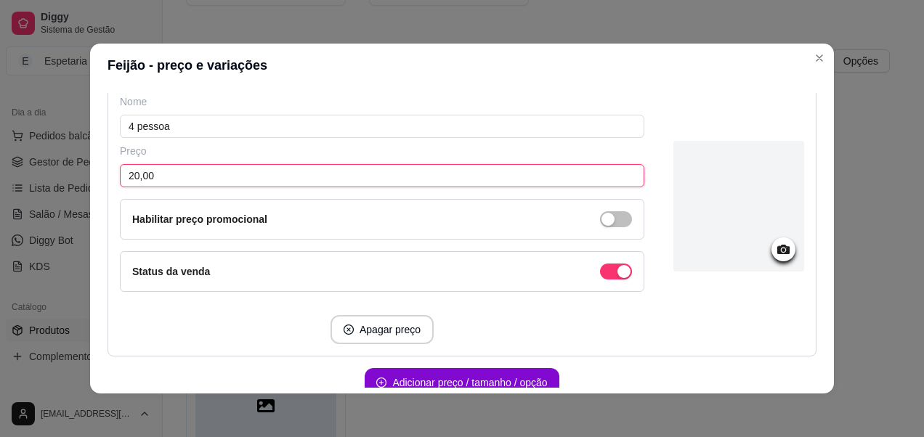
scroll to position [1181, 0]
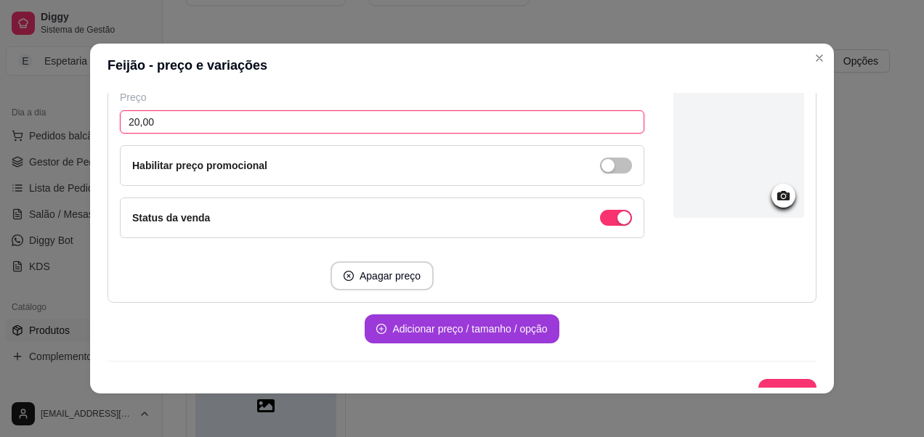
type input "20,00"
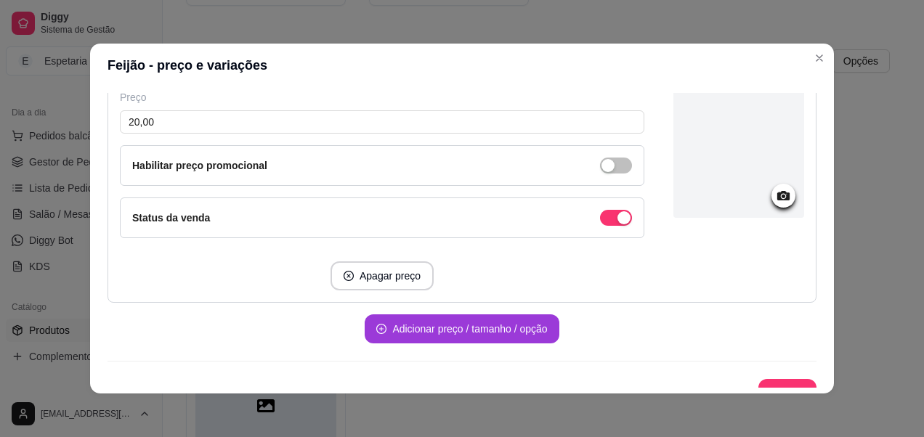
click at [385, 328] on button "Adicionar preço / tamanho / opção" at bounding box center [462, 329] width 194 height 29
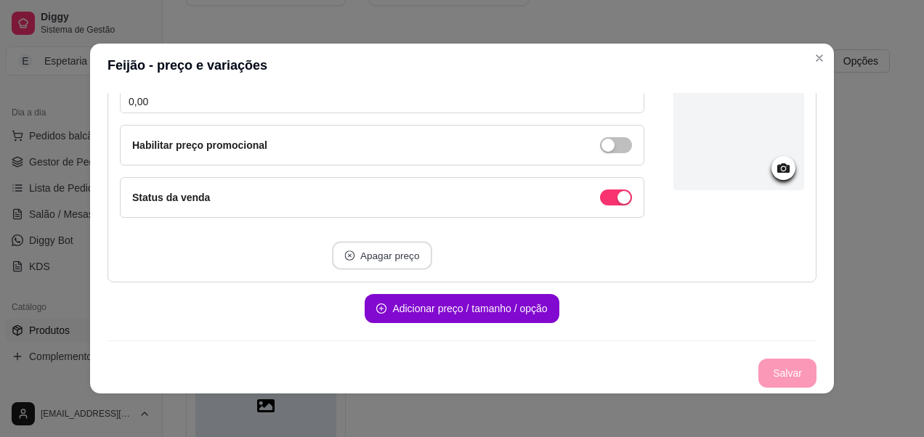
scroll to position [1202, 0]
click at [758, 373] on button "Salvar" at bounding box center [787, 373] width 58 height 29
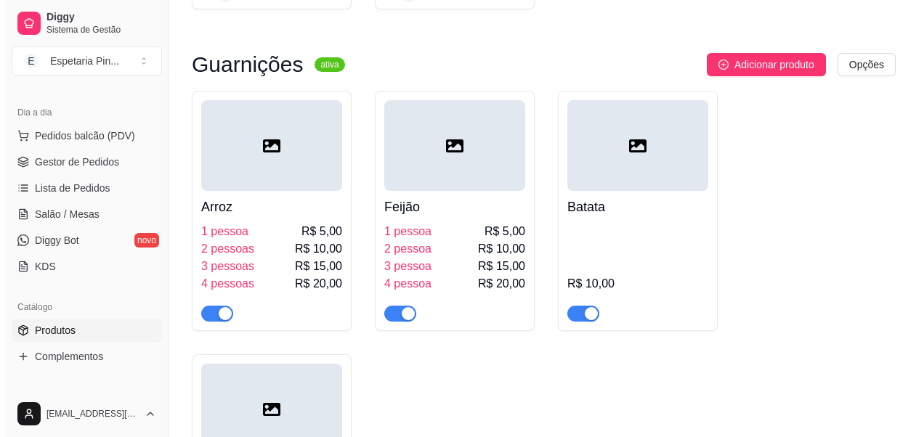
scroll to position [7738, 0]
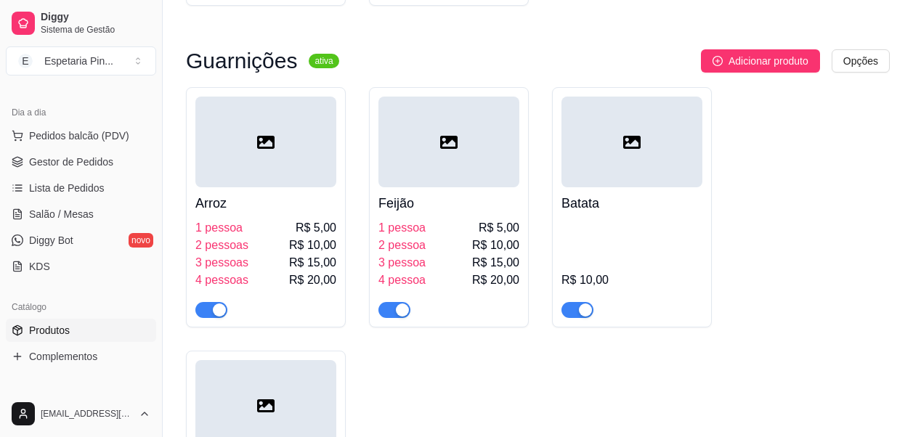
click at [628, 218] on div "Batata R$ 10,00" at bounding box center [632, 252] width 141 height 131
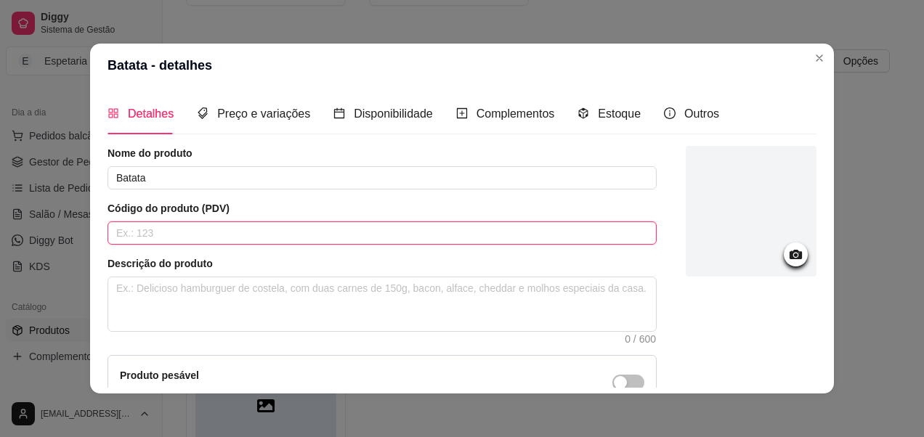
click at [230, 240] on input "text" at bounding box center [382, 233] width 549 height 23
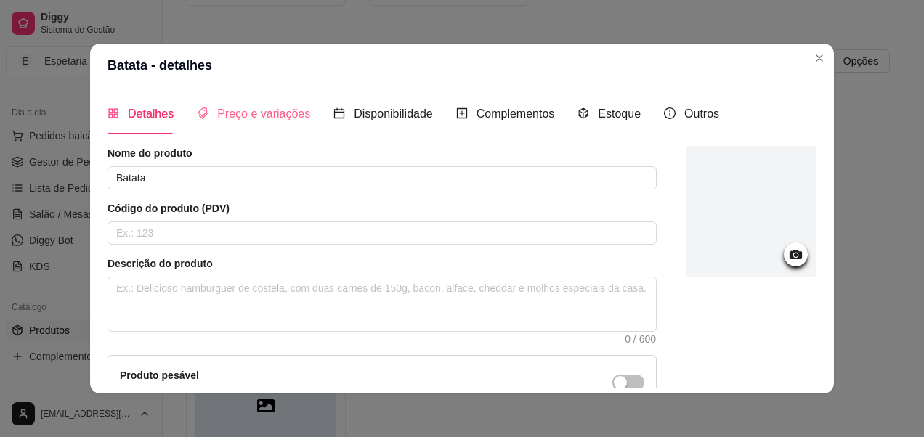
click at [252, 124] on div "Preço e variações" at bounding box center [253, 113] width 113 height 41
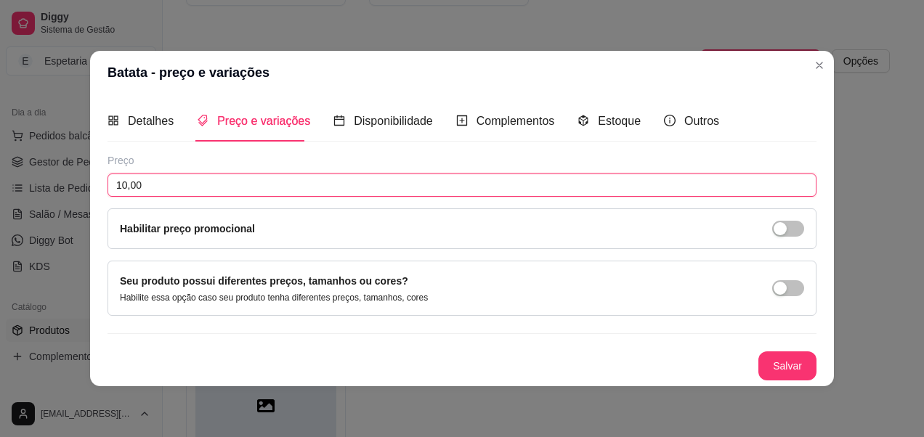
click at [713, 196] on input "10,00" at bounding box center [462, 185] width 709 height 23
type input "0,00"
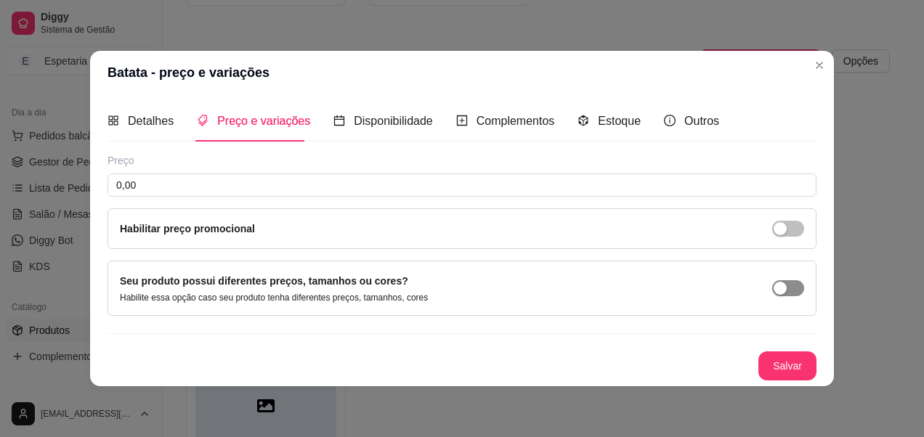
click at [790, 288] on span "button" at bounding box center [788, 288] width 32 height 16
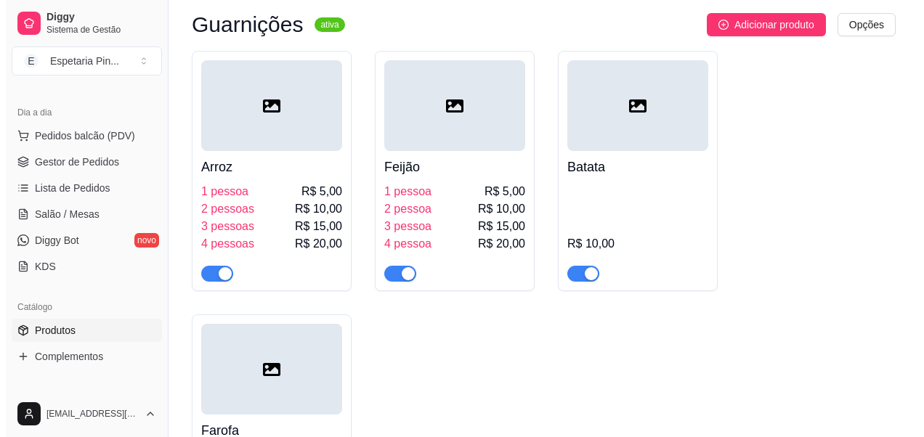
scroll to position [7773, 0]
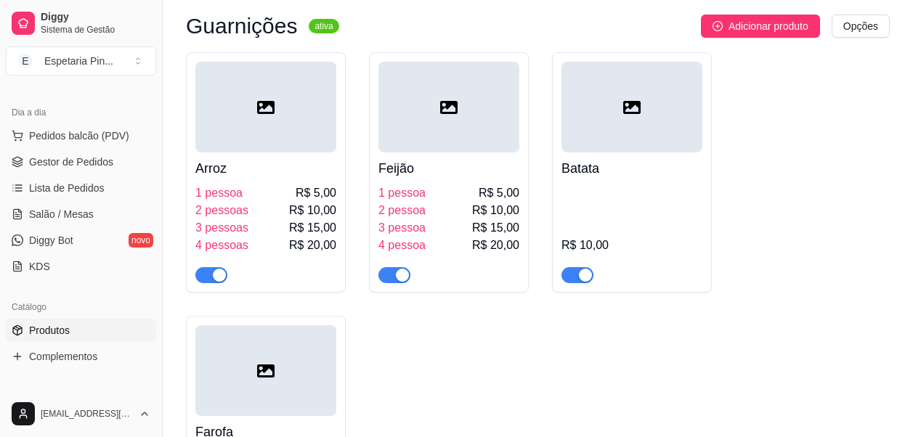
click at [251, 206] on div "2 pessoas R$ 10,00" at bounding box center [265, 210] width 141 height 17
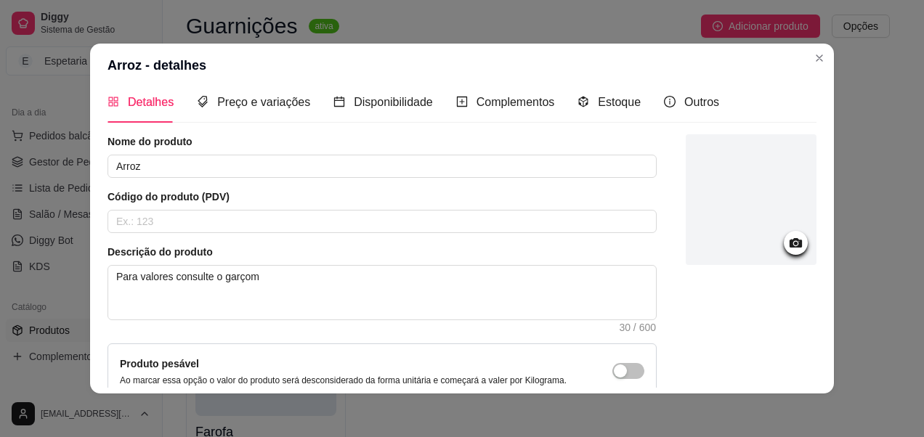
scroll to position [0, 0]
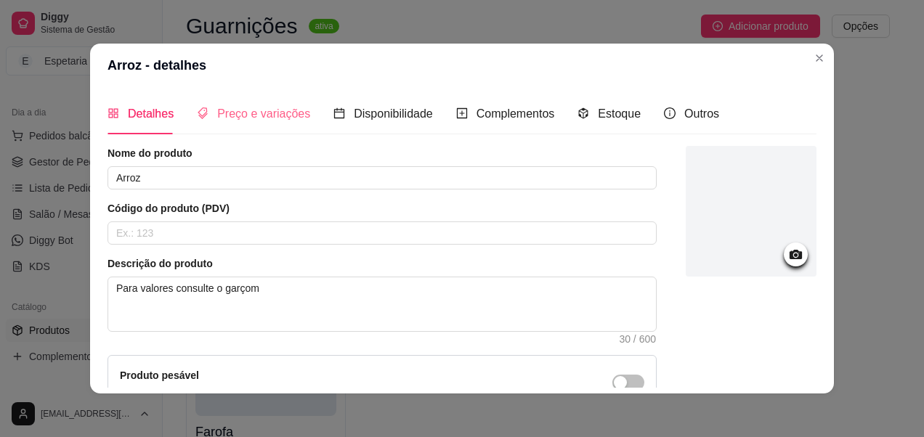
click at [258, 100] on div "Preço e variações" at bounding box center [253, 113] width 113 height 41
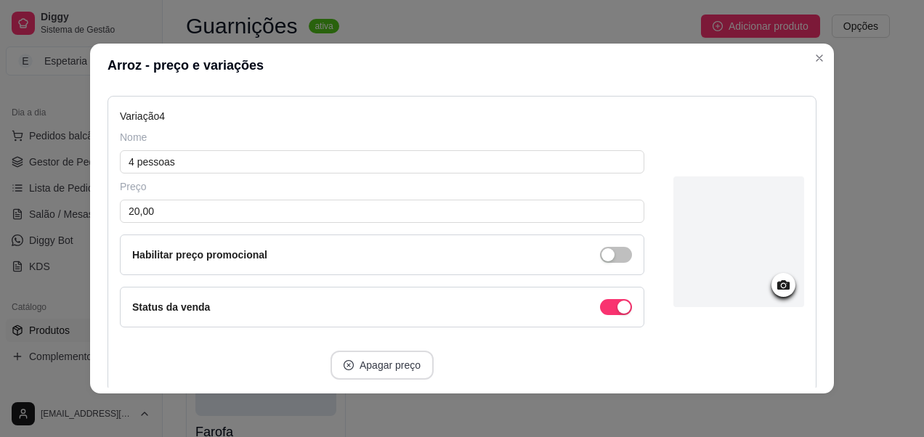
scroll to position [1202, 0]
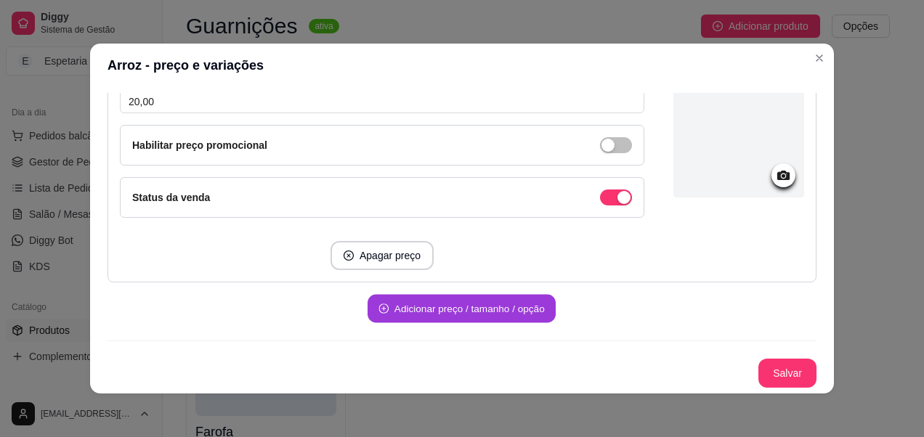
click at [473, 313] on button "Adicionar preço / tamanho / opção" at bounding box center [462, 309] width 188 height 28
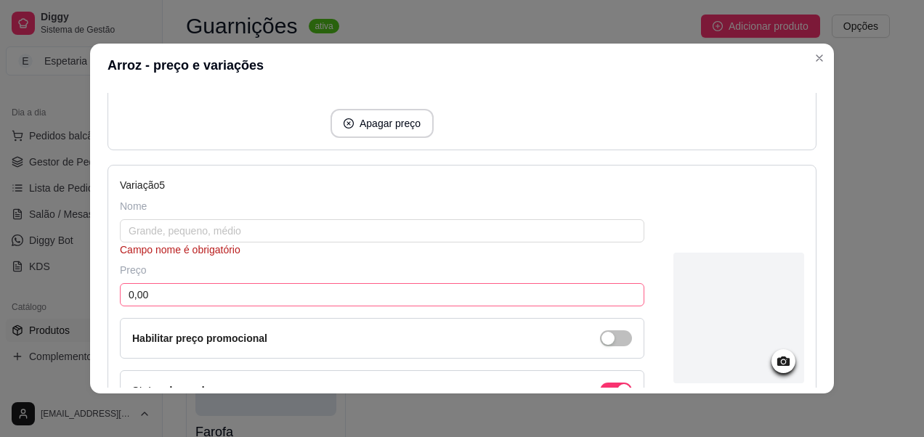
scroll to position [1347, 0]
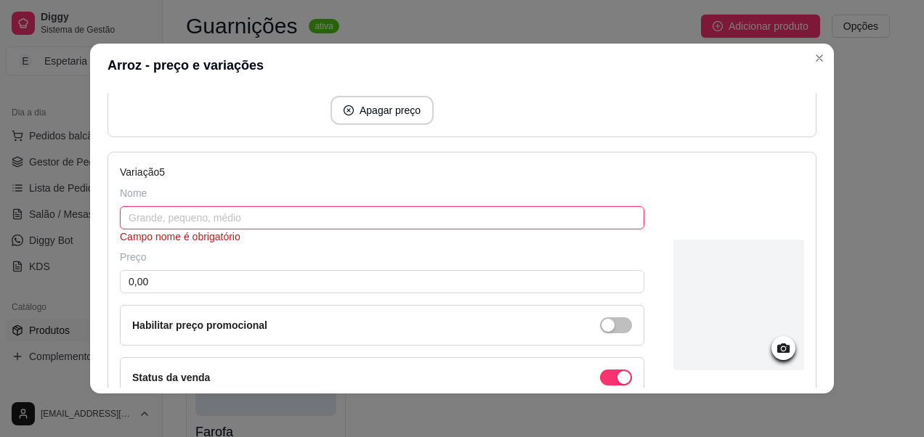
drag, startPoint x: 225, startPoint y: 222, endPoint x: 238, endPoint y: 261, distance: 40.7
click at [227, 222] on input "text" at bounding box center [382, 217] width 525 height 23
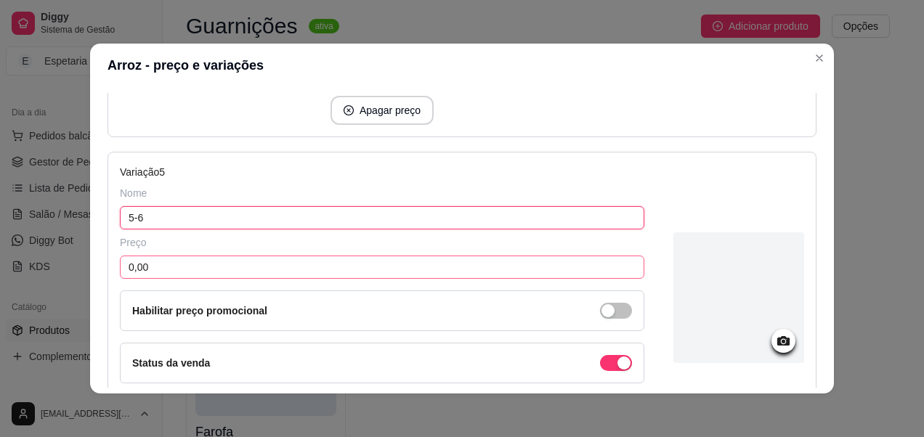
paste input "pessoa"
type input "5-6 pessoa"
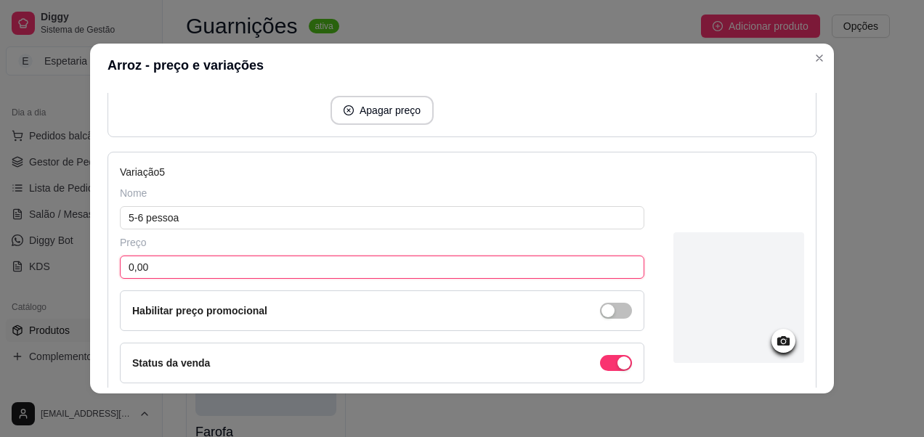
click at [238, 267] on input "0,00" at bounding box center [382, 267] width 525 height 23
type input "30,00"
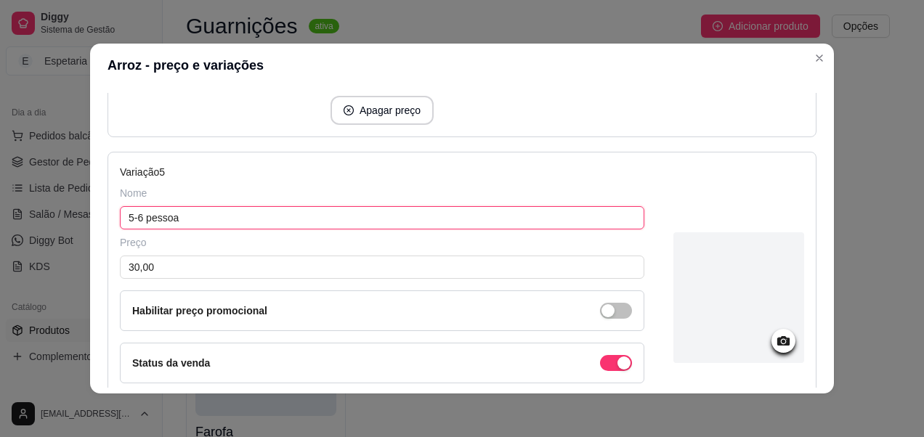
click at [207, 225] on input "5-6 pessoa" at bounding box center [382, 217] width 525 height 23
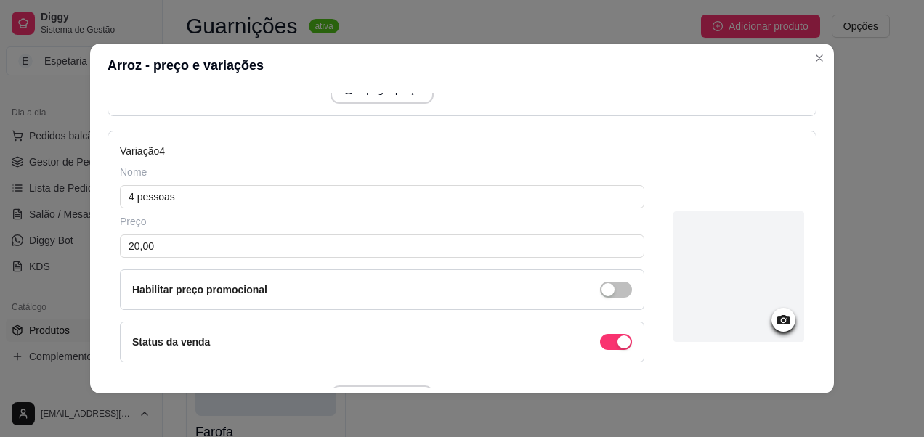
scroll to position [1056, 0]
type input "5-6 pessoas"
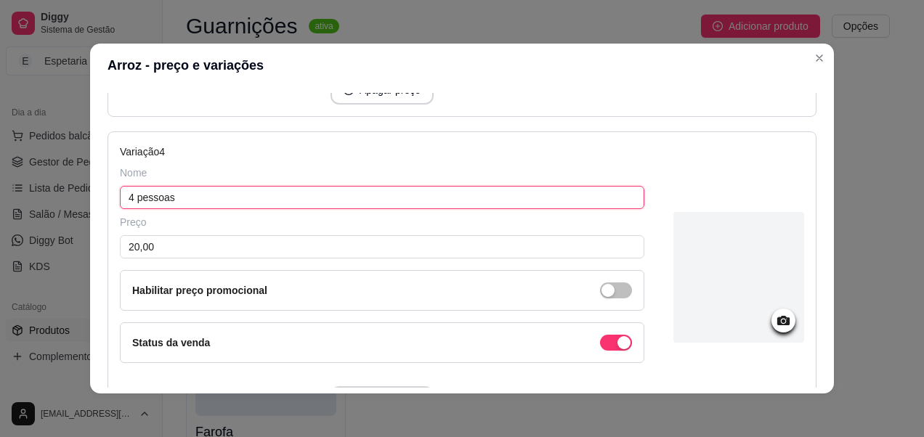
drag, startPoint x: 128, startPoint y: 196, endPoint x: 179, endPoint y: 202, distance: 51.2
click at [179, 202] on input "4 pessoas" at bounding box center [382, 197] width 525 height 23
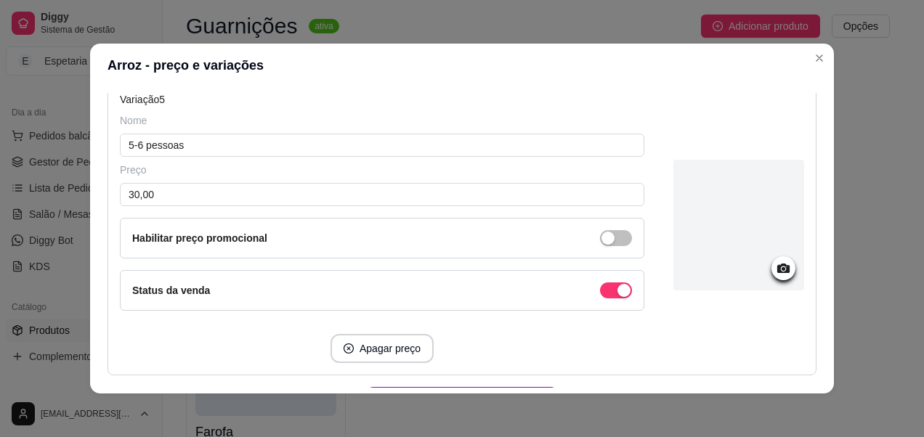
scroll to position [1513, 0]
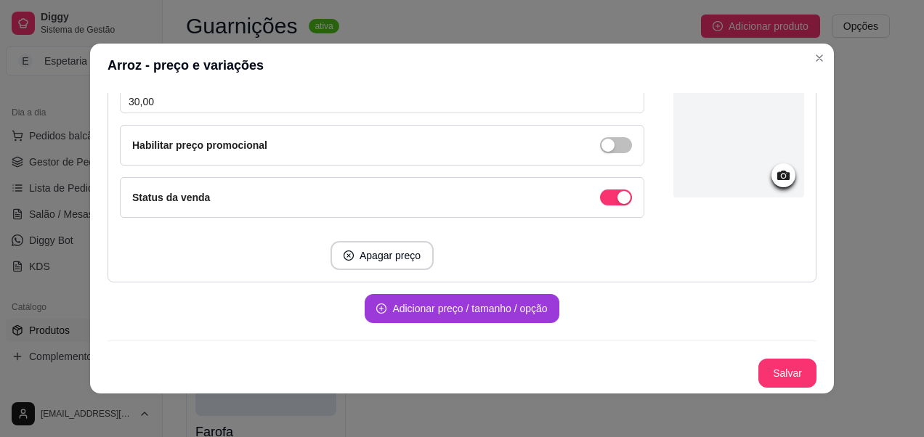
click at [453, 311] on button "Adicionar preço / tamanho / opção" at bounding box center [462, 308] width 194 height 29
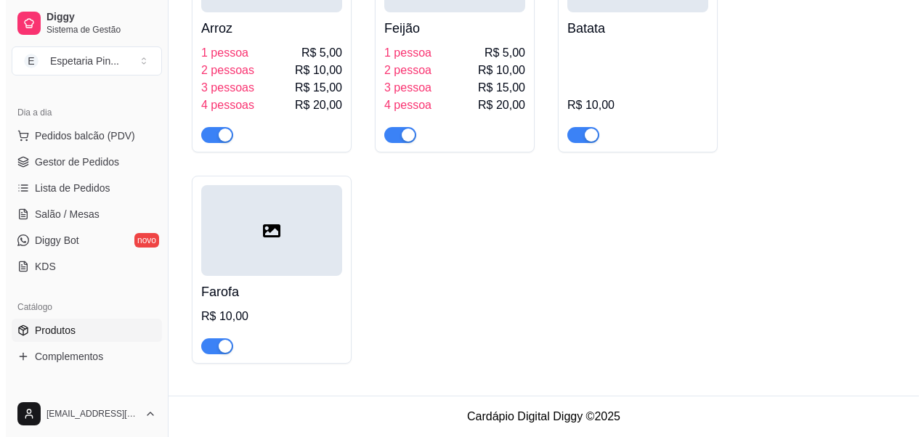
scroll to position [7773, 0]
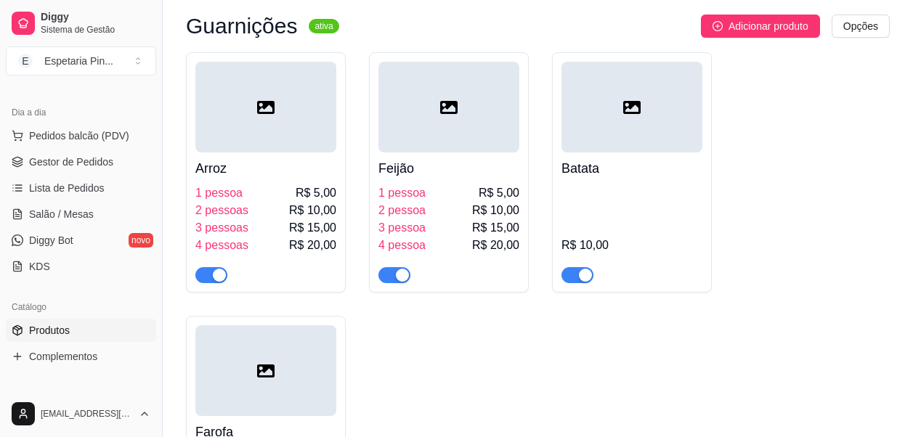
click at [264, 248] on div "4 pessoas R$ 20,00" at bounding box center [265, 245] width 141 height 17
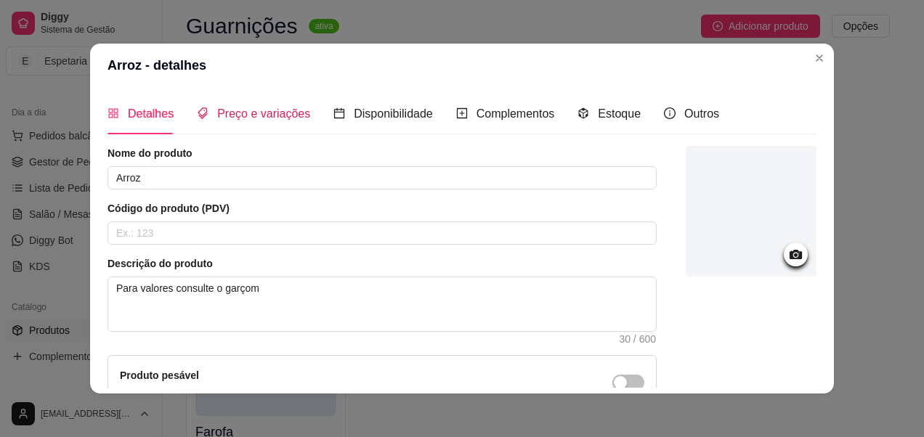
click at [254, 123] on div "Preço e variações" at bounding box center [253, 114] width 113 height 18
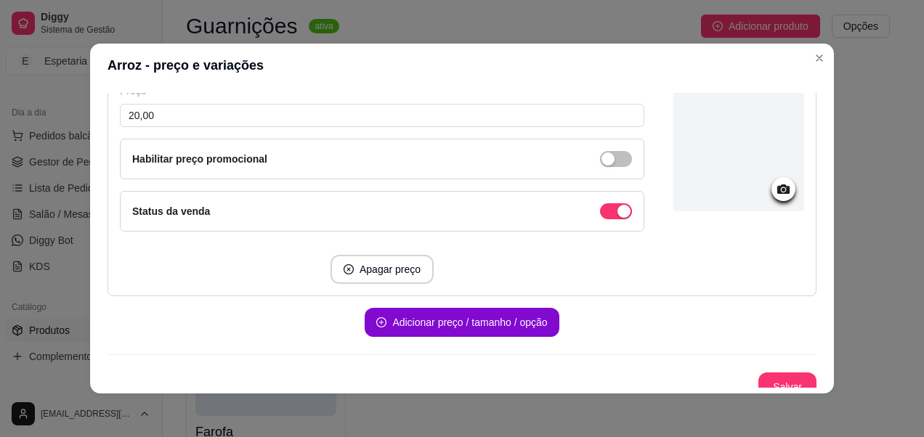
scroll to position [1202, 0]
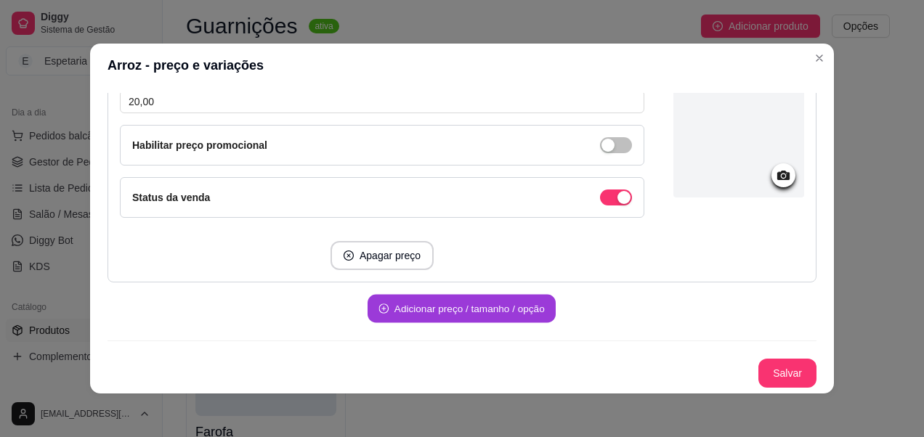
click at [395, 309] on button "Adicionar preço / tamanho / opção" at bounding box center [462, 309] width 188 height 28
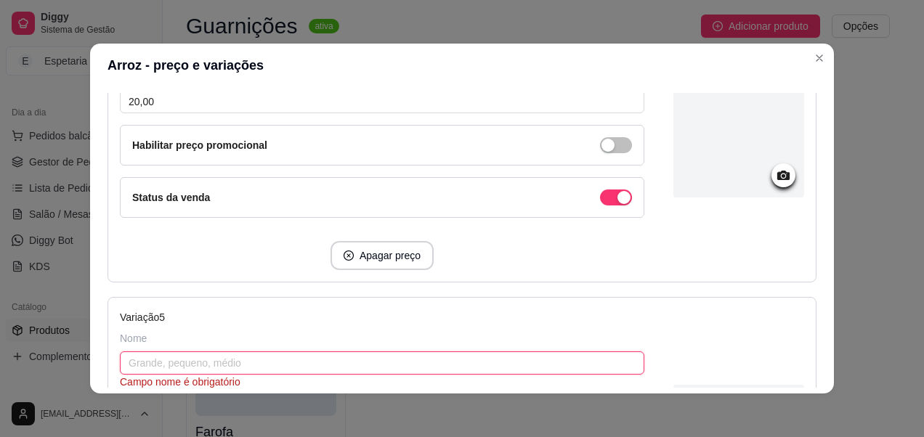
click at [182, 360] on input "text" at bounding box center [382, 363] width 525 height 23
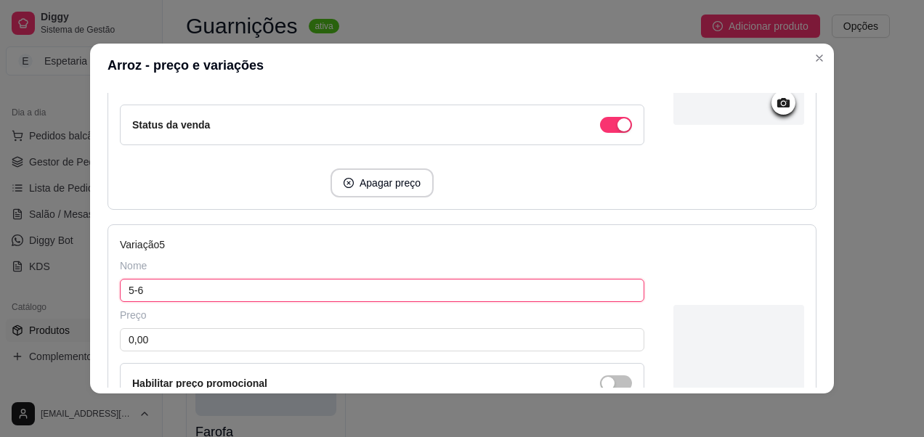
paste input "pessoas"
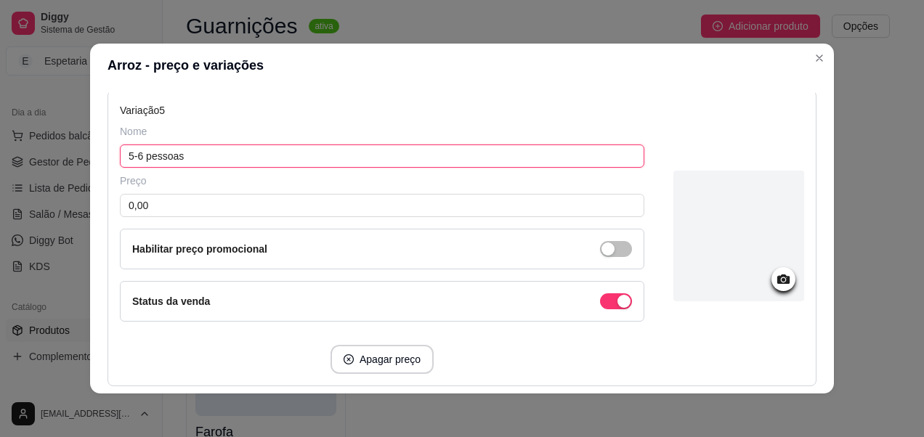
scroll to position [1420, 0]
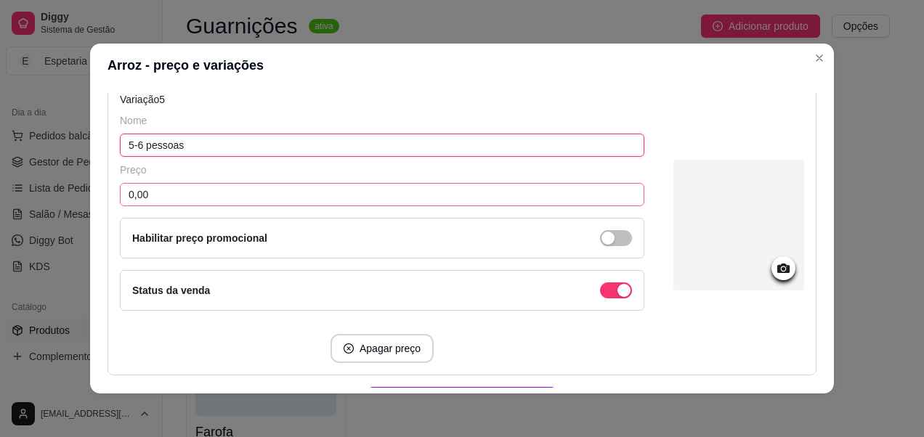
type input "5-6 pessoas"
click at [220, 195] on input "0,00" at bounding box center [382, 194] width 525 height 23
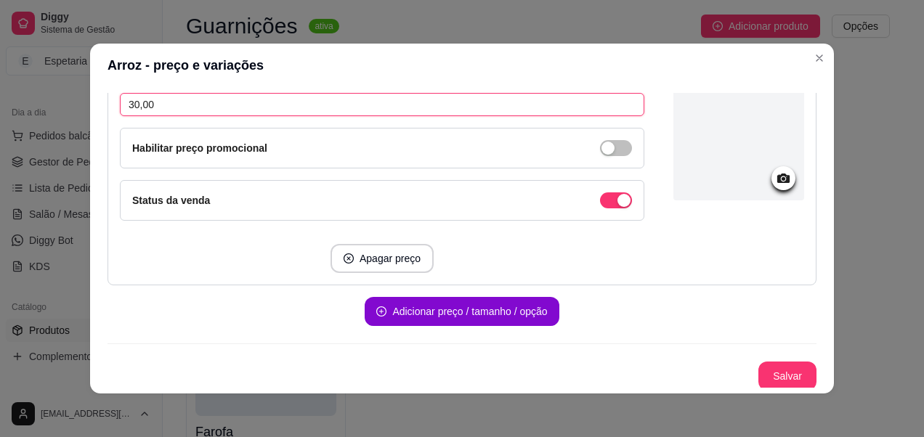
scroll to position [1513, 0]
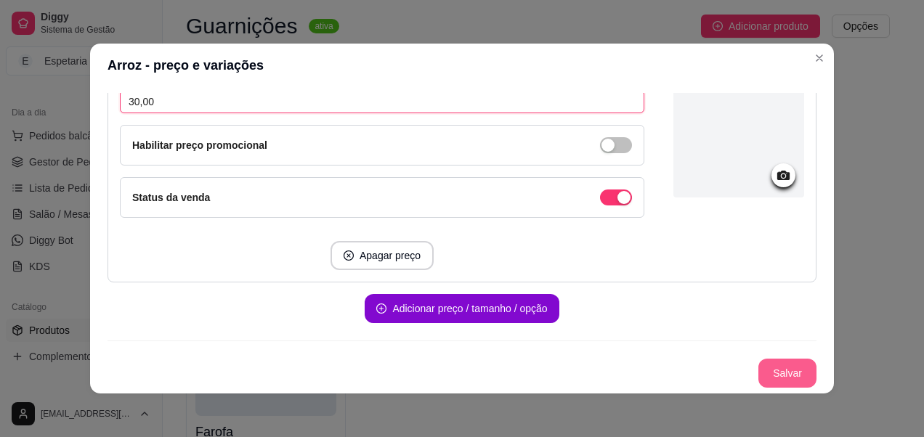
type input "30,00"
click at [762, 368] on button "Salvar" at bounding box center [787, 373] width 58 height 29
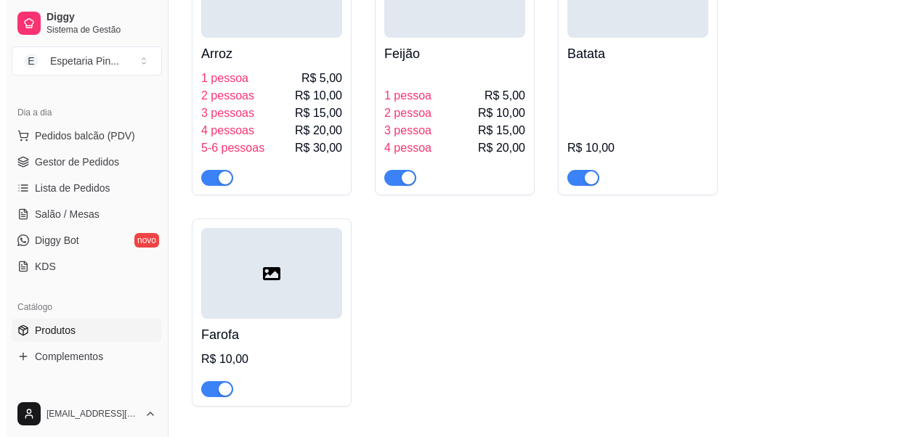
scroll to position [7863, 0]
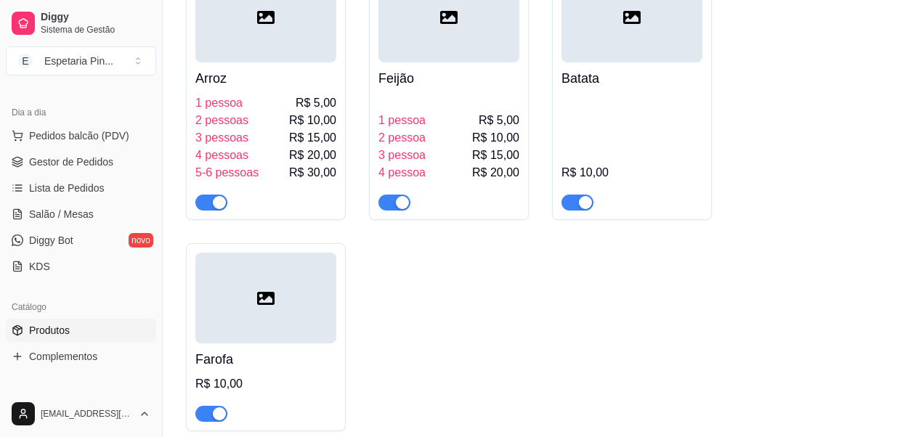
click at [431, 89] on h4 "Feijão" at bounding box center [449, 78] width 141 height 20
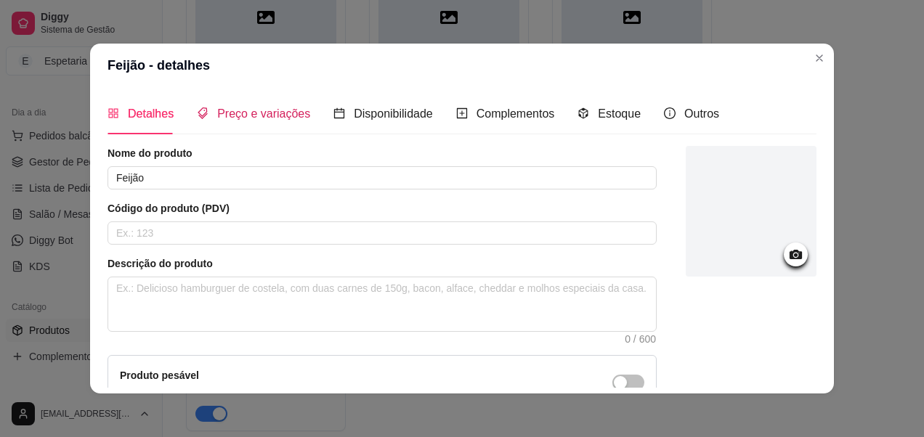
click at [270, 109] on span "Preço e variações" at bounding box center [263, 114] width 93 height 12
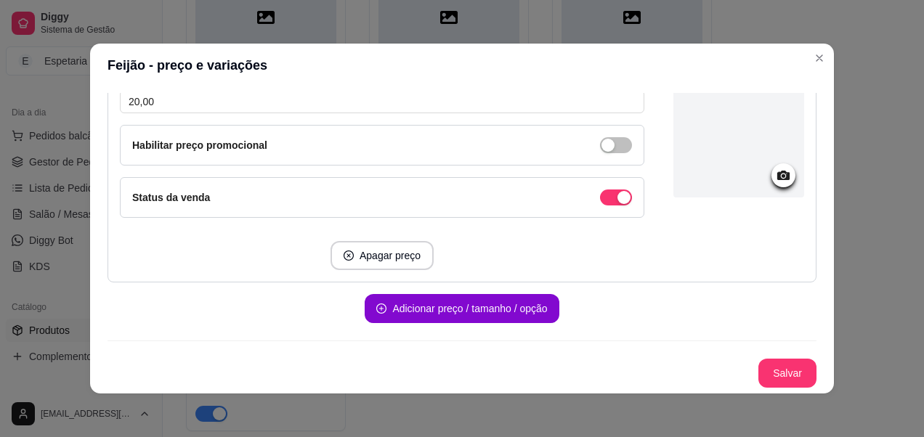
scroll to position [1129, 0]
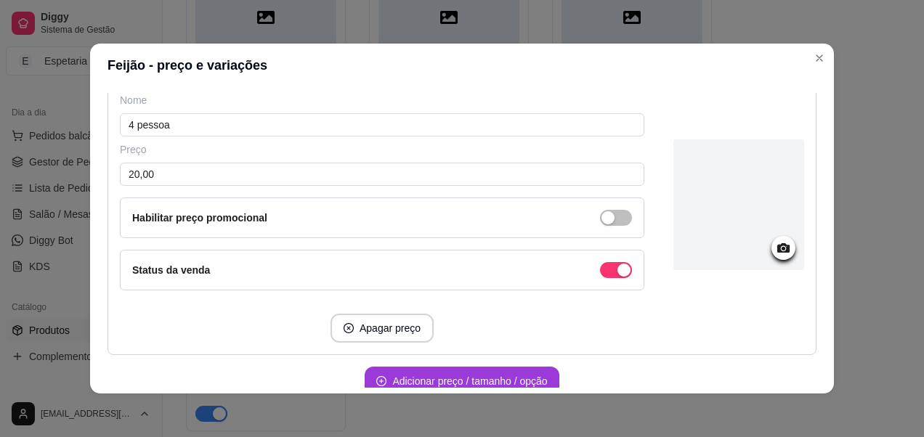
click at [439, 376] on button "Adicionar preço / tamanho / opção" at bounding box center [462, 381] width 194 height 29
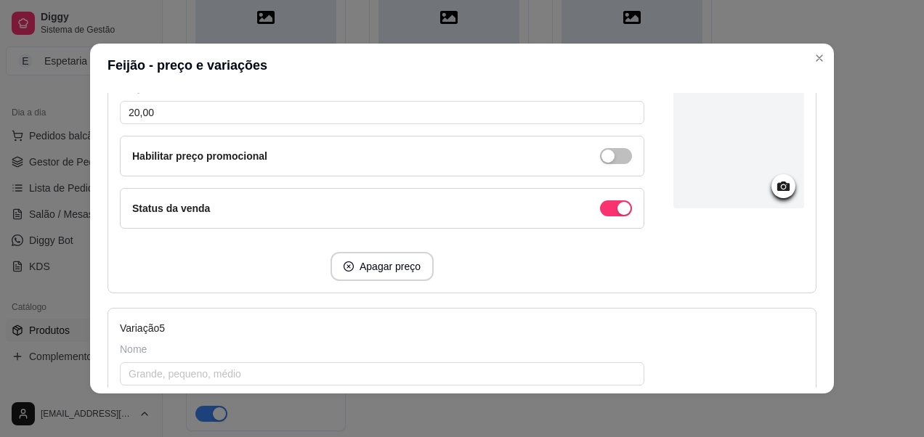
scroll to position [1274, 0]
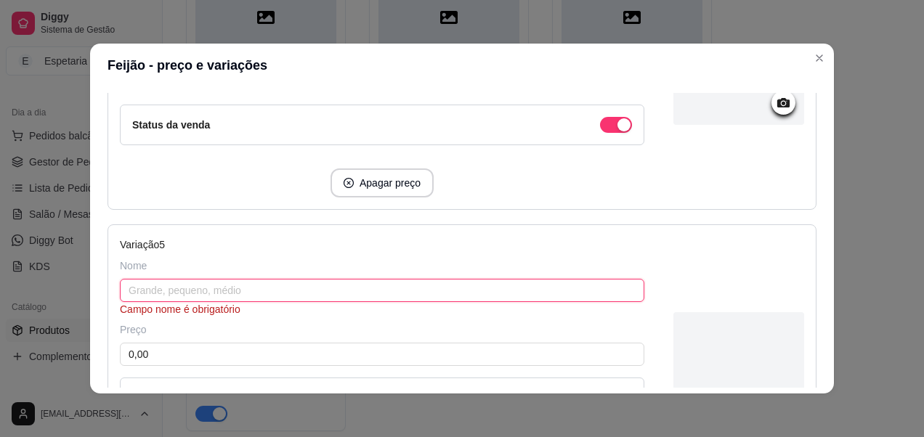
click at [249, 280] on input "text" at bounding box center [382, 290] width 525 height 23
paste input "pessoas"
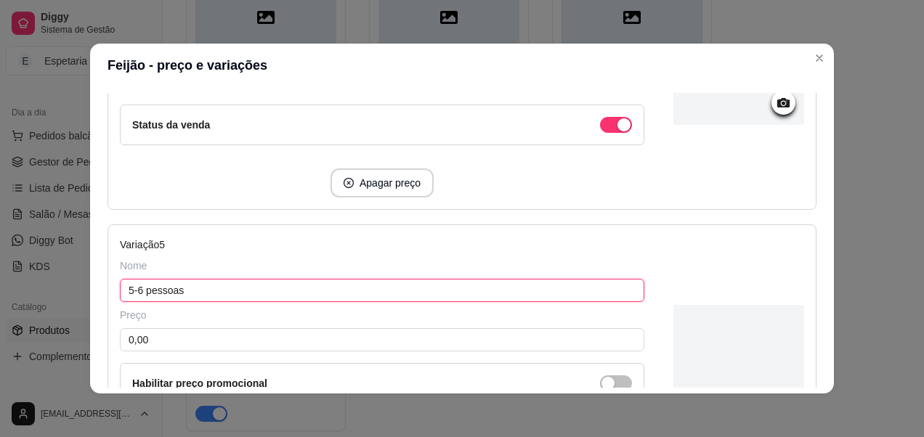
scroll to position [1347, 0]
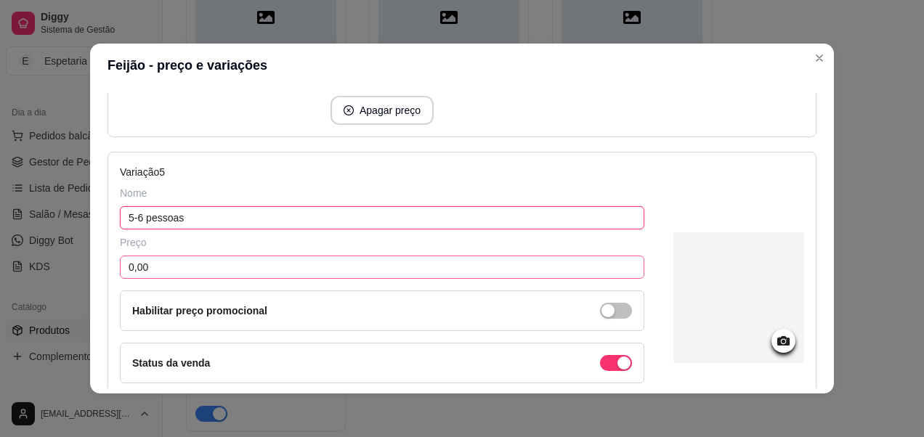
type input "5-6 pessoas"
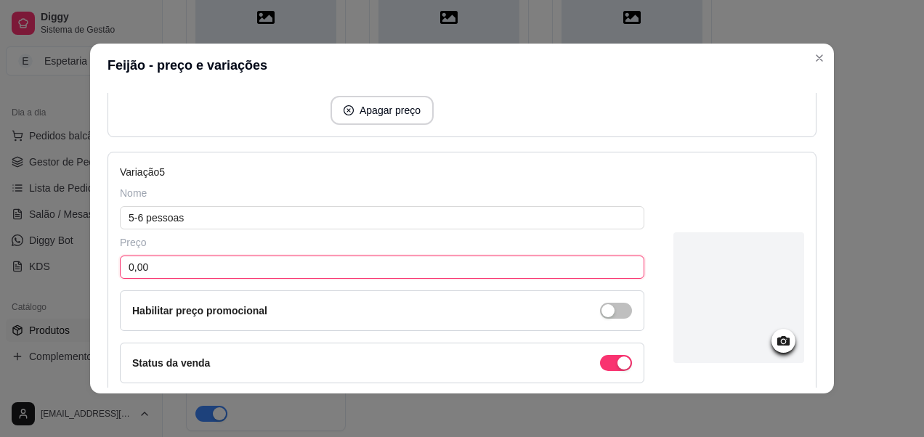
click at [230, 272] on input "0,00" at bounding box center [382, 267] width 525 height 23
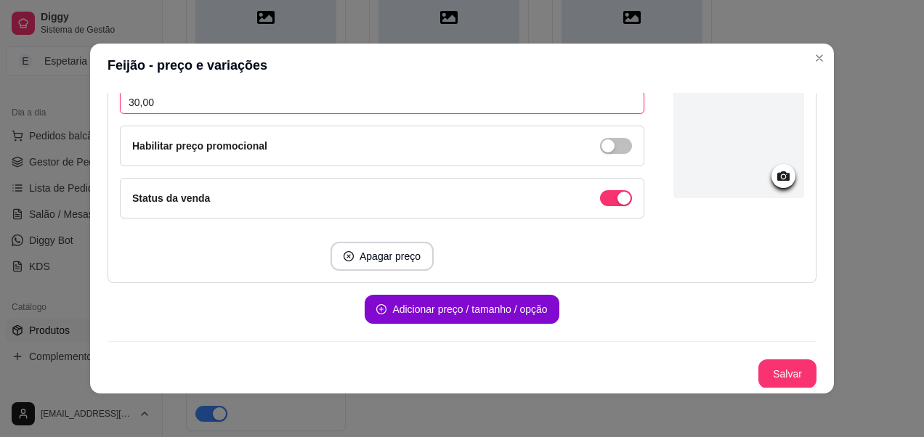
scroll to position [1513, 0]
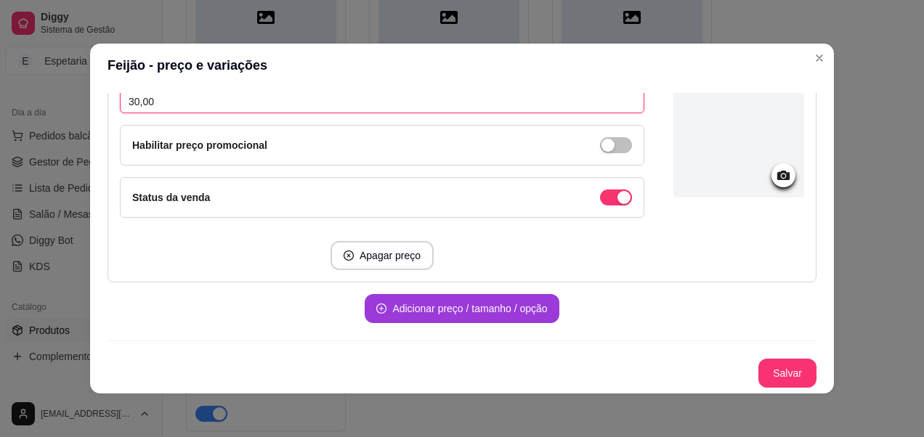
type input "30,00"
click at [419, 306] on button "Adicionar preço / tamanho / opção" at bounding box center [462, 308] width 194 height 29
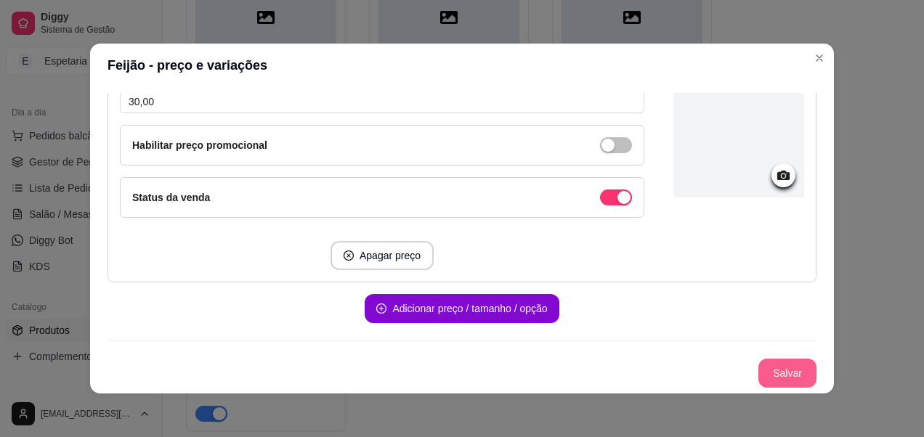
click at [777, 373] on button "Salvar" at bounding box center [787, 373] width 58 height 29
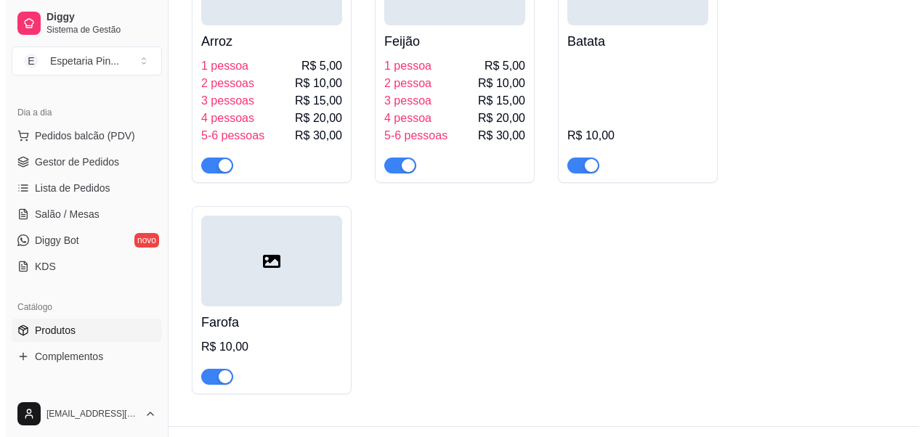
scroll to position [7901, 0]
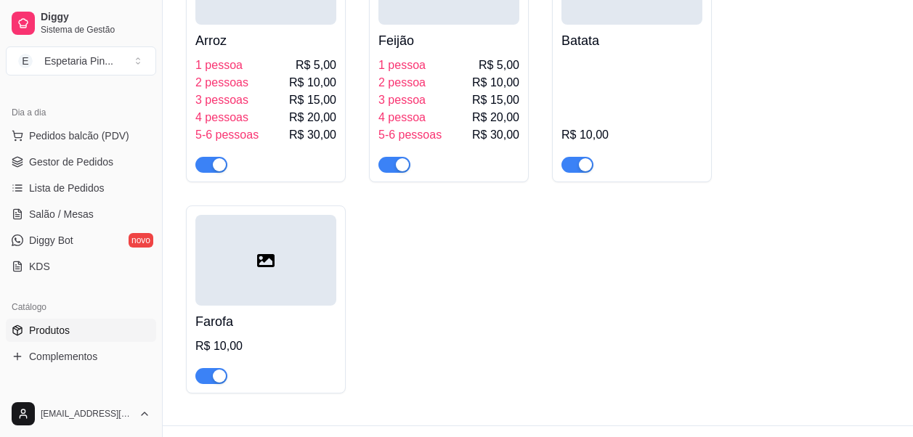
click at [617, 85] on div "R$ 10,00" at bounding box center [632, 115] width 141 height 116
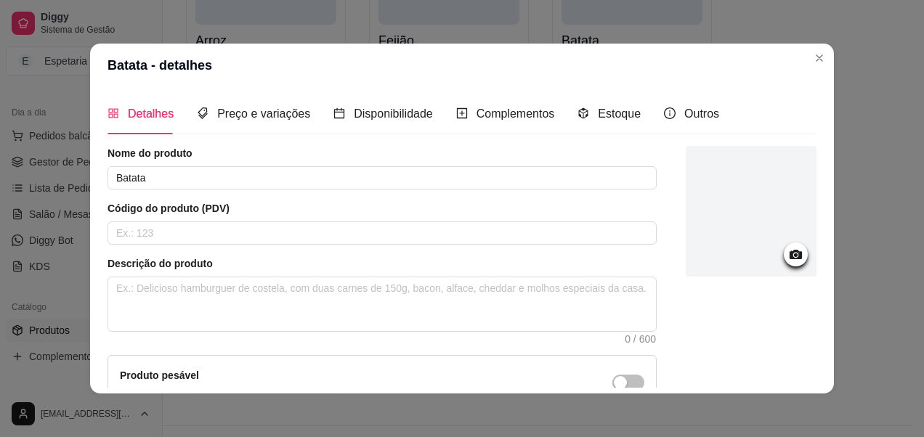
drag, startPoint x: 326, startPoint y: 126, endPoint x: 312, endPoint y: 79, distance: 49.4
click at [312, 80] on header "Batata - detalhes" at bounding box center [462, 66] width 744 height 44
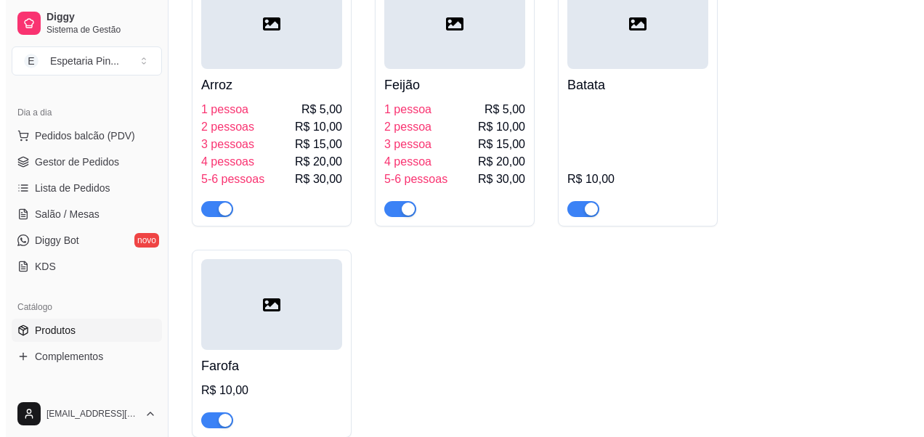
scroll to position [7790, 0]
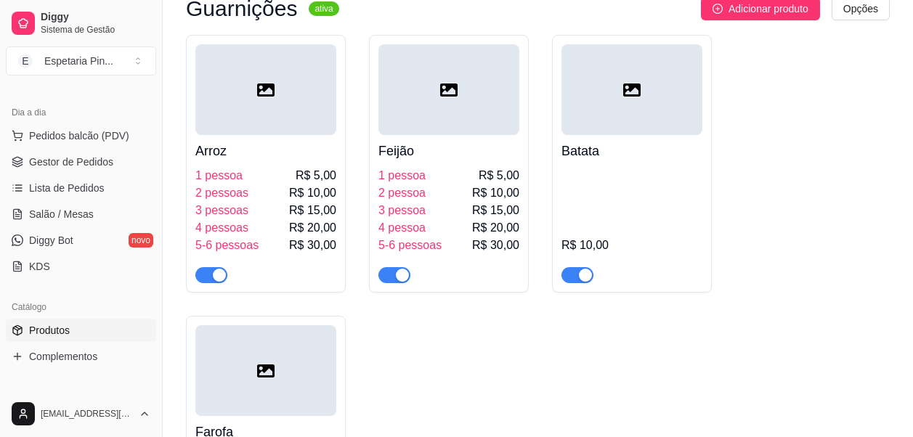
click at [607, 161] on h4 "Batata" at bounding box center [632, 151] width 141 height 20
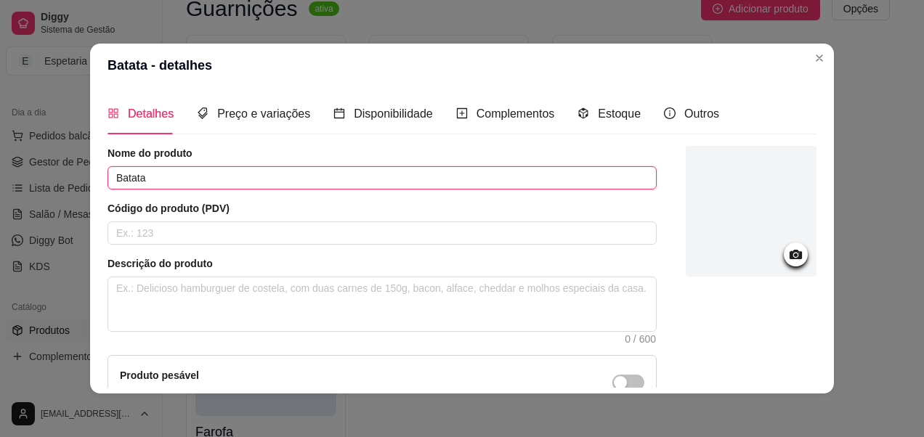
click at [214, 174] on input "Batata" at bounding box center [382, 177] width 549 height 23
type input "Batata Frita"
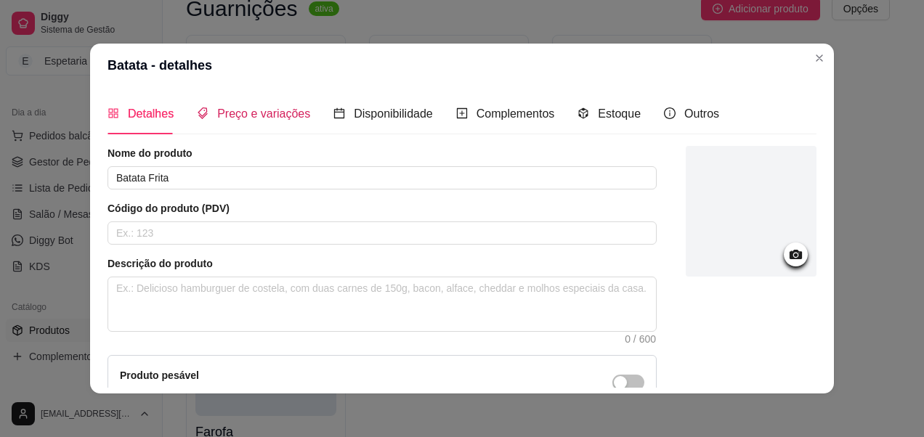
click at [266, 111] on span "Preço e variações" at bounding box center [263, 114] width 93 height 12
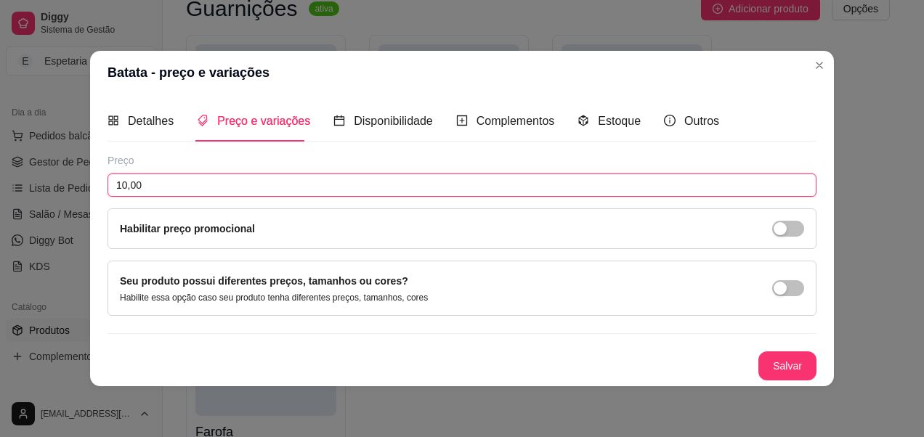
click at [248, 185] on input "10,00" at bounding box center [462, 185] width 709 height 23
type input "0,00"
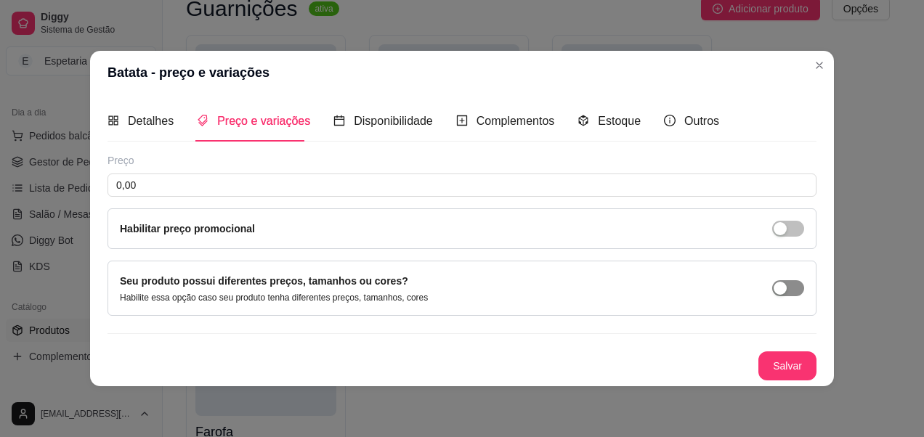
click at [777, 294] on div "button" at bounding box center [780, 288] width 13 height 13
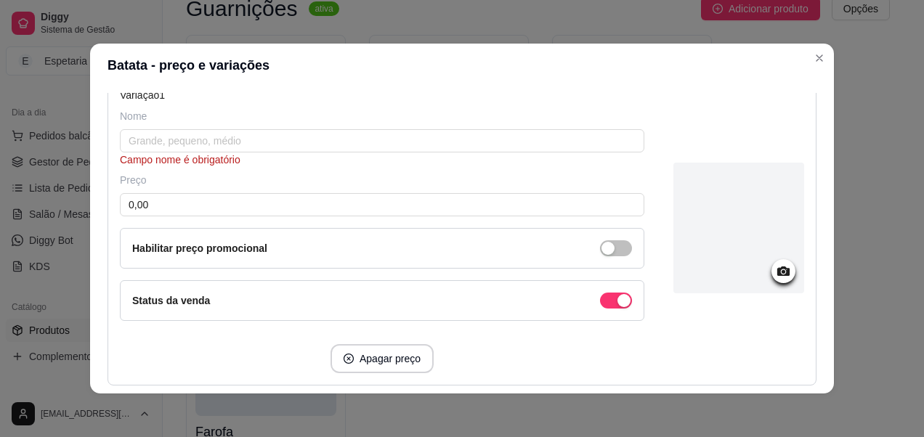
scroll to position [145, 0]
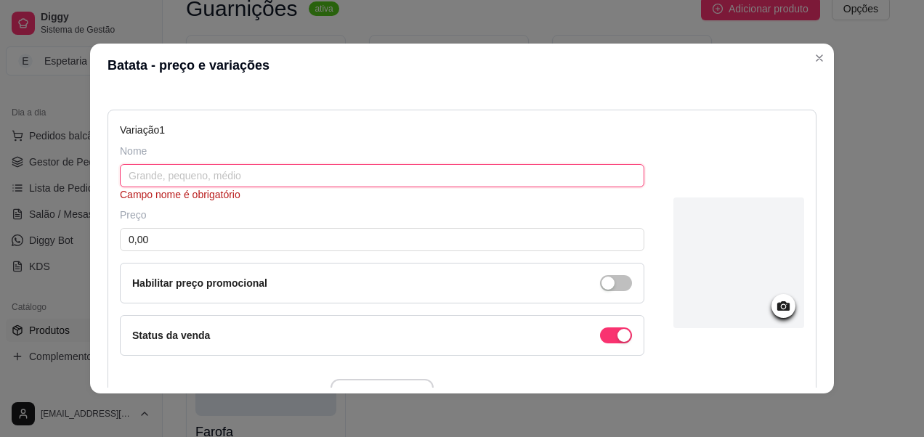
click at [193, 184] on input "text" at bounding box center [382, 175] width 525 height 23
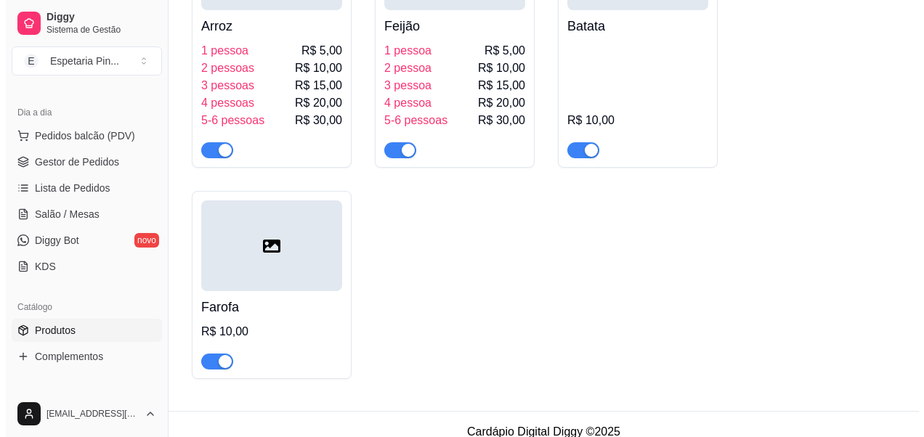
scroll to position [7936, 0]
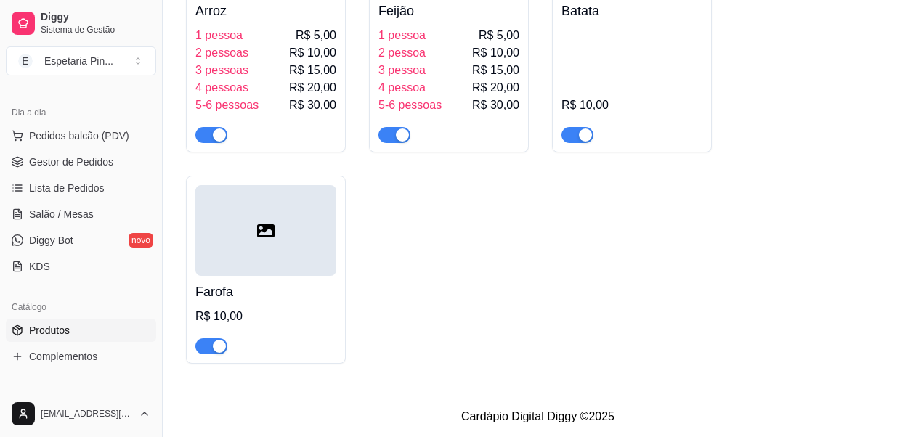
click at [296, 223] on div at bounding box center [265, 230] width 141 height 91
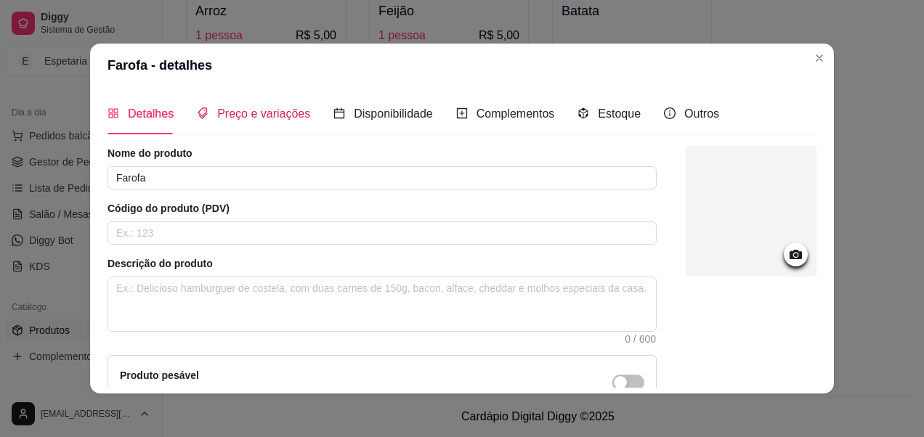
click at [239, 119] on span "Preço e variações" at bounding box center [263, 114] width 93 height 12
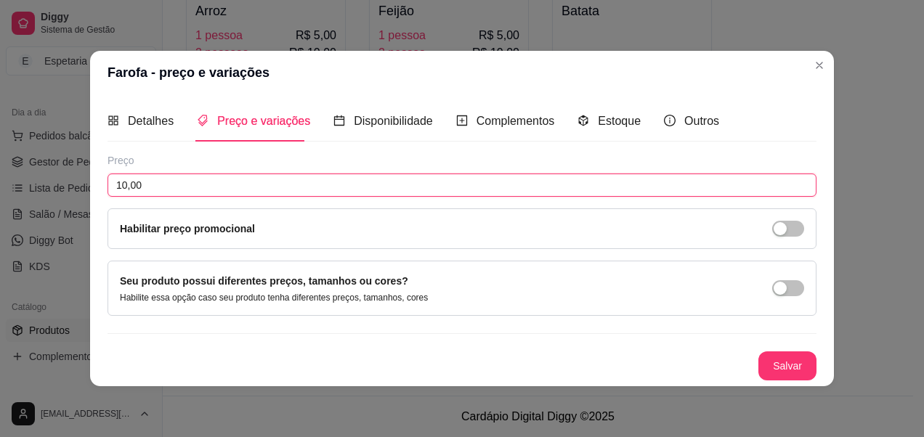
drag, startPoint x: 91, startPoint y: 177, endPoint x: 106, endPoint y: 203, distance: 30.3
click at [46, 171] on div "Farofa - preço e variações Detalhes Preço e variações Disponibilidade Complemen…" at bounding box center [462, 218] width 924 height 437
type input "0,00"
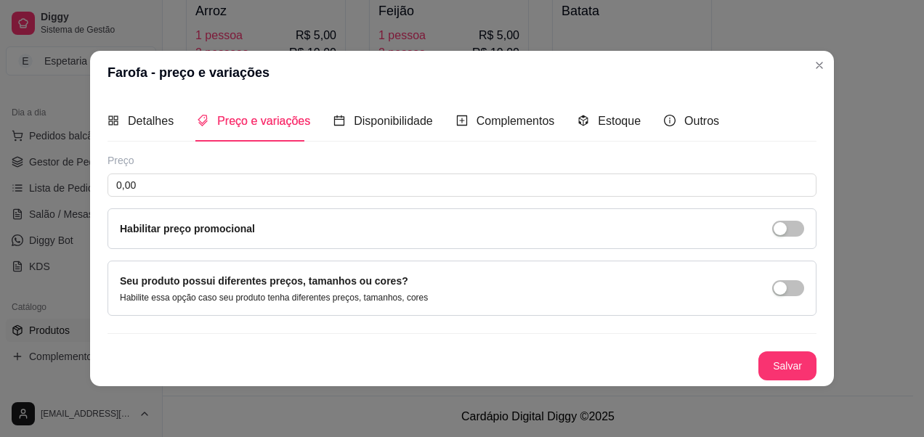
click at [772, 294] on div "Seu produto possui diferentes preços, tamanhos ou cores? Habilite essa opção ca…" at bounding box center [462, 288] width 684 height 31
click at [800, 294] on span "button" at bounding box center [788, 288] width 32 height 16
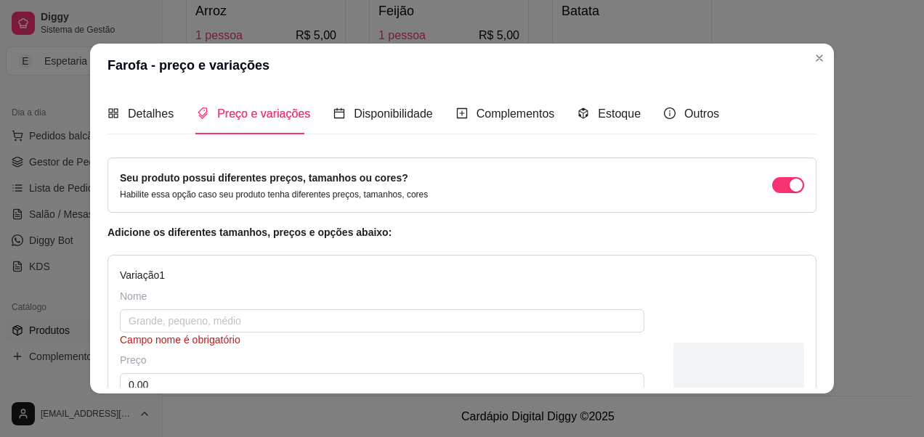
scroll to position [73, 0]
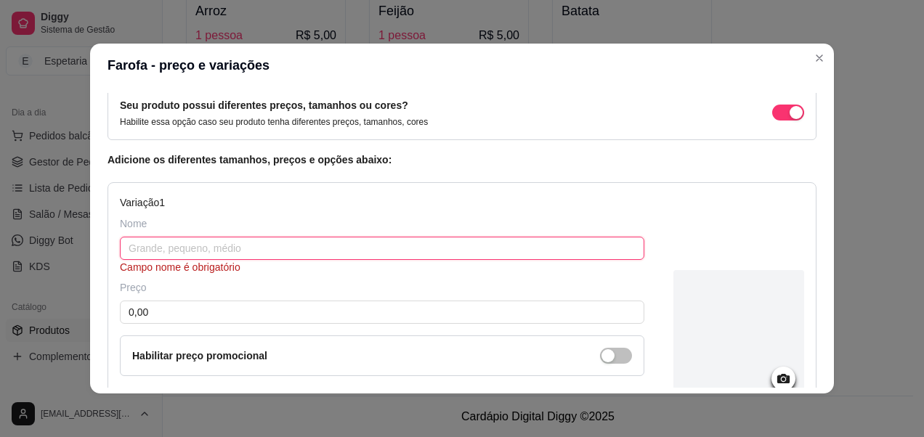
click at [343, 248] on input "text" at bounding box center [382, 248] width 525 height 23
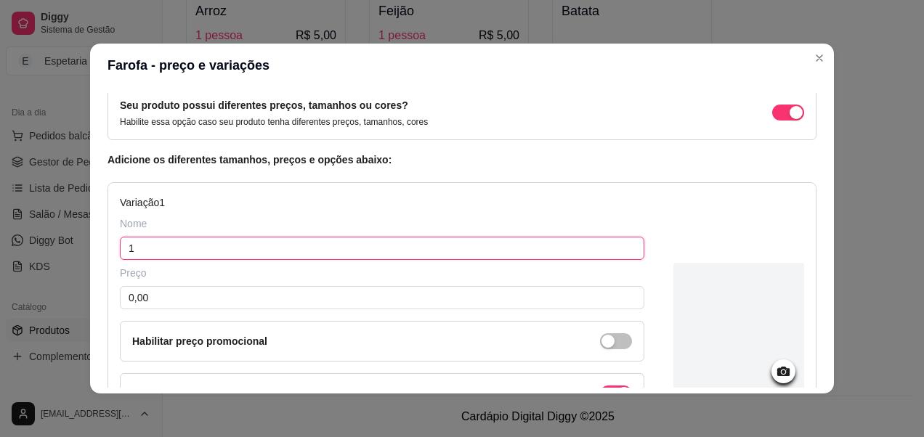
paste input "pessoas"
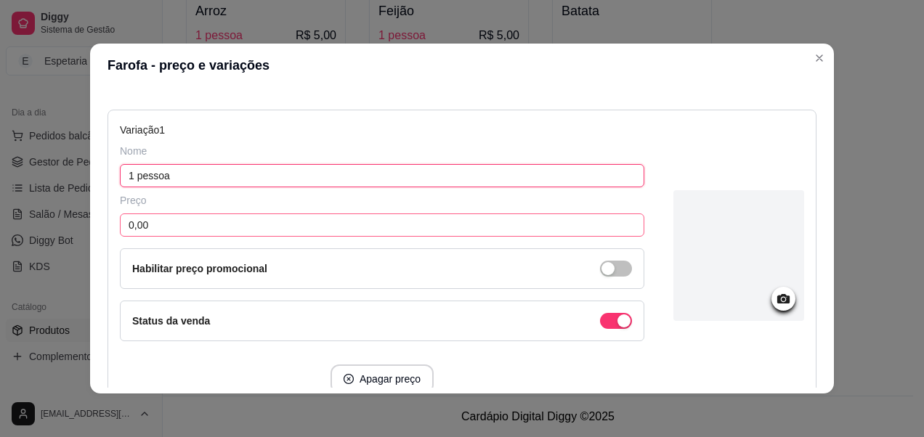
type input "1 pessoa"
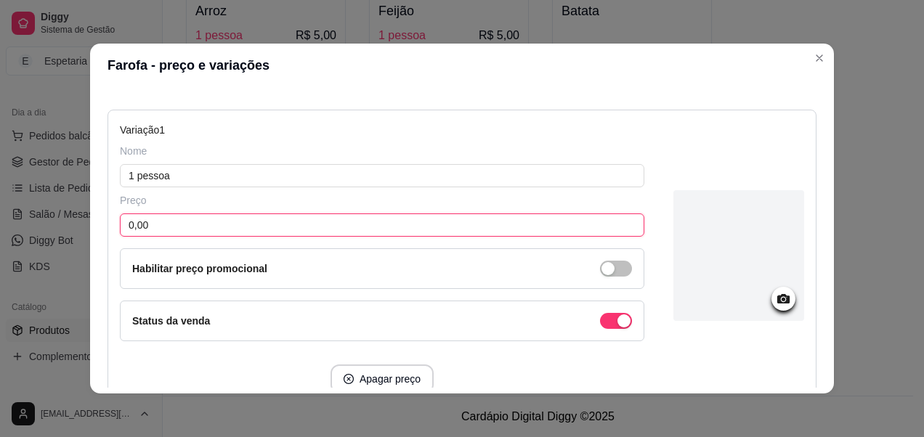
click at [368, 224] on input "0,00" at bounding box center [382, 225] width 525 height 23
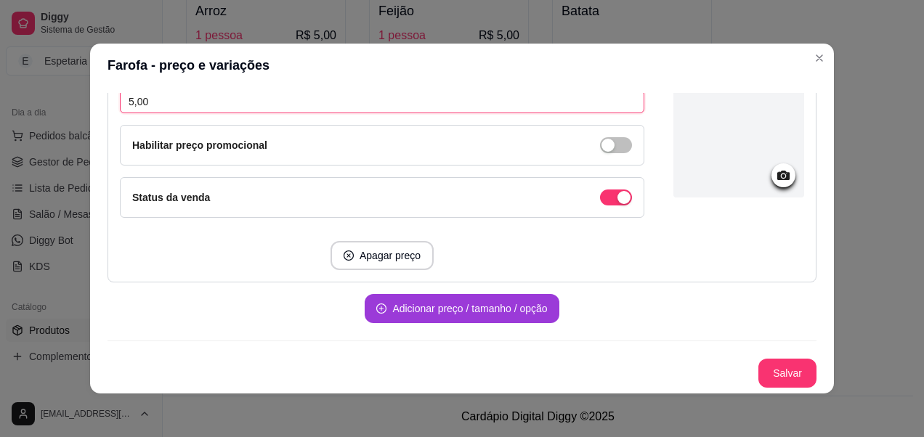
type input "5,00"
click at [390, 307] on button "Adicionar preço / tamanho / opção" at bounding box center [462, 308] width 194 height 29
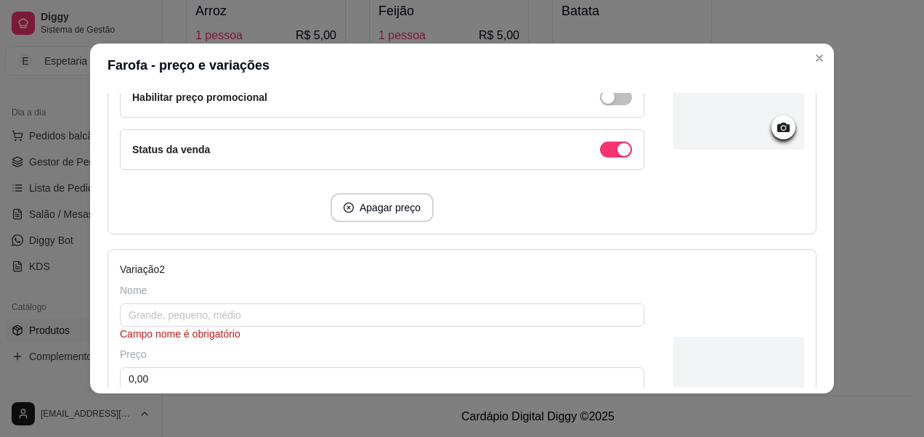
scroll to position [414, 0]
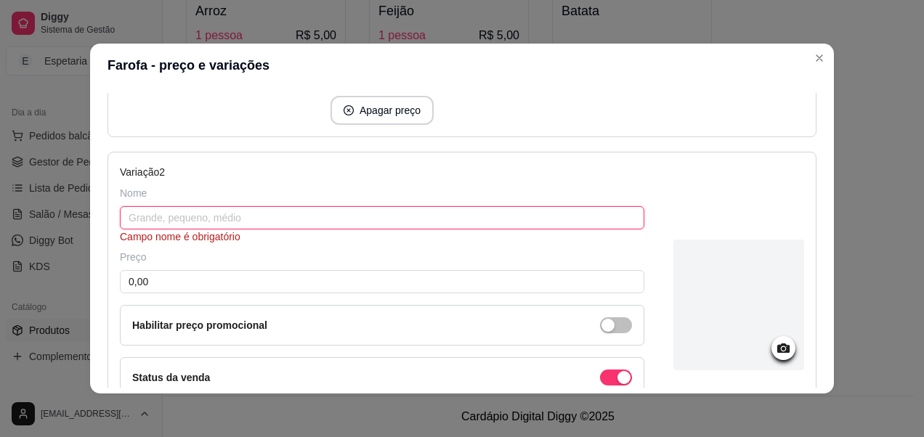
click at [281, 219] on input "text" at bounding box center [382, 217] width 525 height 23
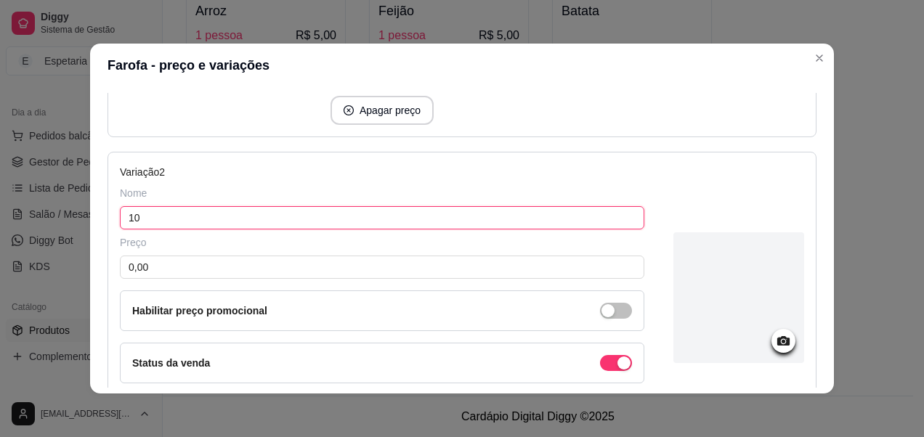
type input "1"
paste input "pessoas"
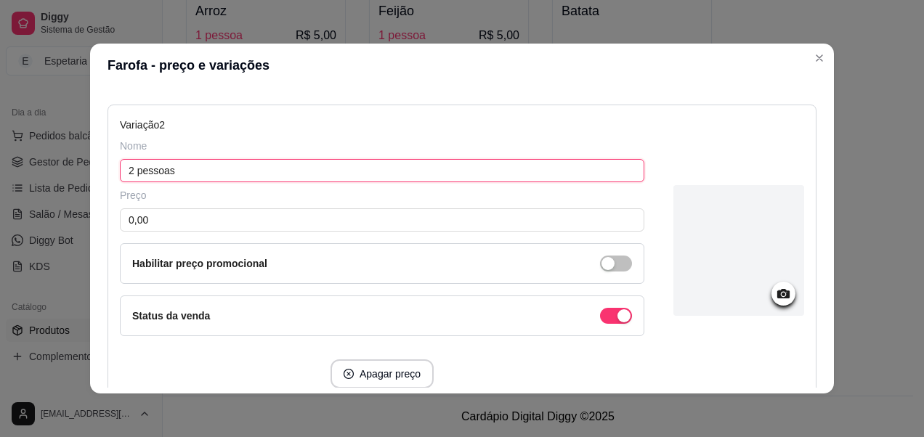
scroll to position [487, 0]
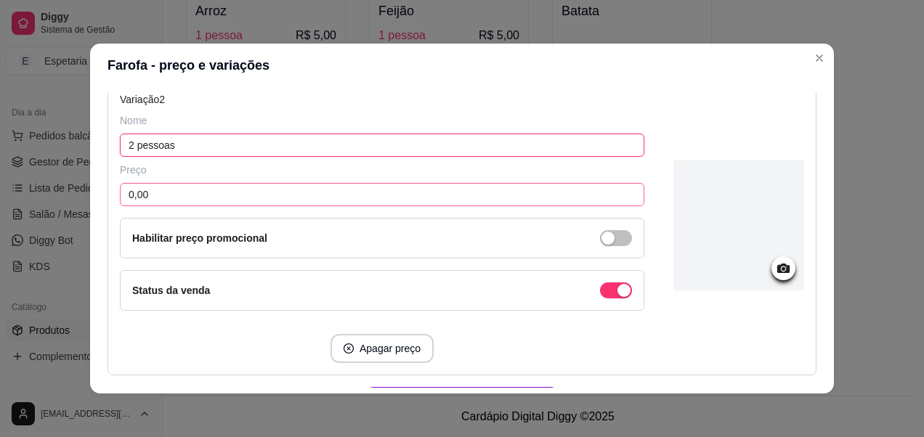
type input "2 pessoas"
click at [279, 190] on input "0,00" at bounding box center [382, 194] width 525 height 23
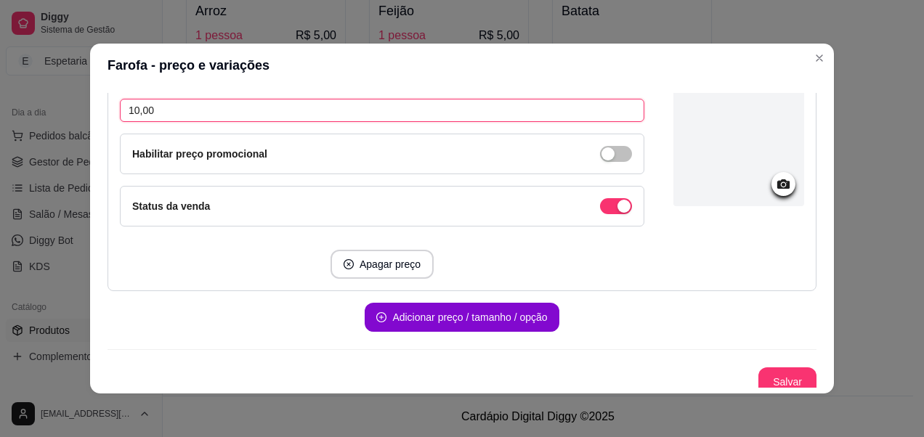
scroll to position [580, 0]
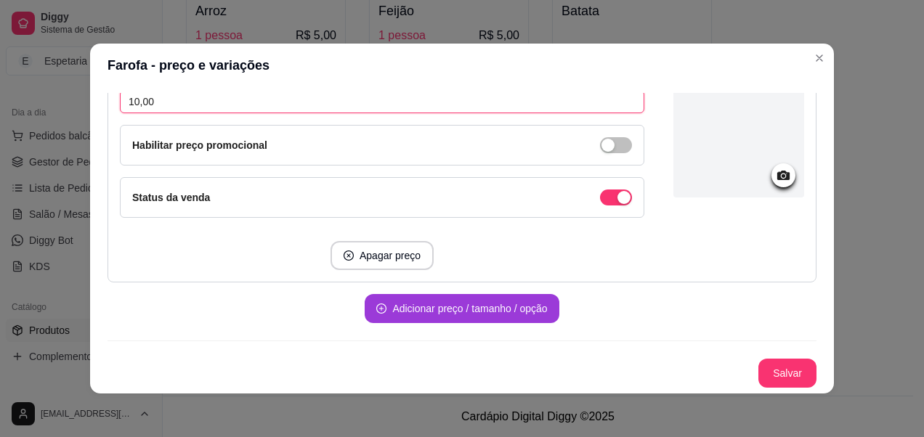
type input "10,00"
click at [392, 301] on button "Adicionar preço / tamanho / opção" at bounding box center [462, 308] width 194 height 29
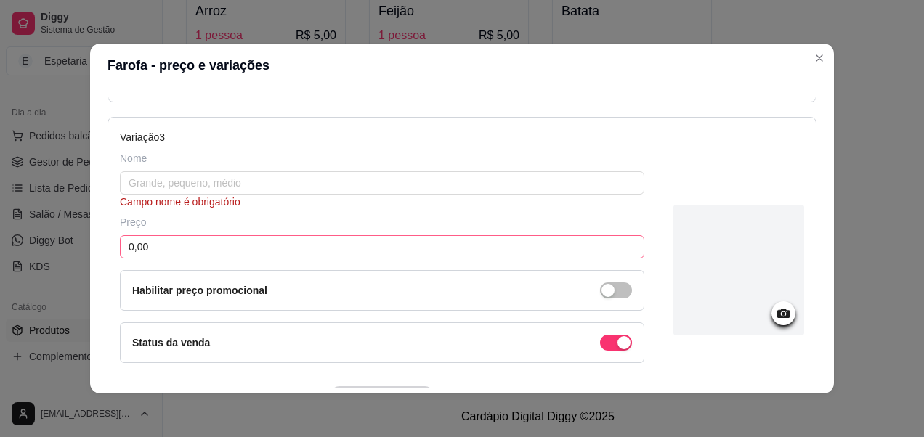
scroll to position [798, 0]
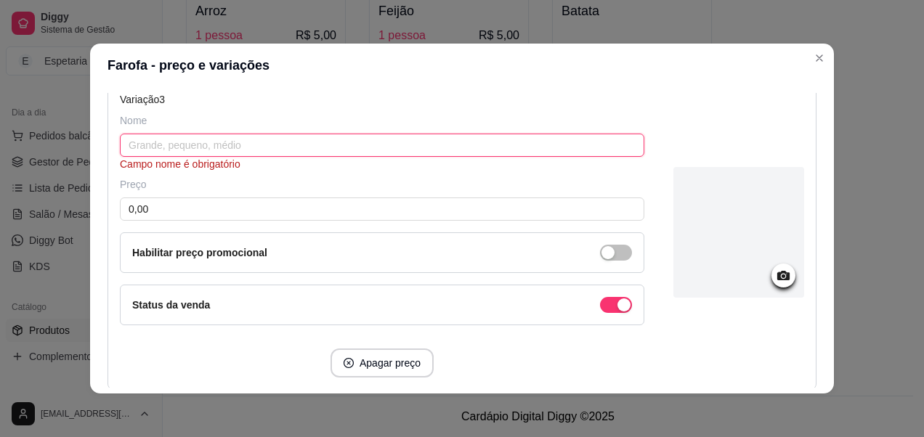
click at [174, 153] on input "text" at bounding box center [382, 145] width 525 height 23
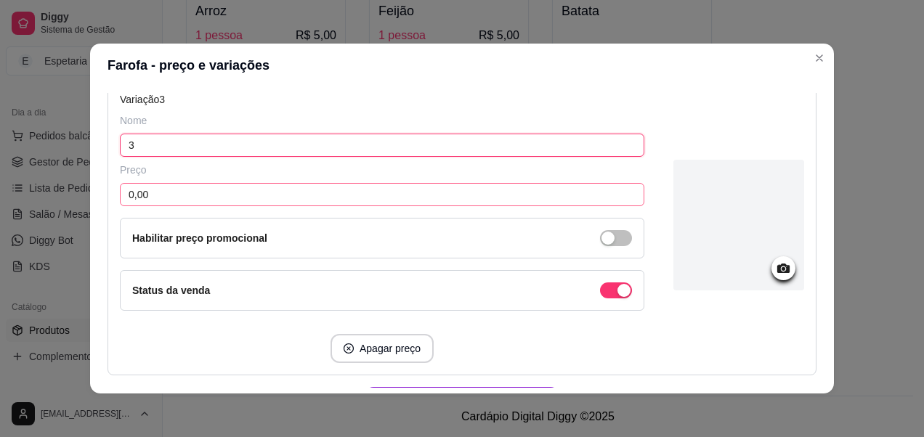
paste input "pessoas"
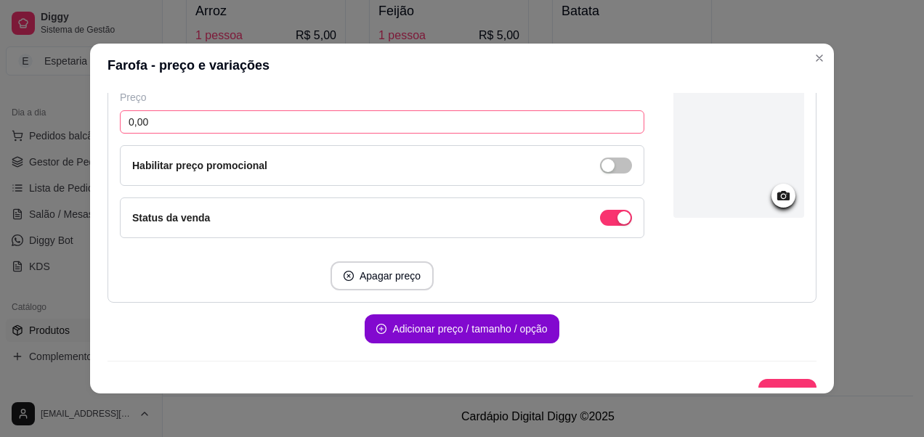
type input "3 pessoas"
click at [218, 116] on input "0,00" at bounding box center [382, 121] width 525 height 23
type input "15,00"
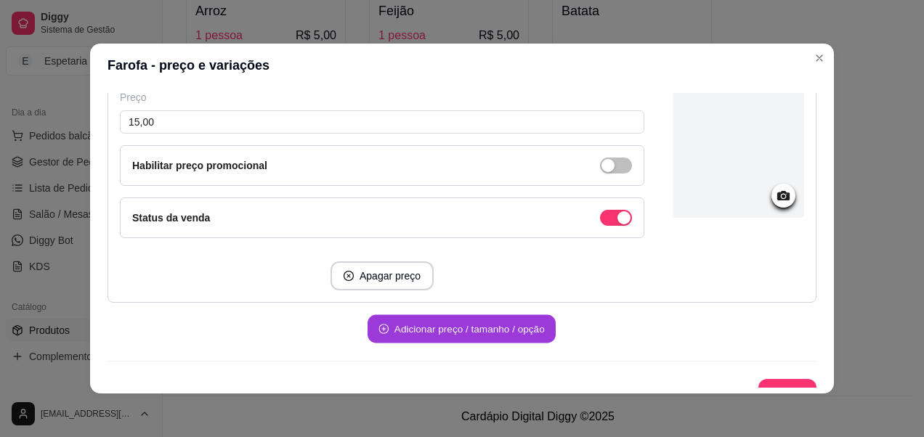
click at [400, 335] on button "Adicionar preço / tamanho / opção" at bounding box center [462, 329] width 188 height 28
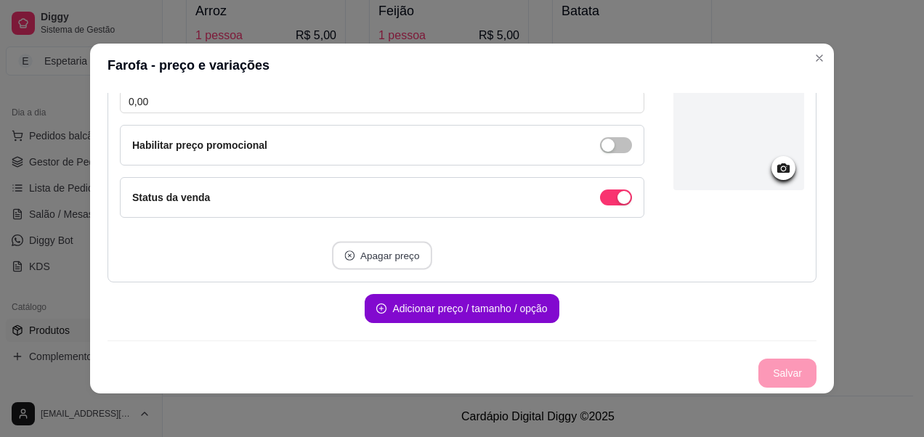
scroll to position [891, 0]
click at [774, 365] on button "Salvar" at bounding box center [787, 374] width 57 height 28
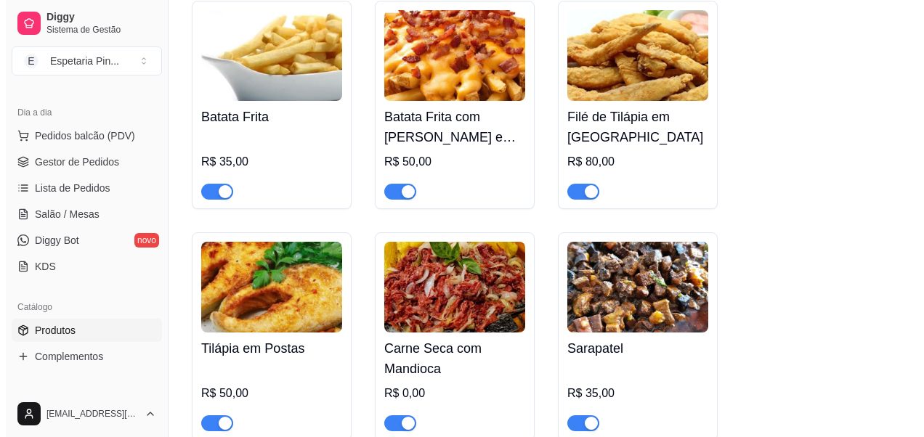
scroll to position [6227, 0]
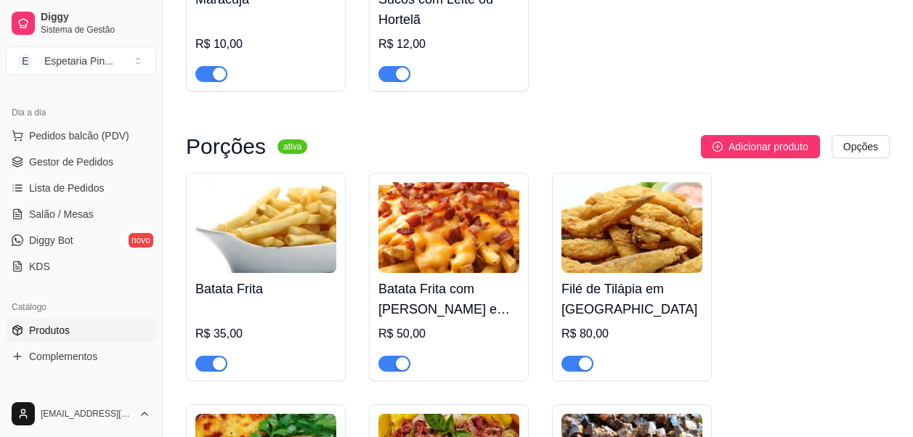
click at [247, 259] on img at bounding box center [265, 227] width 141 height 91
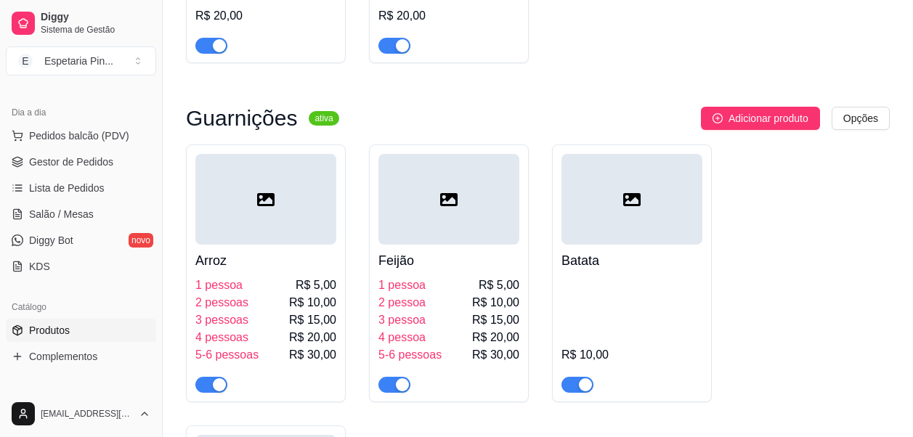
scroll to position [7680, 0]
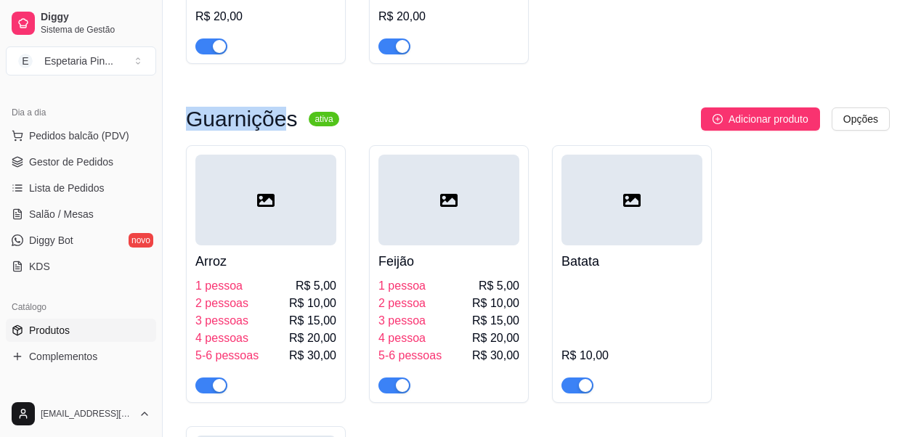
drag, startPoint x: 192, startPoint y: 126, endPoint x: 280, endPoint y: 122, distance: 88.0
click at [280, 122] on h3 "Guarnições" at bounding box center [241, 118] width 111 height 17
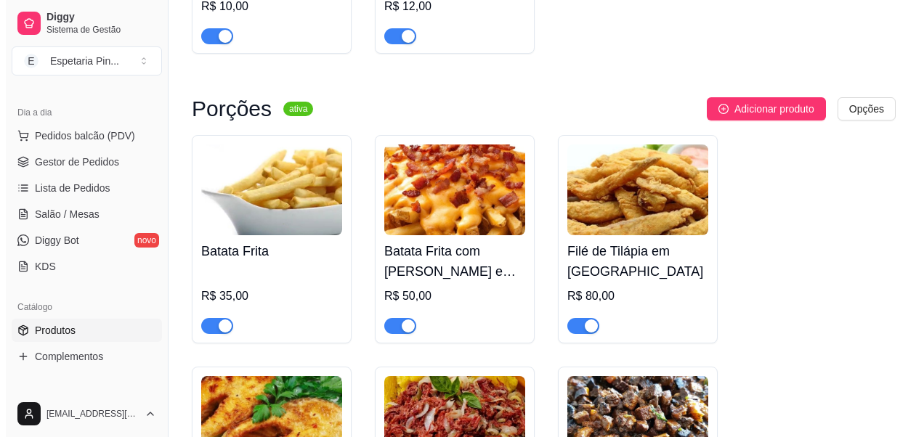
scroll to position [6299, 0]
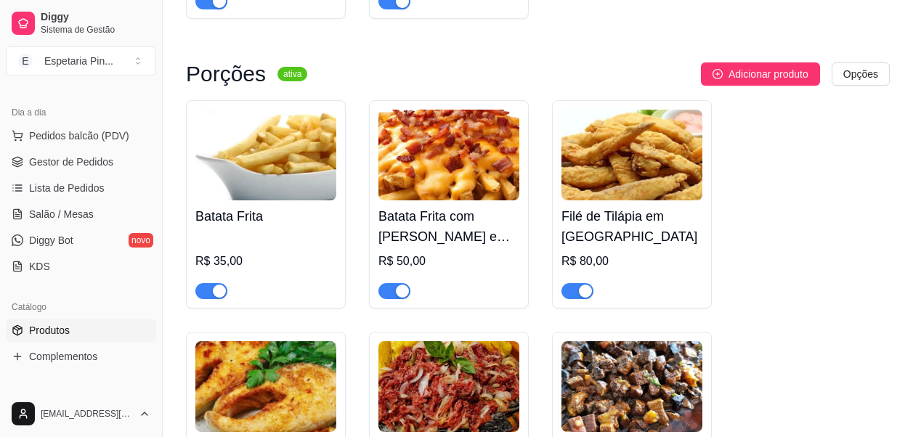
click at [296, 170] on img at bounding box center [265, 155] width 141 height 91
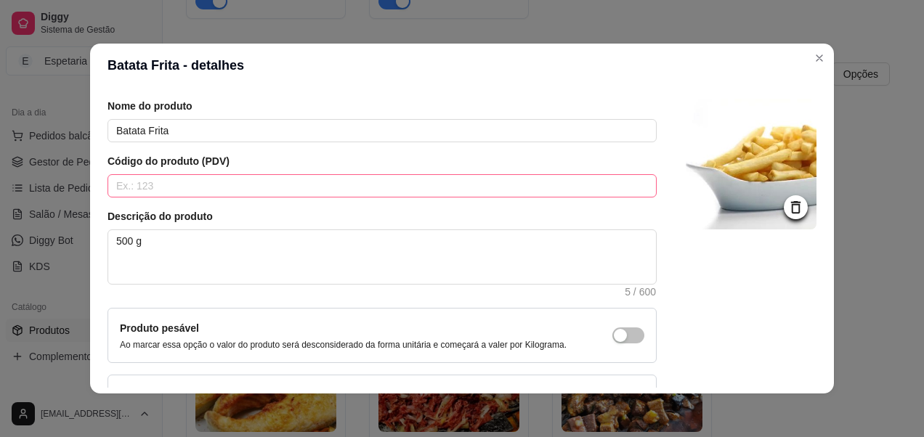
scroll to position [73, 0]
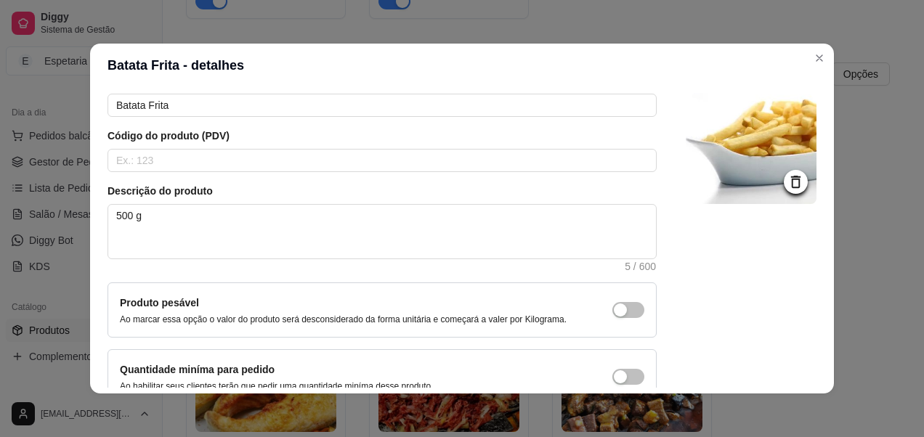
drag, startPoint x: 207, startPoint y: 193, endPoint x: 92, endPoint y: 203, distance: 116.0
click at [92, 203] on div "Detalhes Preço e variações Disponibilidade Complementos Estoque Outros Nome do …" at bounding box center [462, 240] width 744 height 307
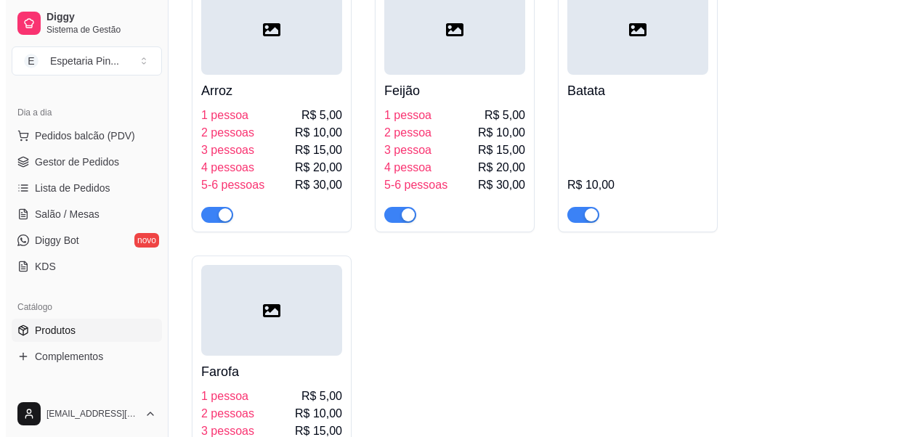
scroll to position [7825, 0]
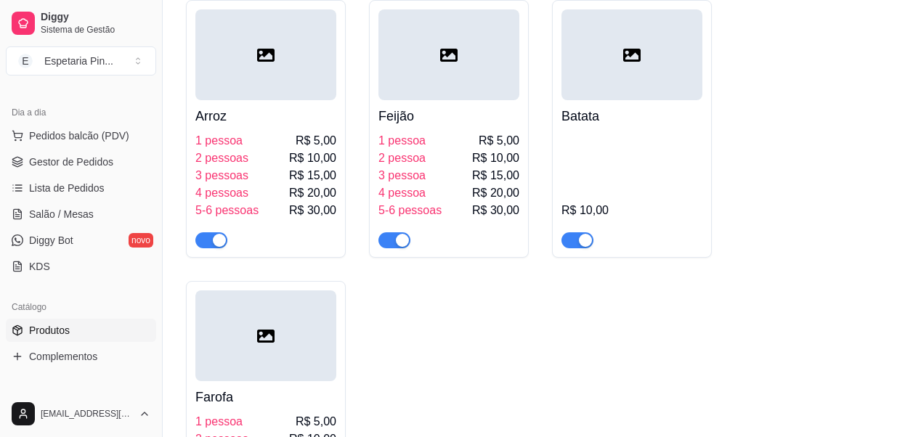
click at [599, 189] on div "R$ 10,00" at bounding box center [632, 190] width 141 height 116
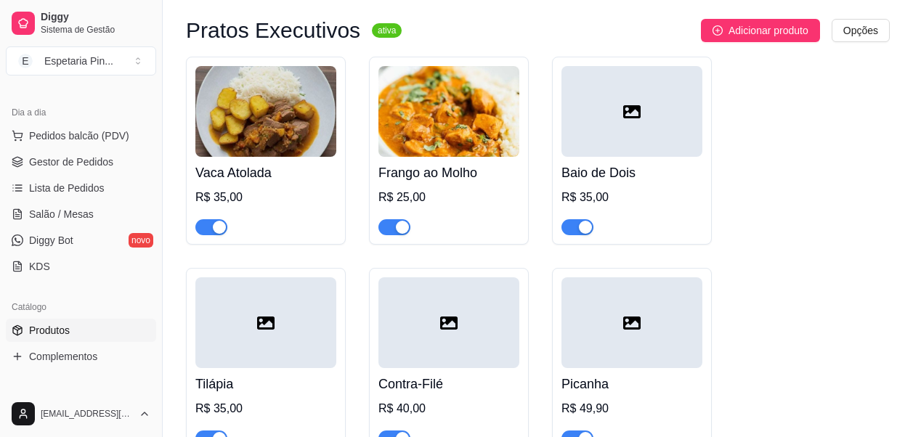
scroll to position [7102, 0]
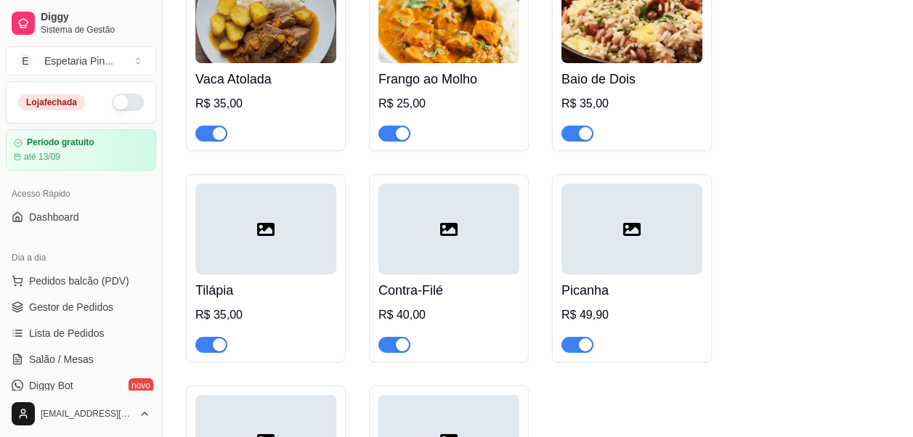
scroll to position [7192, 0]
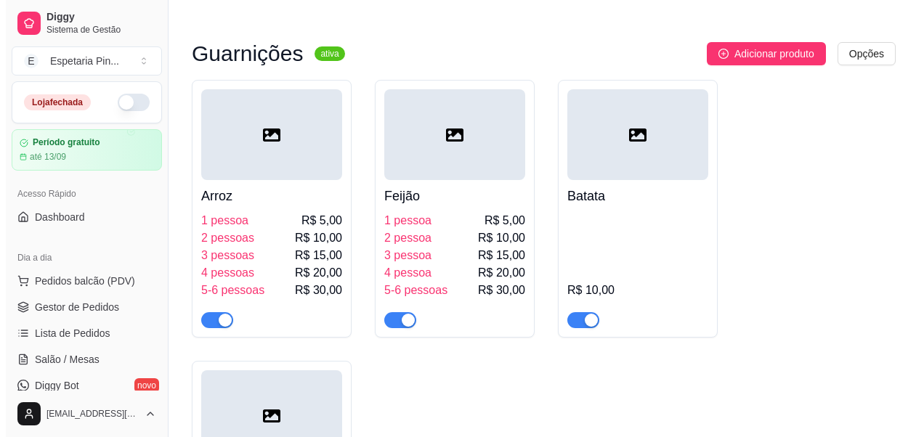
scroll to position [7752, 0]
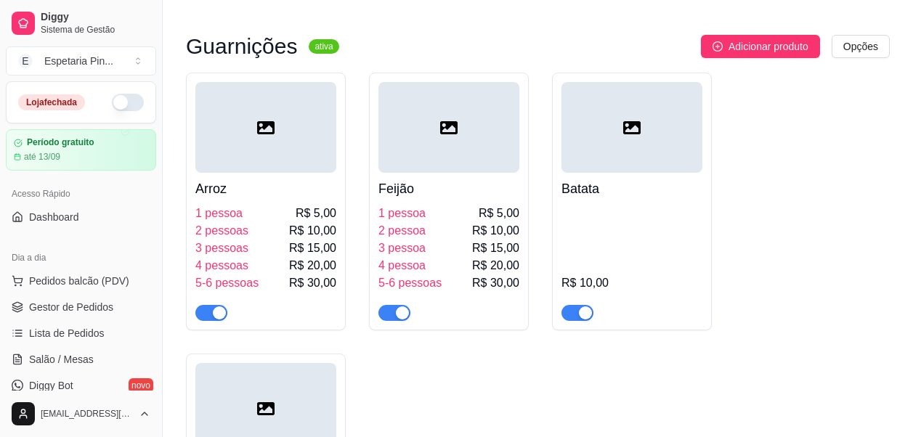
click at [641, 213] on div "R$ 10,00" at bounding box center [632, 263] width 141 height 116
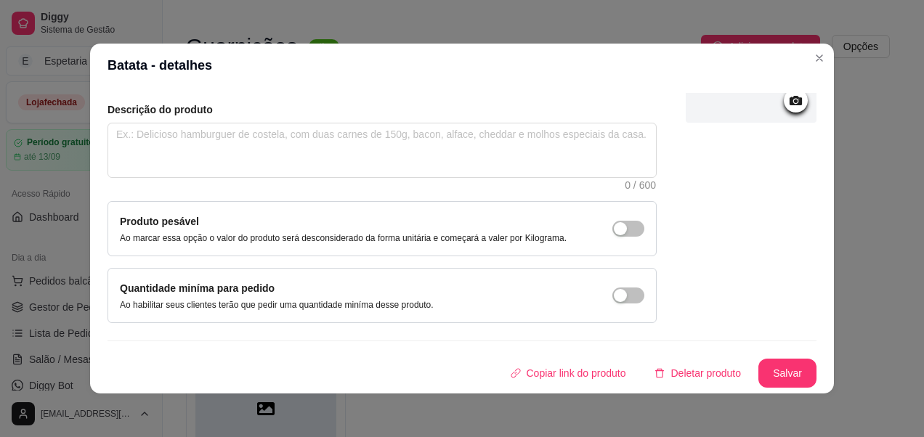
scroll to position [3, 0]
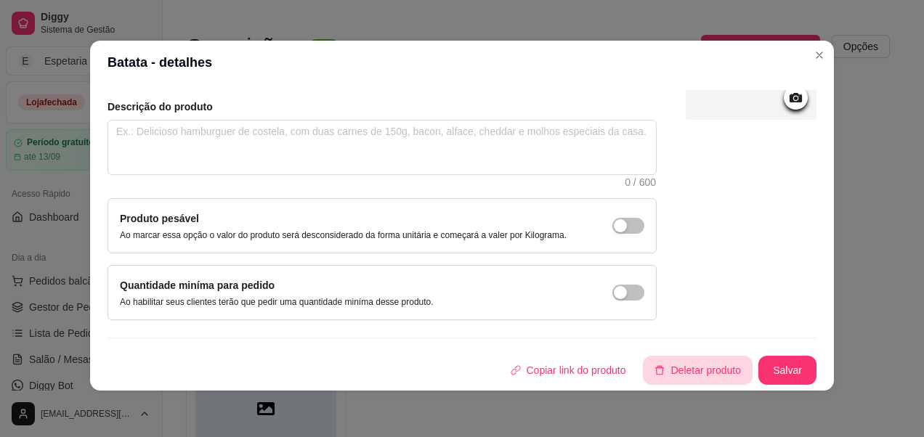
click at [700, 378] on button "Deletar produto" at bounding box center [698, 370] width 110 height 29
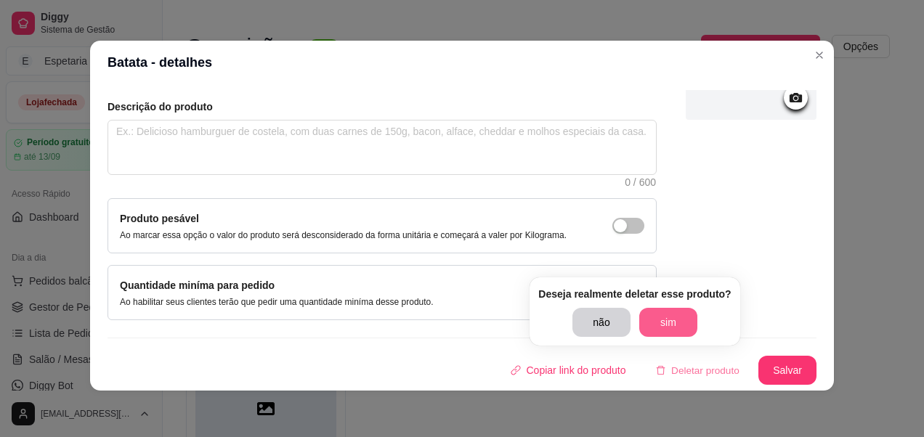
click at [673, 317] on button "sim" at bounding box center [668, 322] width 58 height 29
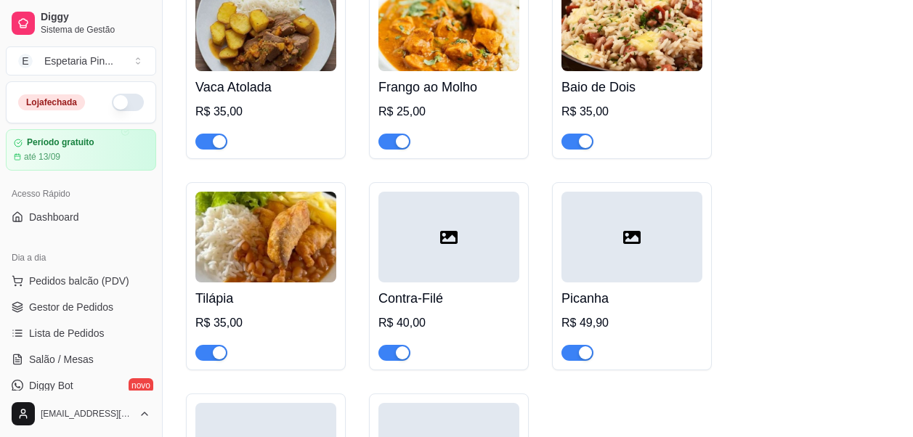
scroll to position [7142, 0]
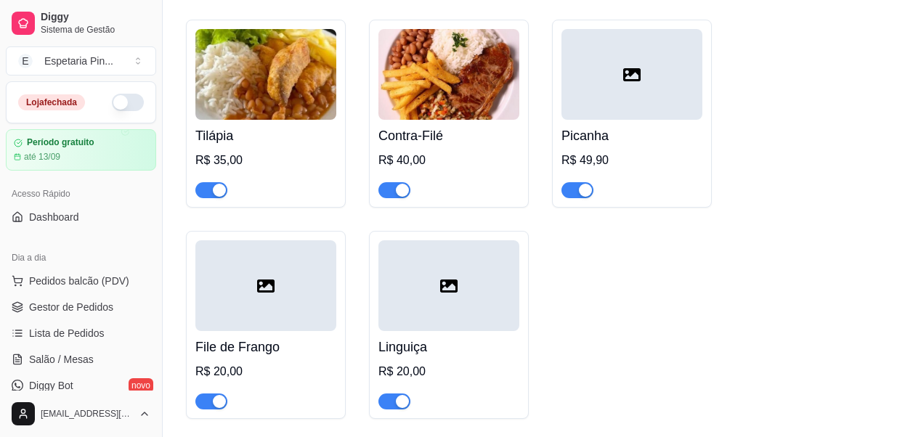
scroll to position [7338, 0]
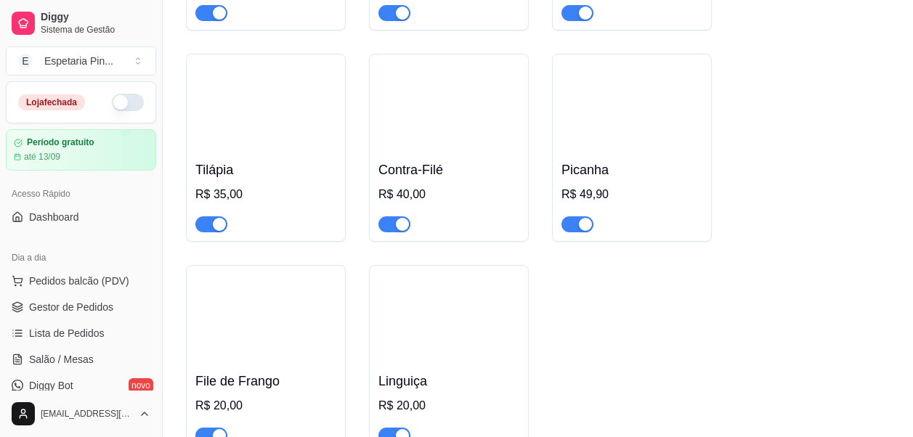
scroll to position [7723, 0]
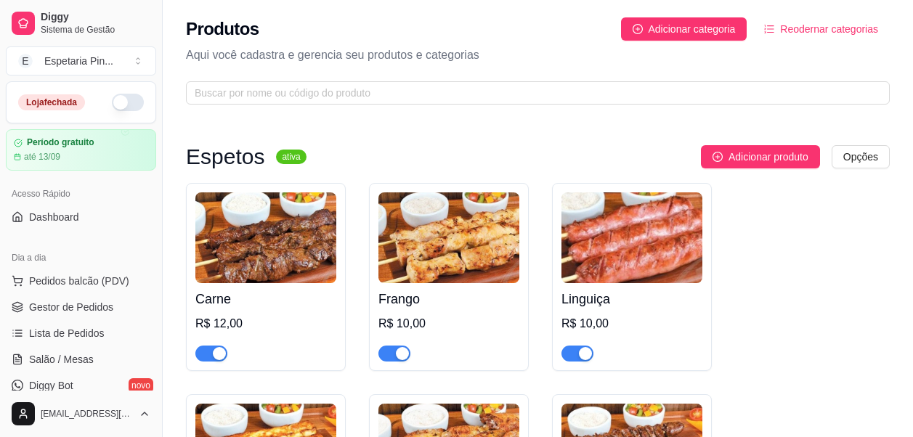
click at [809, 22] on span "Reodernar categorias" at bounding box center [829, 29] width 98 height 16
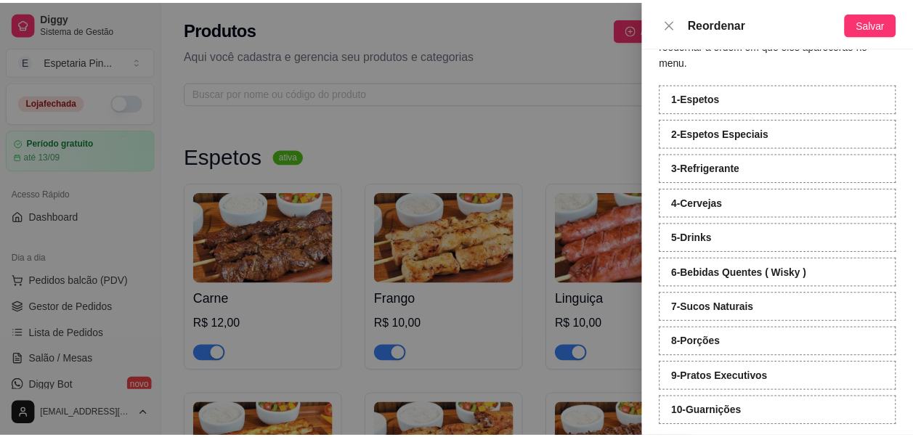
scroll to position [56, 0]
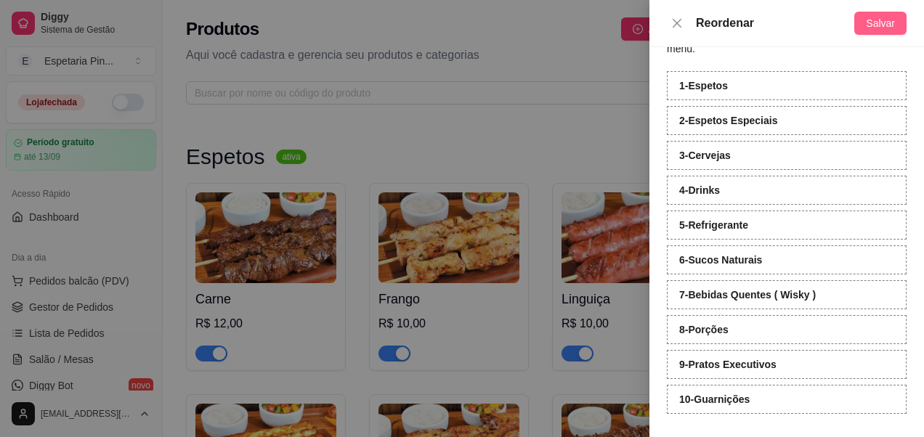
click at [875, 27] on span "Salvar" at bounding box center [880, 23] width 29 height 16
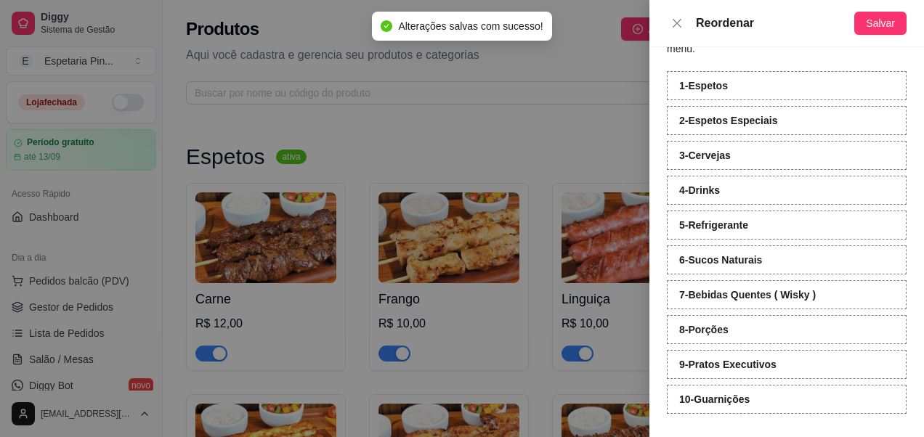
click at [668, 15] on div "Reordenar" at bounding box center [760, 23] width 187 height 17
click at [674, 25] on icon "close" at bounding box center [677, 23] width 12 height 12
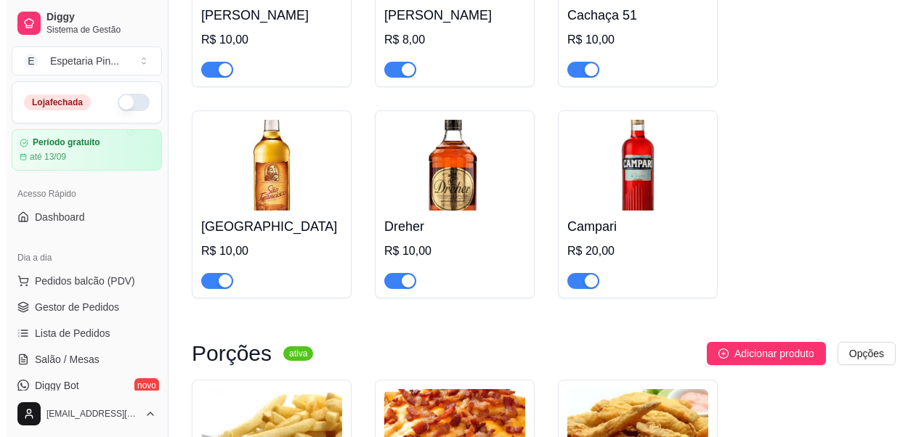
scroll to position [6270, 0]
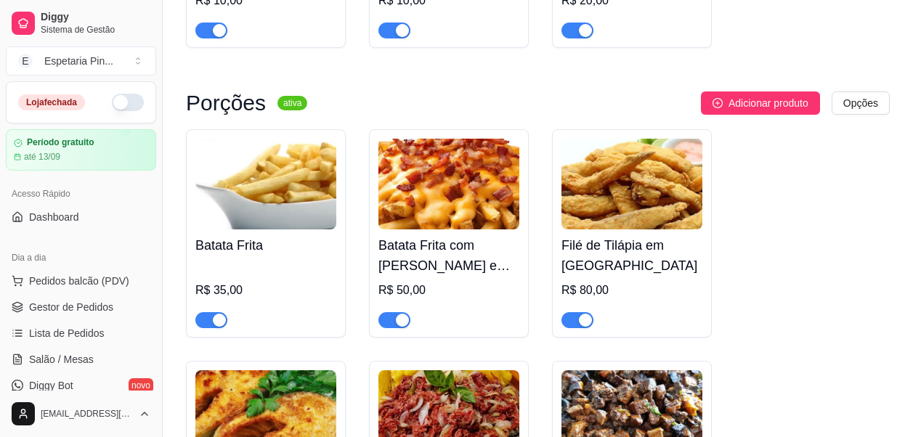
click at [205, 320] on span "button" at bounding box center [211, 320] width 32 height 16
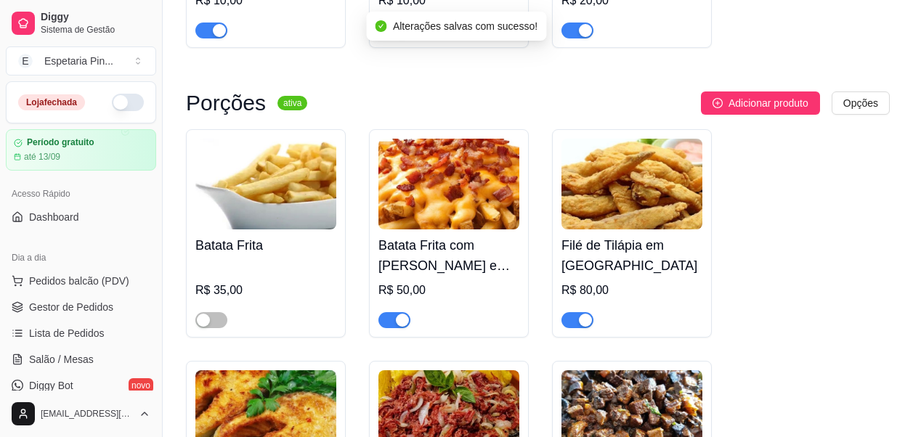
click at [392, 315] on span "button" at bounding box center [395, 320] width 32 height 16
click at [563, 320] on span "button" at bounding box center [578, 320] width 32 height 16
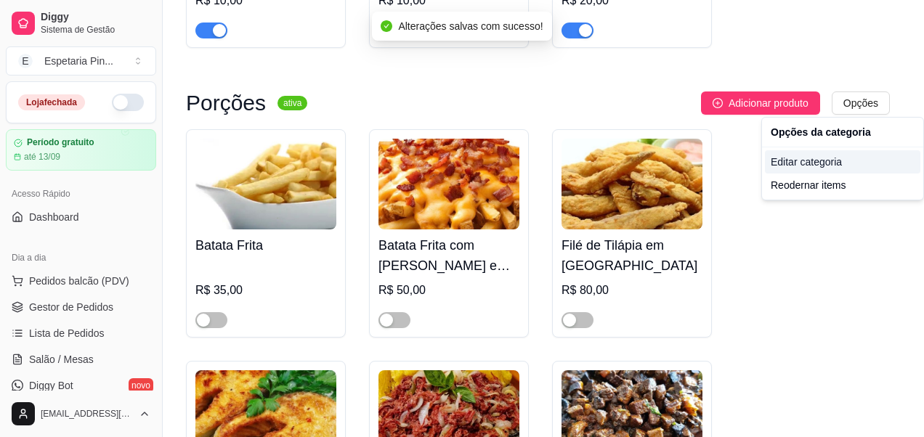
click at [818, 164] on div "Editar categoria" at bounding box center [842, 161] width 155 height 23
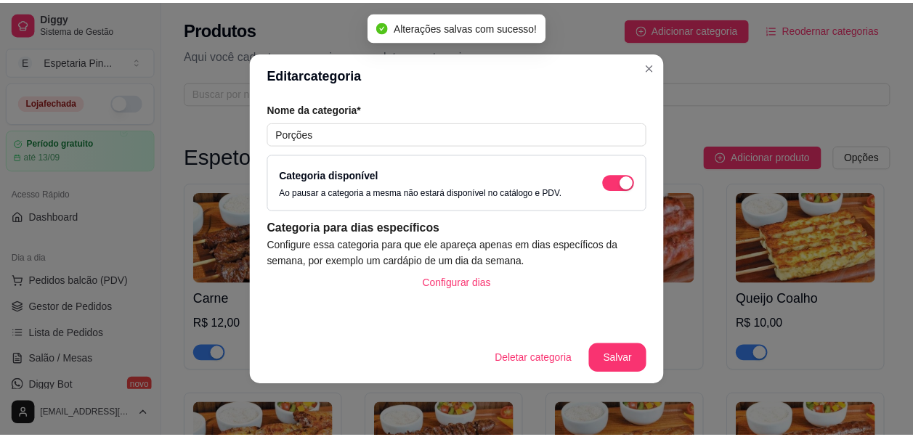
scroll to position [4649, 0]
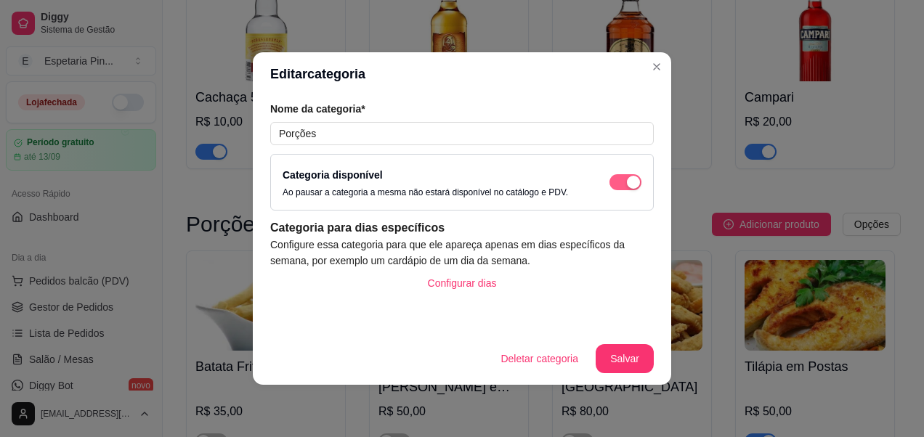
click at [617, 179] on span "button" at bounding box center [626, 182] width 32 height 16
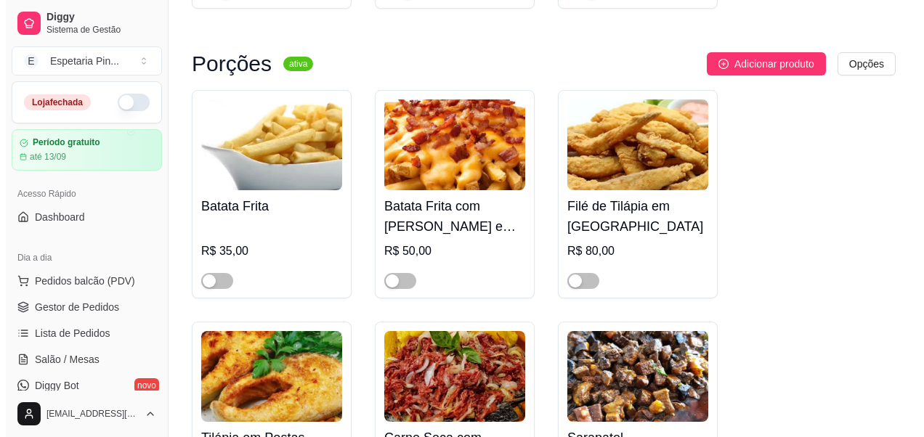
scroll to position [6320, 0]
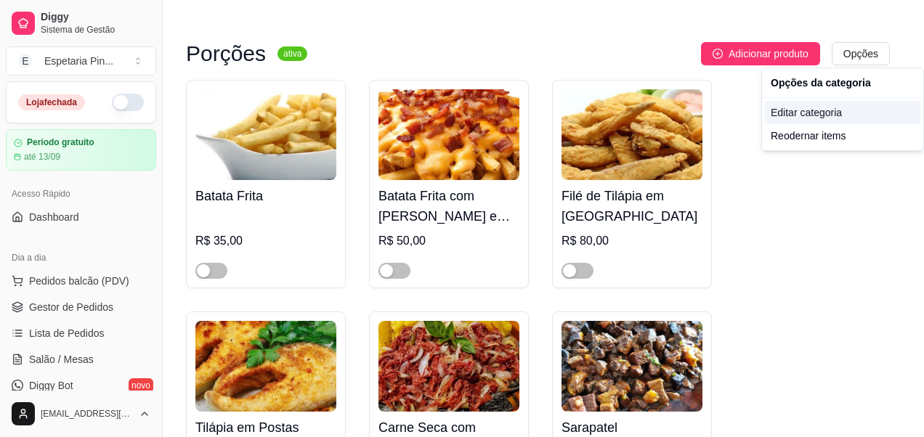
click at [820, 115] on div "Editar categoria" at bounding box center [842, 112] width 155 height 23
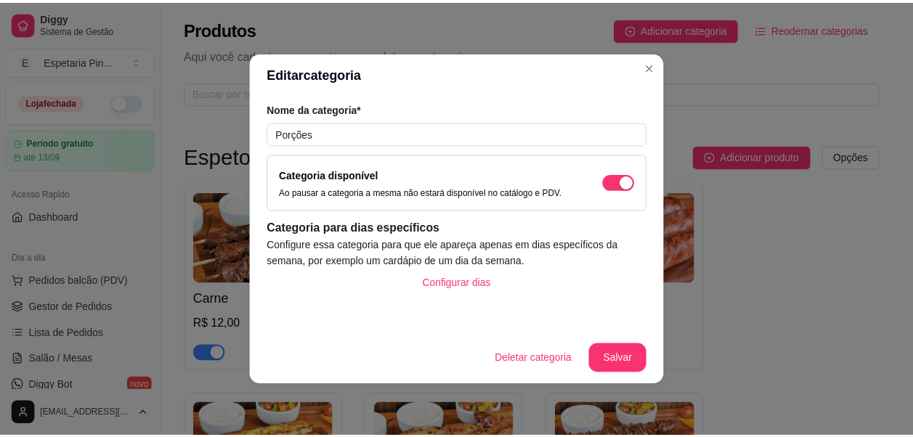
scroll to position [4649, 0]
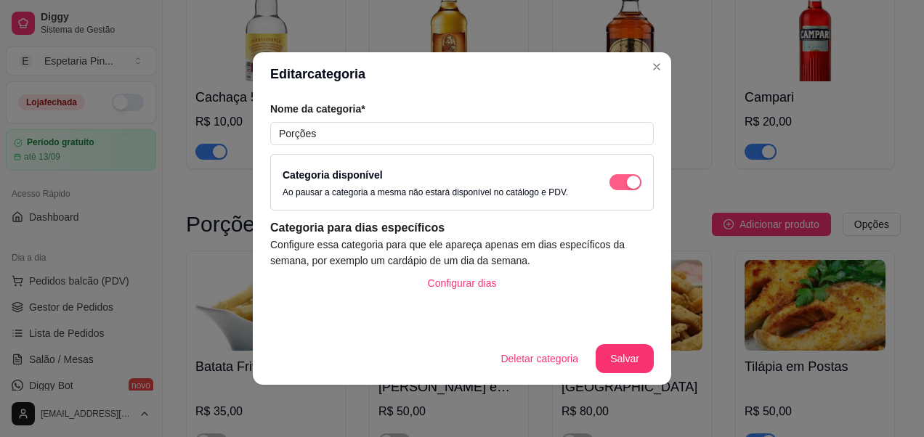
click at [616, 185] on span "button" at bounding box center [626, 182] width 32 height 16
click at [622, 365] on button "Salvar" at bounding box center [625, 358] width 58 height 29
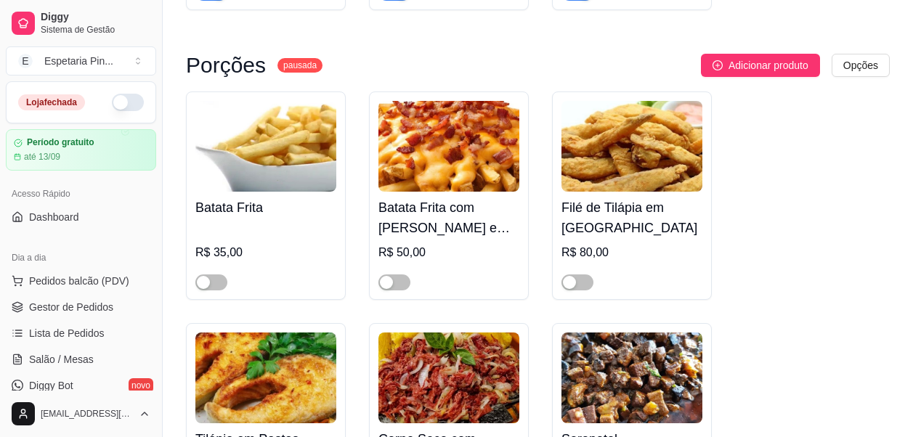
scroll to position [6320, 0]
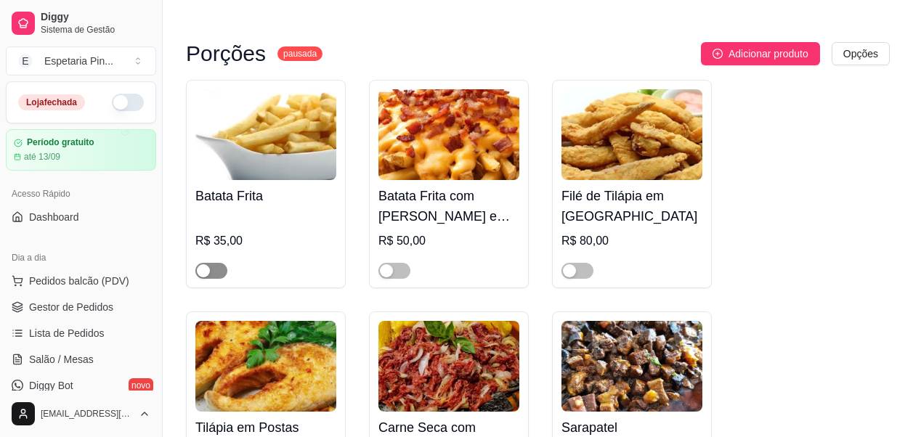
click at [219, 264] on span "button" at bounding box center [211, 271] width 32 height 16
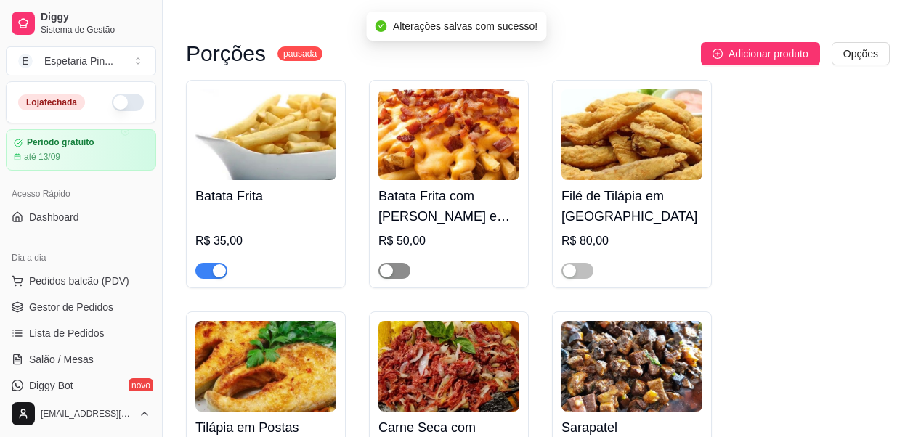
click at [398, 265] on span "button" at bounding box center [395, 271] width 32 height 16
click at [591, 273] on span "button" at bounding box center [578, 271] width 32 height 16
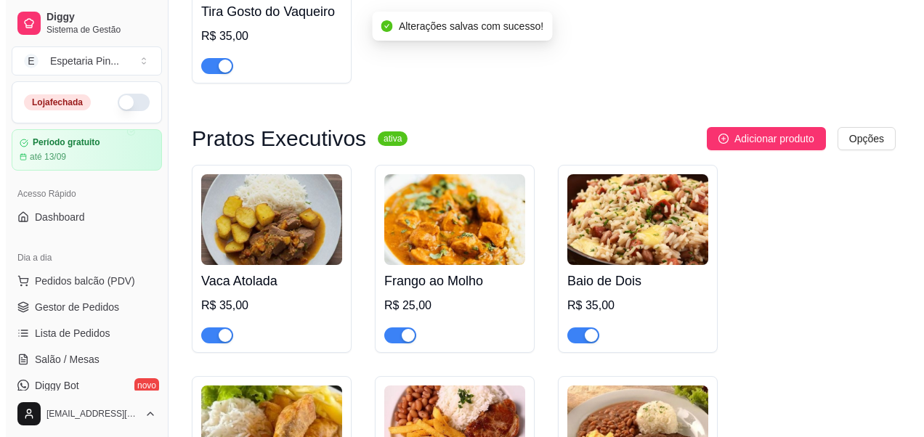
scroll to position [6974, 0]
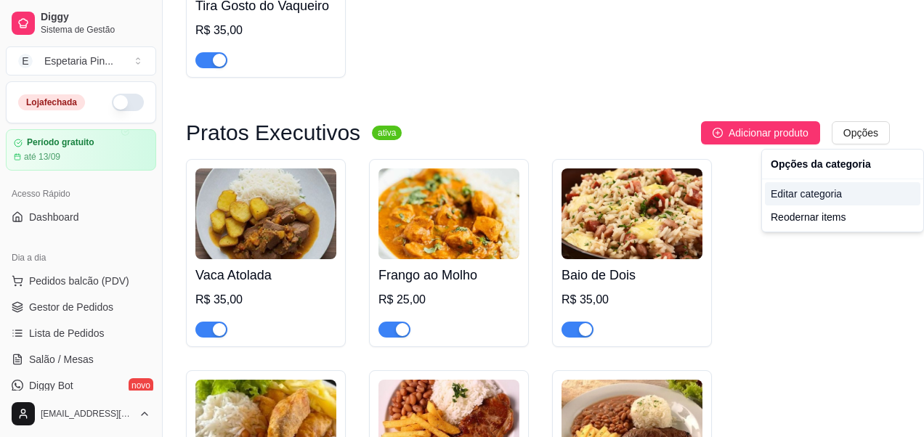
click at [814, 201] on div "Editar categoria" at bounding box center [842, 193] width 155 height 23
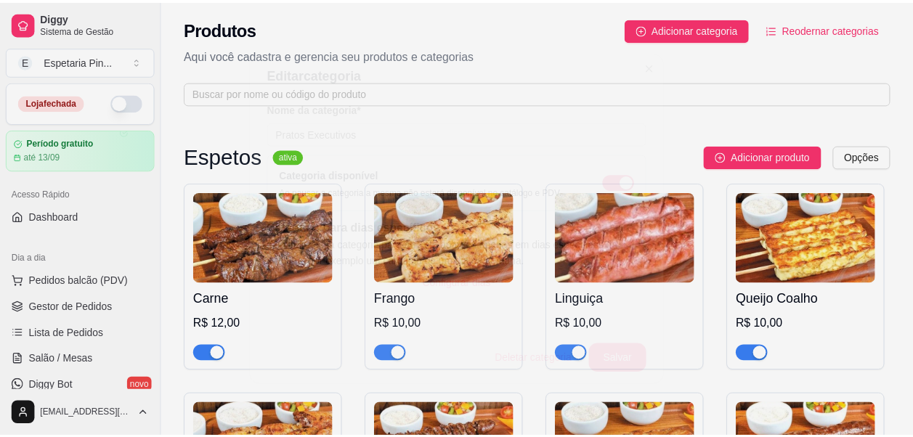
scroll to position [5172, 0]
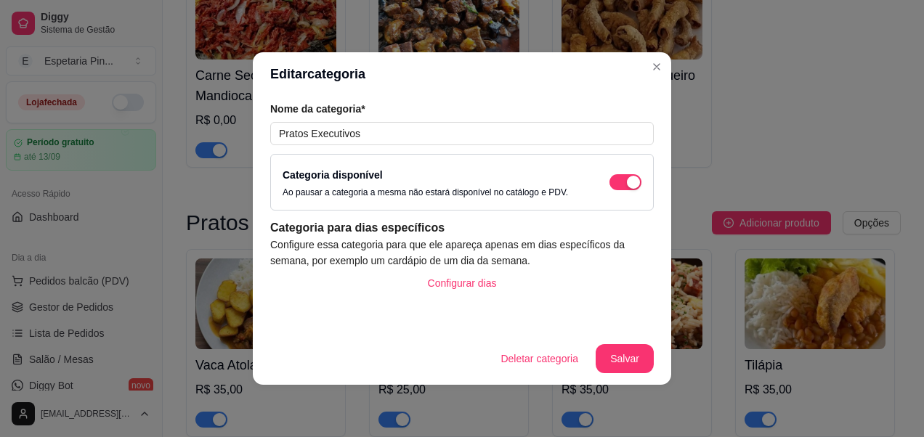
click at [611, 176] on div "Categoria disponível Ao pausar a categoria a mesma não estará disponível no cat…" at bounding box center [462, 182] width 359 height 32
click at [615, 182] on span "button" at bounding box center [626, 182] width 32 height 16
click at [625, 358] on button "Salvar" at bounding box center [624, 359] width 57 height 28
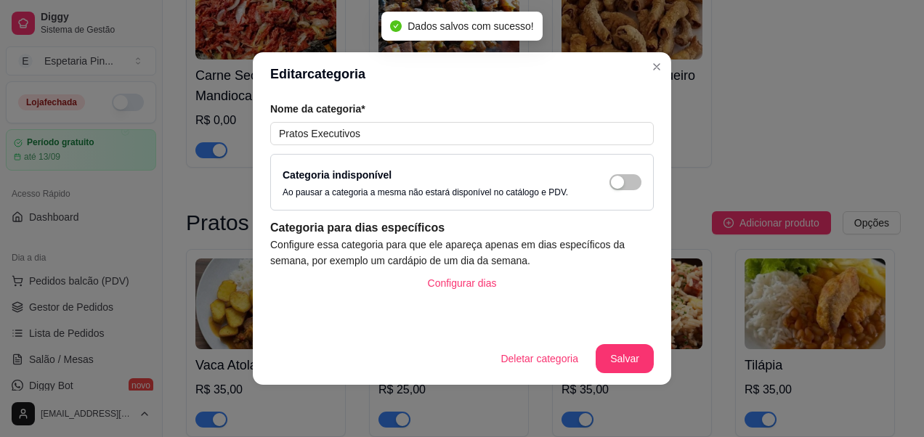
click at [641, 78] on header "Editar categoria" at bounding box center [462, 74] width 418 height 44
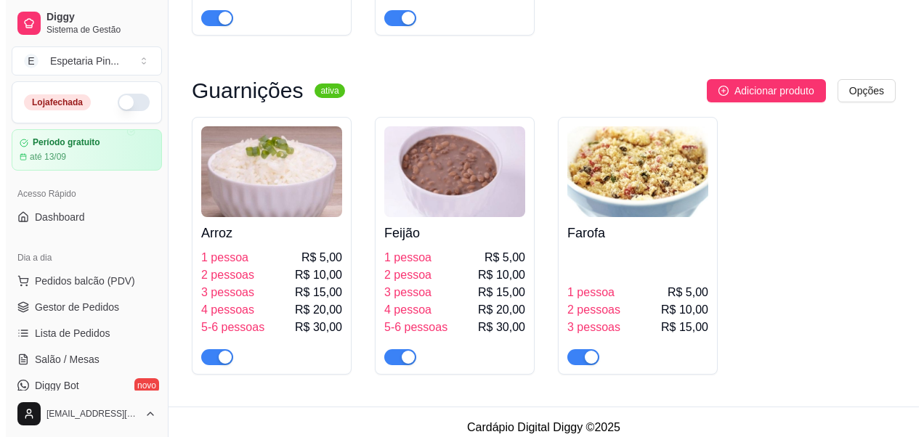
scroll to position [7715, 0]
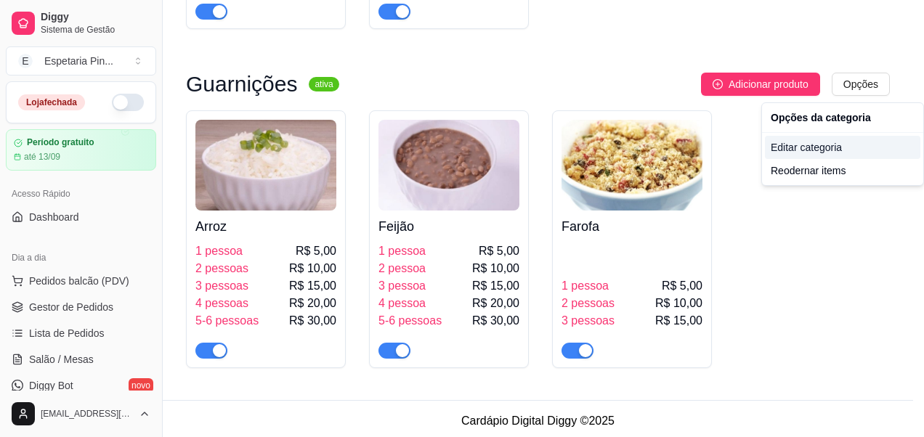
click at [827, 157] on div "Editar categoria" at bounding box center [842, 147] width 155 height 23
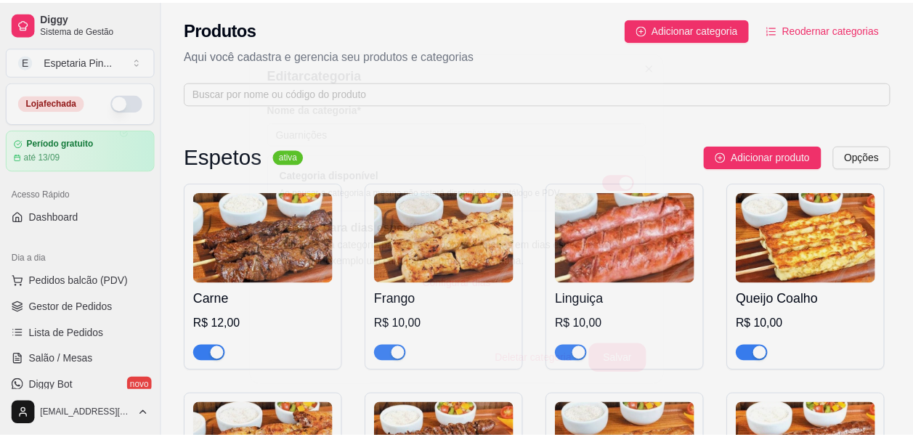
scroll to position [5654, 0]
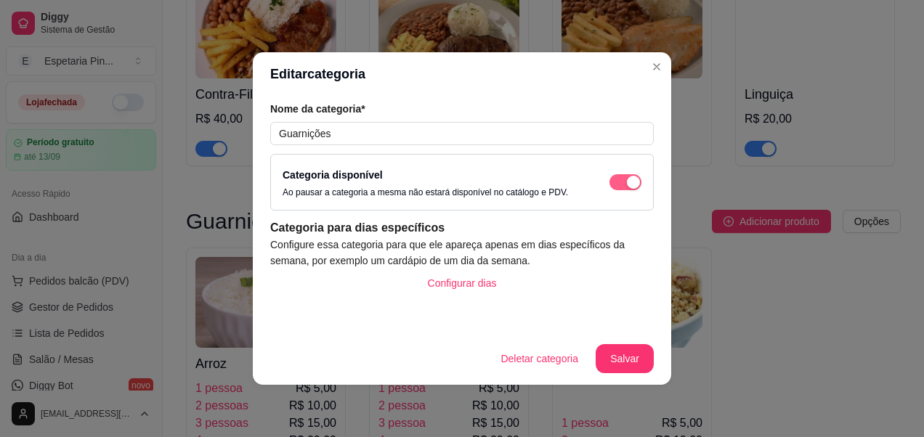
click at [630, 185] on div "button" at bounding box center [633, 182] width 13 height 13
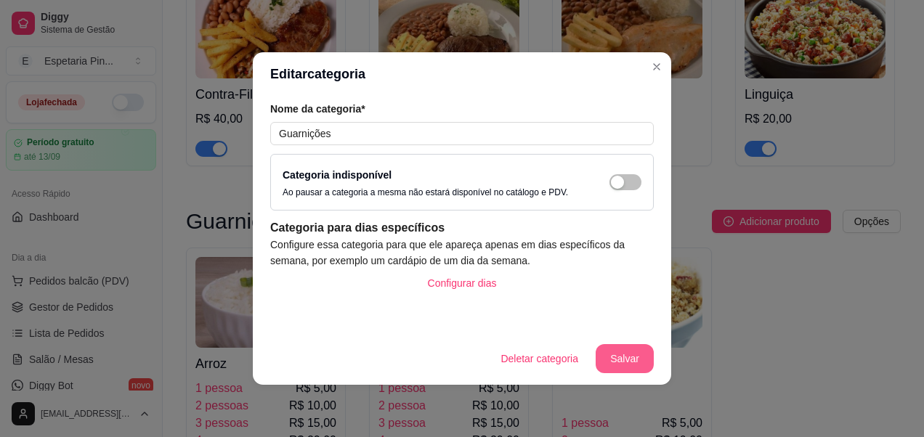
click at [637, 358] on button "Salvar" at bounding box center [625, 358] width 58 height 29
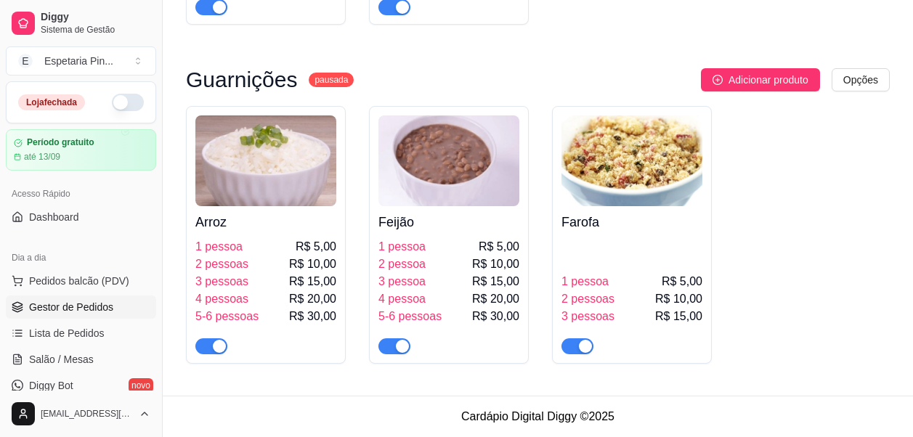
scroll to position [7651, 0]
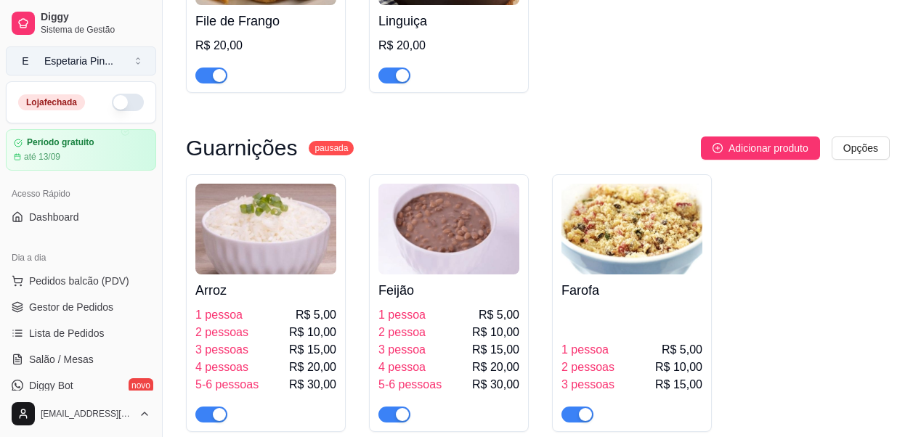
click at [85, 60] on div "Espetaria Pin ..." at bounding box center [78, 61] width 69 height 15
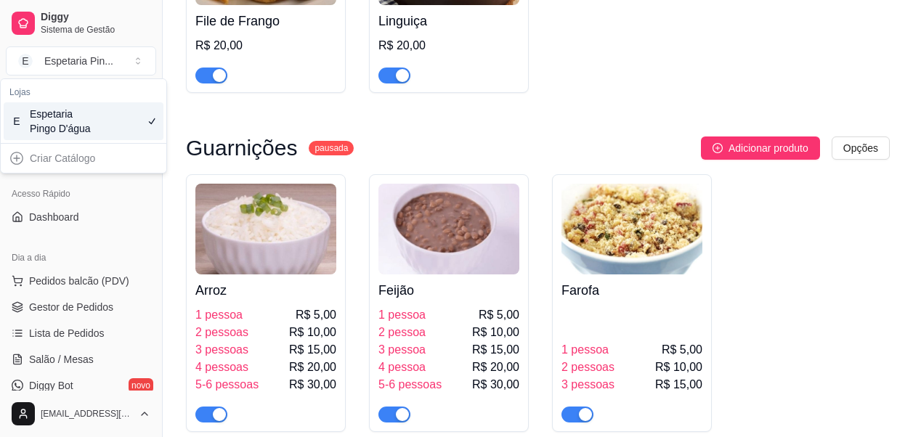
click at [89, 126] on div "Espetaria Pingo D'água" at bounding box center [62, 121] width 65 height 29
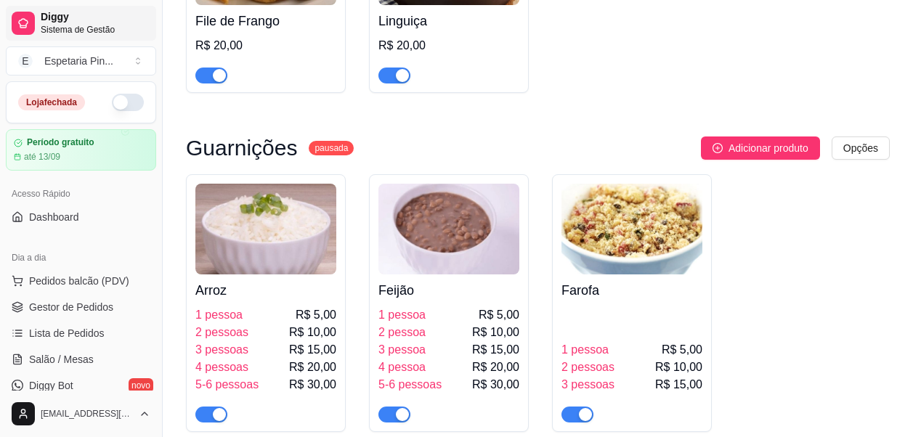
click at [102, 23] on span "Diggy" at bounding box center [96, 17] width 110 height 13
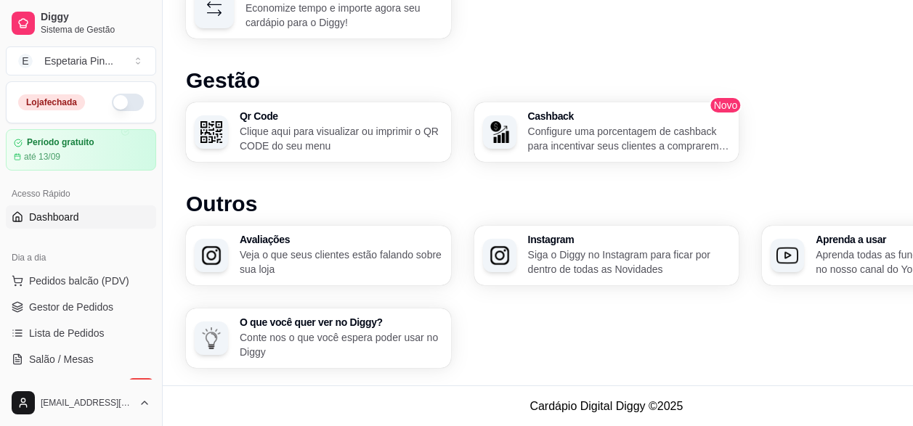
click at [307, 135] on p "Clique aqui para visualizar ou imprimir o QR CODE do seu menu" at bounding box center [341, 138] width 203 height 29
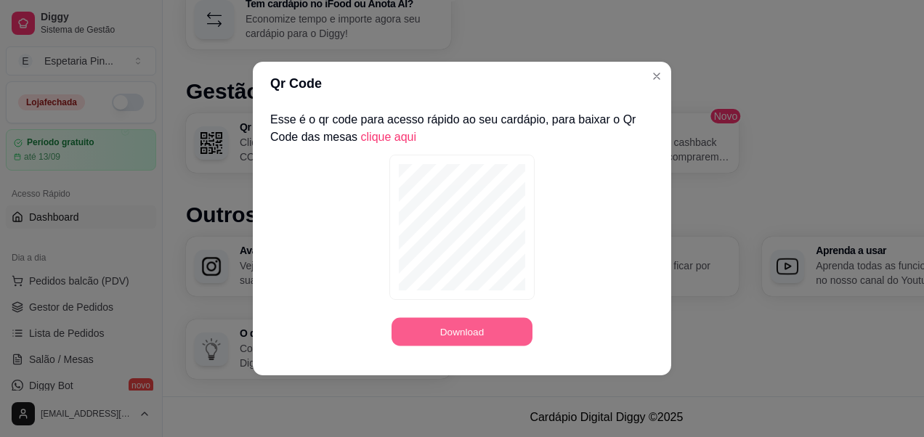
click at [470, 331] on button "Download" at bounding box center [462, 332] width 141 height 28
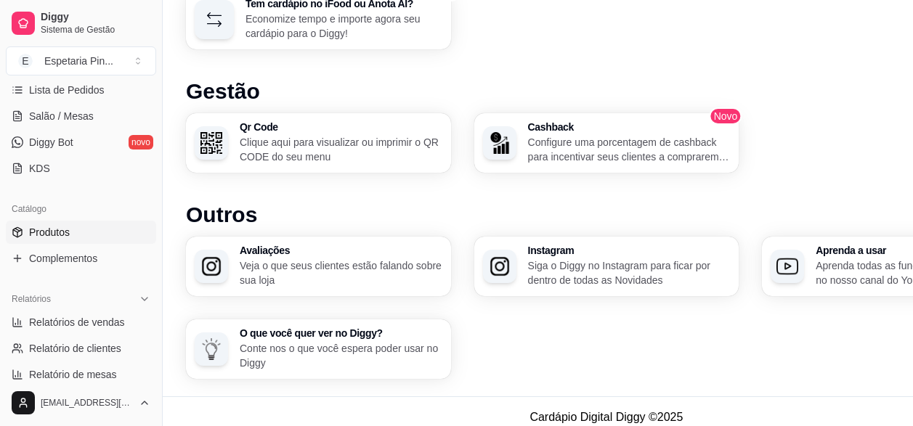
scroll to position [218, 0]
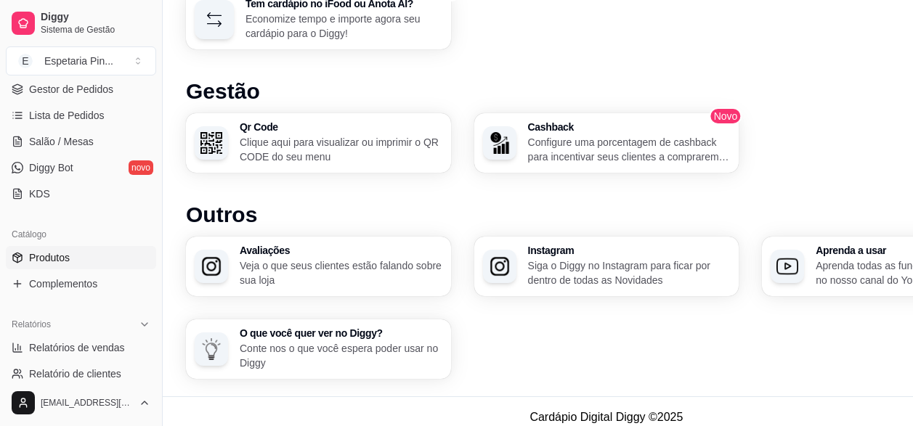
drag, startPoint x: 57, startPoint y: 256, endPoint x: 99, endPoint y: 258, distance: 41.4
click at [57, 256] on span "Produtos" at bounding box center [49, 258] width 41 height 15
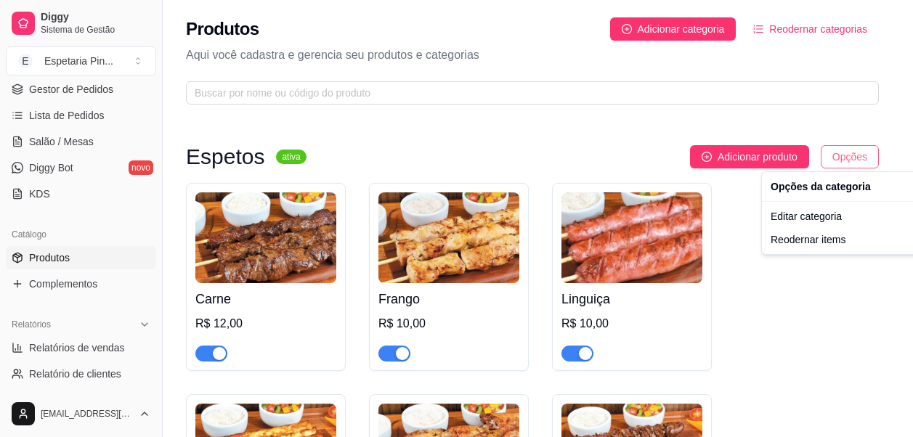
click at [862, 157] on html "Diggy Sistema de Gestão E Espetaria Pin ... Loja fechada Período gratuito até 1…" at bounding box center [456, 218] width 913 height 437
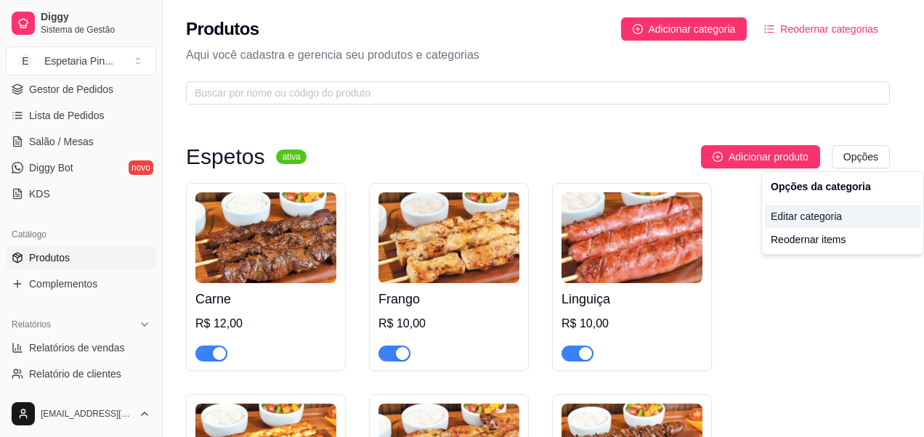
click at [822, 217] on div "Editar categoria" at bounding box center [842, 216] width 155 height 23
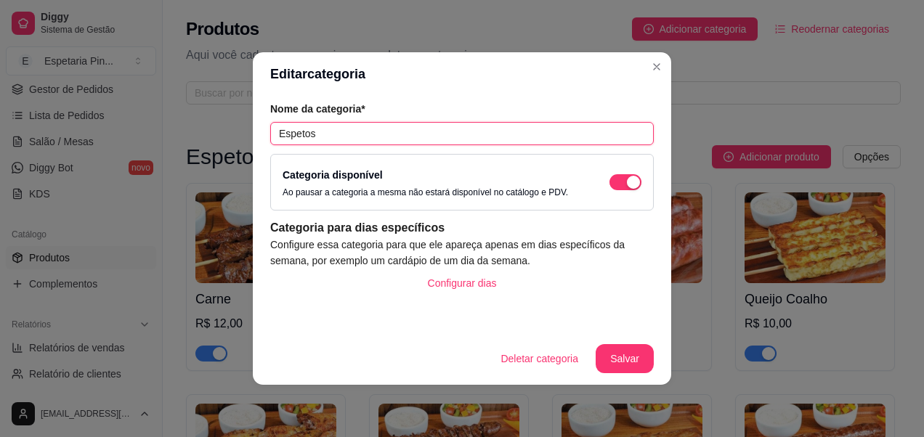
click at [361, 134] on input "Espetos" at bounding box center [462, 133] width 384 height 23
paste input "Ilustração De Desenhos Animados De Churrasco De Churrasco ...640 × 640"
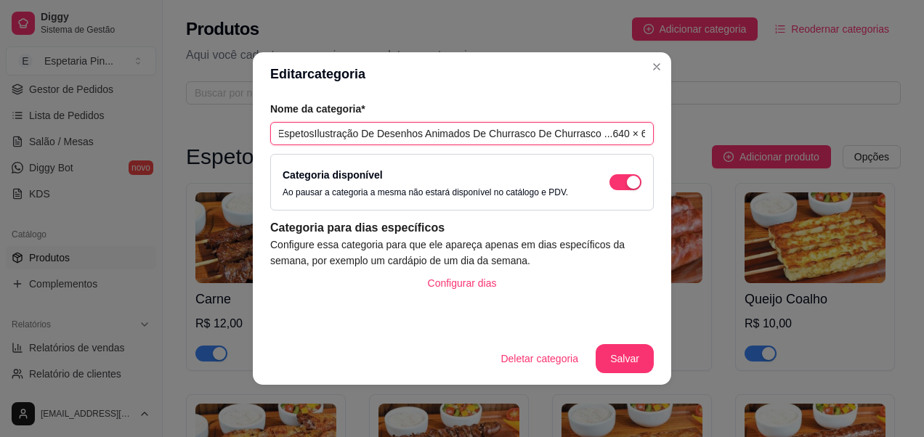
scroll to position [0, 2]
drag, startPoint x: 649, startPoint y: 138, endPoint x: 311, endPoint y: 140, distance: 337.8
click at [311, 140] on input "EspetosIlustração De Desenhos Animados De Churrasco De Churrasco ...640 × 640" at bounding box center [462, 133] width 384 height 23
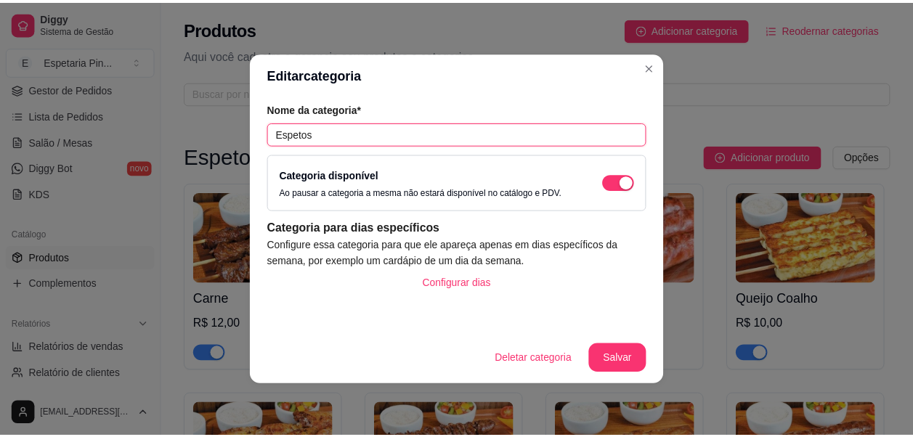
scroll to position [0, 0]
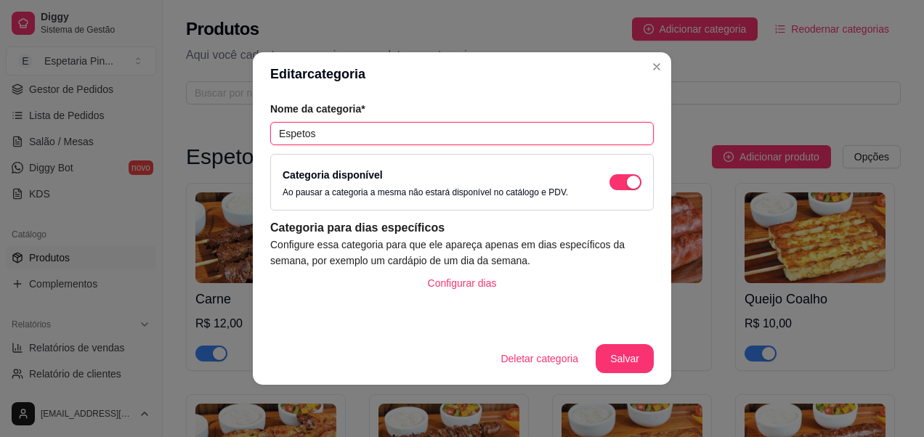
click at [364, 134] on input "Espetos" at bounding box center [462, 133] width 384 height 23
type input "Espetos 🍢"
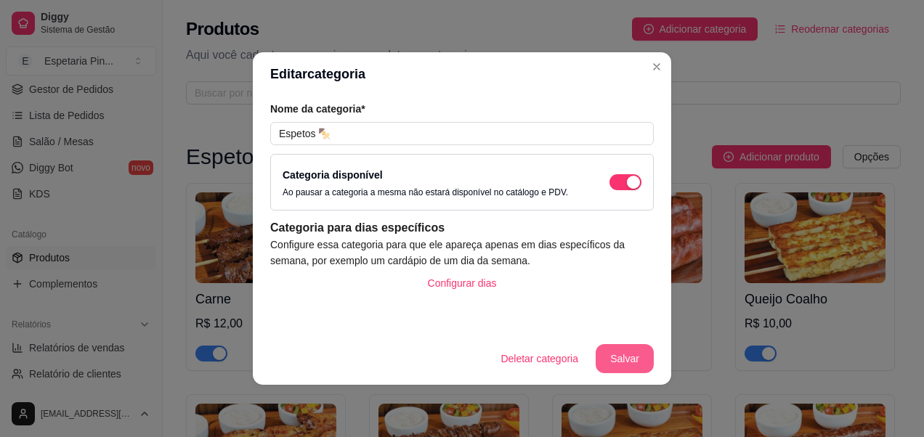
click at [636, 363] on button "Salvar" at bounding box center [625, 358] width 58 height 29
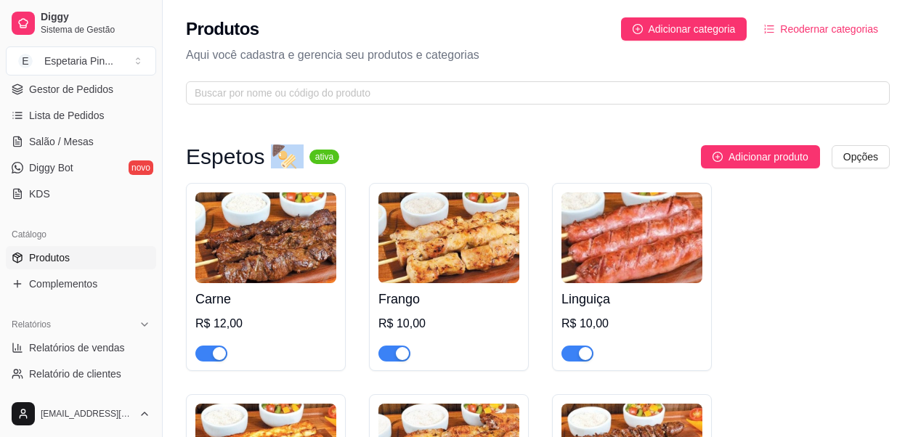
drag, startPoint x: 265, startPoint y: 162, endPoint x: 303, endPoint y: 167, distance: 38.1
click at [303, 167] on div "Espetos 🍢 ativa Adicionar produto Opções" at bounding box center [538, 156] width 704 height 23
click at [304, 167] on div "Espetos 🍢 ativa Adicionar produto Opções" at bounding box center [538, 156] width 704 height 23
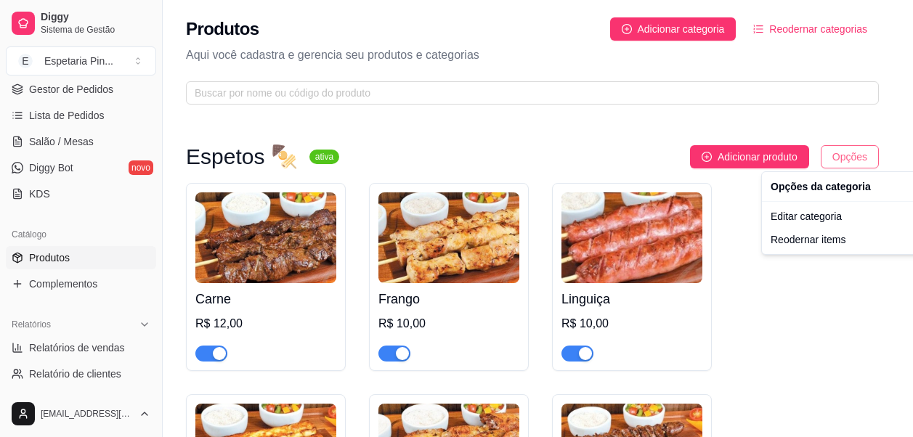
click at [851, 160] on html "Diggy Sistema de Gestão E Espetaria Pin ... Loja fechada Período gratuito até 1…" at bounding box center [456, 218] width 913 height 437
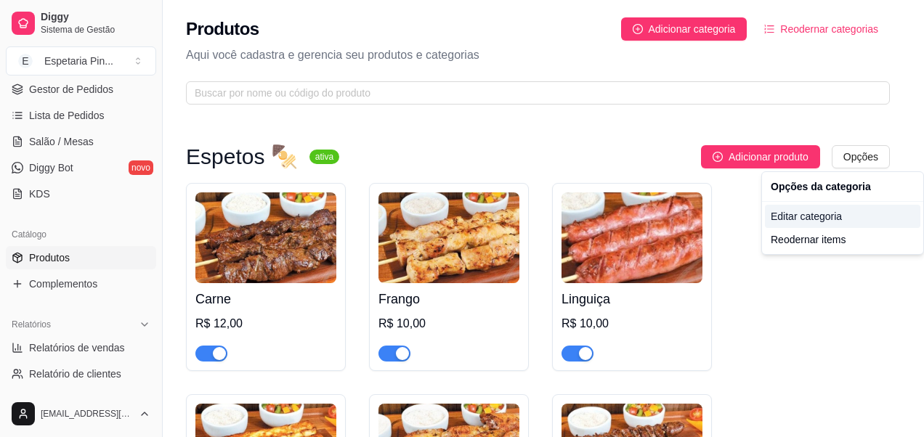
click at [812, 216] on div "Editar categoria" at bounding box center [842, 216] width 155 height 23
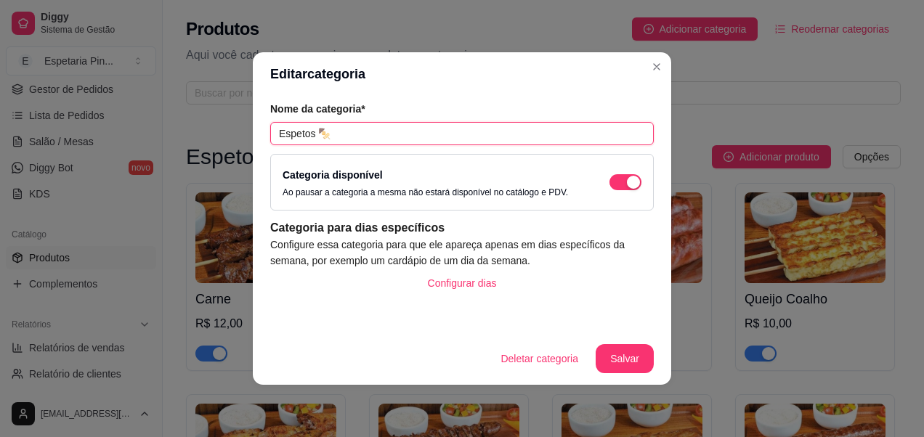
click at [353, 131] on input "Espetos 🍢" at bounding box center [462, 133] width 384 height 23
type input "Espetos 🍖"
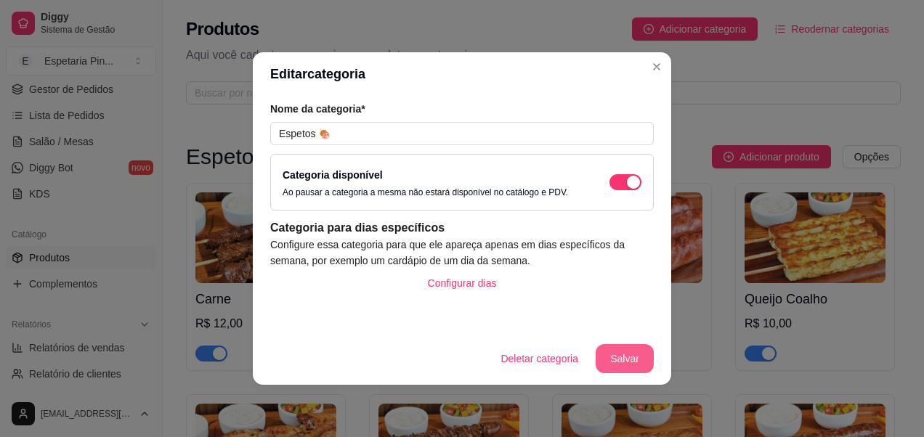
click at [641, 370] on button "Salvar" at bounding box center [625, 358] width 58 height 29
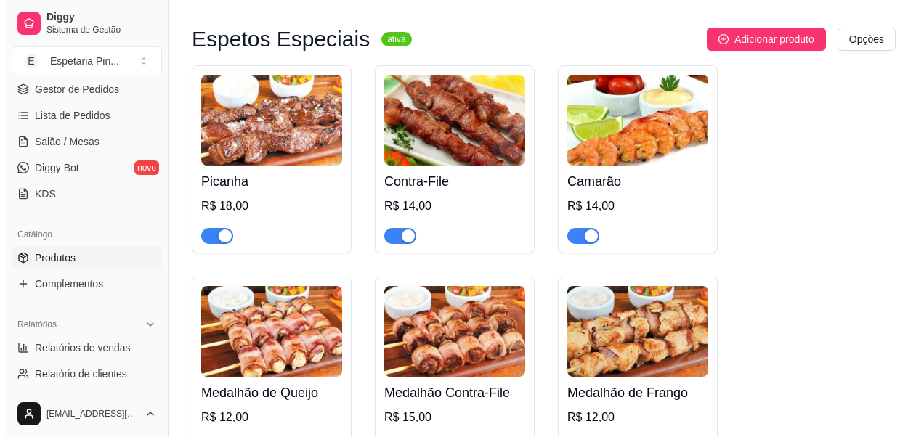
scroll to position [944, 0]
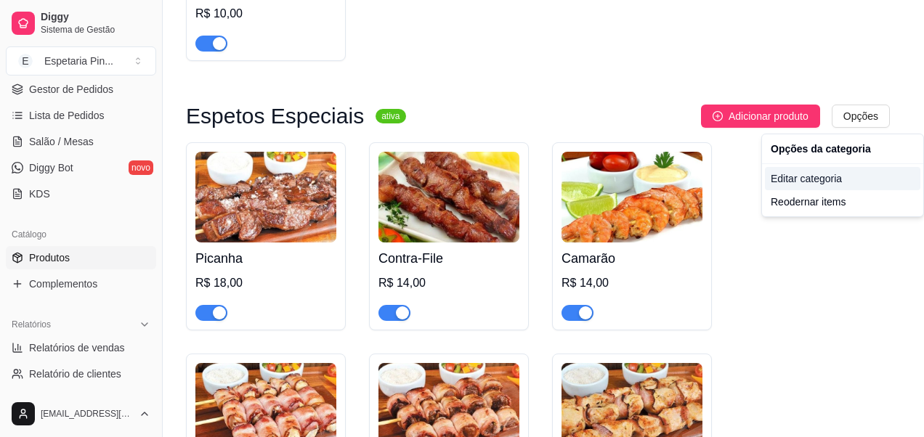
click at [799, 176] on div "Editar categoria" at bounding box center [842, 178] width 155 height 23
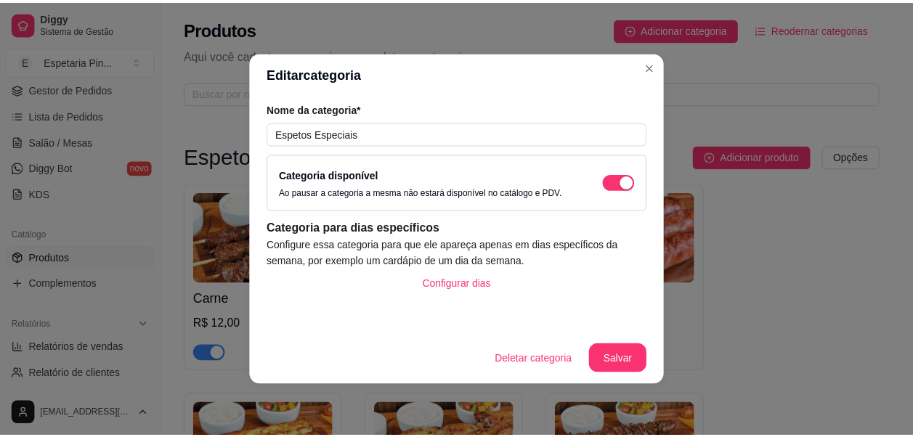
scroll to position [633, 0]
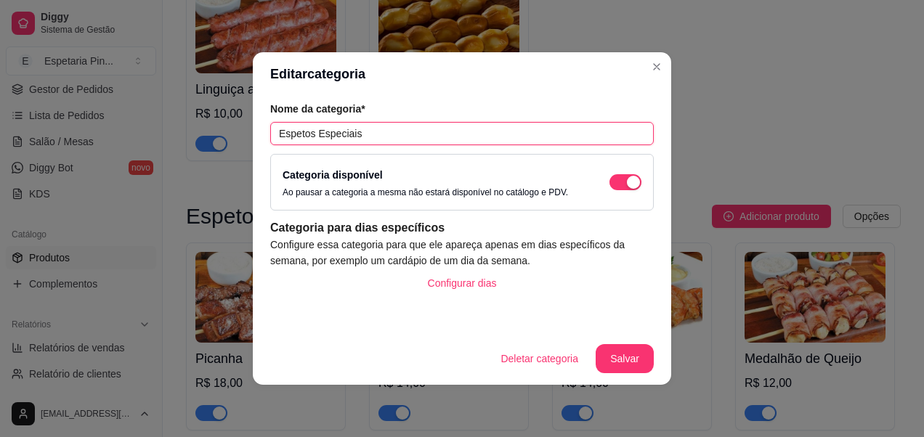
click at [376, 137] on input "Espetos Especiais" at bounding box center [462, 133] width 384 height 23
click at [477, 143] on input "Espetos Especiais" at bounding box center [462, 133] width 384 height 23
type input "Espetos Especiais 🍖"
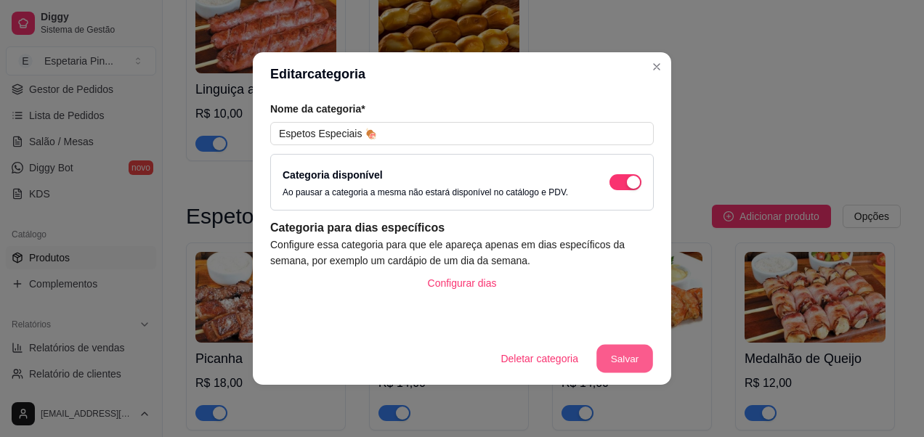
click at [617, 361] on button "Salvar" at bounding box center [624, 359] width 57 height 28
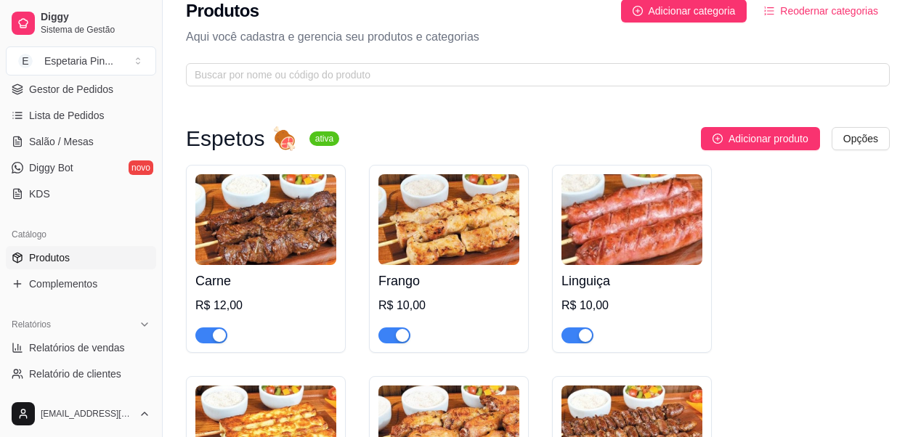
scroll to position [0, 0]
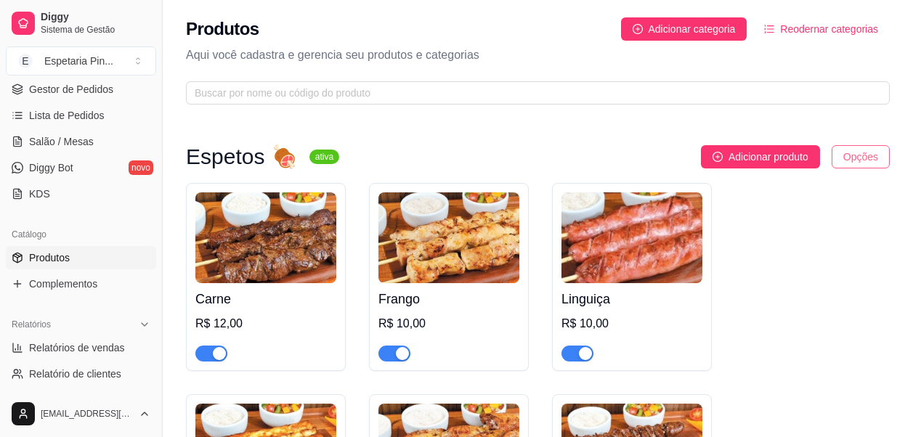
click at [858, 157] on html "Diggy Sistema de Gestão E Espetaria Pin ... Loja fechada Período gratuito até 1…" at bounding box center [456, 218] width 913 height 437
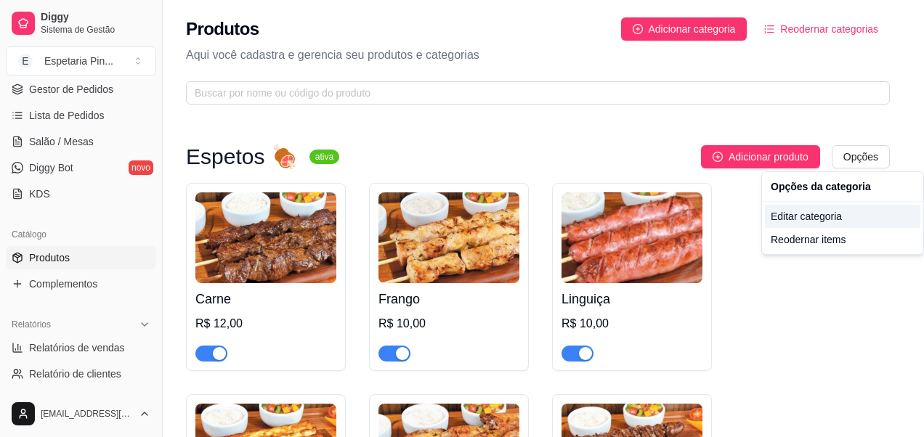
click at [793, 213] on div "Editar categoria" at bounding box center [842, 216] width 155 height 23
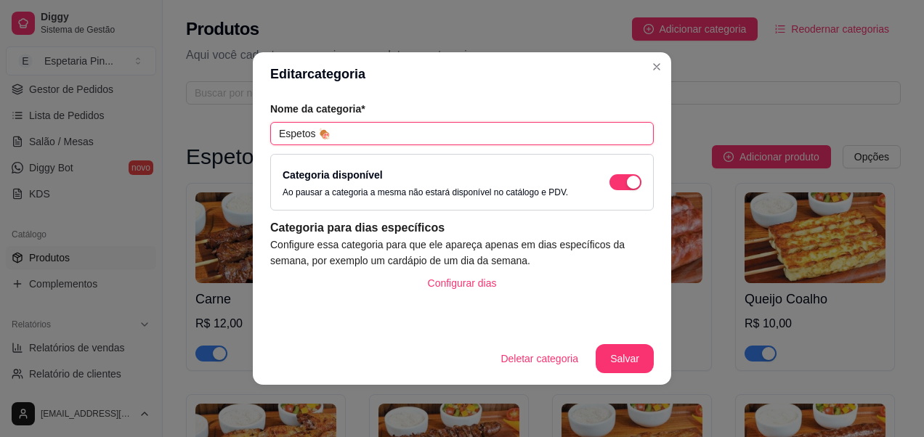
click at [360, 134] on input "Espetos 🍖" at bounding box center [462, 133] width 384 height 23
paste input "🥩"
type input "Espetos 🥩"
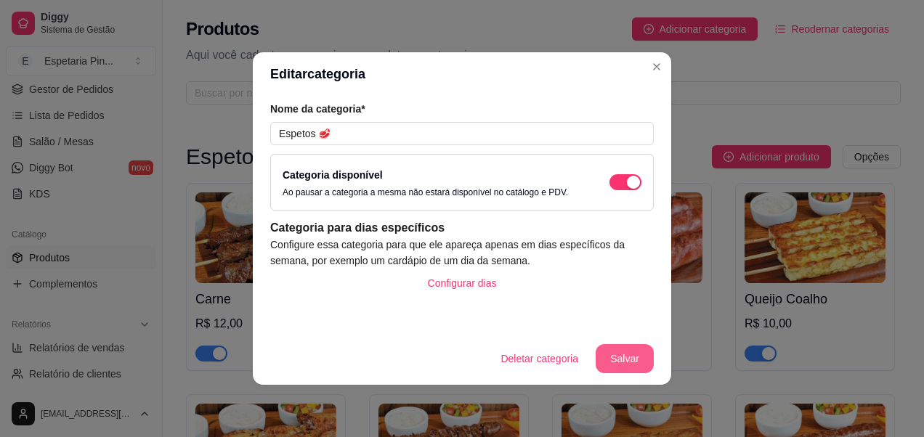
click at [618, 350] on button "Salvar" at bounding box center [625, 358] width 58 height 29
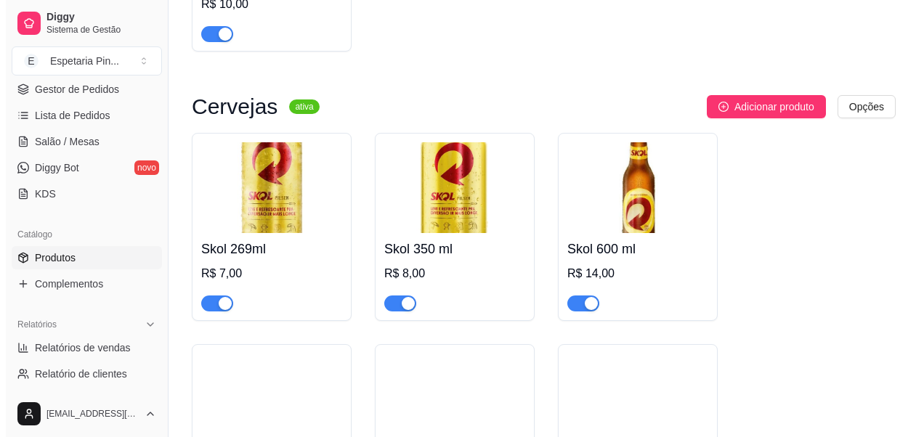
scroll to position [1671, 0]
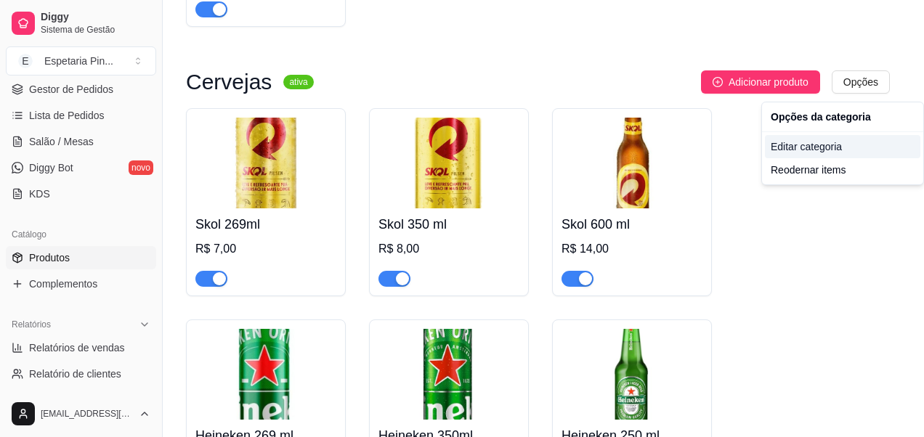
click at [817, 142] on div "Editar categoria" at bounding box center [842, 146] width 155 height 23
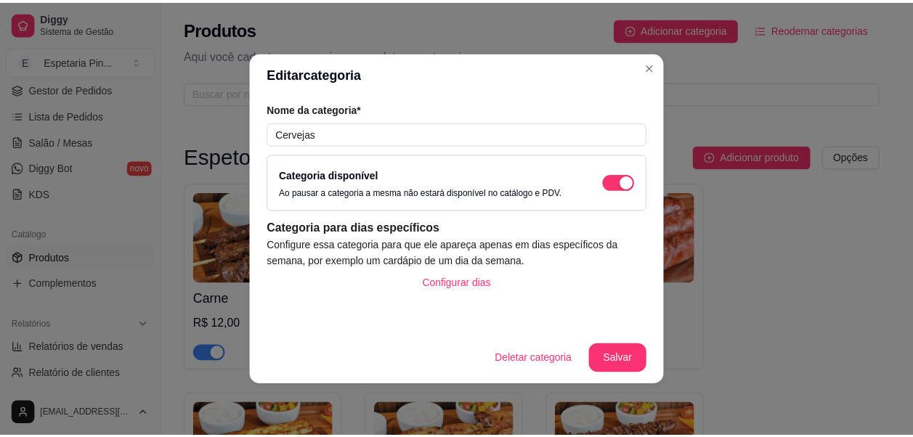
scroll to position [1115, 0]
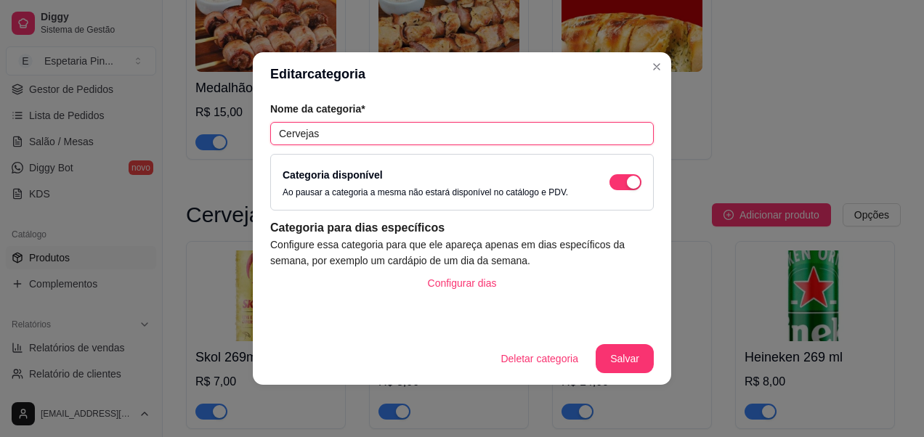
click at [357, 136] on input "Cervejas" at bounding box center [462, 133] width 384 height 23
paste input "🍺"
type input "Cervejas 🍺"
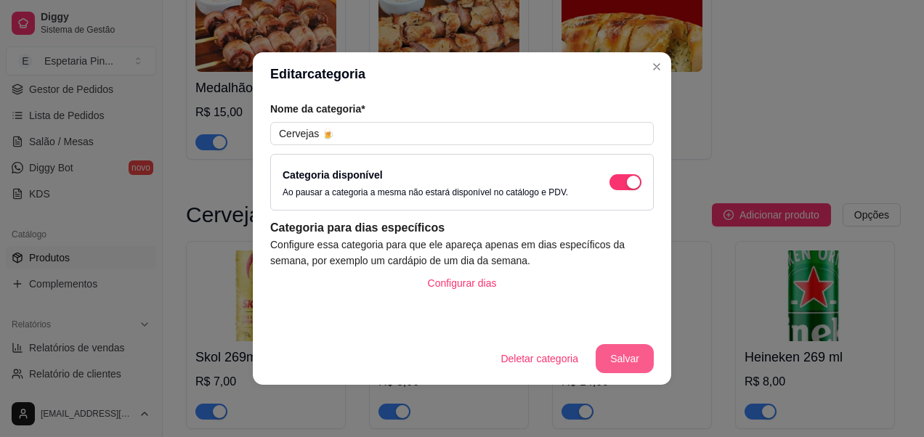
click at [636, 359] on button "Salvar" at bounding box center [625, 358] width 58 height 29
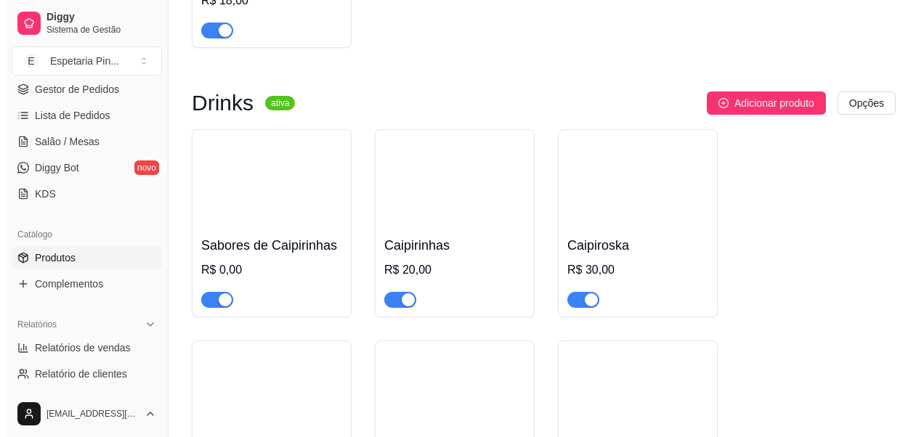
scroll to position [2786, 0]
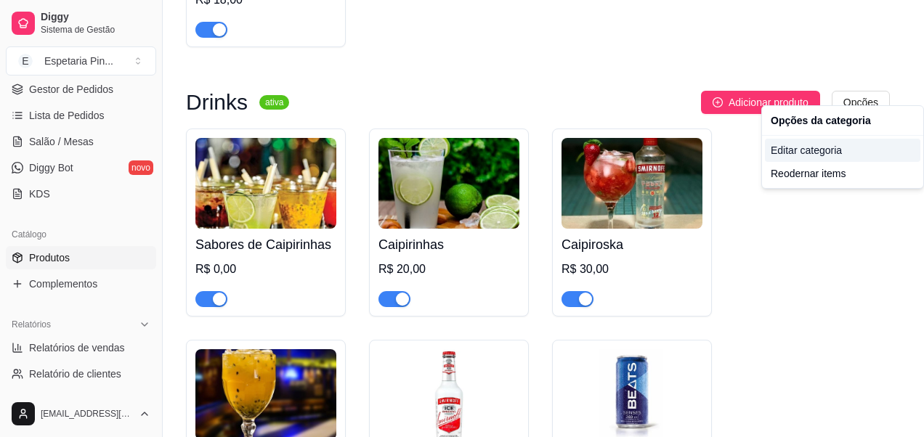
click at [792, 140] on div "Editar categoria" at bounding box center [842, 150] width 155 height 23
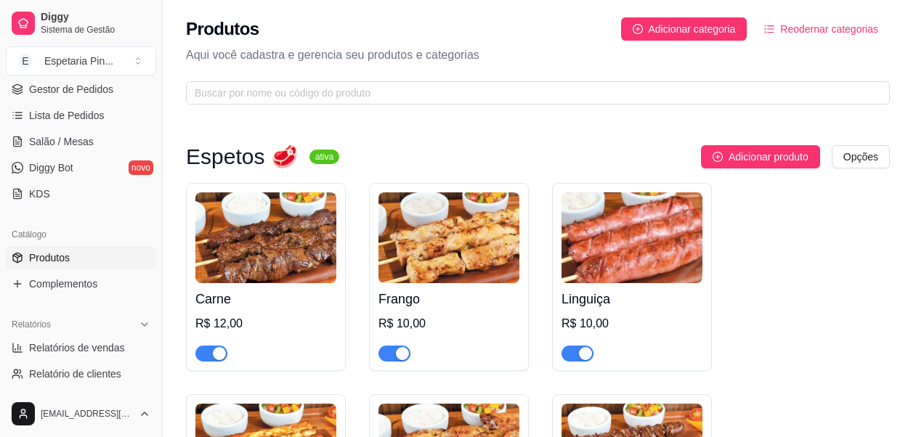
scroll to position [2658, 0]
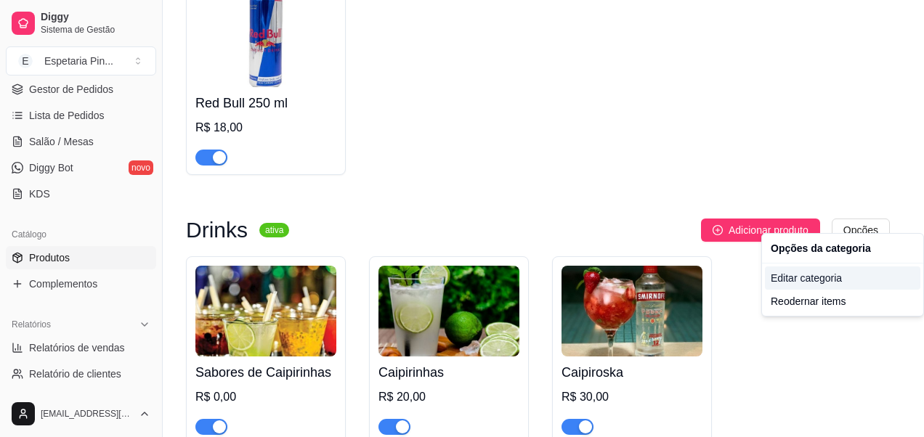
click at [819, 277] on div "Editar categoria" at bounding box center [842, 278] width 155 height 23
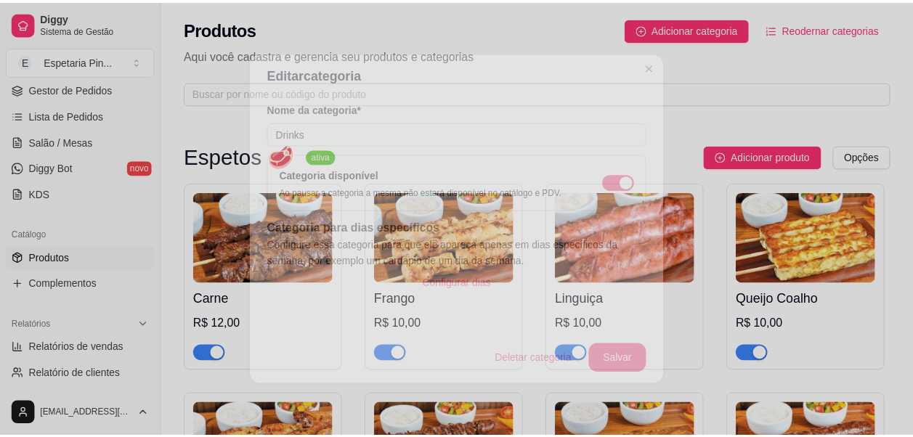
scroll to position [2022, 0]
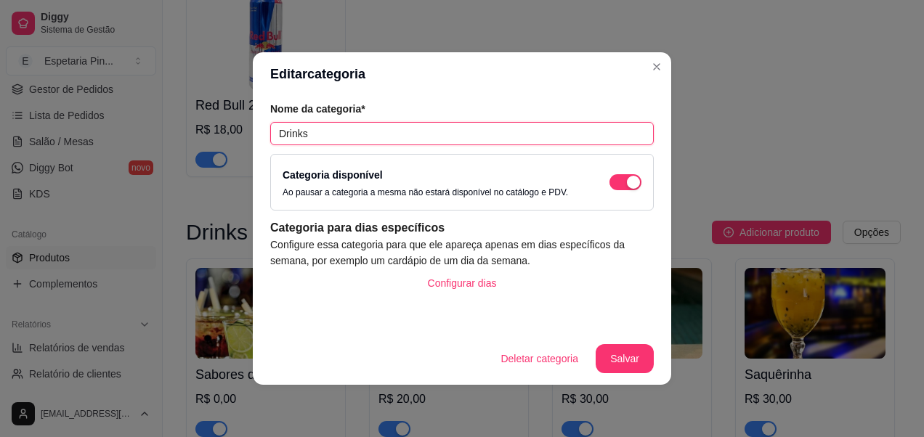
click at [336, 126] on input "Drinks" at bounding box center [462, 133] width 384 height 23
paste input "🍹"
type input "Drinks 🍹"
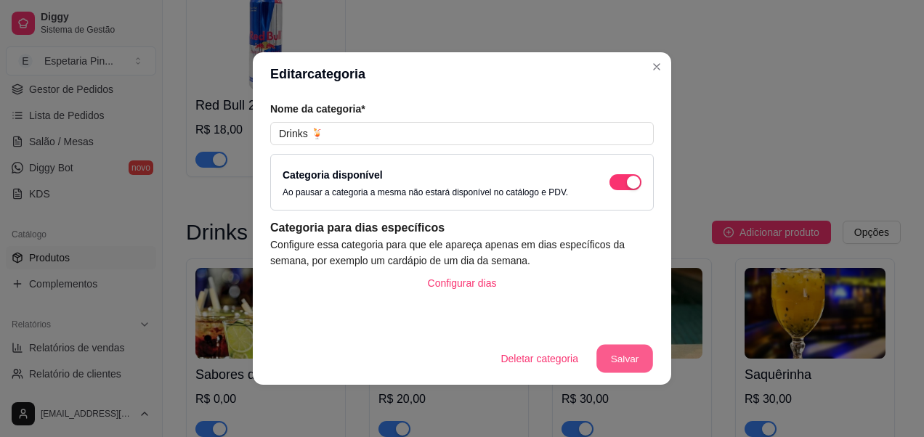
click at [618, 364] on button "Salvar" at bounding box center [624, 359] width 57 height 28
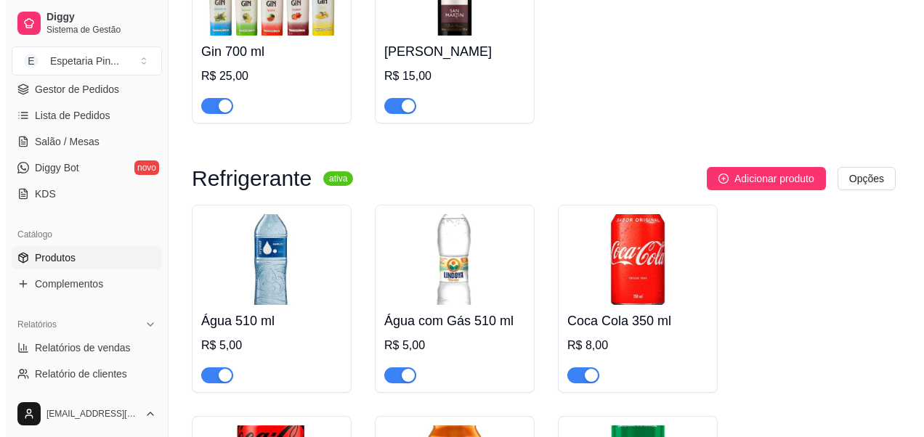
scroll to position [3475, 0]
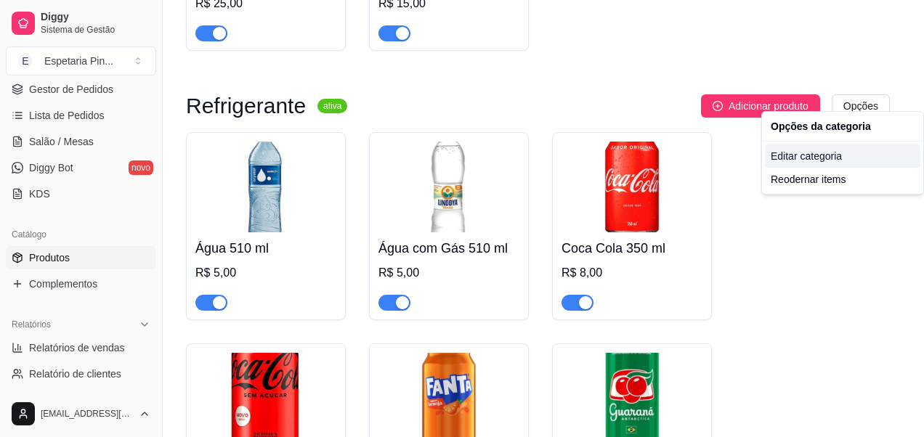
click at [793, 153] on div "Editar categoria" at bounding box center [842, 156] width 155 height 23
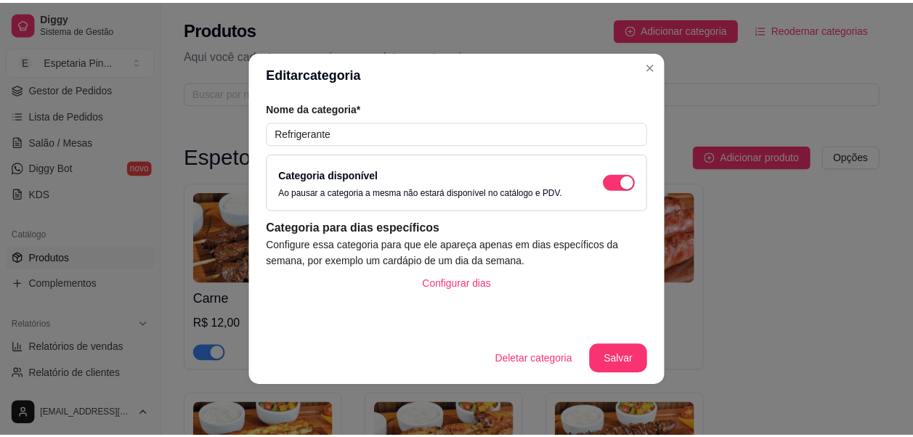
scroll to position [2504, 0]
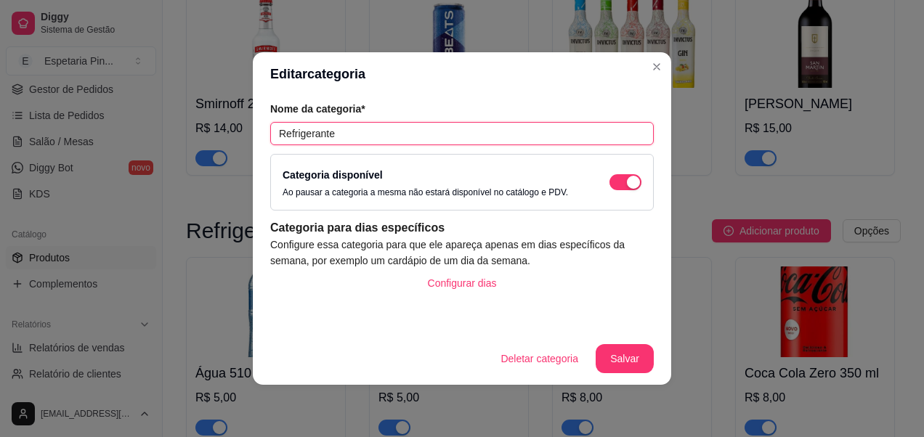
click at [397, 131] on input "Refrigerante" at bounding box center [462, 133] width 384 height 23
paste input "🥤"
type input "Refrigerante 🥤"
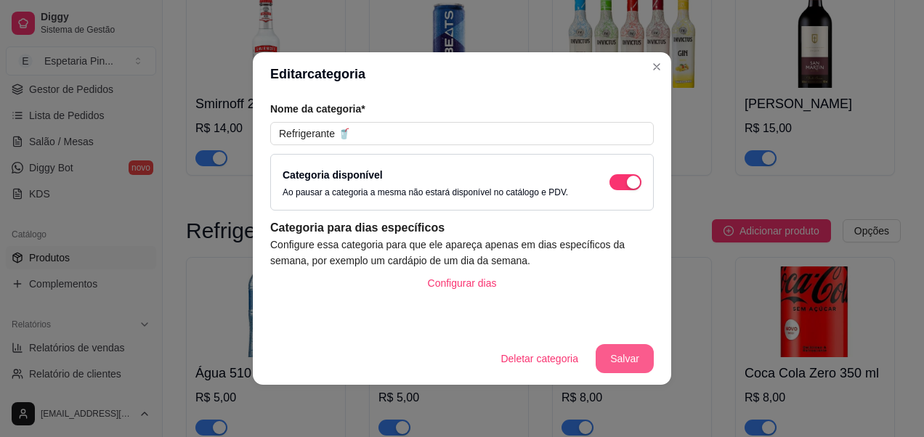
click at [645, 357] on button "Salvar" at bounding box center [625, 358] width 58 height 29
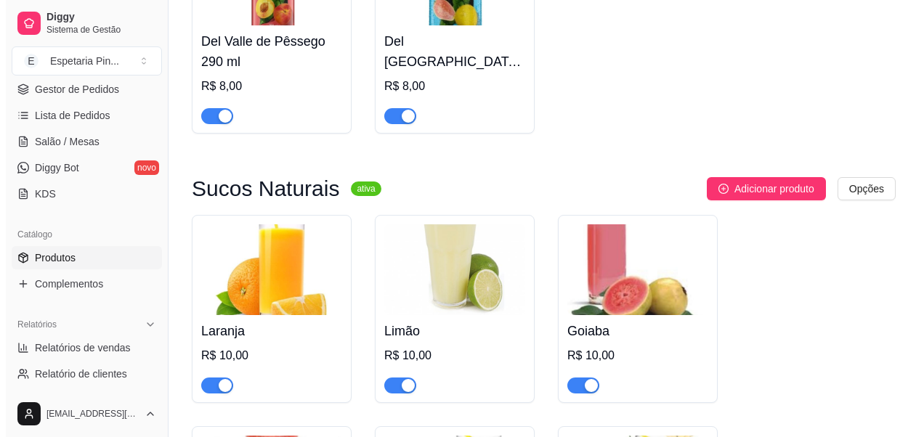
scroll to position [4611, 0]
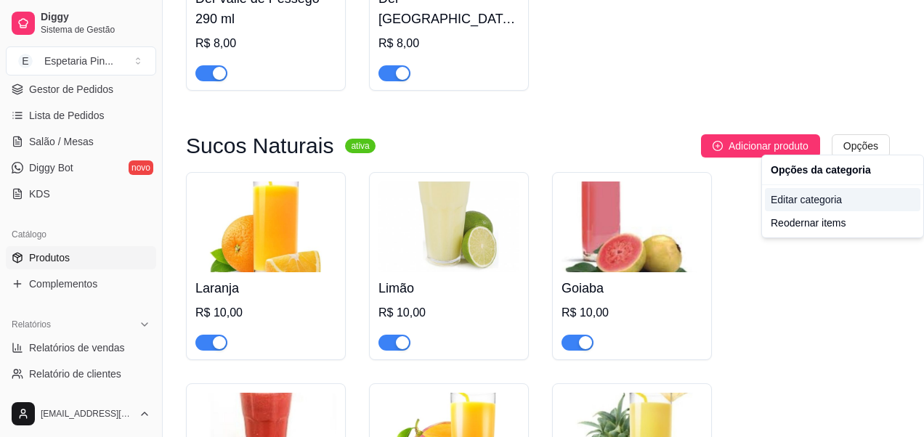
click at [805, 196] on div "Editar categoria" at bounding box center [842, 199] width 155 height 23
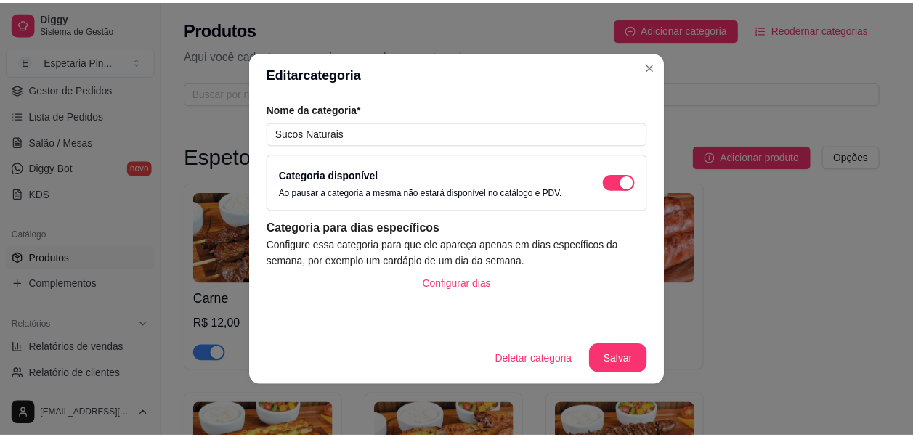
scroll to position [3452, 0]
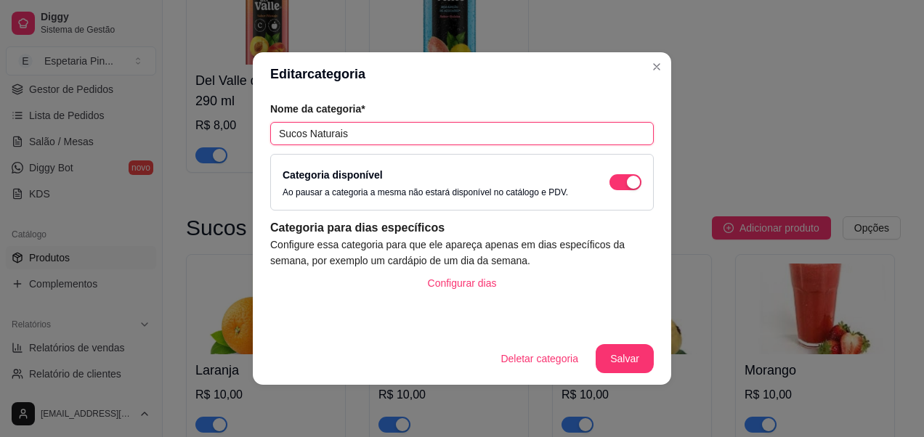
click at [398, 126] on input "Sucos Naturais" at bounding box center [462, 133] width 384 height 23
paste input "🧃"
type input "Sucos Naturais 🧃"
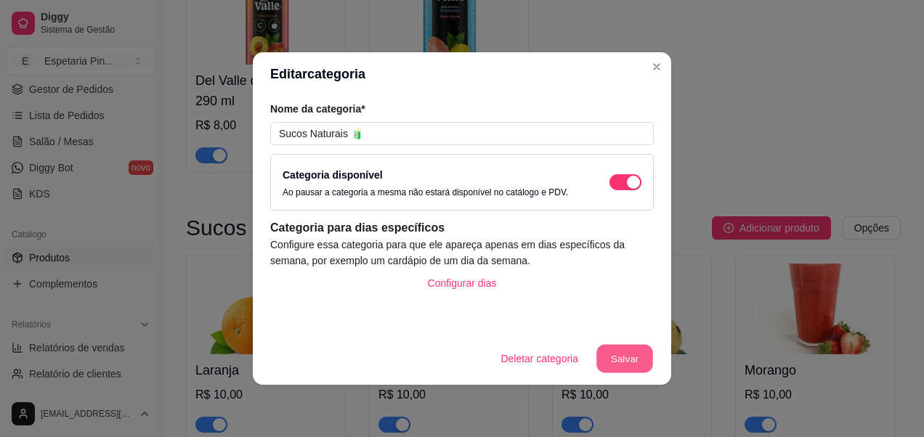
click at [639, 367] on button "Salvar" at bounding box center [624, 359] width 57 height 28
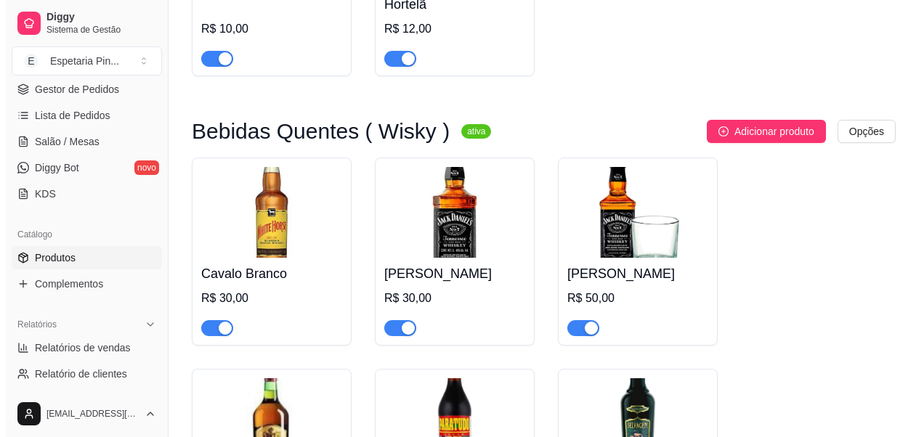
scroll to position [5340, 0]
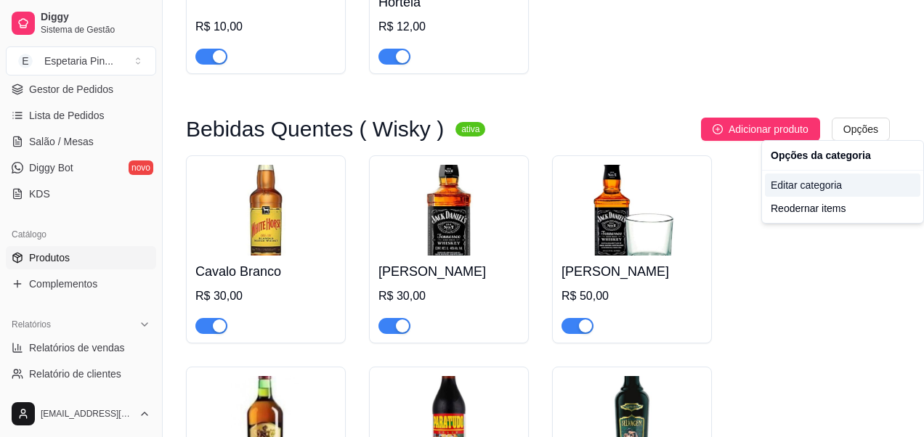
click at [793, 185] on div "Editar categoria" at bounding box center [842, 185] width 155 height 23
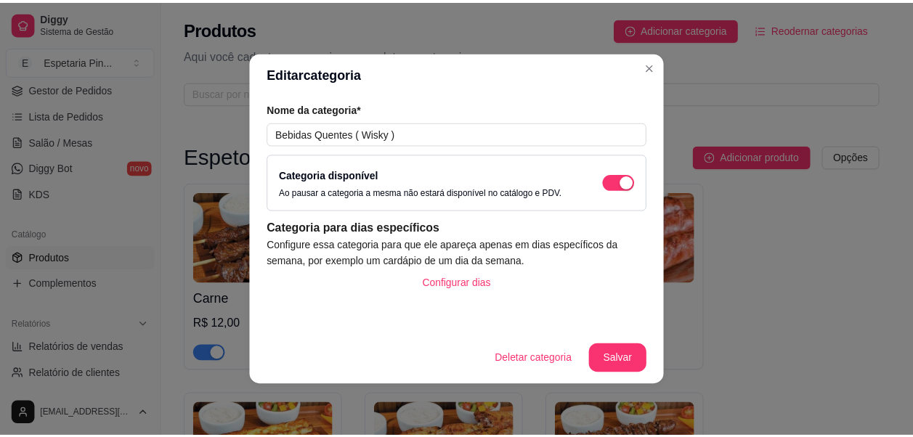
scroll to position [3954, 0]
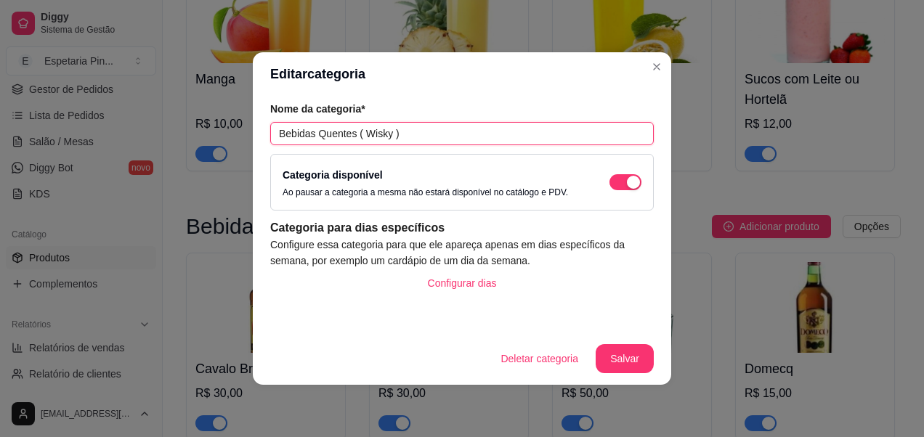
click at [423, 138] on input "Bebidas Quentes ( Wisky )" at bounding box center [462, 133] width 384 height 23
paste input "🥃"
type input "Bebidas Quentes ( Wisky ) 🥃"
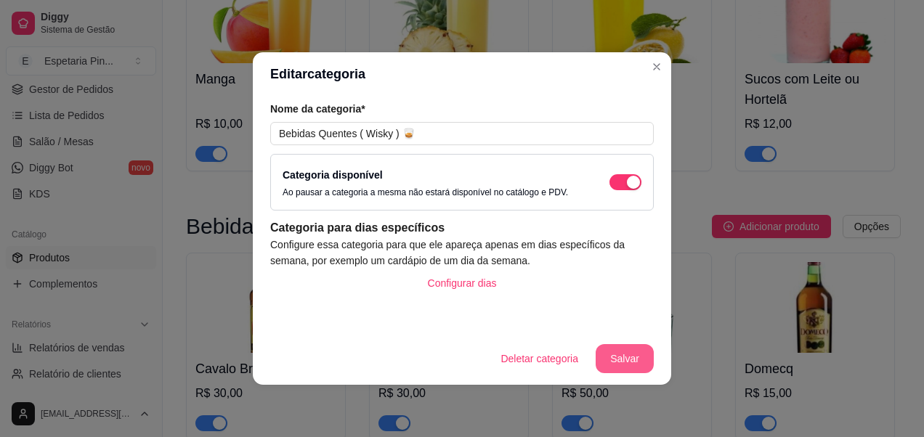
click at [639, 368] on button "Salvar" at bounding box center [625, 358] width 58 height 29
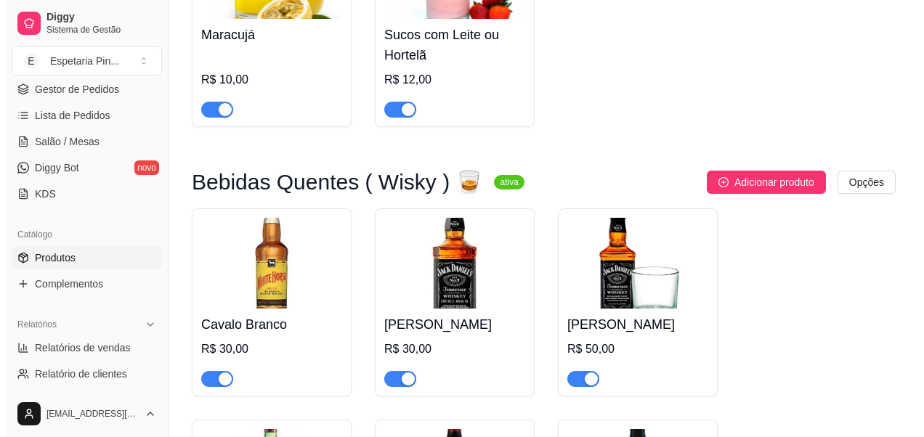
scroll to position [5262, 0]
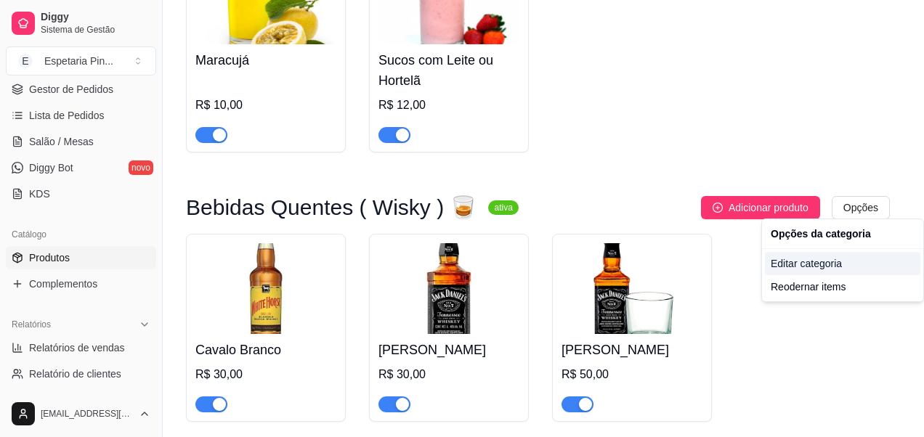
click at [838, 266] on div "Editar categoria" at bounding box center [842, 263] width 155 height 23
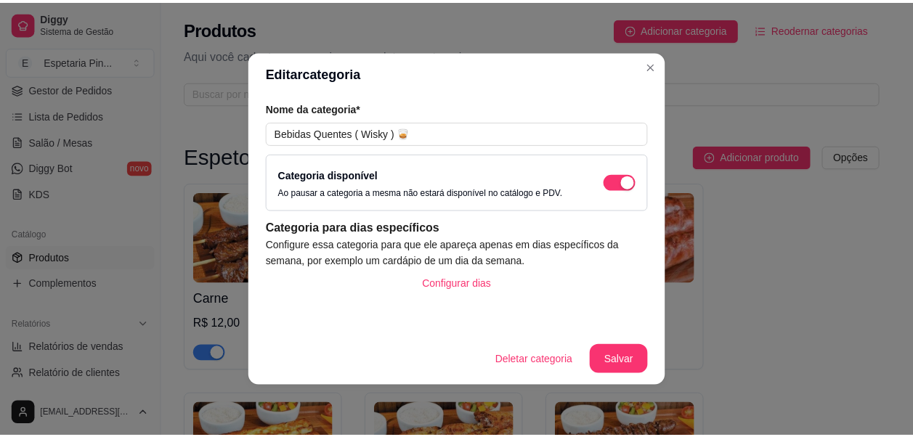
scroll to position [3954, 0]
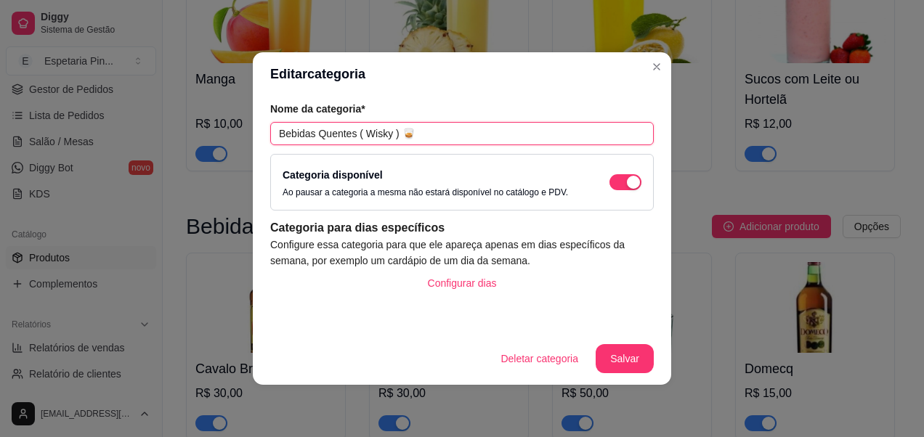
click at [456, 128] on input "Bebidas Quentes ( Wisky ) 🥃" at bounding box center [462, 133] width 384 height 23
paste input "🍻"
type input "Bebidas Quentes ( Wisky ) 🍻"
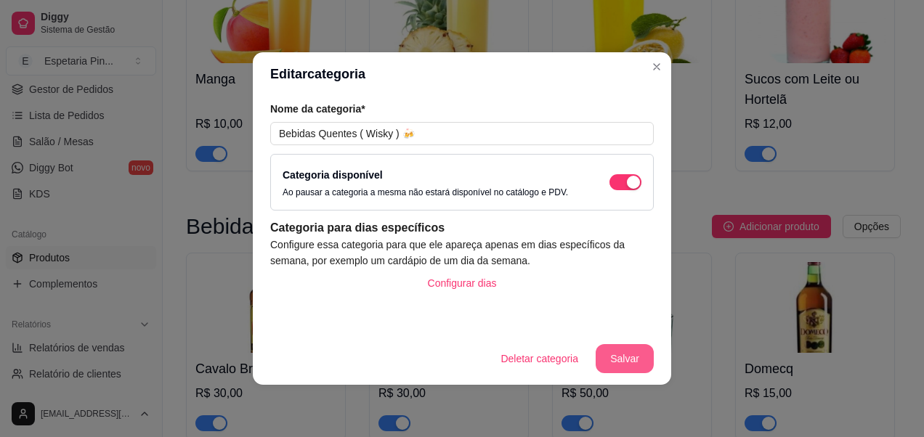
click at [619, 349] on button "Salvar" at bounding box center [625, 358] width 58 height 29
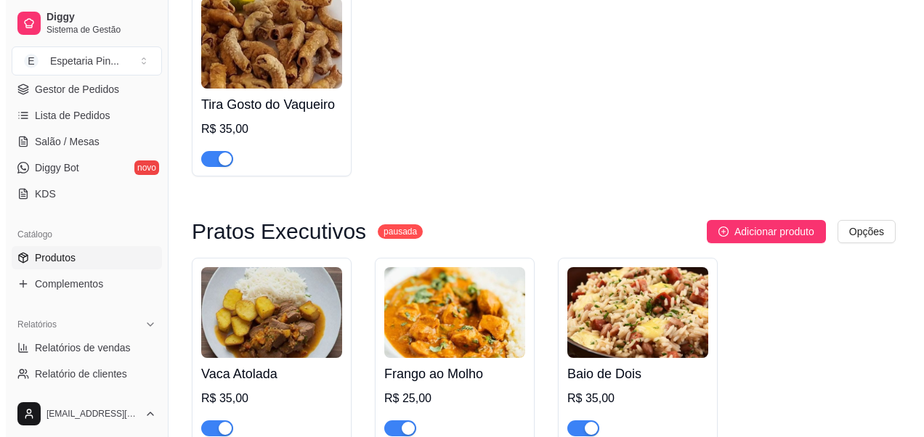
scroll to position [6852, 0]
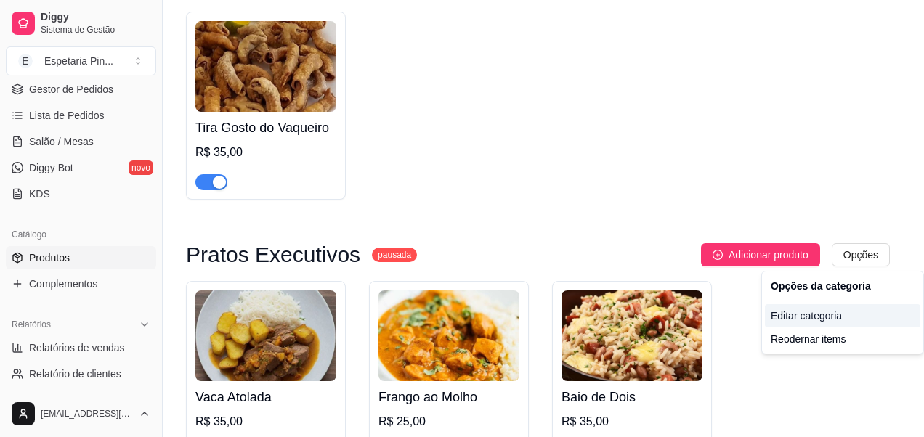
click at [803, 316] on div "Editar categoria" at bounding box center [842, 315] width 155 height 23
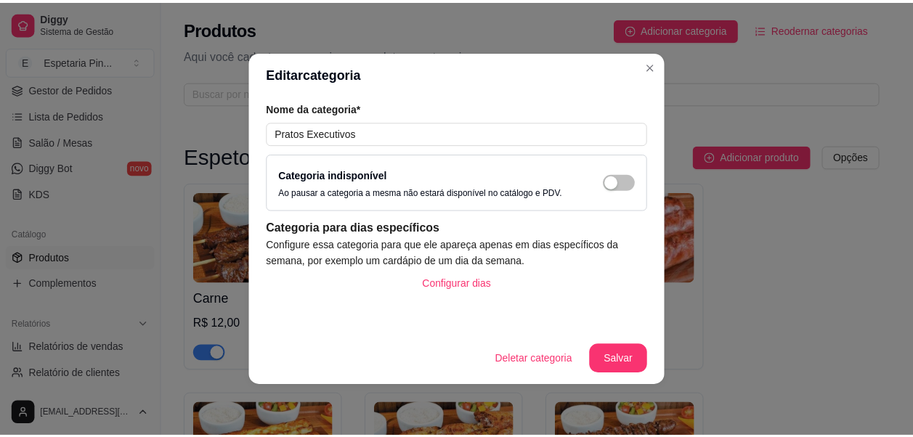
scroll to position [5172, 0]
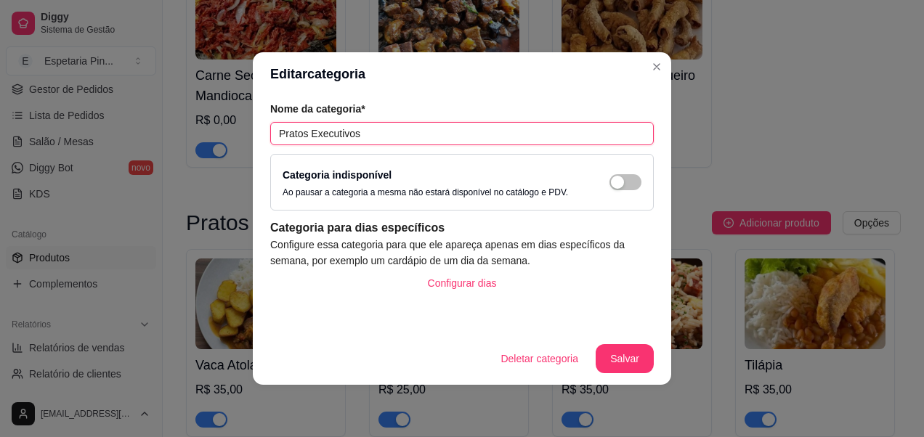
click at [399, 137] on input "Pratos Executivos" at bounding box center [462, 133] width 384 height 23
paste input "🍽️"
type input "Pratos Executivos 🍽️"
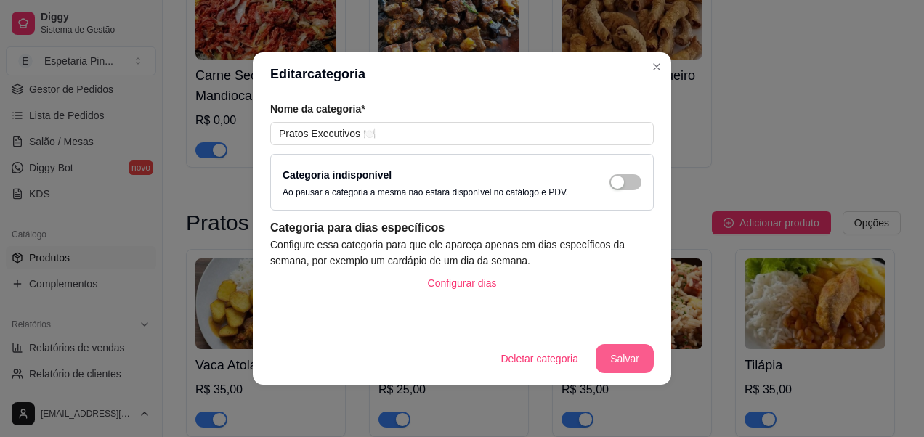
click at [620, 351] on button "Salvar" at bounding box center [625, 358] width 58 height 29
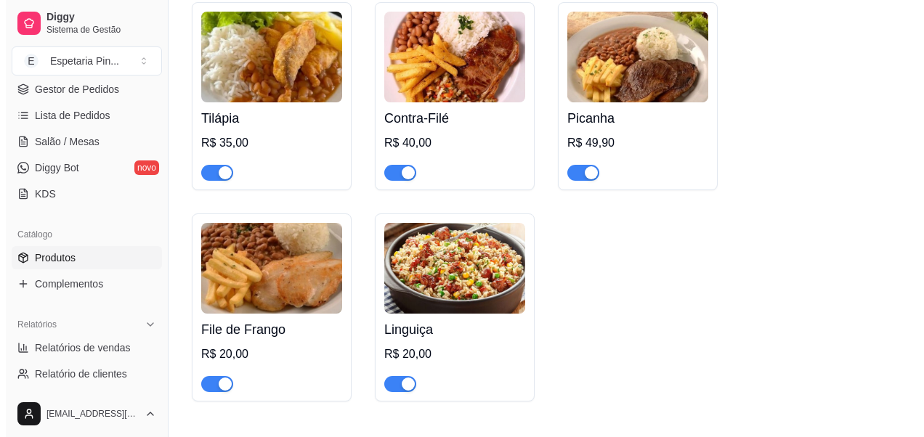
scroll to position [7497, 0]
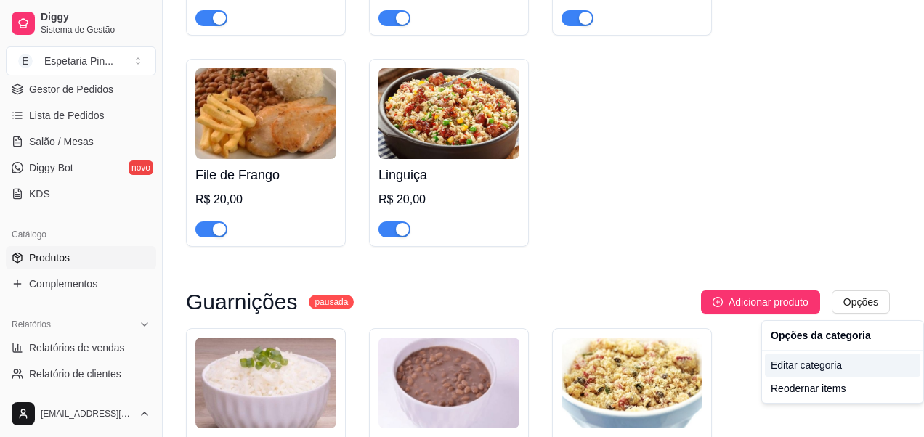
click at [817, 365] on div "Editar categoria" at bounding box center [842, 365] width 155 height 23
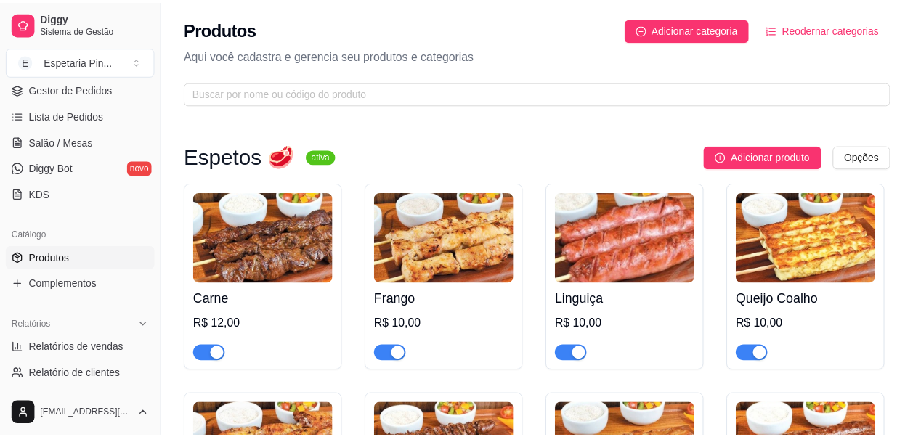
scroll to position [5654, 0]
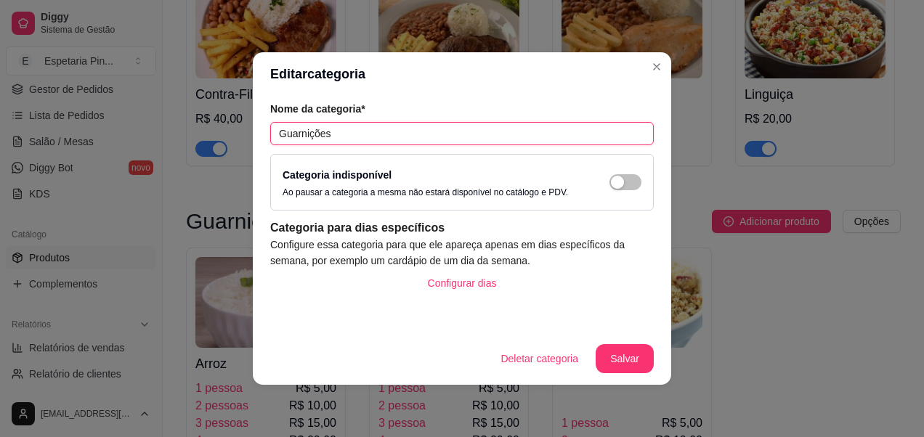
click at [429, 142] on input "Guarnições" at bounding box center [462, 133] width 384 height 23
paste input "🍚"
type input "Guarnições 🍚"
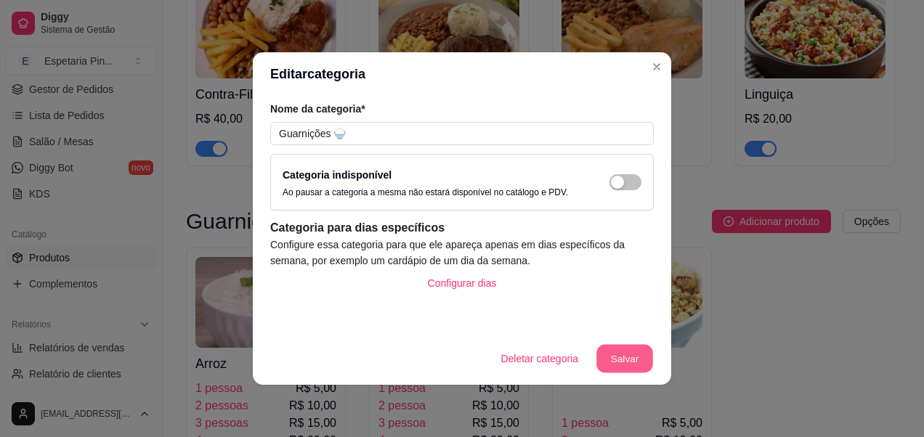
click at [607, 353] on button "Salvar" at bounding box center [624, 359] width 57 height 28
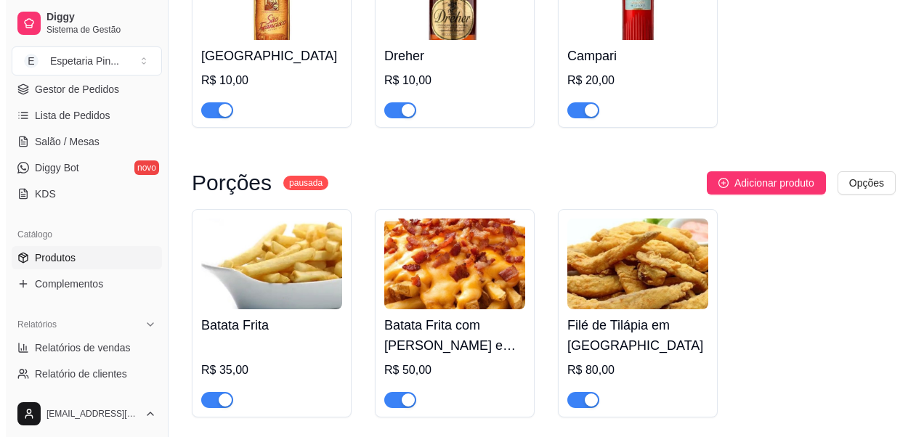
scroll to position [6090, 0]
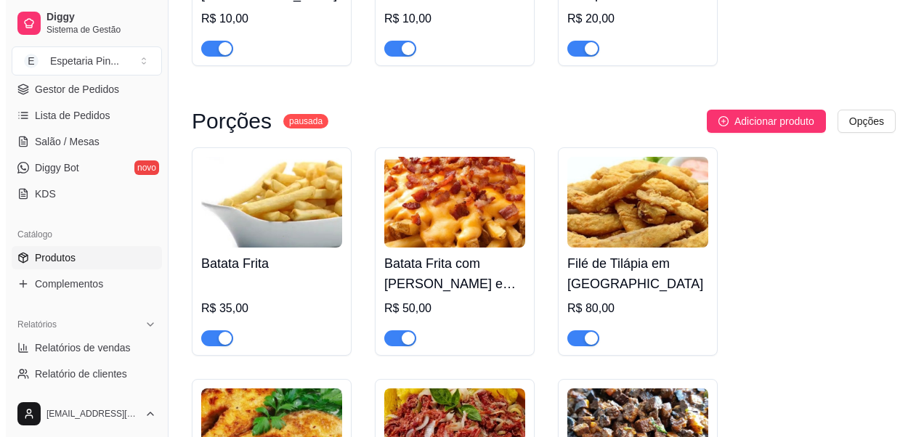
scroll to position [6227, 0]
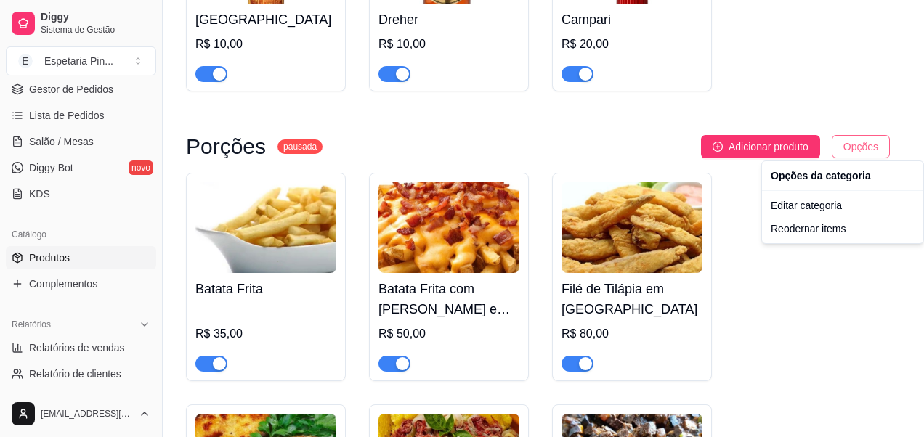
click at [831, 211] on div "Editar categoria" at bounding box center [842, 205] width 155 height 23
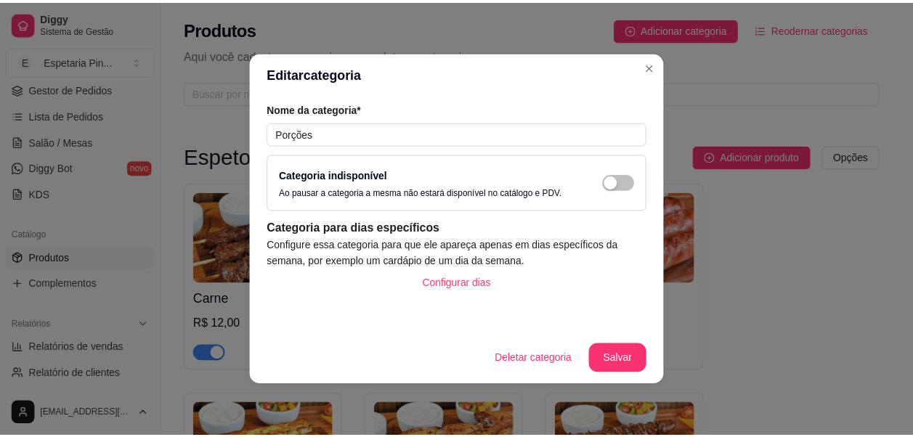
scroll to position [4649, 0]
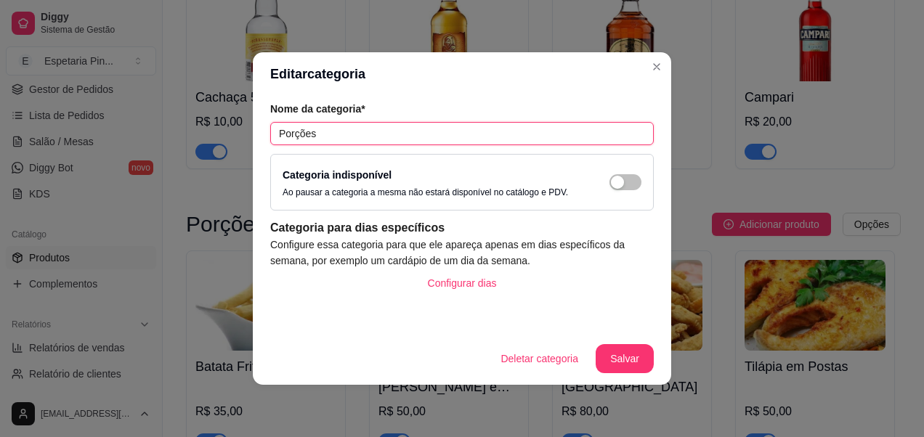
click at [388, 126] on input "Porções" at bounding box center [462, 133] width 384 height 23
paste input "🍟"
paste input "🧆"
type input "Porções 🍟🧆"
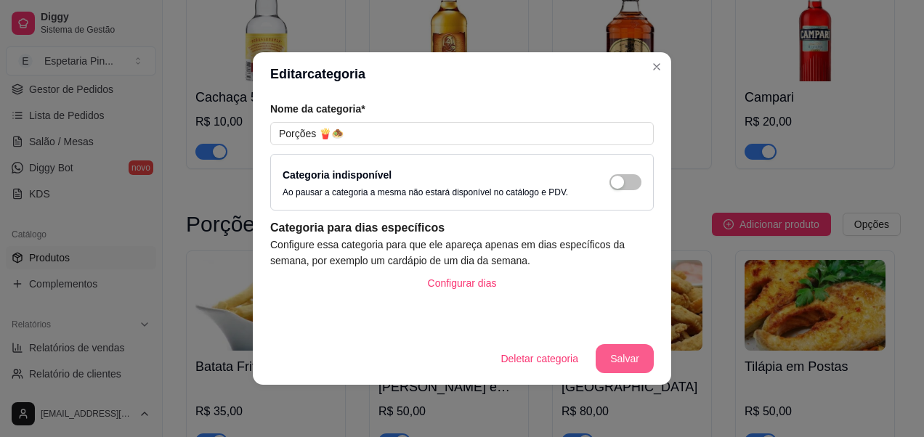
click at [627, 367] on button "Salvar" at bounding box center [625, 358] width 58 height 29
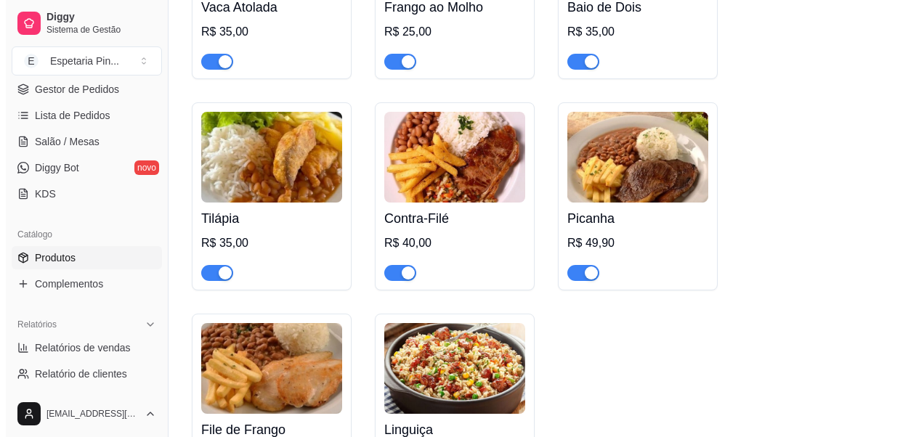
scroll to position [7288, 0]
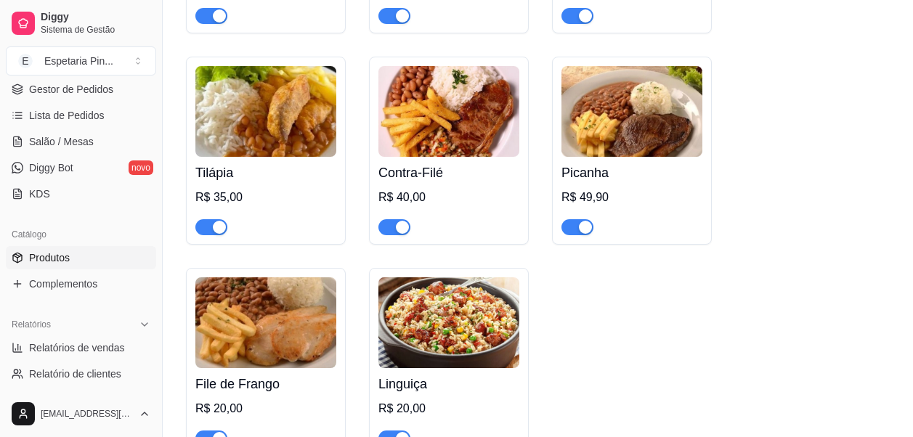
click at [653, 97] on img at bounding box center [632, 111] width 141 height 91
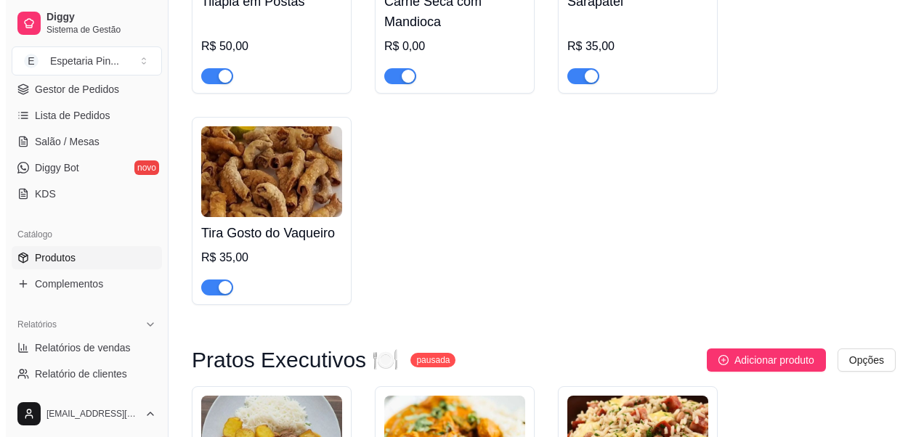
scroll to position [6738, 0]
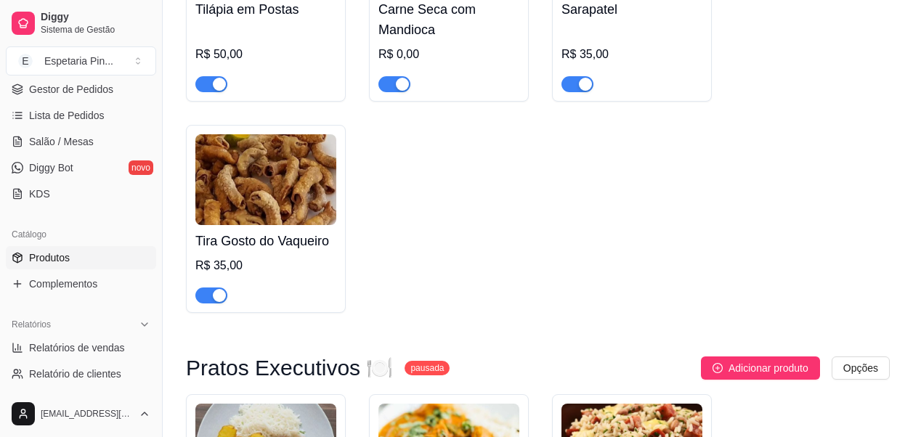
click at [272, 211] on img at bounding box center [265, 179] width 141 height 91
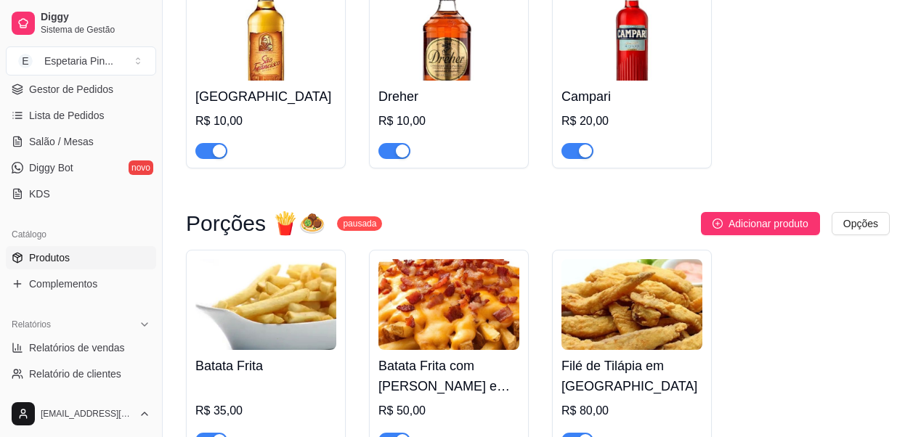
scroll to position [5750, 0]
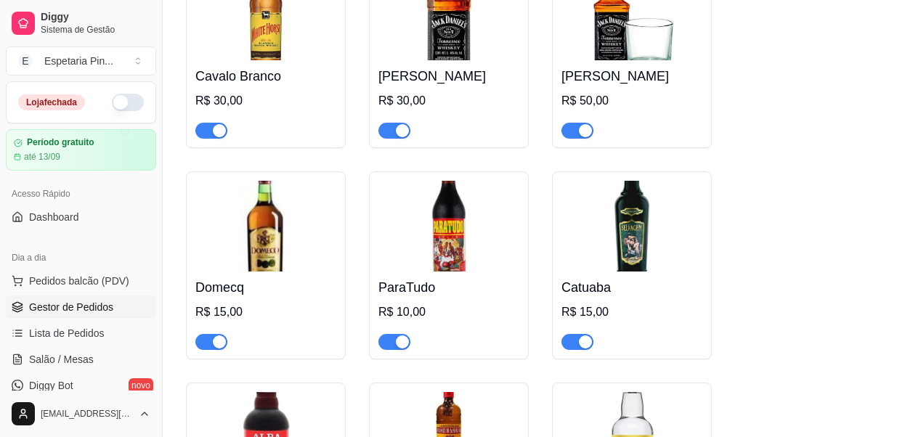
scroll to position [5542, 0]
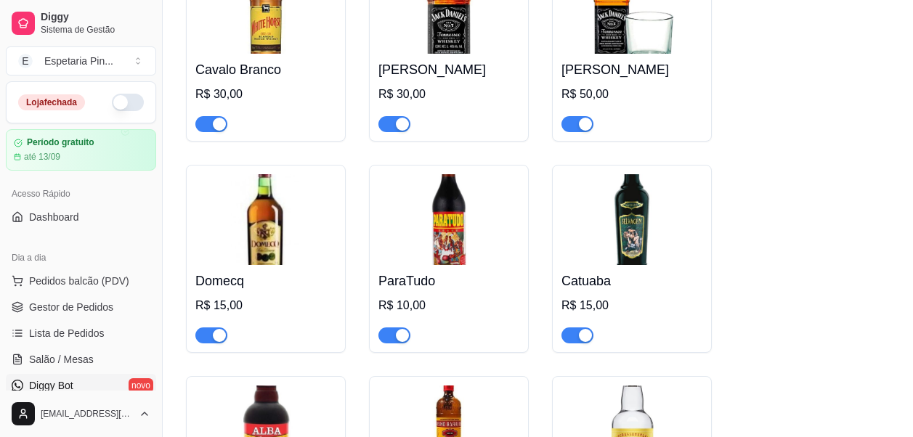
click at [62, 386] on span "Diggy Bot" at bounding box center [51, 386] width 44 height 15
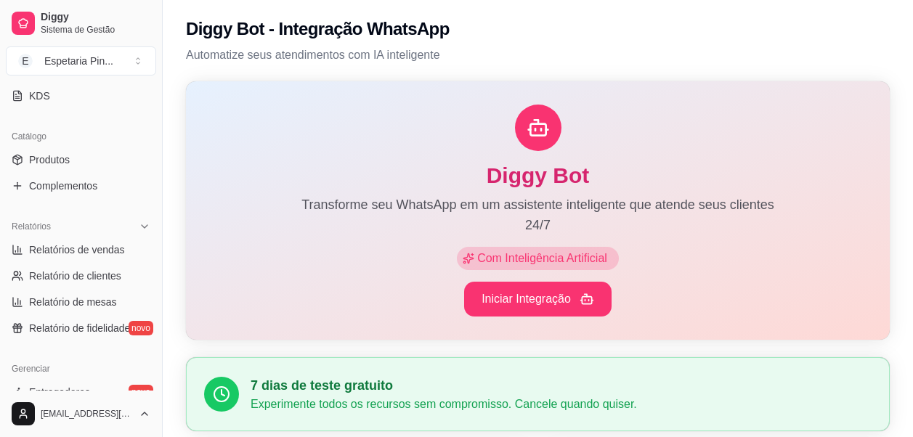
scroll to position [291, 0]
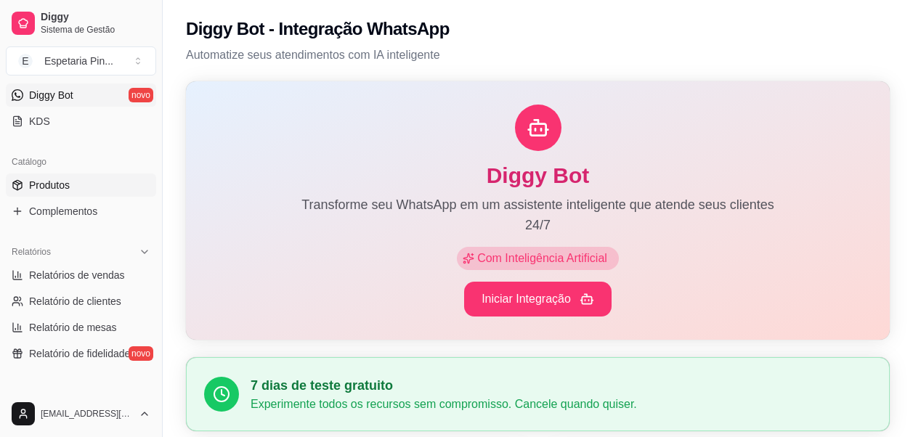
drag, startPoint x: 103, startPoint y: 181, endPoint x: 102, endPoint y: 192, distance: 10.9
click at [104, 181] on link "Produtos" at bounding box center [81, 185] width 150 height 23
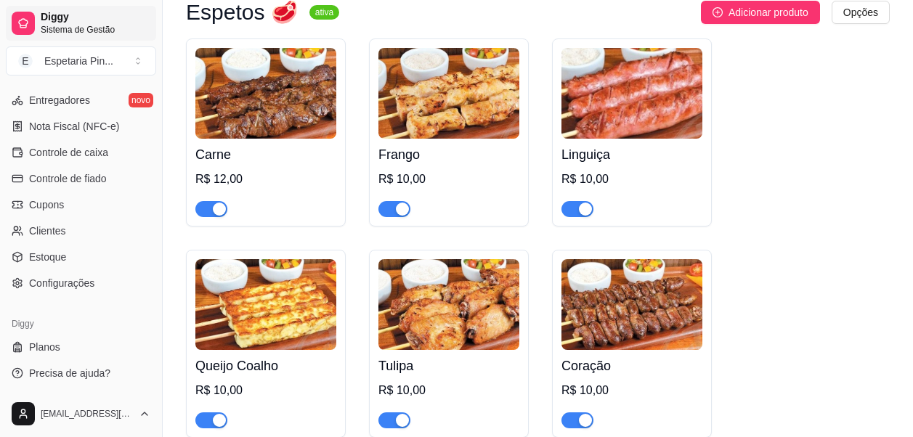
scroll to position [145, 0]
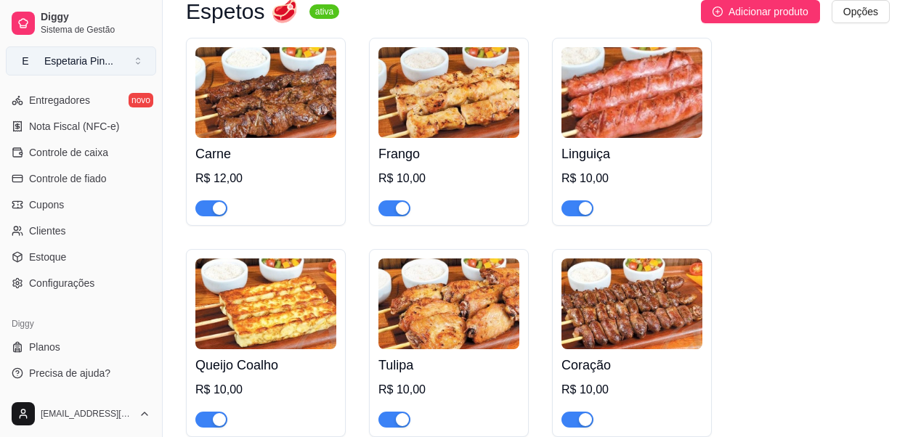
click at [105, 56] on div "Espetaria Pin ..." at bounding box center [78, 61] width 69 height 15
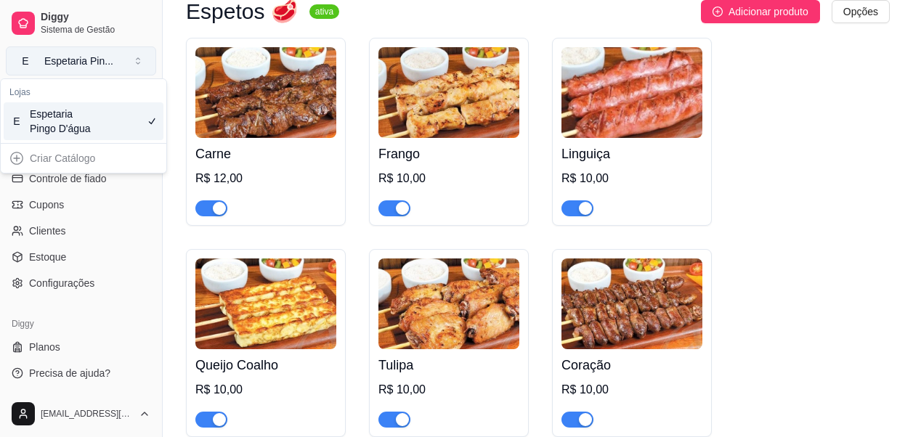
click at [105, 56] on div "Espetaria Pin ..." at bounding box center [78, 61] width 69 height 15
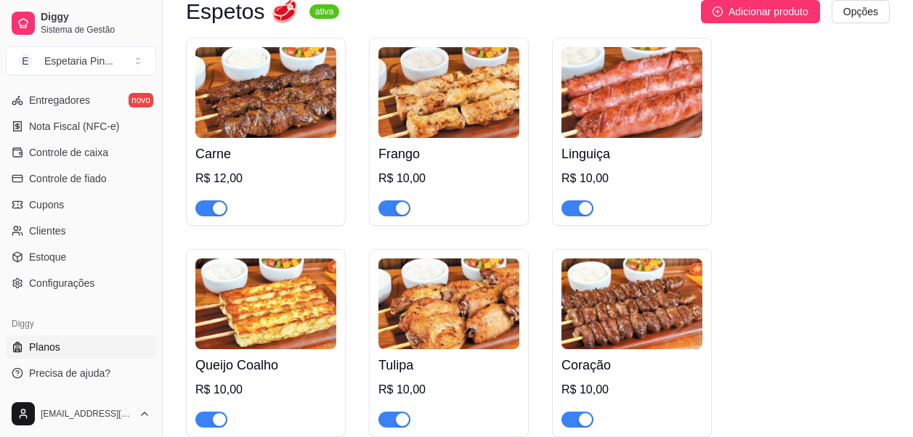
click at [100, 347] on link "Planos" at bounding box center [81, 347] width 150 height 23
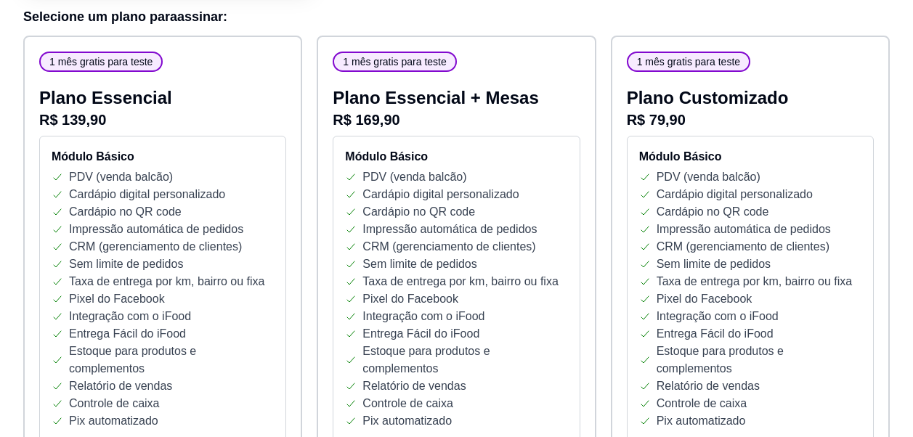
scroll to position [218, 0]
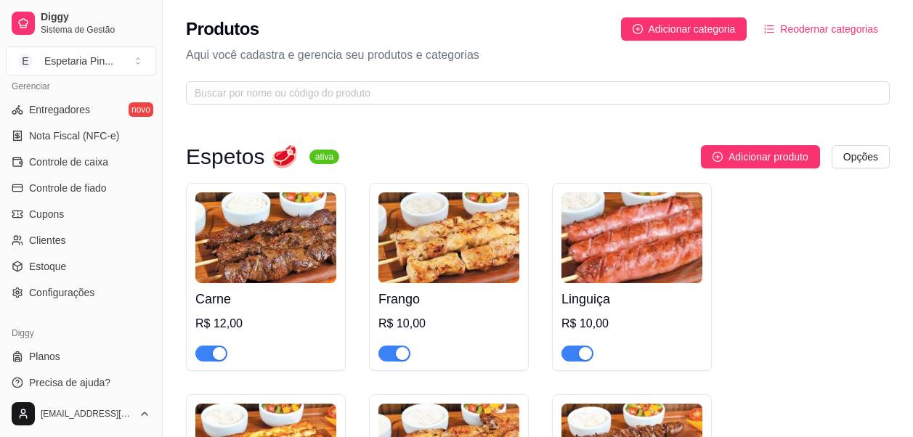
scroll to position [608, 0]
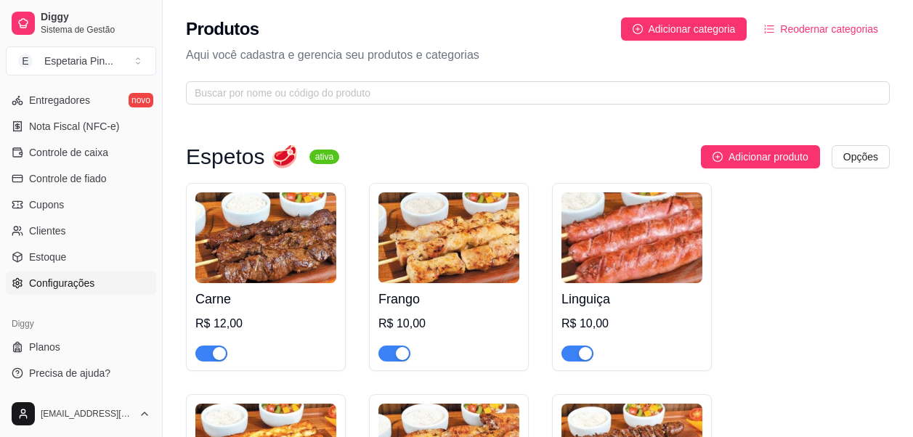
click at [60, 281] on span "Configurações" at bounding box center [61, 283] width 65 height 15
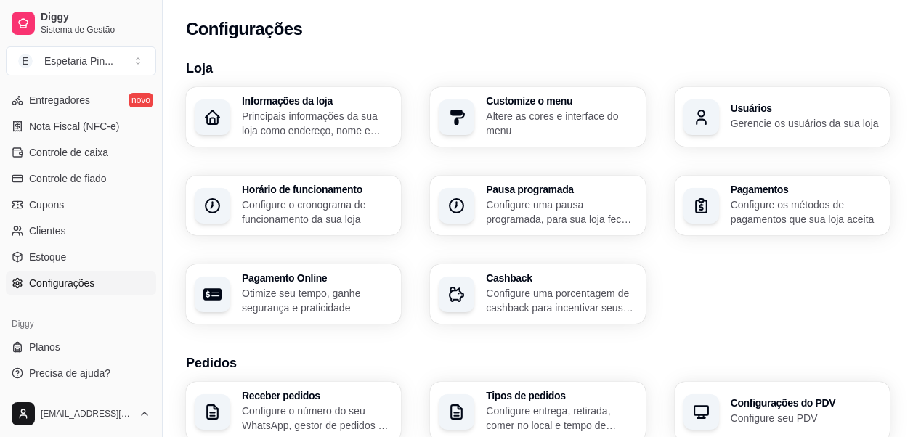
click at [771, 125] on p "Gerencie os usuários da sua loja" at bounding box center [806, 123] width 150 height 15
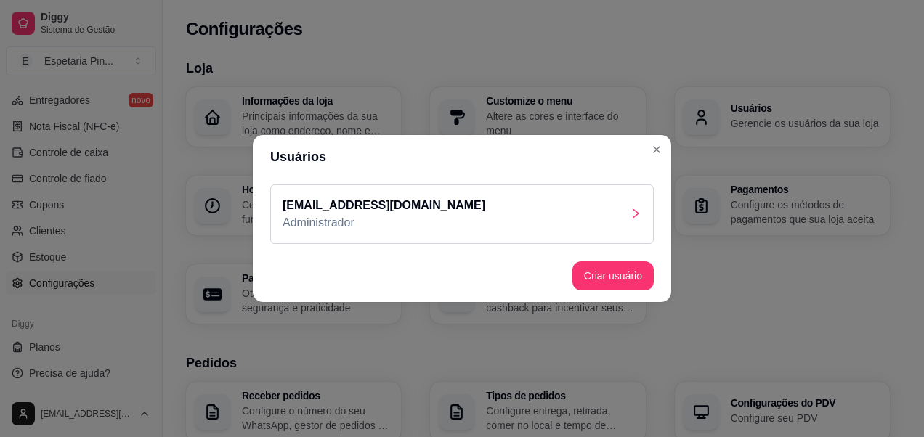
click at [386, 225] on p "Administrador" at bounding box center [384, 222] width 203 height 17
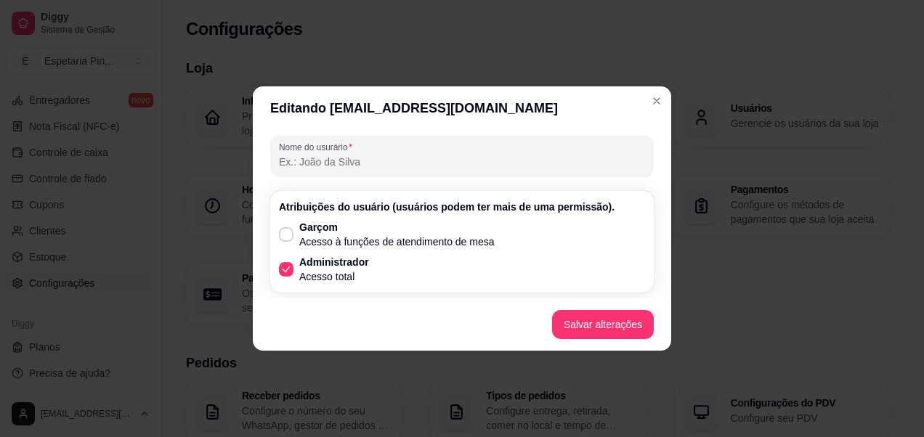
click at [365, 268] on p "Administrador" at bounding box center [334, 262] width 70 height 15
click at [288, 272] on input "Administrador Acesso total" at bounding box center [282, 276] width 9 height 9
checkbox input "false"
click at [513, 274] on div "Garçom Acesso à funções de atendimento de mesa Administrador Acesso total" at bounding box center [462, 252] width 366 height 64
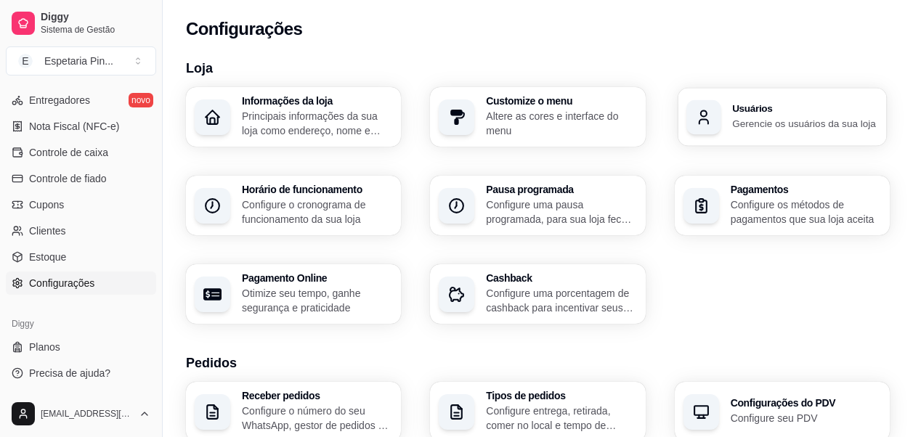
click at [833, 139] on div "Usuários Gerencie os usuários da sua loja" at bounding box center [782, 117] width 209 height 58
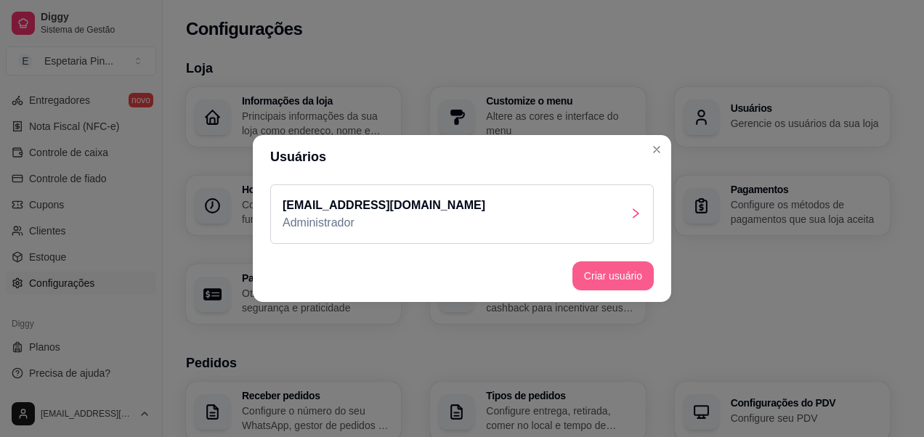
click at [636, 270] on button "Criar usuário" at bounding box center [612, 276] width 81 height 29
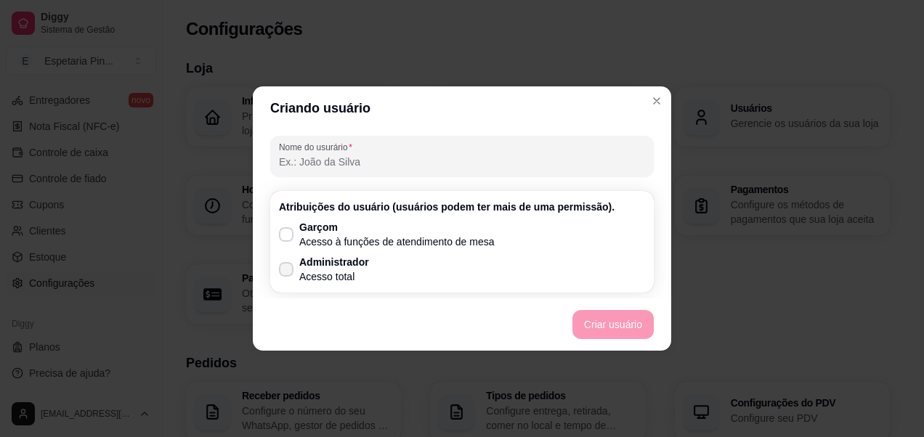
click at [371, 264] on label "Administrador Acesso total" at bounding box center [324, 269] width 102 height 41
click at [288, 272] on input "Administrador Acesso total" at bounding box center [282, 276] width 9 height 9
checkbox input "true"
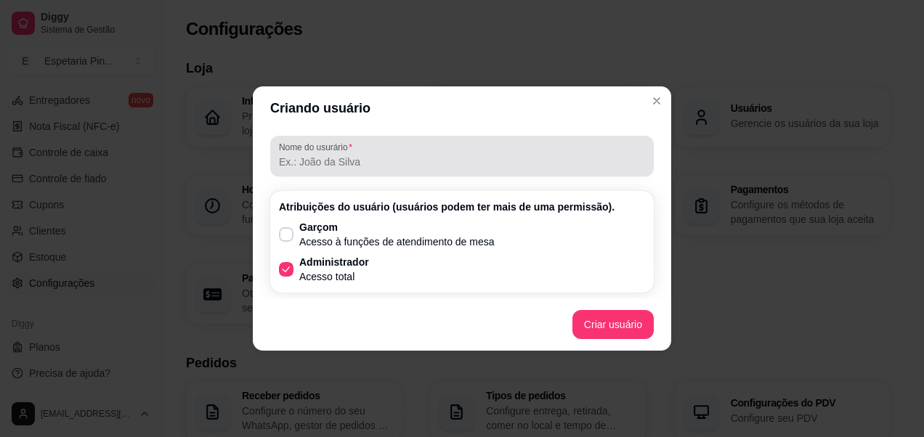
click at [434, 153] on div at bounding box center [462, 156] width 366 height 29
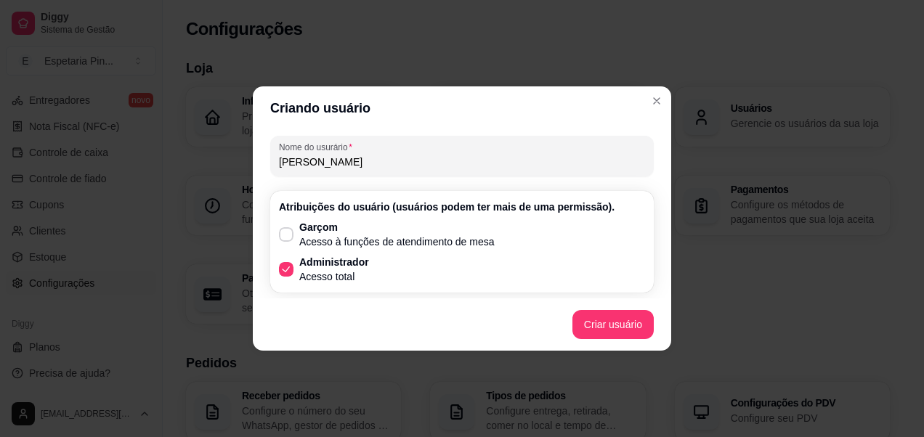
type input "[PERSON_NAME]"
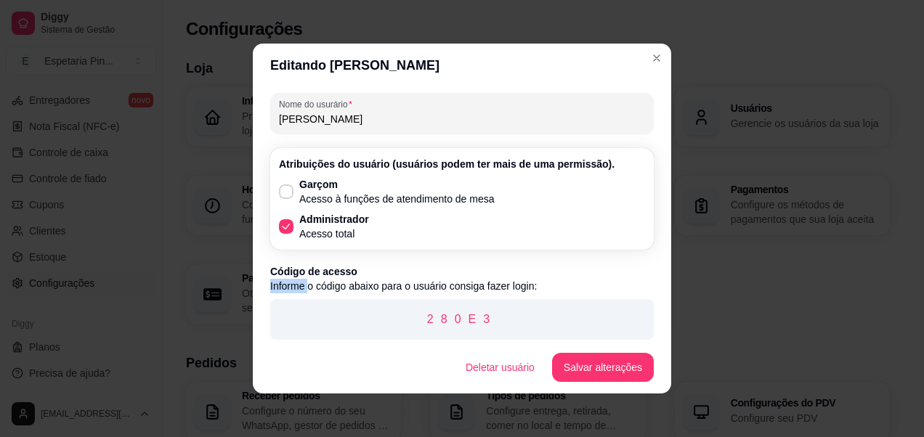
drag, startPoint x: 306, startPoint y: 280, endPoint x: 436, endPoint y: 277, distance: 130.1
click at [436, 277] on div "Código de acesso Informe o código abaixo para o usuário consiga fazer login: 28…" at bounding box center [462, 339] width 384 height 151
drag, startPoint x: 436, startPoint y: 277, endPoint x: 413, endPoint y: 289, distance: 25.7
click at [413, 289] on p "Informe o código abaixo para o usuário consiga fazer login:" at bounding box center [462, 286] width 384 height 15
click at [447, 284] on p "Informe o código abaixo para o usuário consiga fazer login:" at bounding box center [462, 286] width 384 height 15
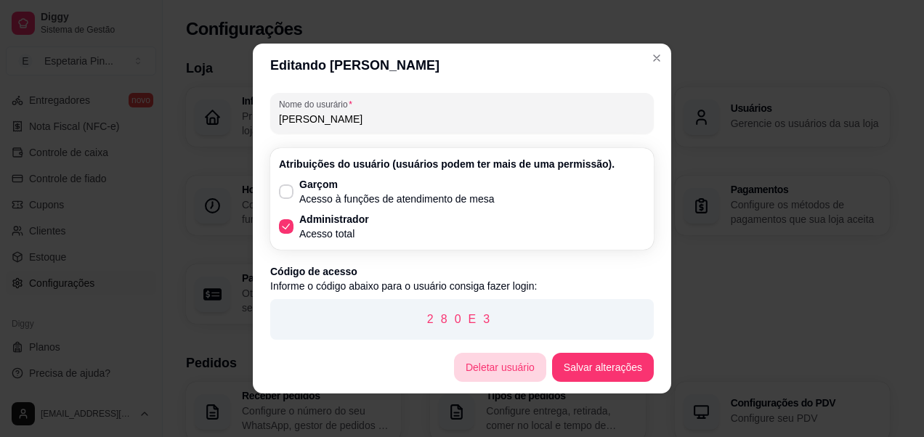
click at [506, 375] on button "Deletar usuário" at bounding box center [500, 367] width 92 height 29
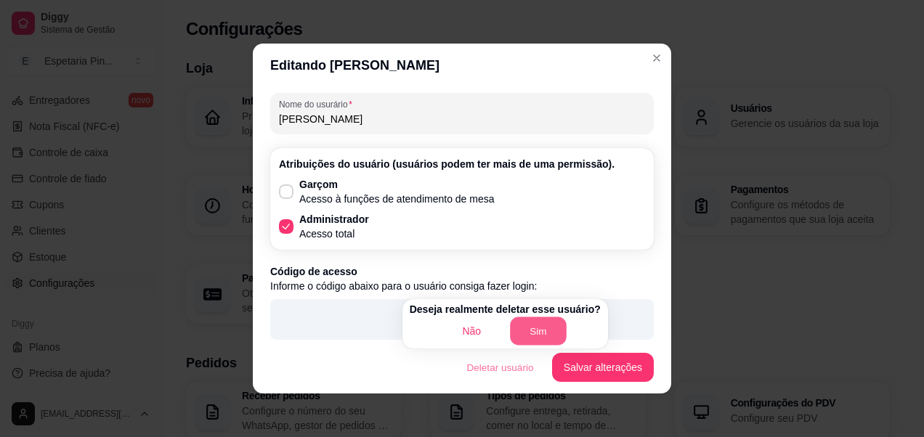
click at [543, 335] on button "Sim" at bounding box center [538, 331] width 57 height 28
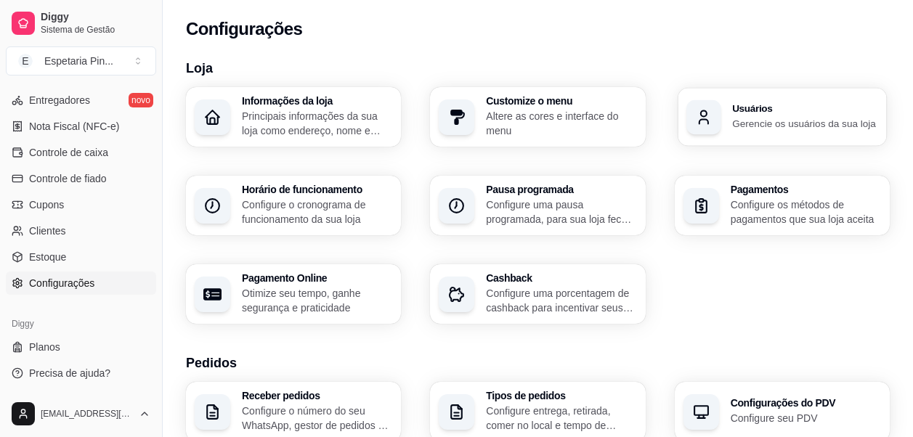
click at [790, 124] on p "Gerencie os usuários da sua loja" at bounding box center [805, 123] width 146 height 14
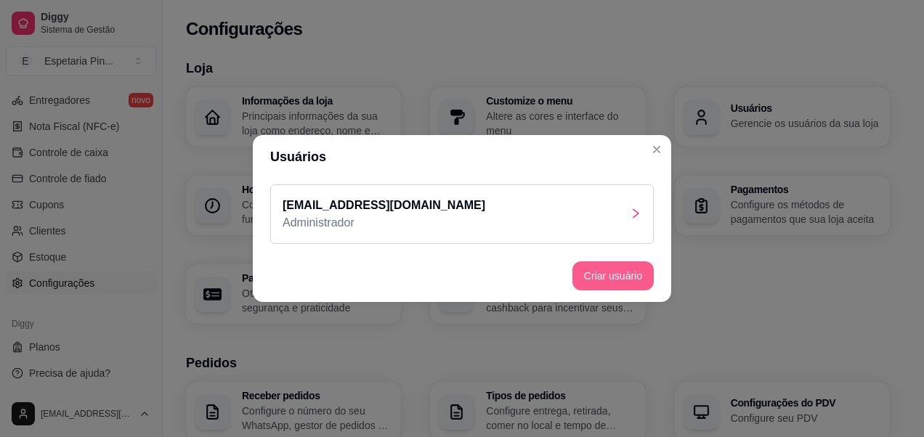
click at [642, 283] on button "Criar usuário" at bounding box center [612, 276] width 81 height 29
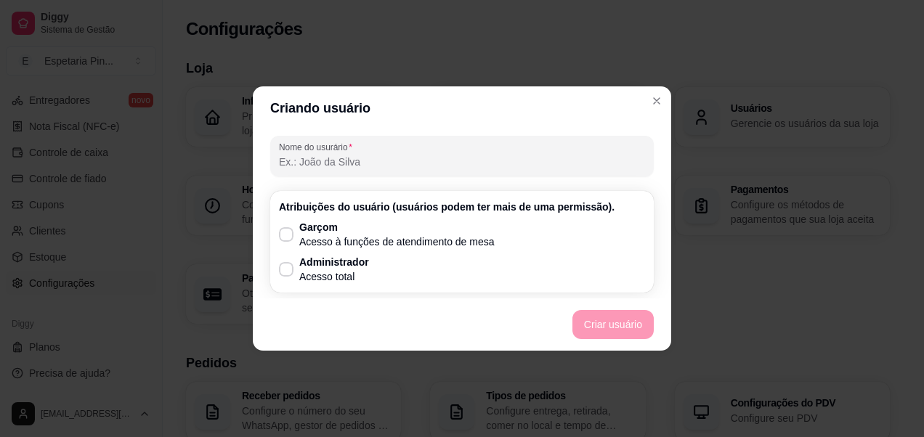
click at [331, 166] on input "Nome do usurário" at bounding box center [462, 162] width 366 height 15
type input "[PERSON_NAME]"
click at [288, 267] on icon at bounding box center [286, 269] width 12 height 9
click at [288, 272] on input "Administrador Acesso total" at bounding box center [282, 276] width 9 height 9
checkbox input "true"
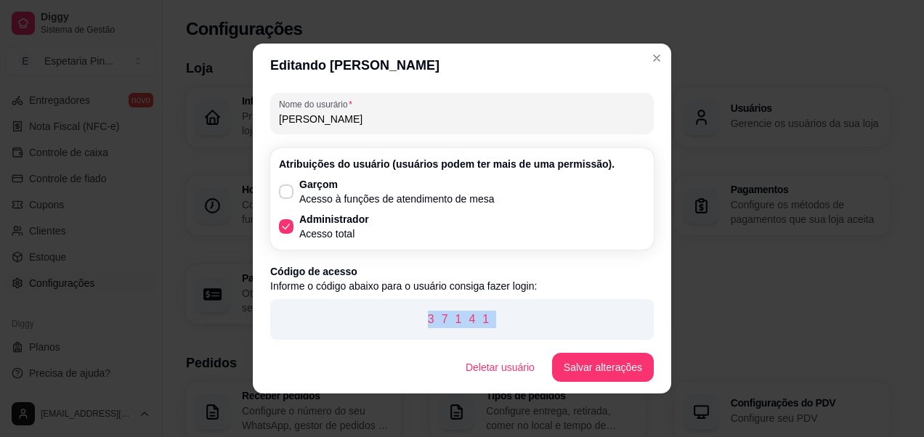
drag, startPoint x: 408, startPoint y: 323, endPoint x: 490, endPoint y: 302, distance: 84.8
click at [490, 302] on div "37141" at bounding box center [462, 319] width 384 height 41
copy p "37141"
click at [591, 363] on button "Salvar alterações" at bounding box center [603, 368] width 99 height 28
click at [586, 355] on button "Salvar alterações" at bounding box center [603, 367] width 102 height 29
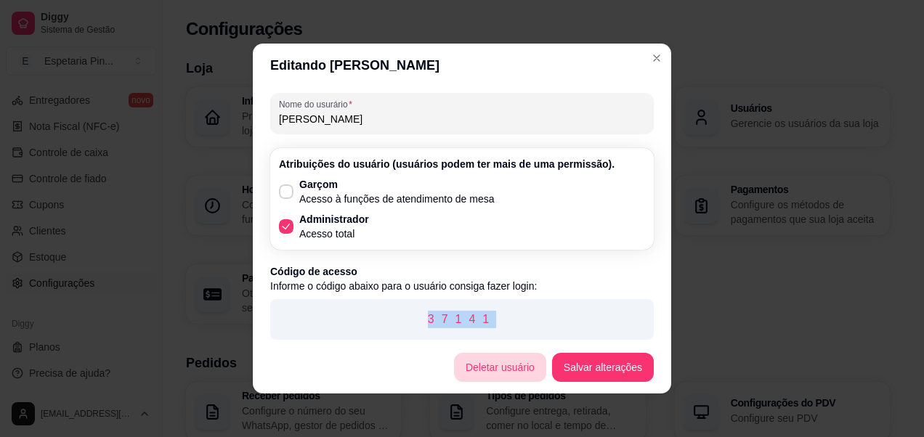
click at [519, 368] on button "Deletar usuário" at bounding box center [500, 367] width 92 height 29
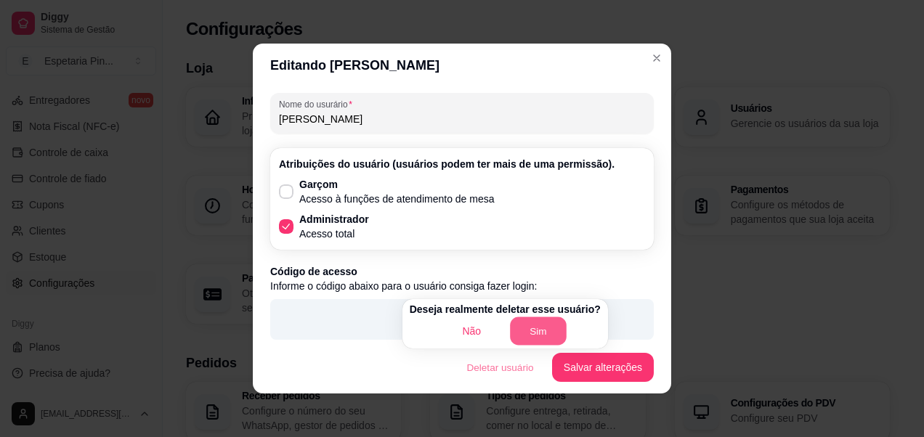
click at [534, 324] on button "Sim" at bounding box center [538, 331] width 57 height 28
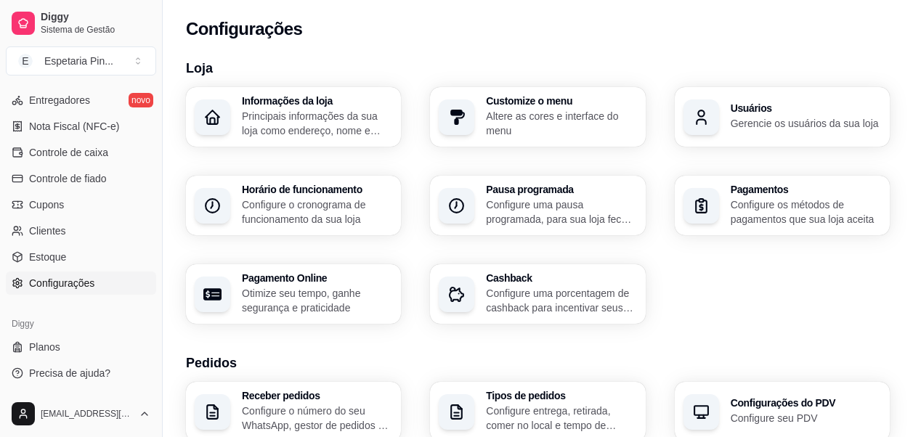
click at [779, 97] on div "Usuários Gerencie os usuários da sua loja" at bounding box center [782, 117] width 215 height 60
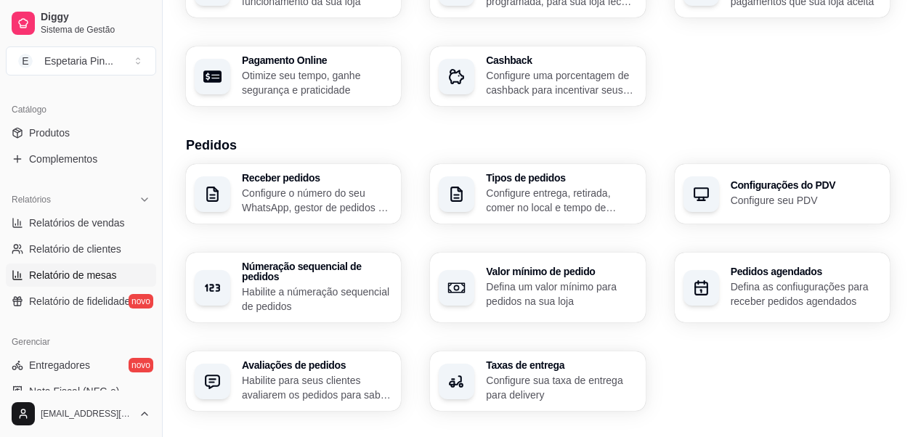
scroll to position [317, 0]
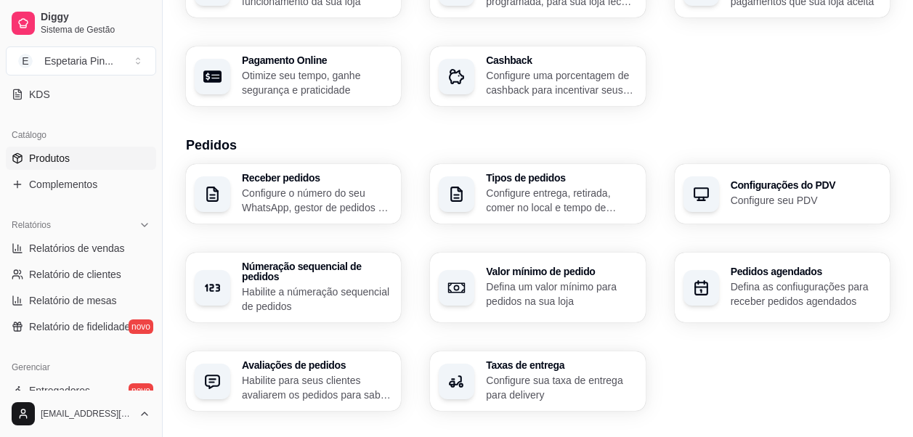
click at [72, 163] on link "Produtos" at bounding box center [81, 158] width 150 height 23
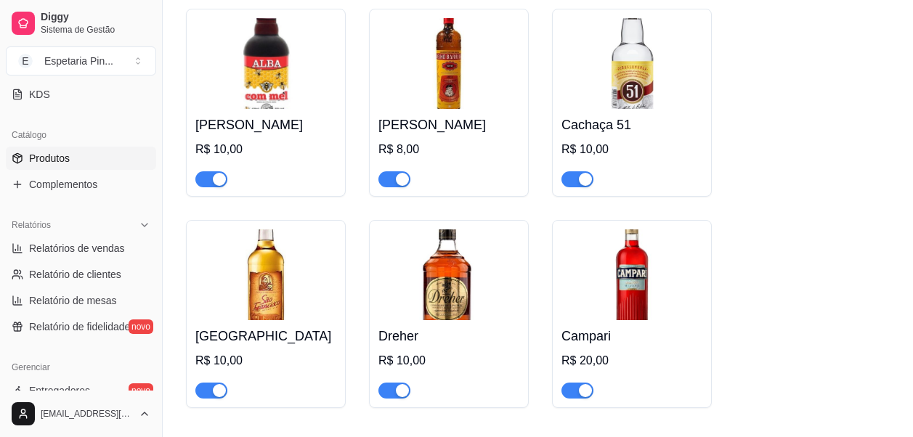
scroll to position [6393, 0]
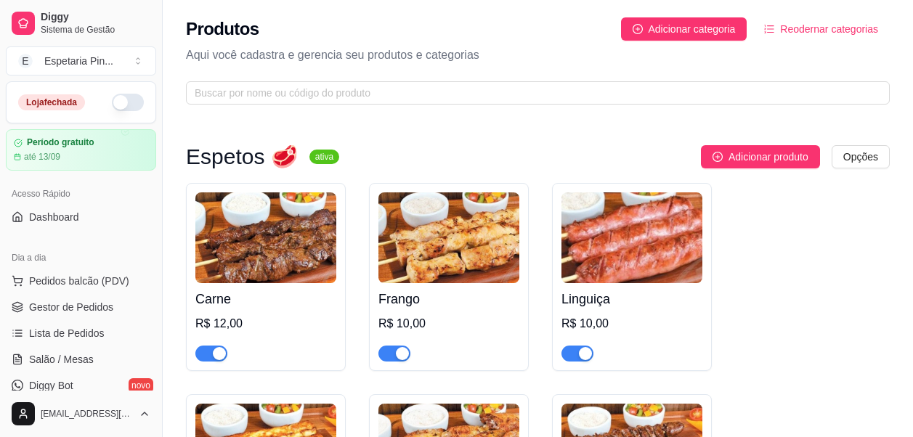
drag, startPoint x: 62, startPoint y: 3, endPoint x: 574, endPoint y: 125, distance: 525.8
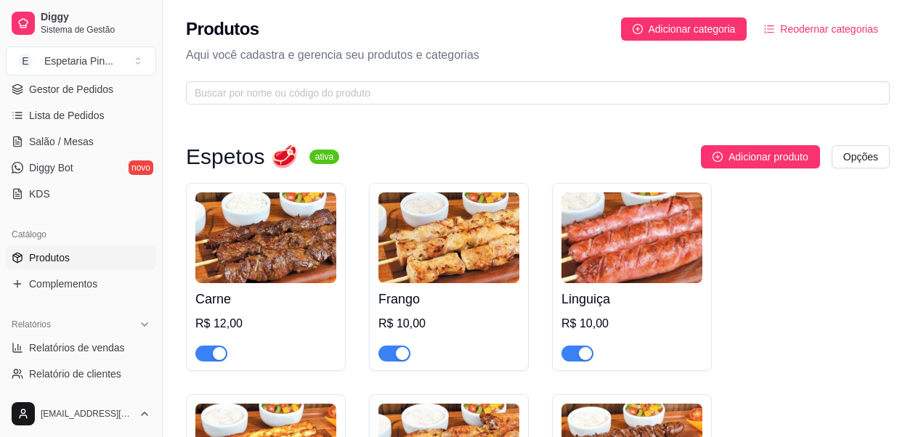
scroll to position [291, 0]
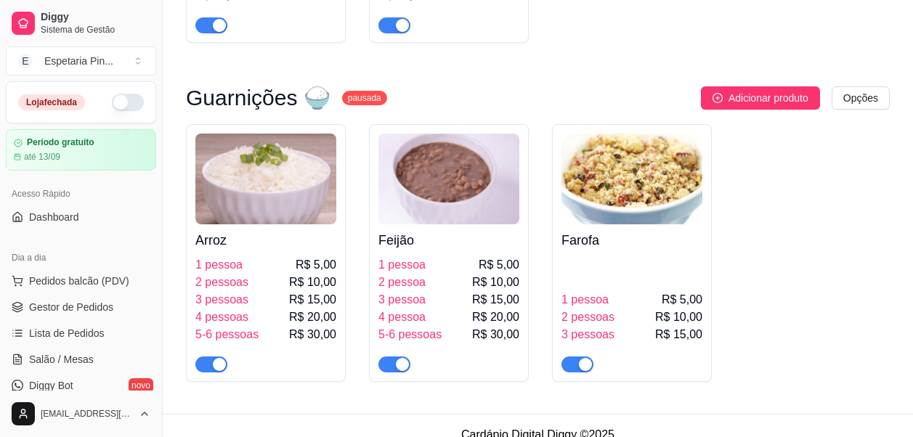
scroll to position [7723, 0]
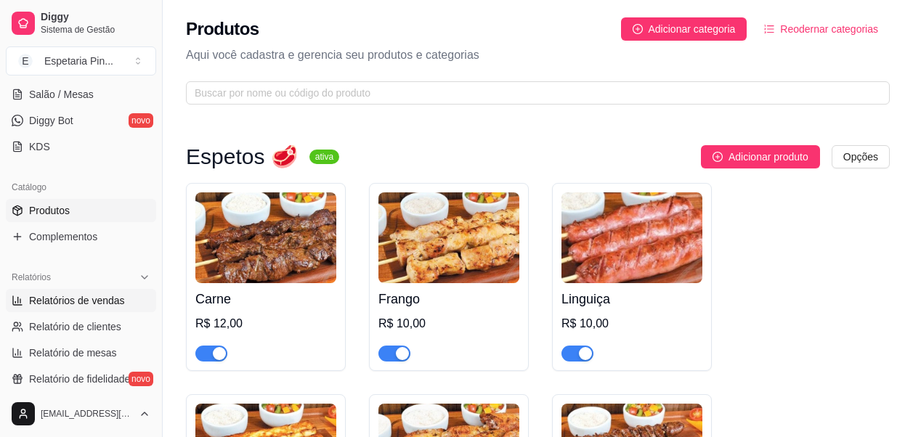
scroll to position [291, 0]
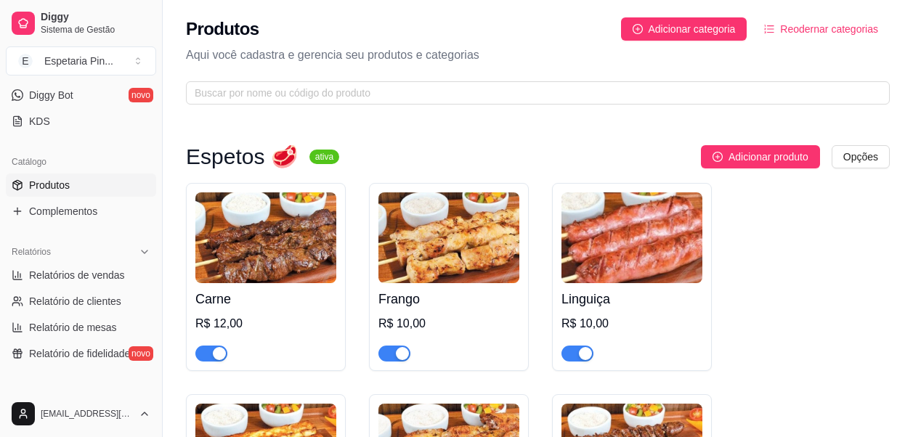
click at [75, 176] on link "Produtos" at bounding box center [81, 185] width 150 height 23
click at [76, 188] on link "Produtos" at bounding box center [81, 185] width 150 height 23
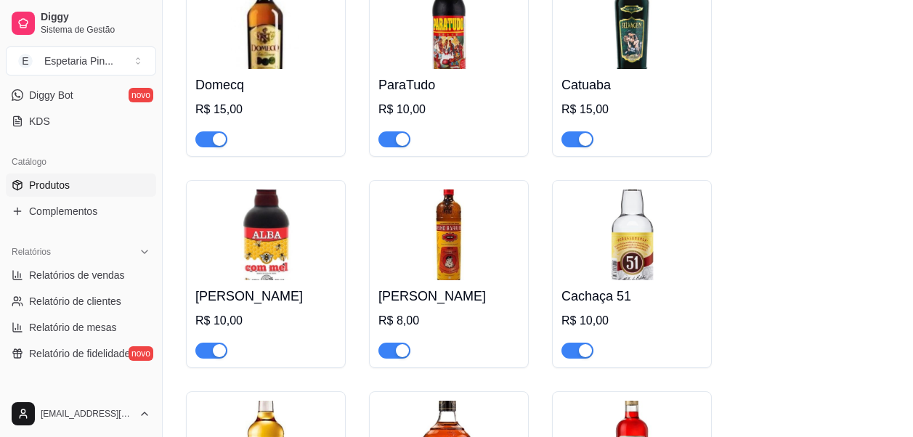
scroll to position [5739, 0]
